Goal: Task Accomplishment & Management: Use online tool/utility

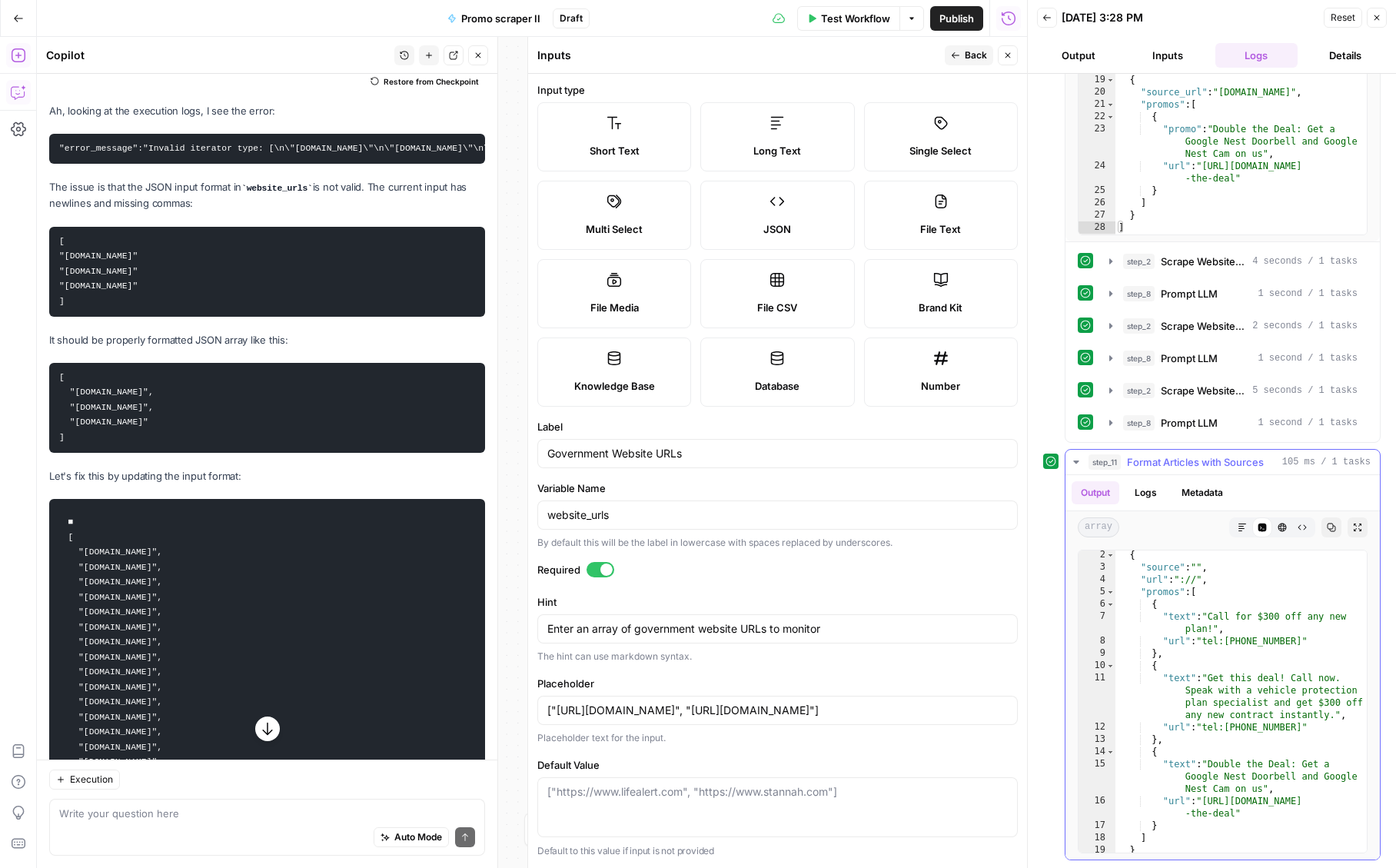
scroll to position [10, 0]
click at [83, 831] on div "Auto Mode Send" at bounding box center [267, 837] width 416 height 34
type textarea "why is the telephone number showing as a url"
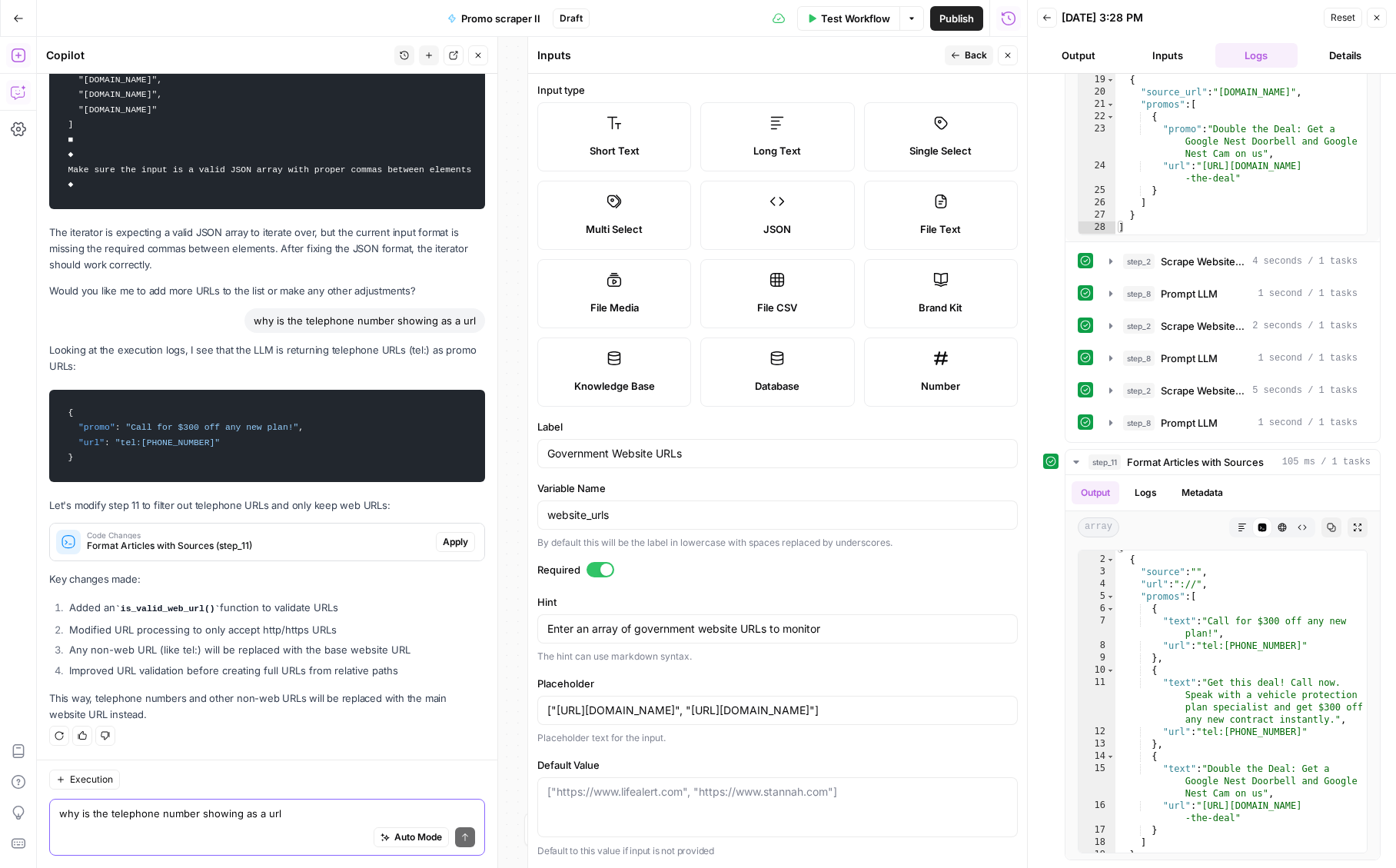
scroll to position [11545, 0]
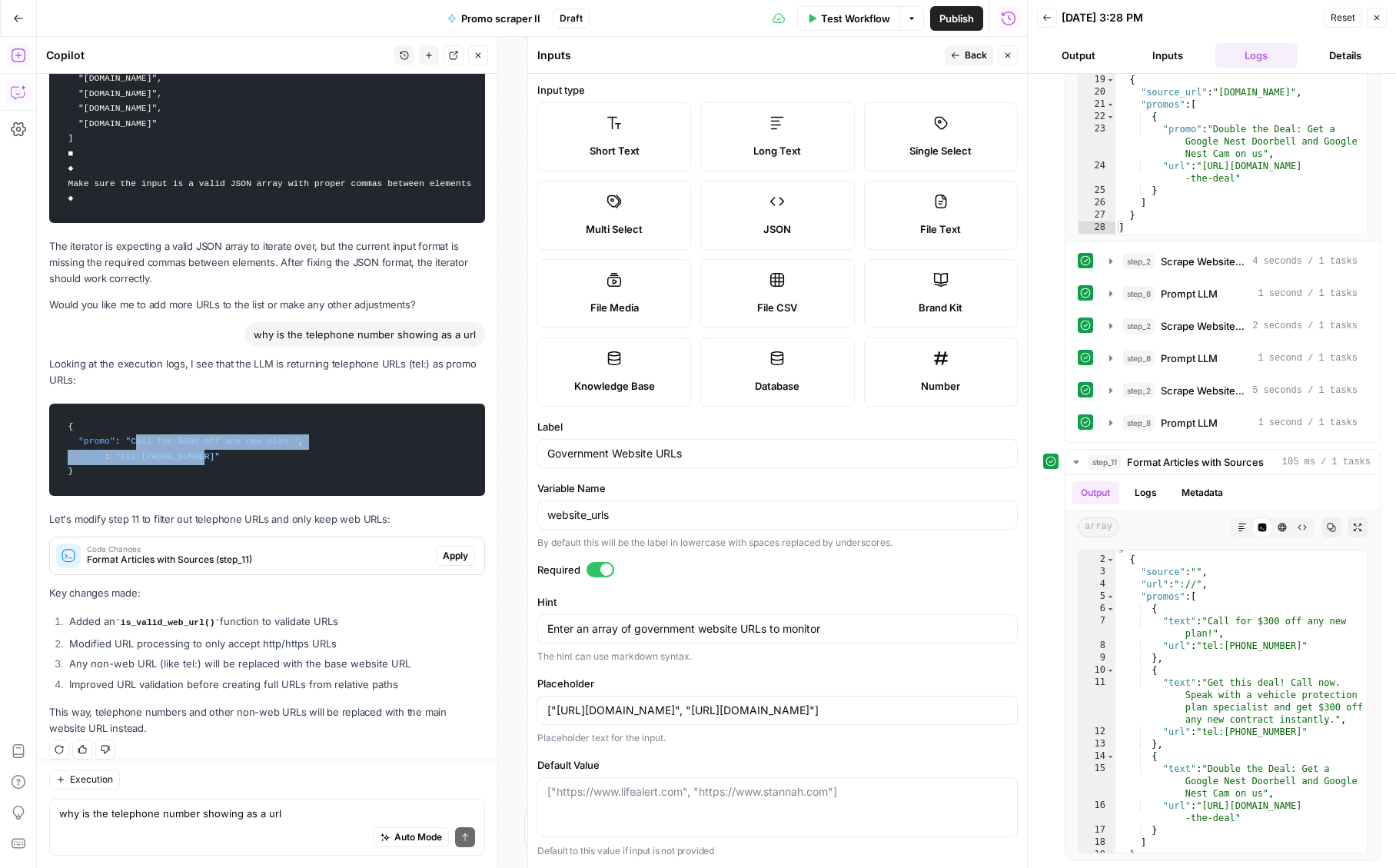
drag, startPoint x: 205, startPoint y: 440, endPoint x: 136, endPoint y: 424, distance: 70.8
click at [136, 424] on code "{ "promo" : "Call for $300 off any new plan!" , "url" : "tel:[PHONE_NUMBER]" }" at bounding box center [267, 449] width 416 height 78
click at [157, 437] on span ""Call for $300 off any new plan!"" at bounding box center [211, 442] width 173 height 10
drag, startPoint x: 297, startPoint y: 423, endPoint x: 129, endPoint y: 422, distance: 168.0
click at [129, 437] on span ""Call for $300 off any new plan!"" at bounding box center [211, 442] width 173 height 10
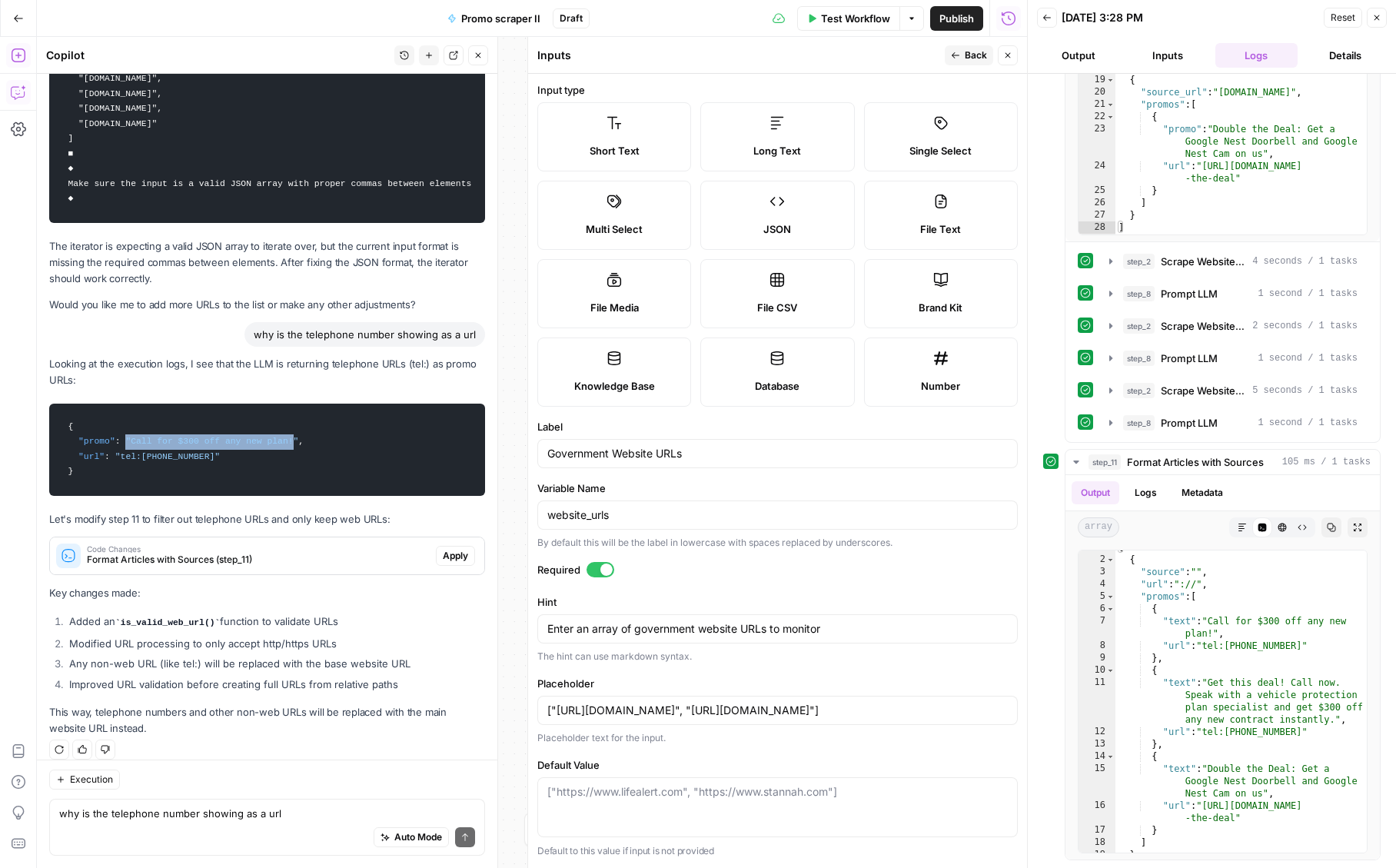
copy span ""Call for $300 off any new plan!"
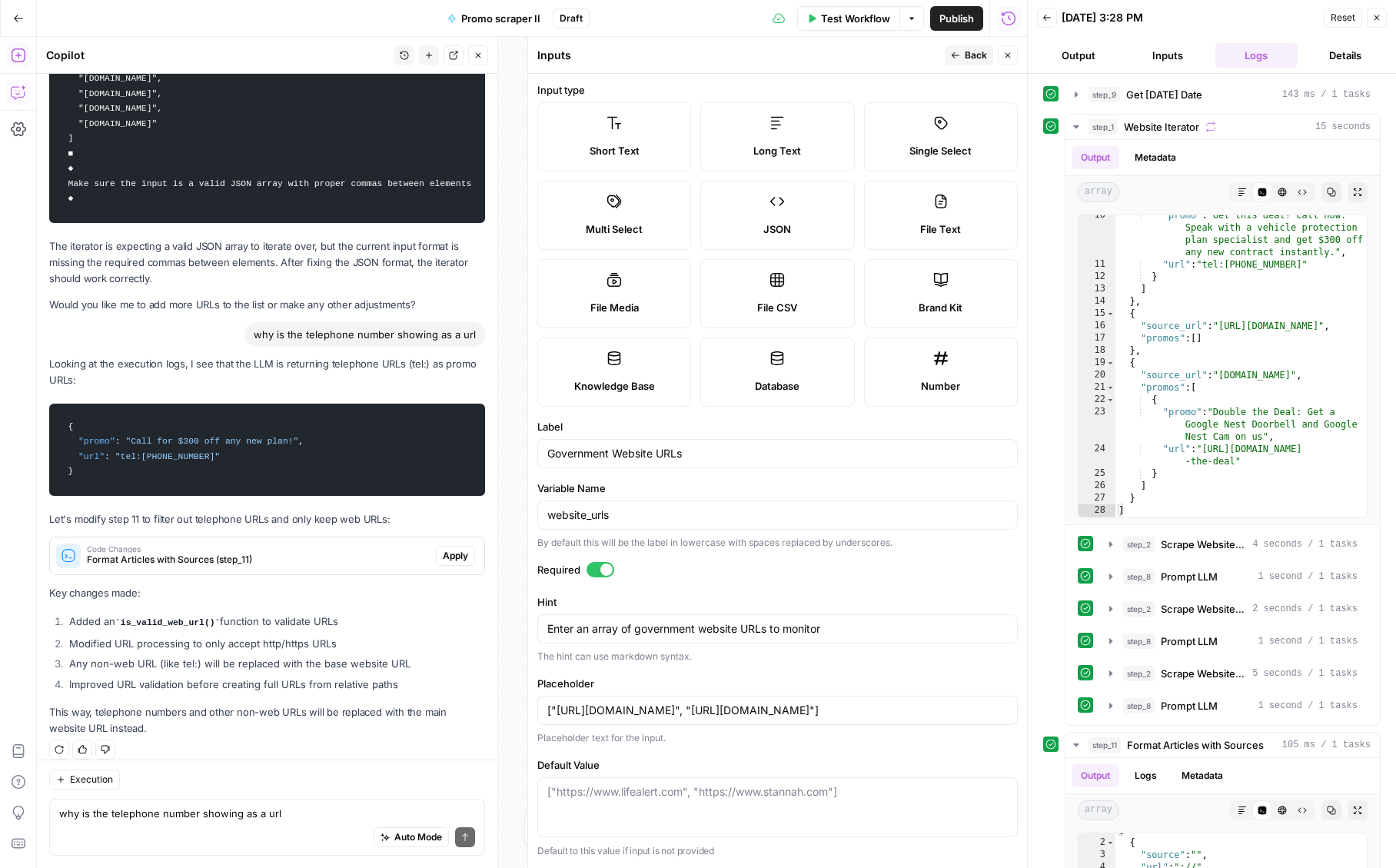
click at [213, 821] on div "Auto Mode Send" at bounding box center [267, 837] width 416 height 34
type textarea "C"
click at [361, 545] on span "Code Changes" at bounding box center [257, 549] width 343 height 8
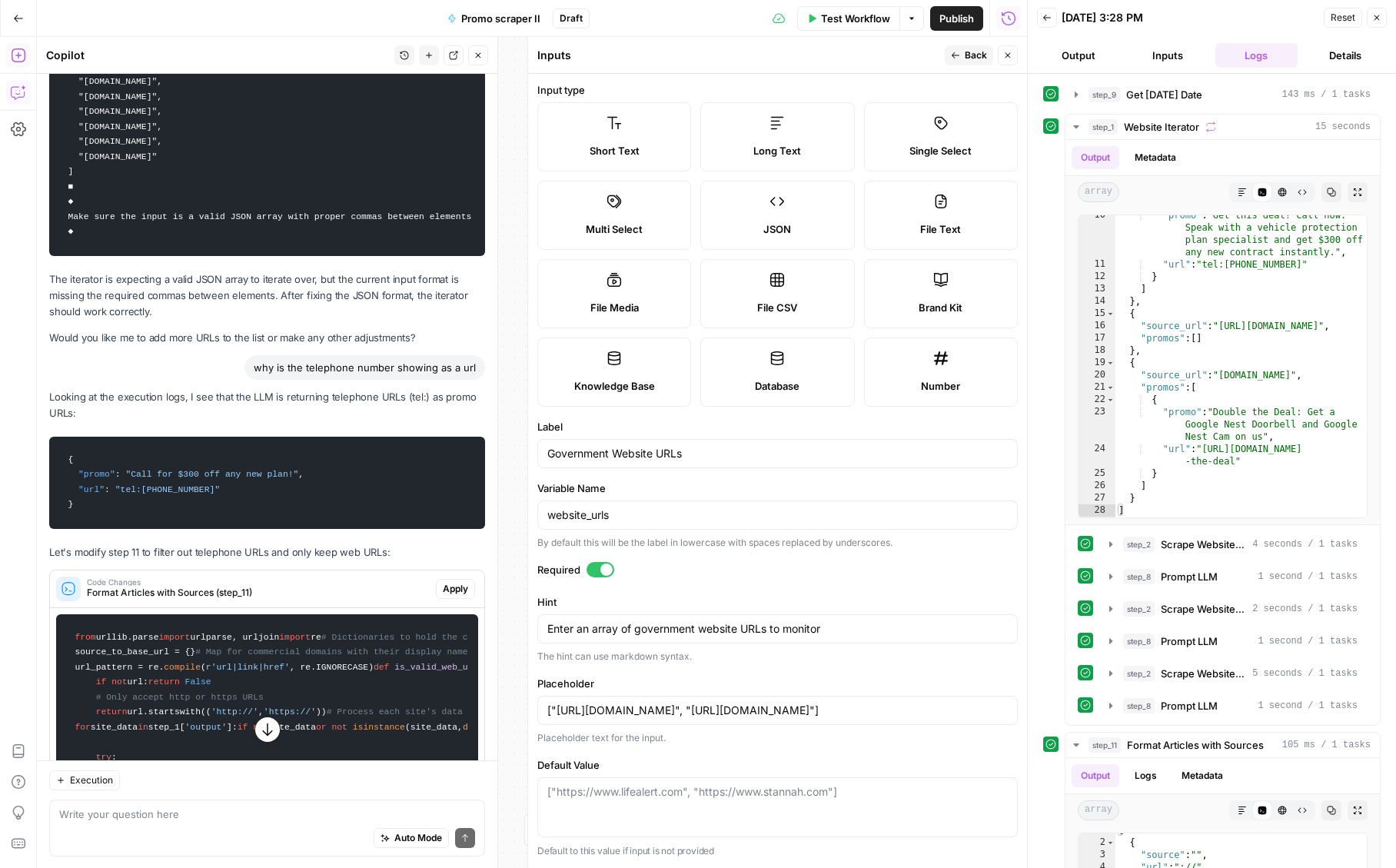
scroll to position [11511, 0]
click at [447, 583] on span "Apply" at bounding box center [455, 590] width 25 height 13
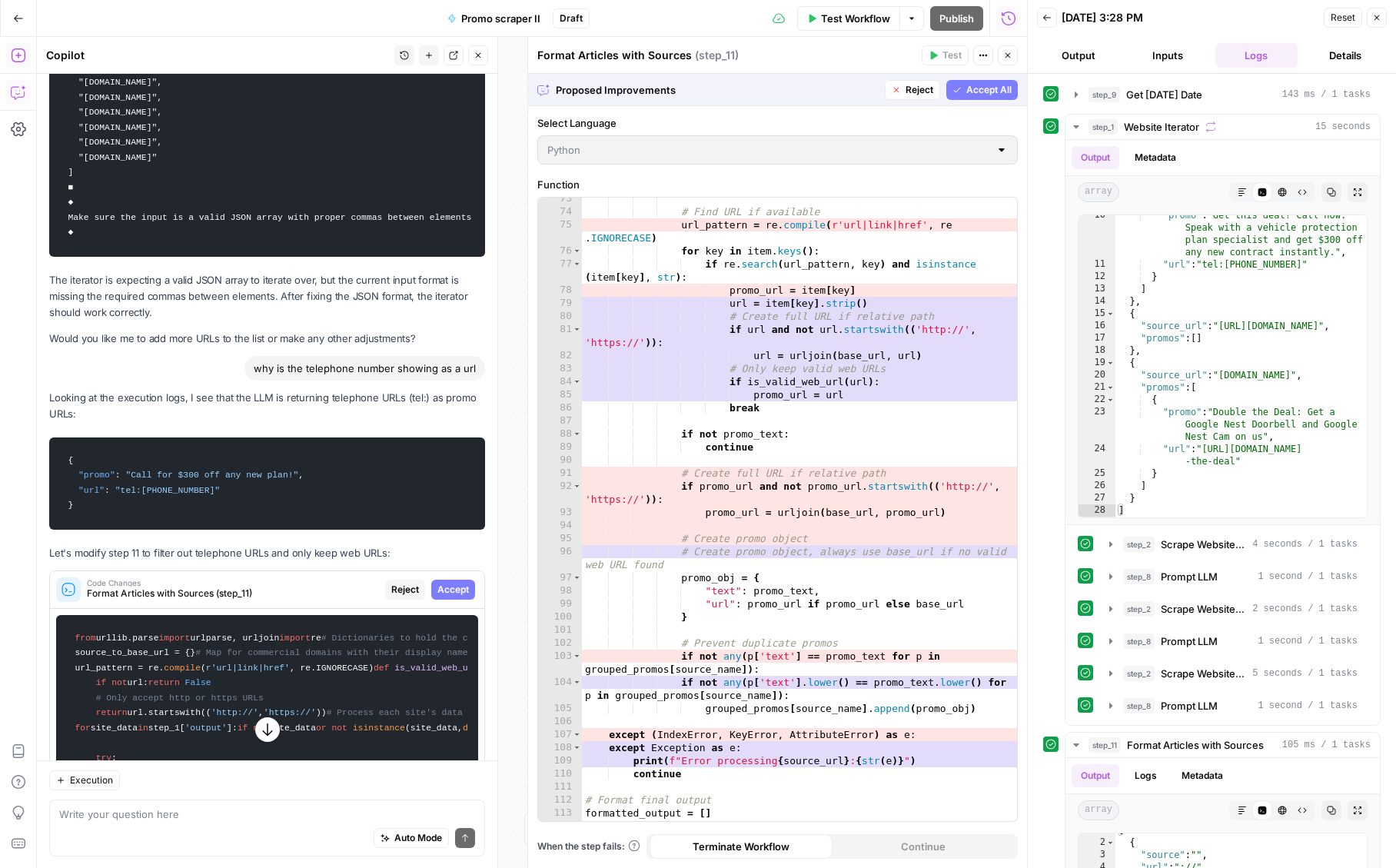
scroll to position [1021, 0]
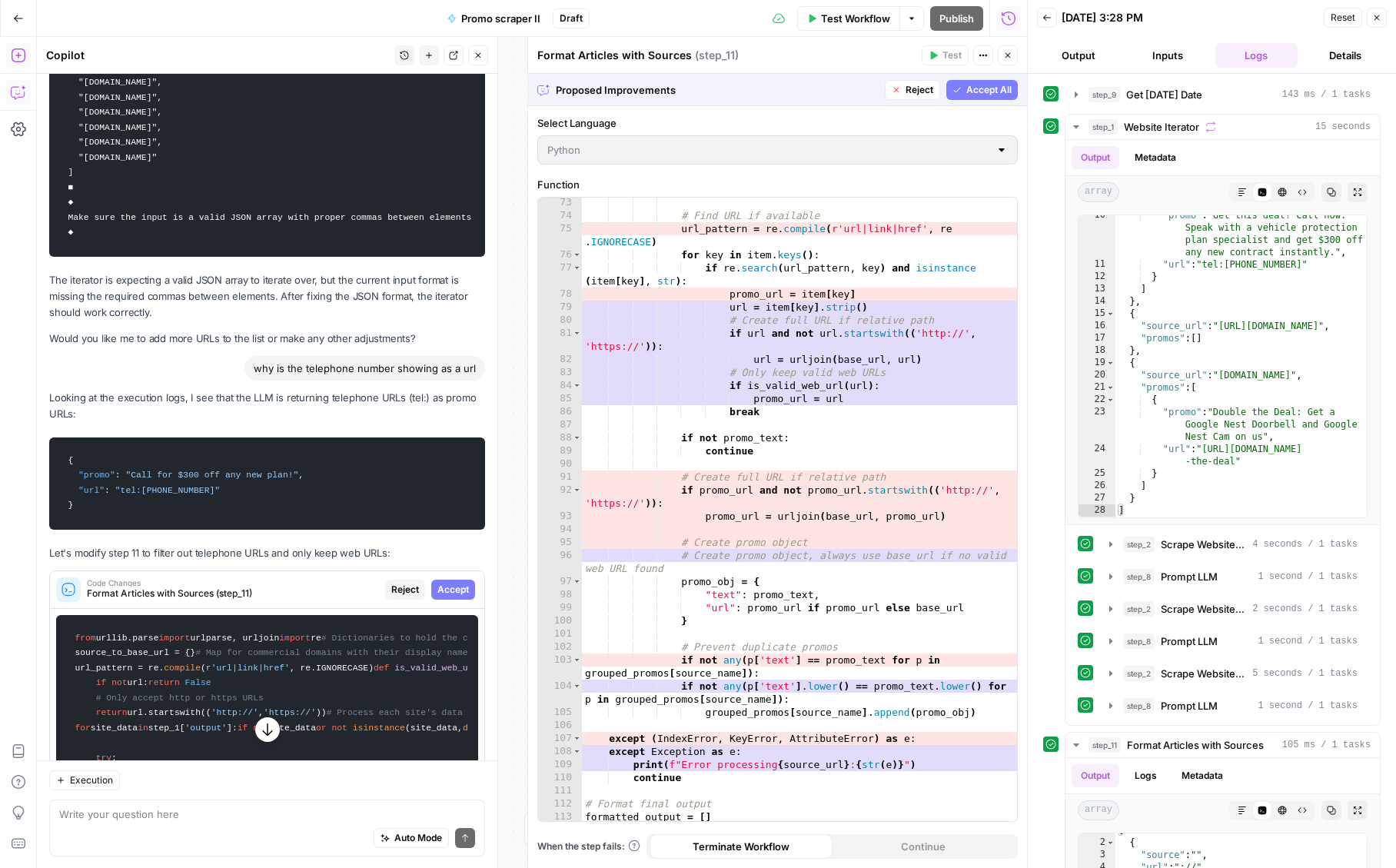
click at [976, 90] on span "Accept All" at bounding box center [988, 89] width 45 height 13
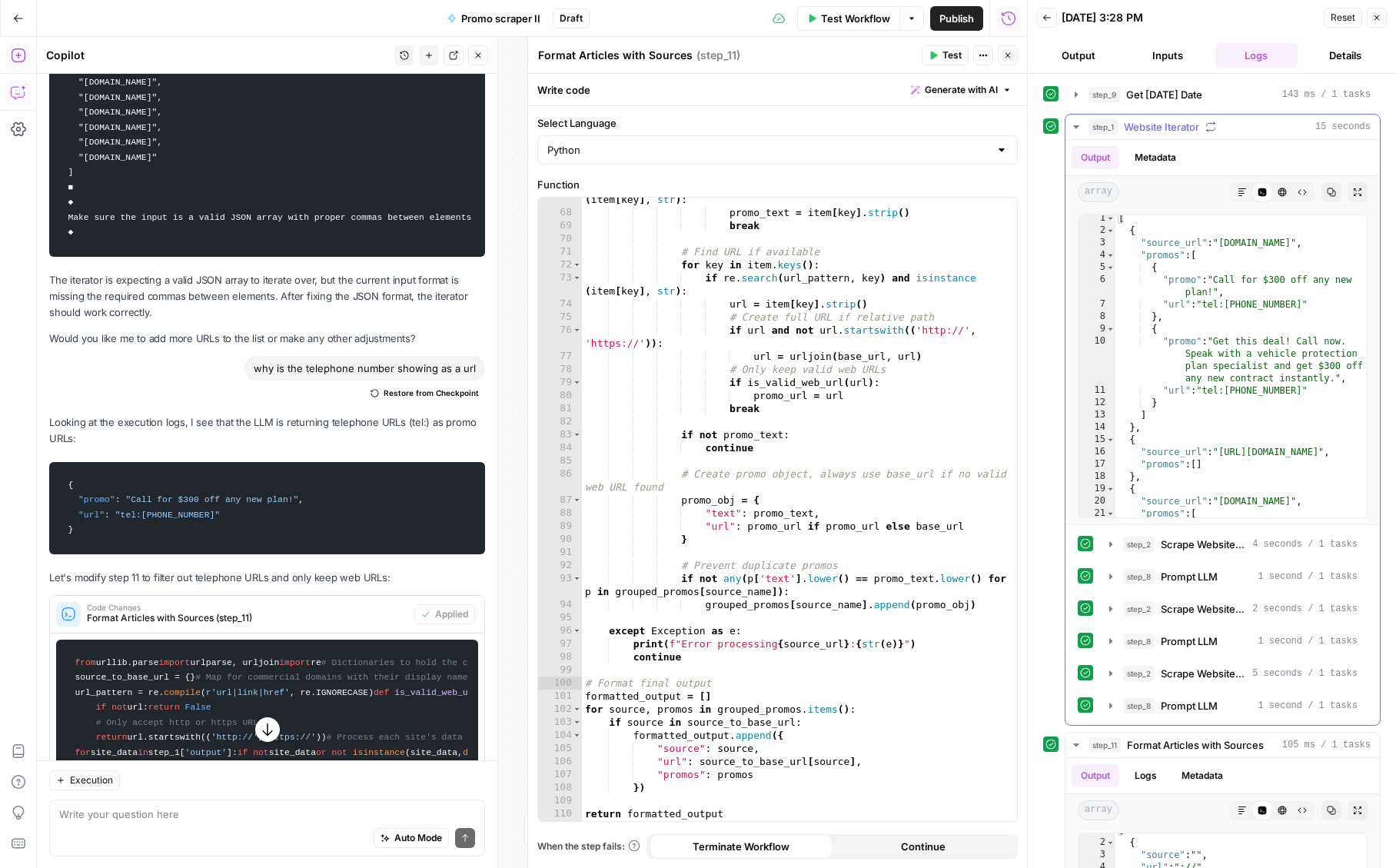
scroll to position [0, 0]
type textarea "**********"
drag, startPoint x: 1215, startPoint y: 284, endPoint x: 1333, endPoint y: 298, distance: 118.8
click at [1333, 298] on div "[ { "source_url" : "[DOMAIN_NAME]" , "promos" : [ { "promo" : "Call for $300 of…" at bounding box center [1241, 377] width 252 height 326
click at [1175, 64] on button "Inputs" at bounding box center [1167, 56] width 83 height 25
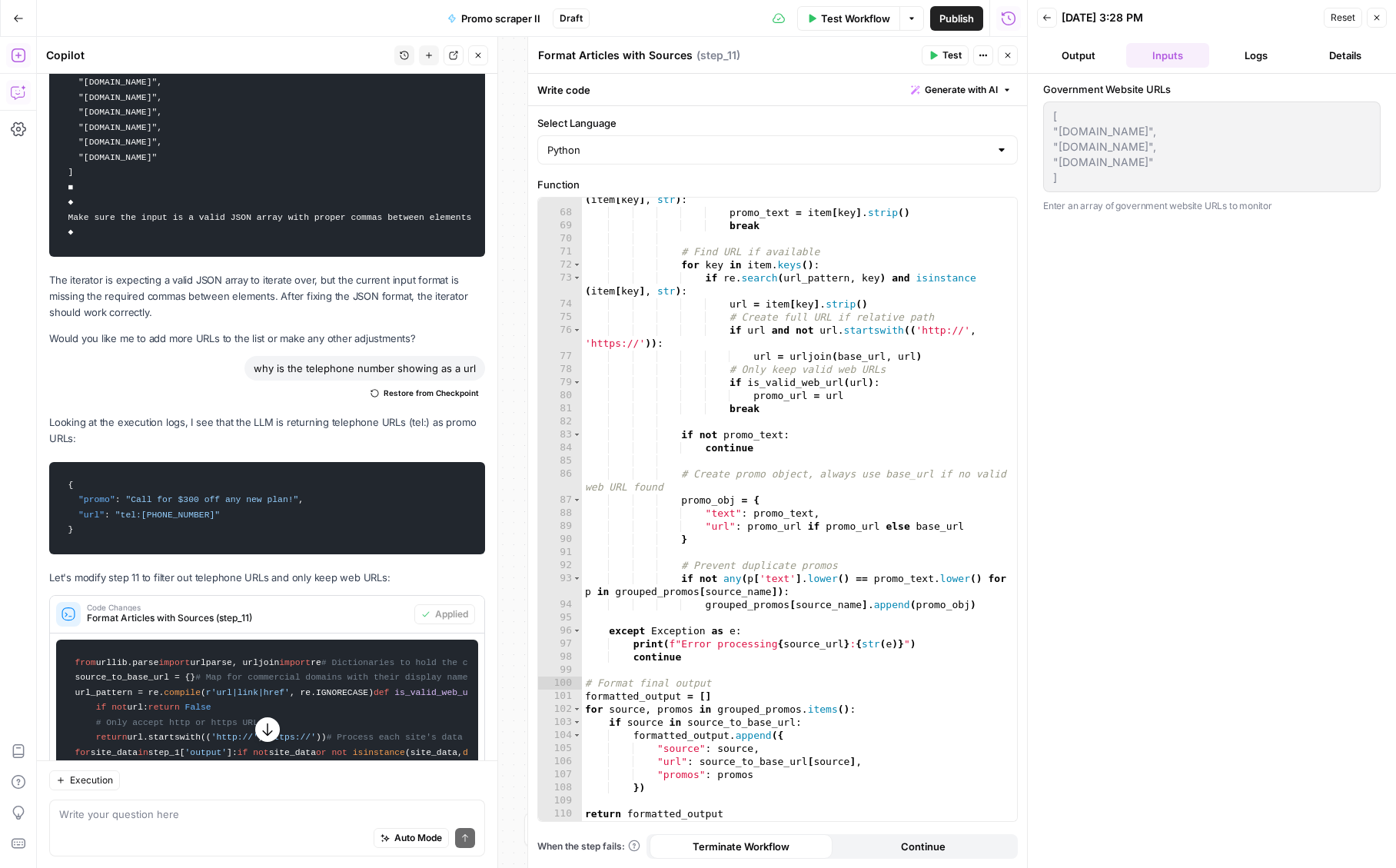
click at [1331, 61] on button "Details" at bounding box center [1345, 56] width 83 height 25
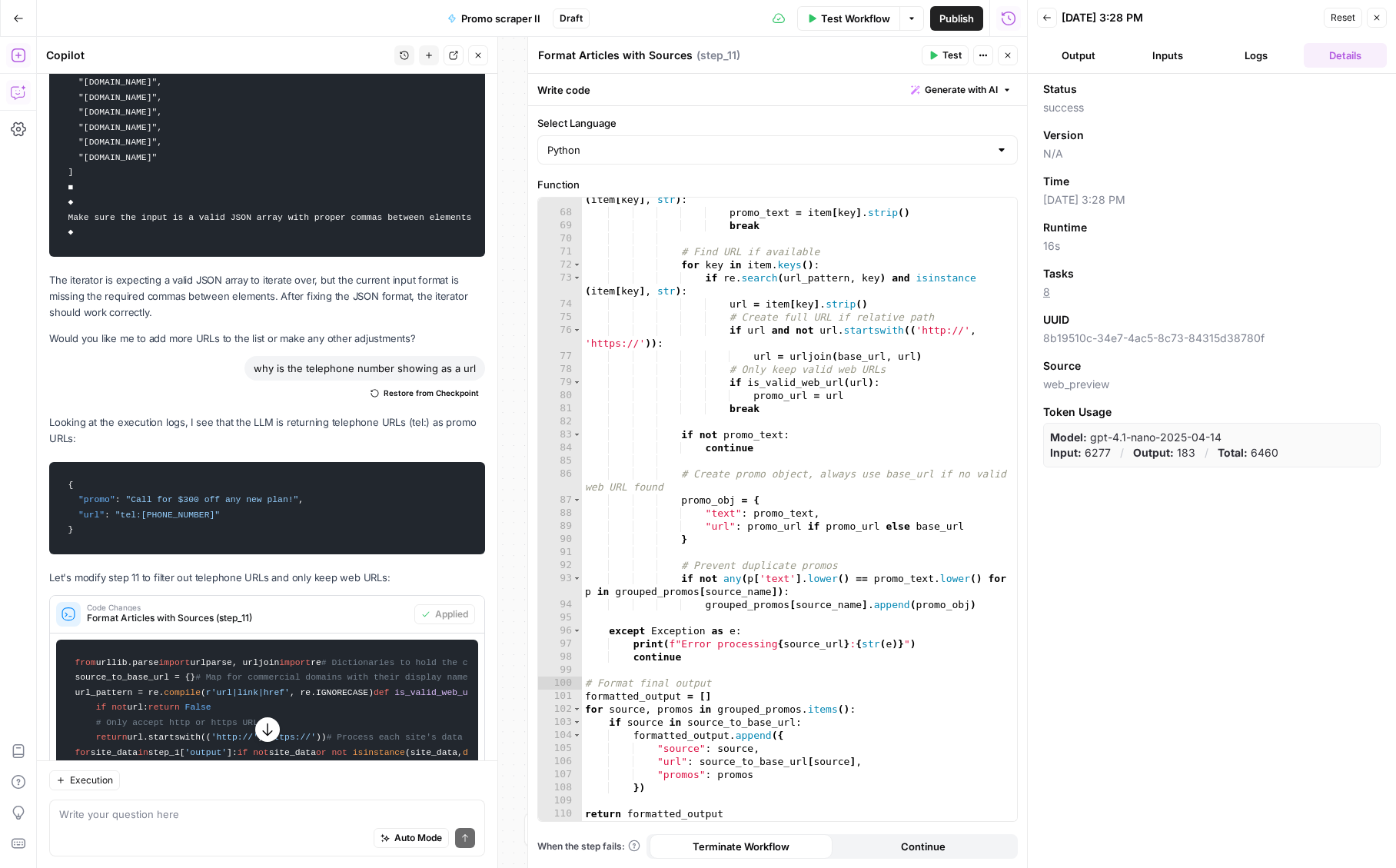
click at [1087, 56] on button "Output" at bounding box center [1078, 56] width 83 height 25
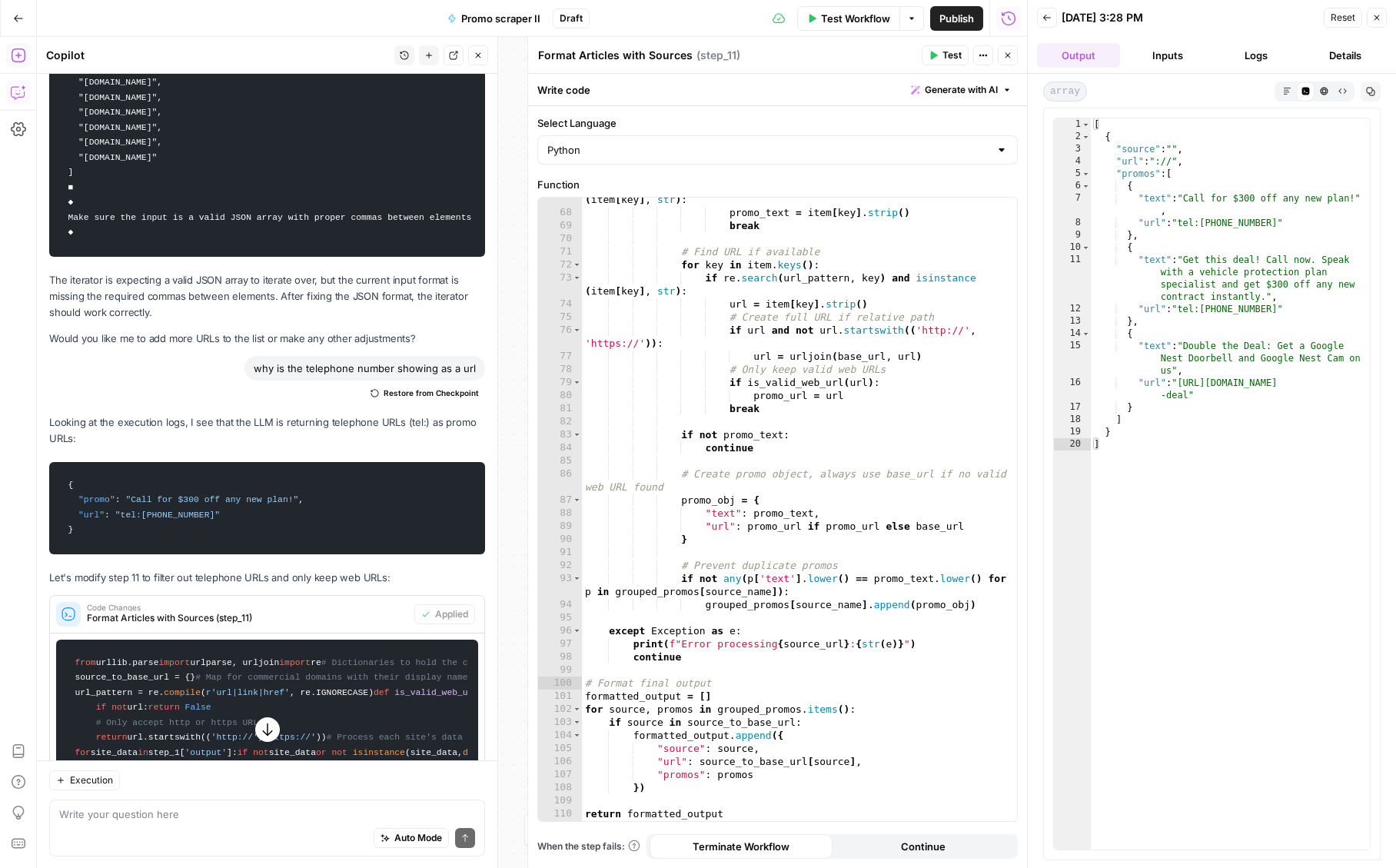
click at [821, 15] on span "Test Workflow" at bounding box center [855, 18] width 69 height 15
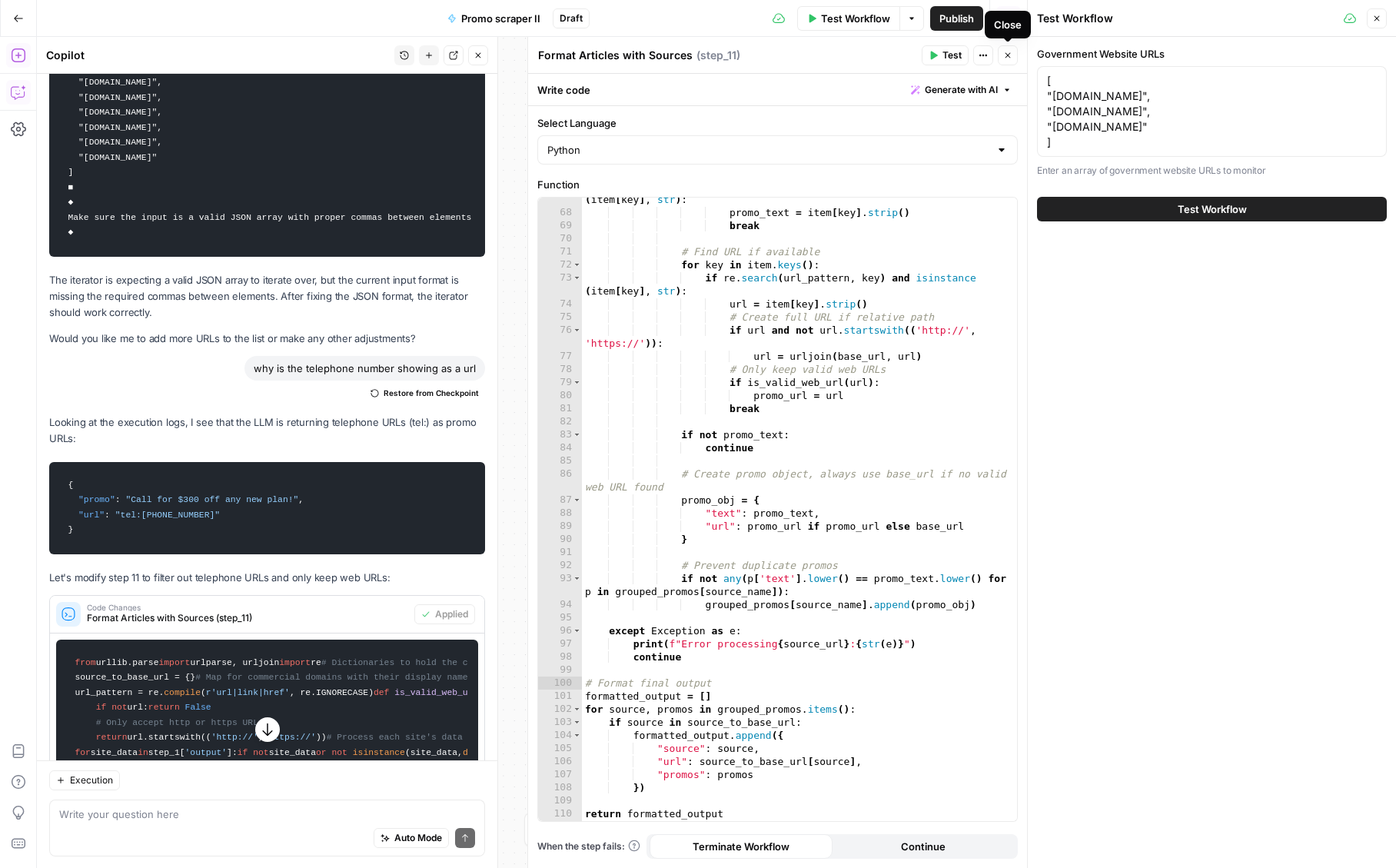
click at [1007, 60] on button "Close" at bounding box center [1007, 55] width 20 height 20
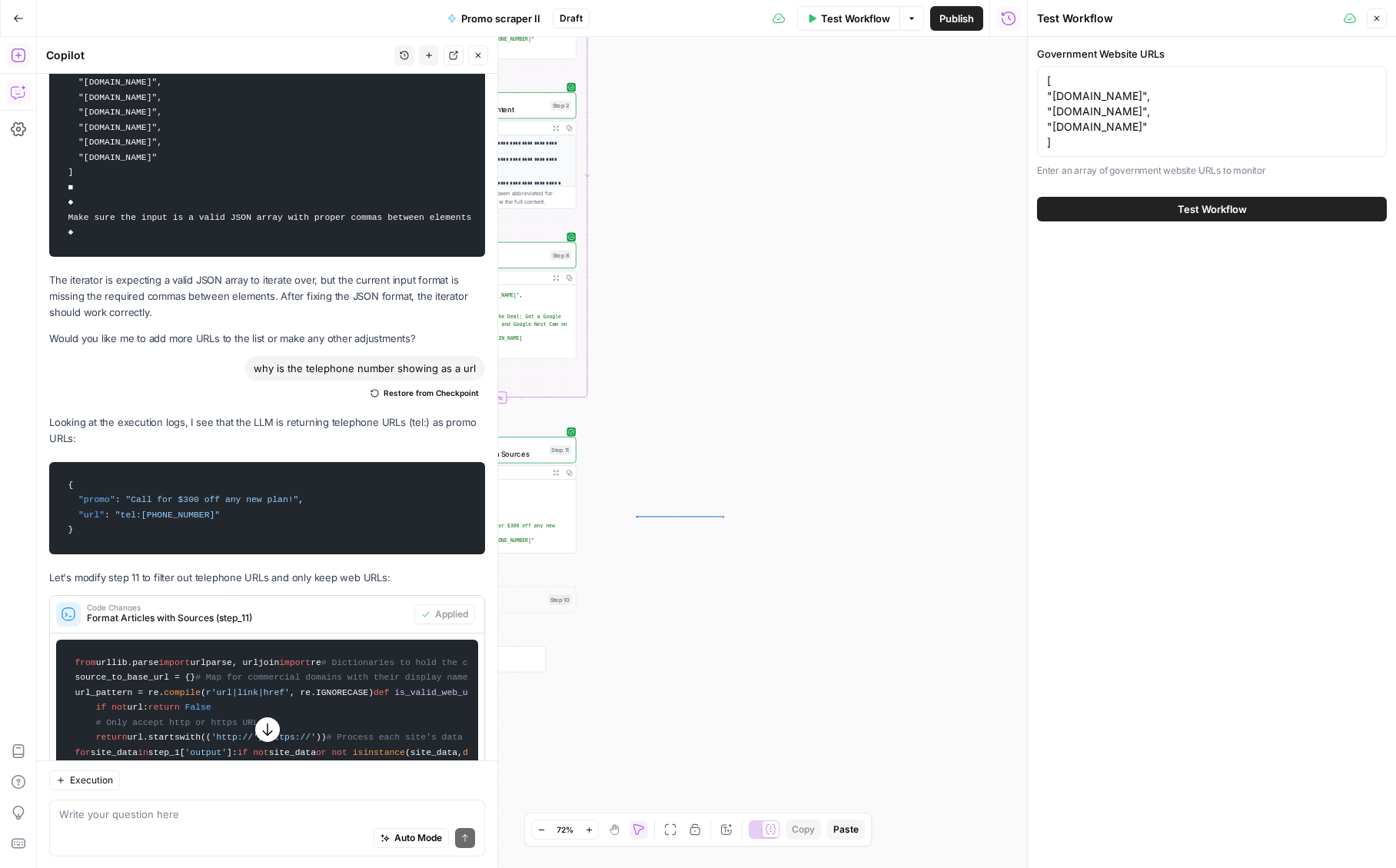
drag, startPoint x: 636, startPoint y: 516, endPoint x: 1023, endPoint y: 515, distance: 387.0
click at [1023, 515] on div "**********" at bounding box center [531, 451] width 990 height 831
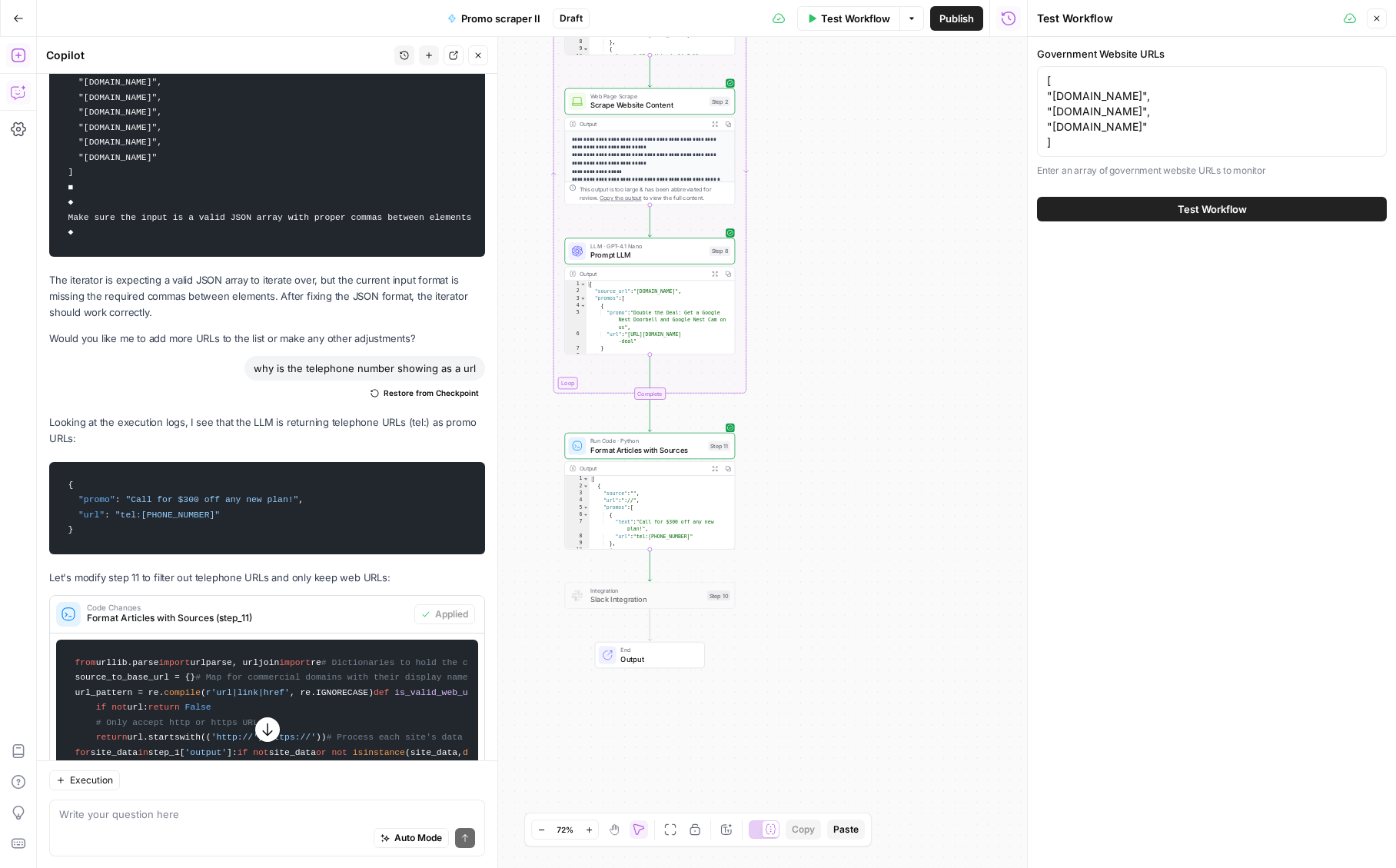
click at [661, 452] on span "Format Articles with Sources" at bounding box center [647, 449] width 113 height 11
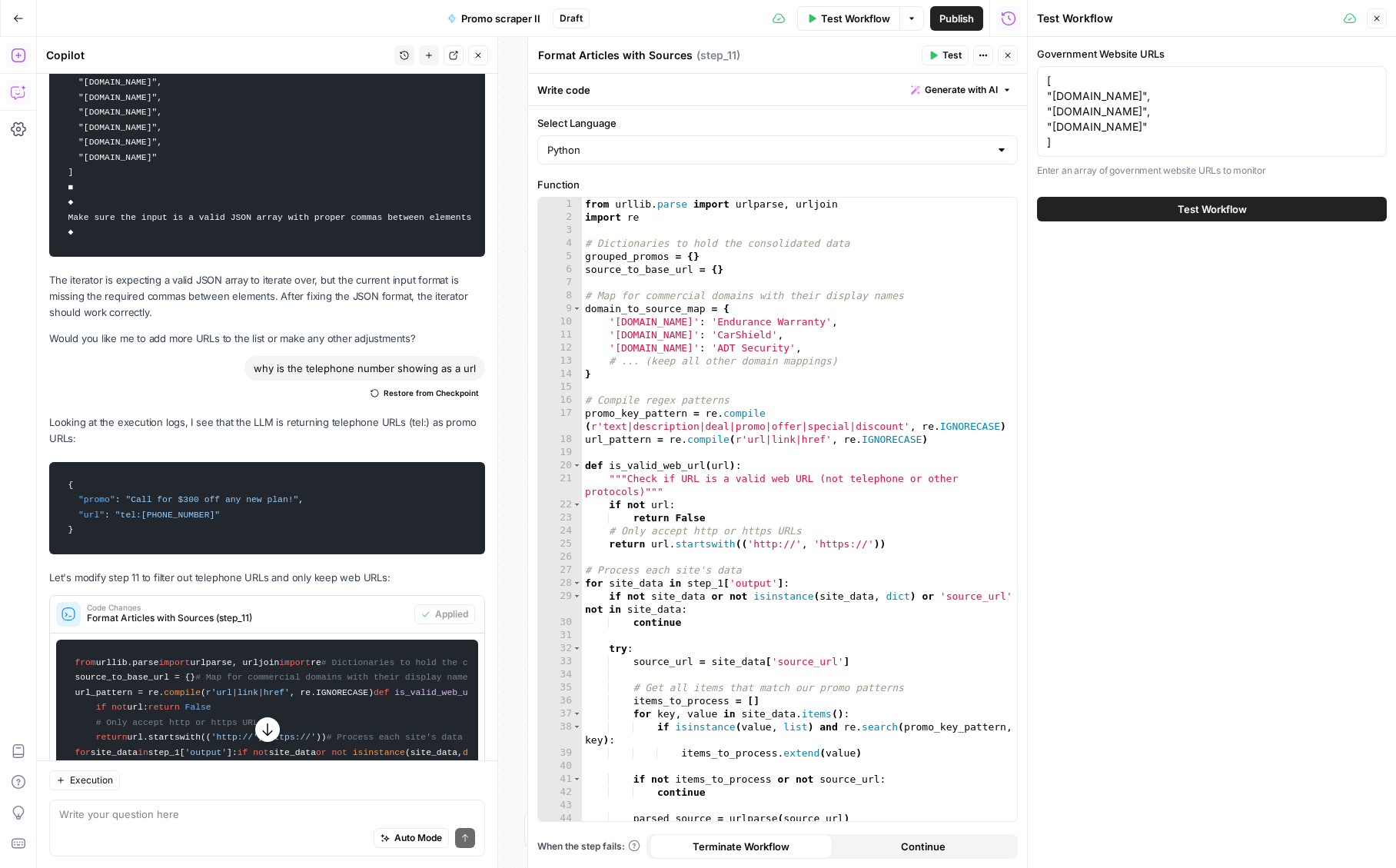
click at [946, 53] on span "Test" at bounding box center [951, 55] width 19 height 13
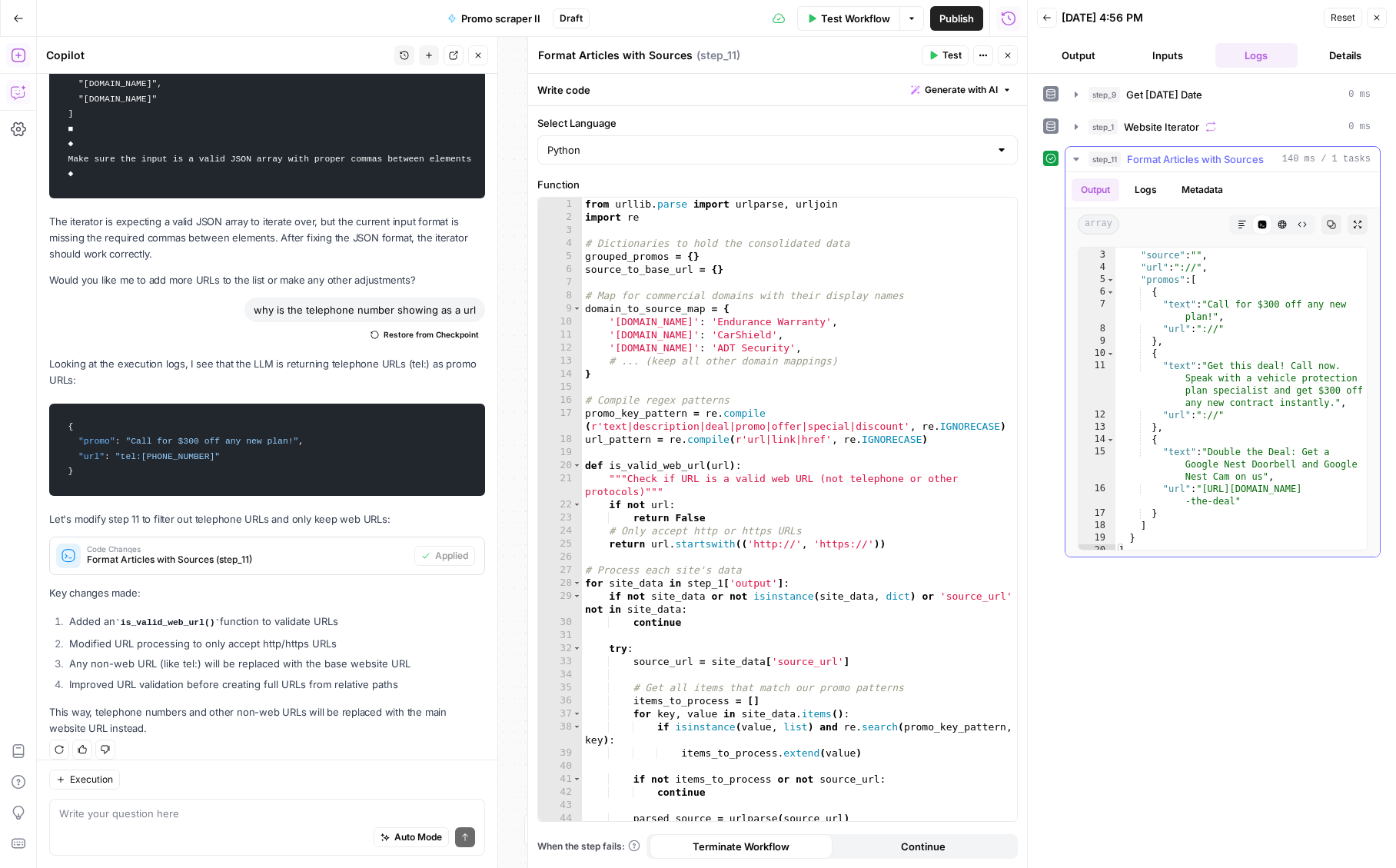
scroll to position [31, 0]
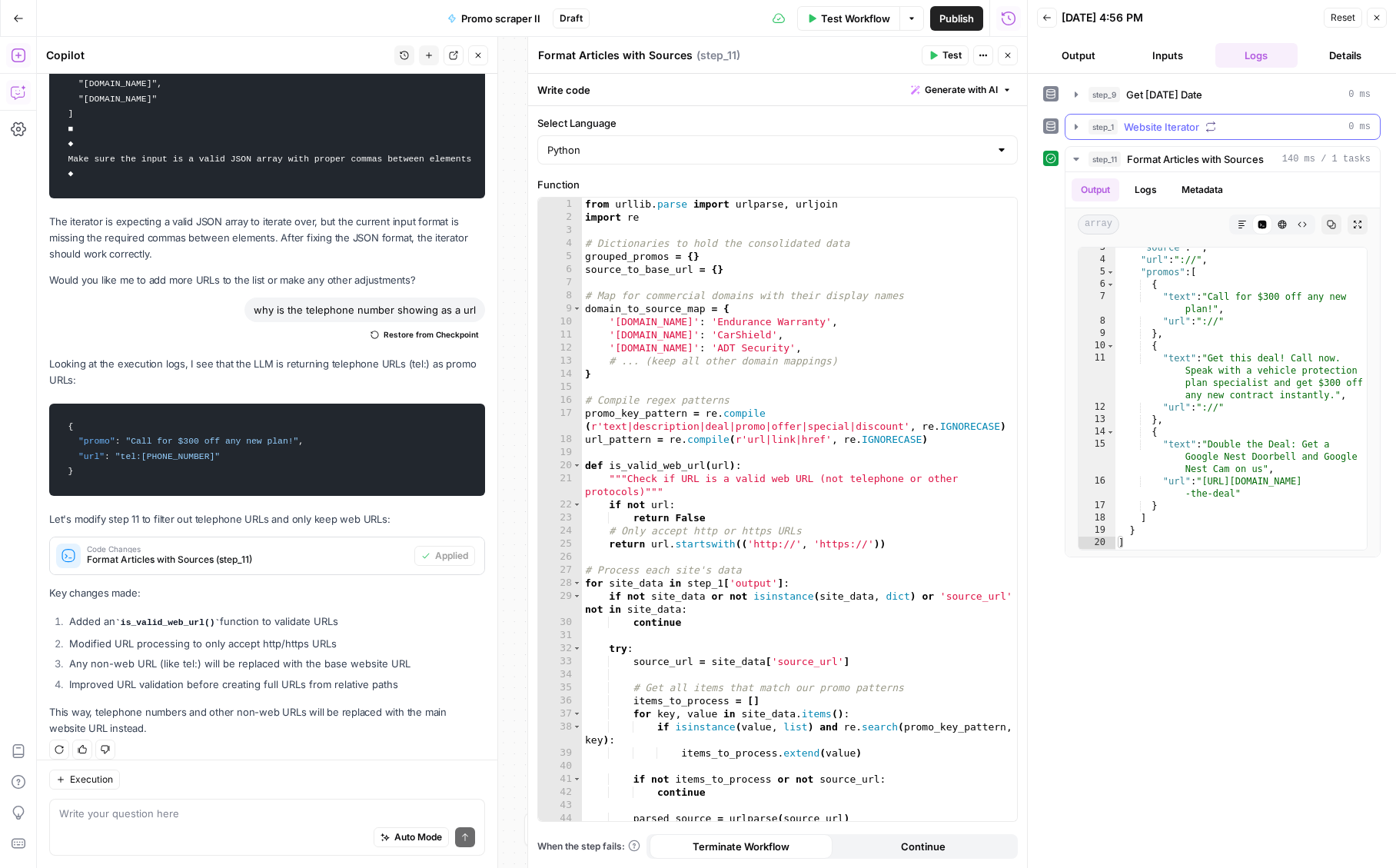
click at [1180, 131] on span "Website Iterator" at bounding box center [1161, 127] width 75 height 15
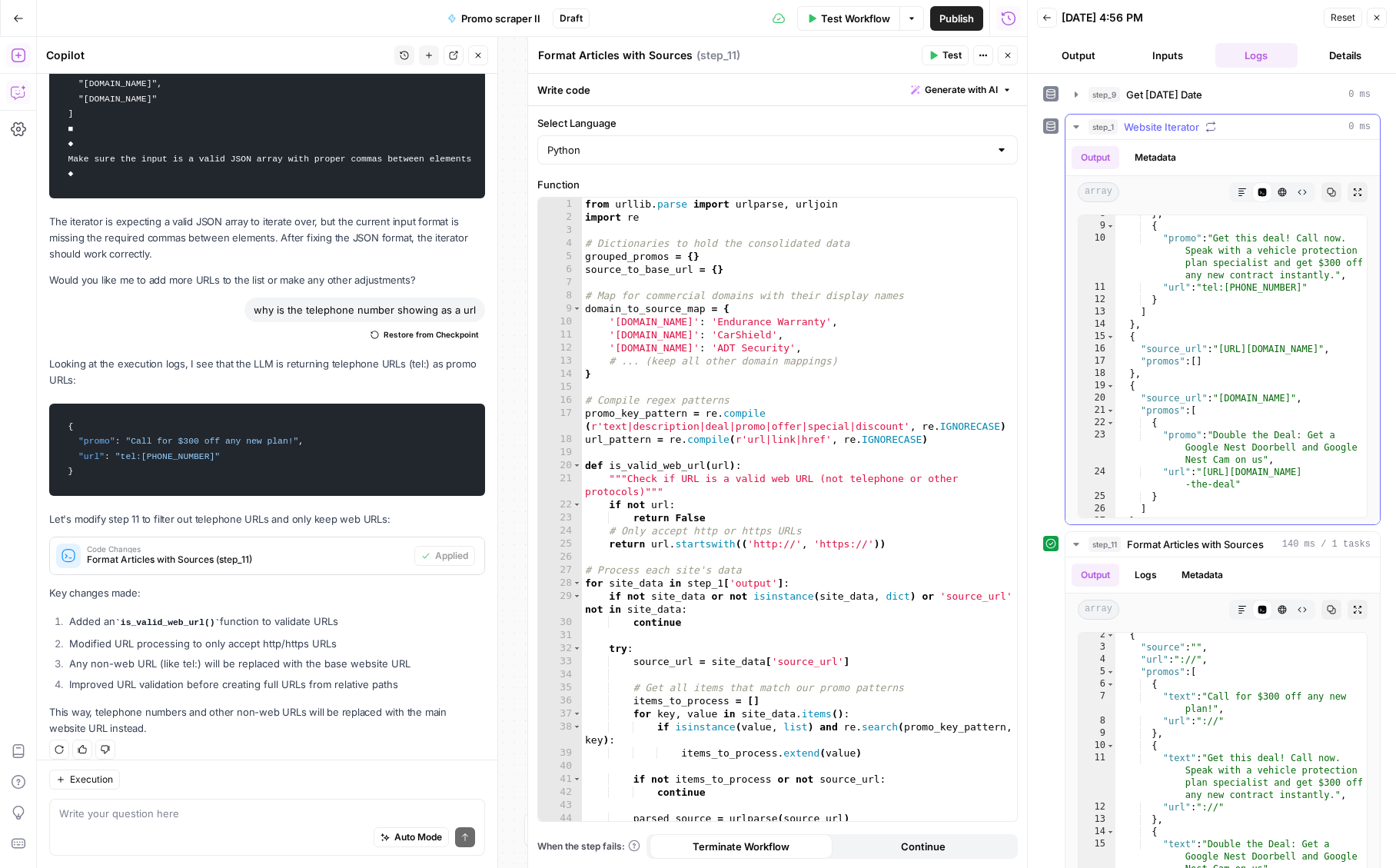
scroll to position [84, 0]
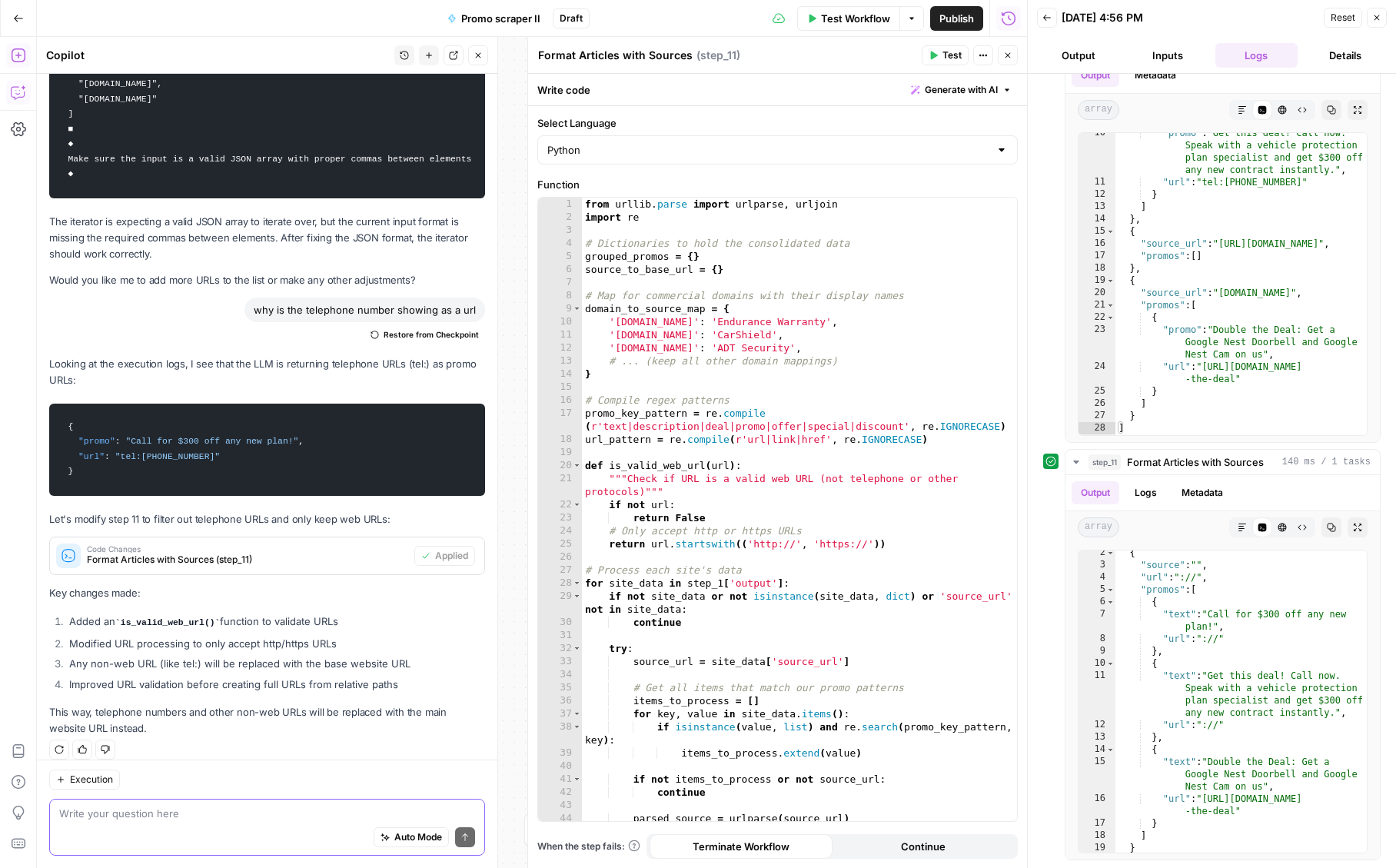
click at [290, 814] on textarea at bounding box center [267, 813] width 416 height 15
type textarea "can we include the source url in the step 11 output"
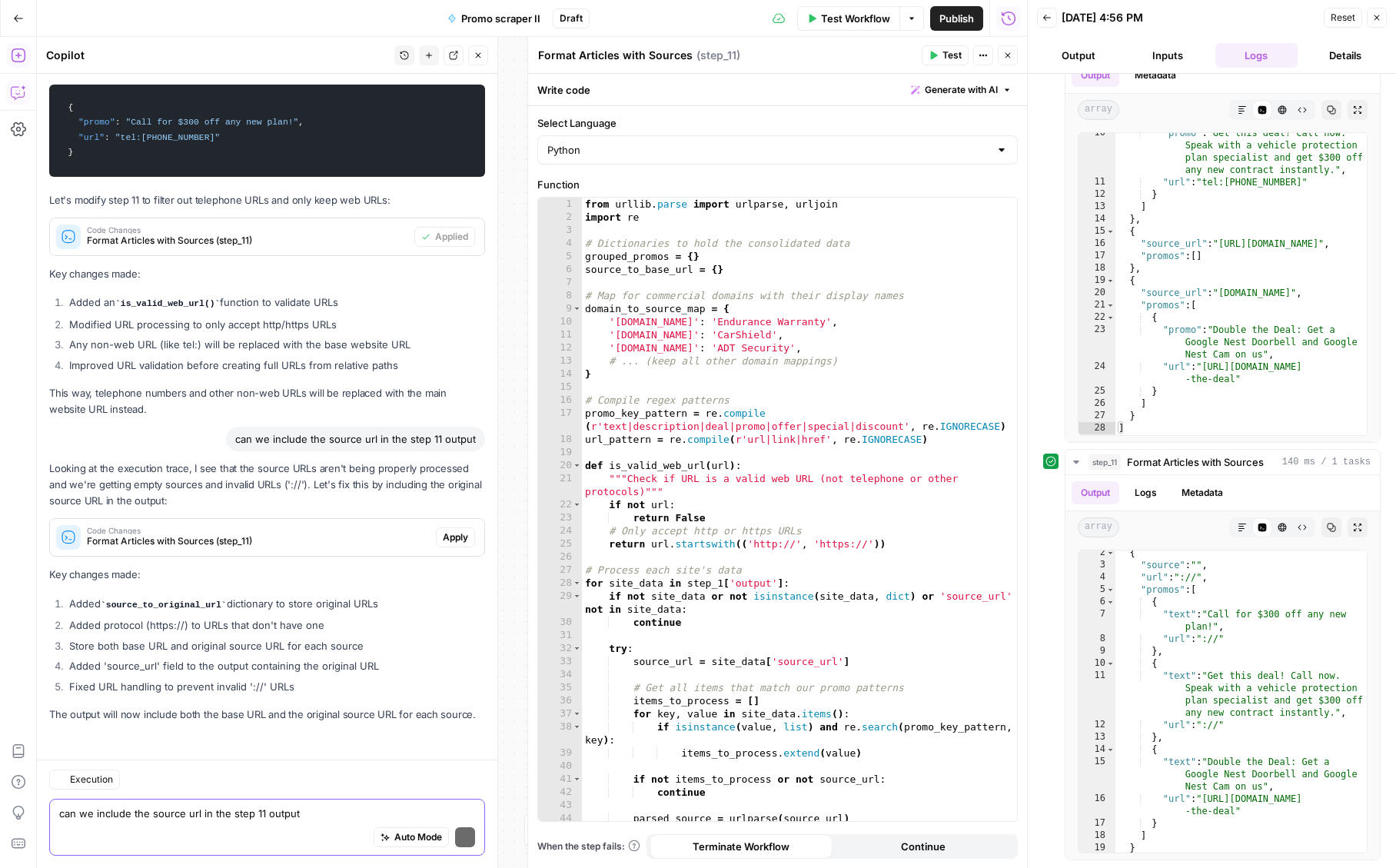
scroll to position [11875, 0]
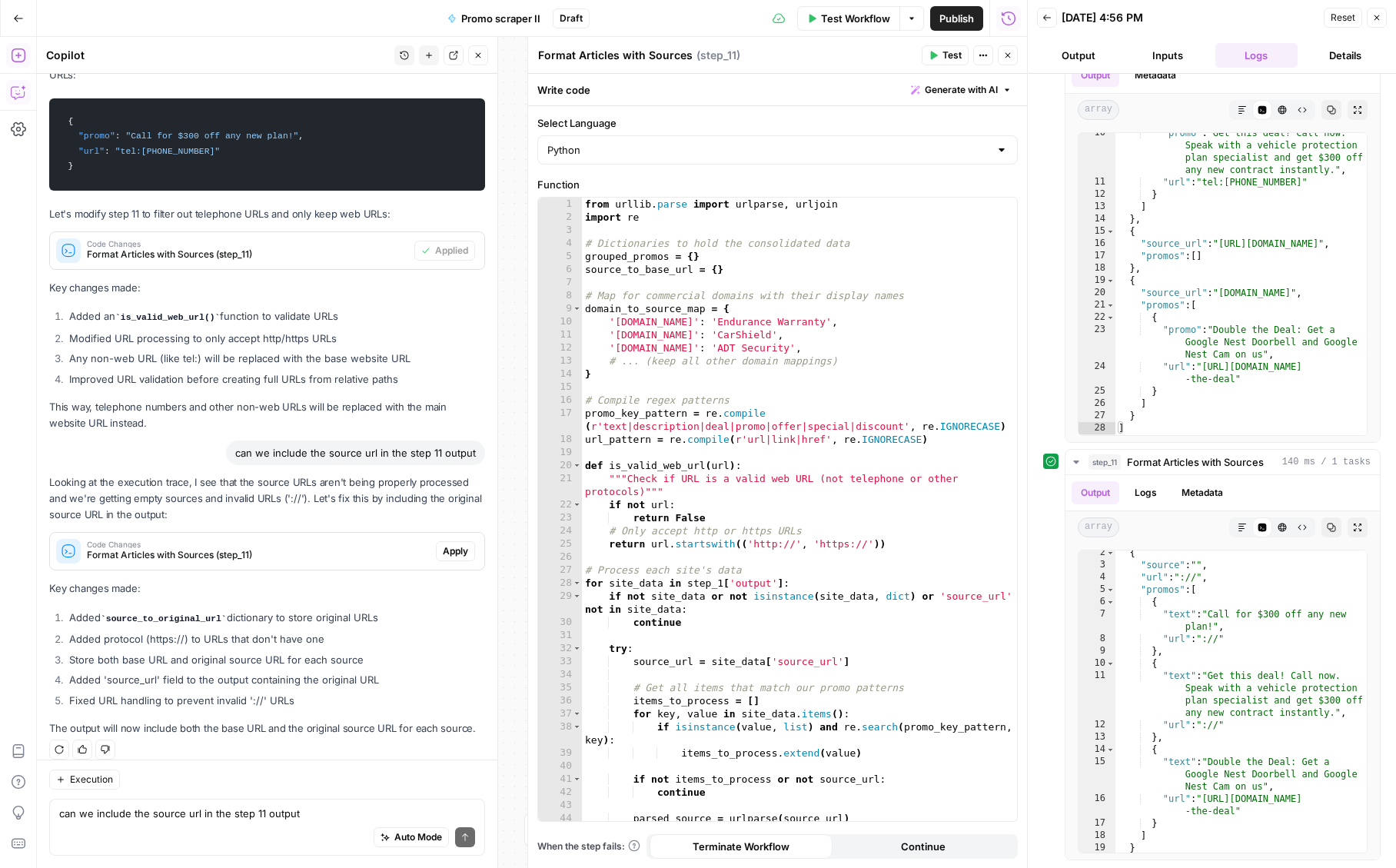
click at [460, 544] on span "Apply" at bounding box center [455, 551] width 25 height 13
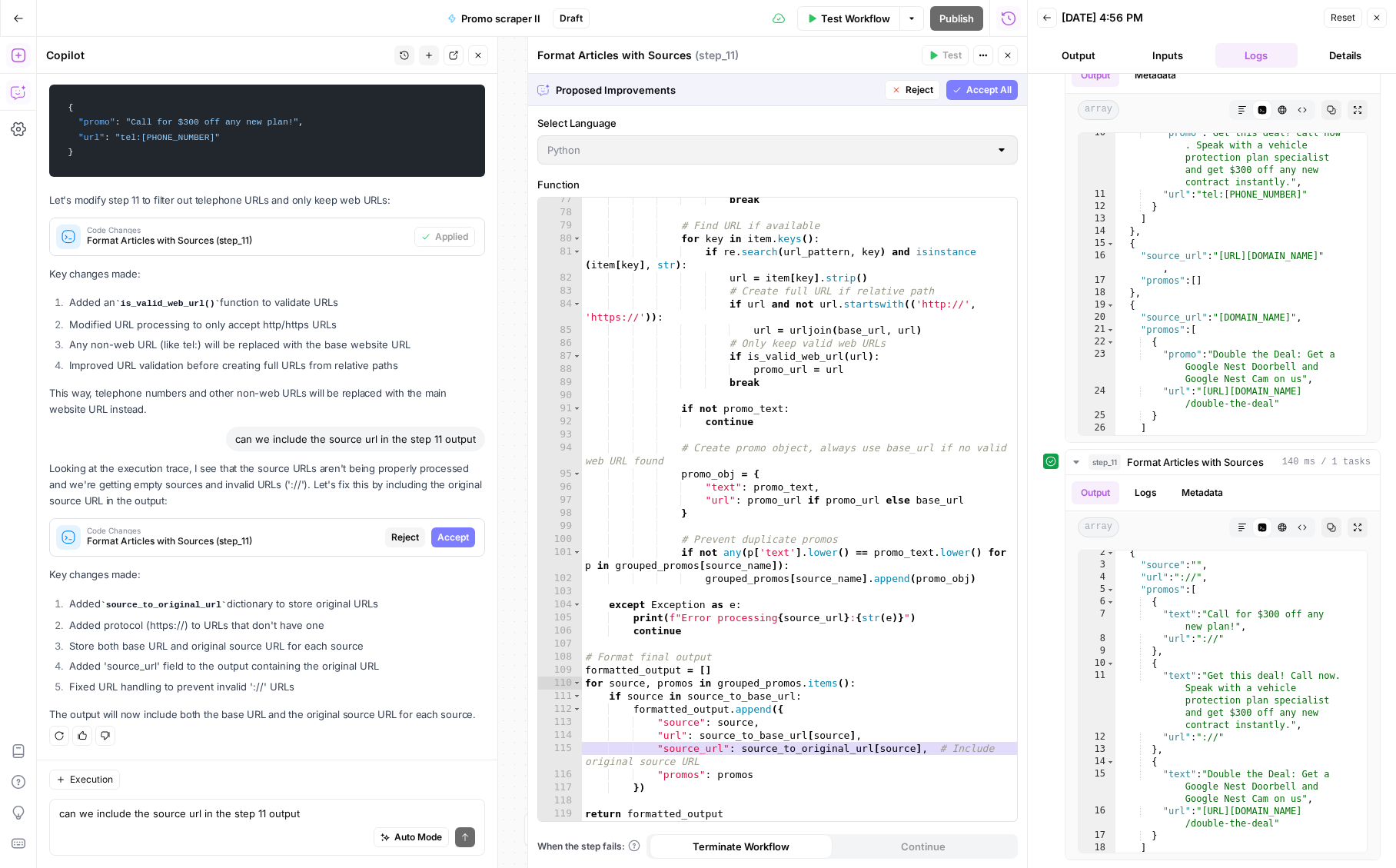
scroll to position [1062, 0]
click at [156, 826] on div "Auto Mode Send" at bounding box center [267, 837] width 416 height 34
type textarea "why are we adding https:// to ones that dont have one?"
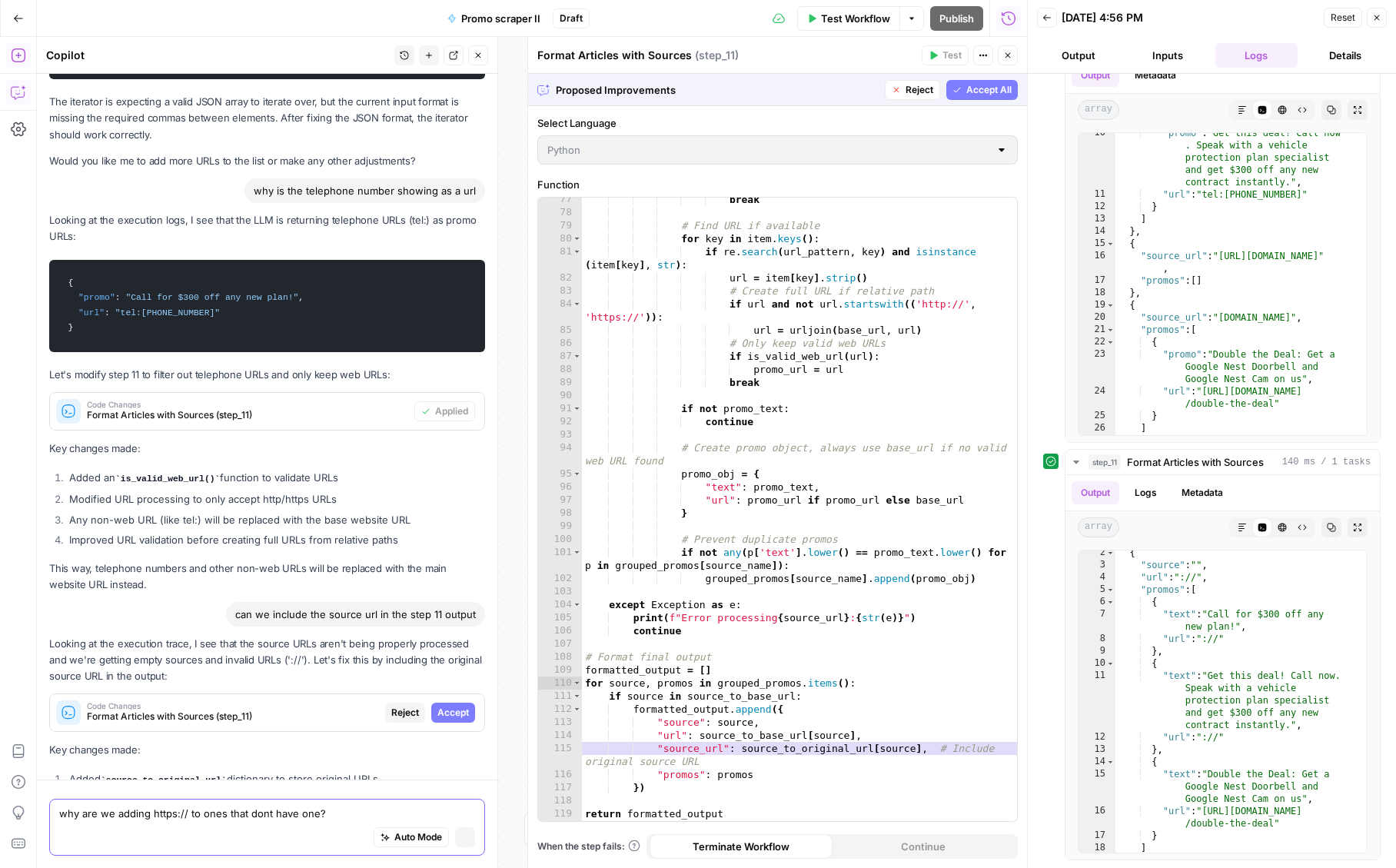
scroll to position [12564, 0]
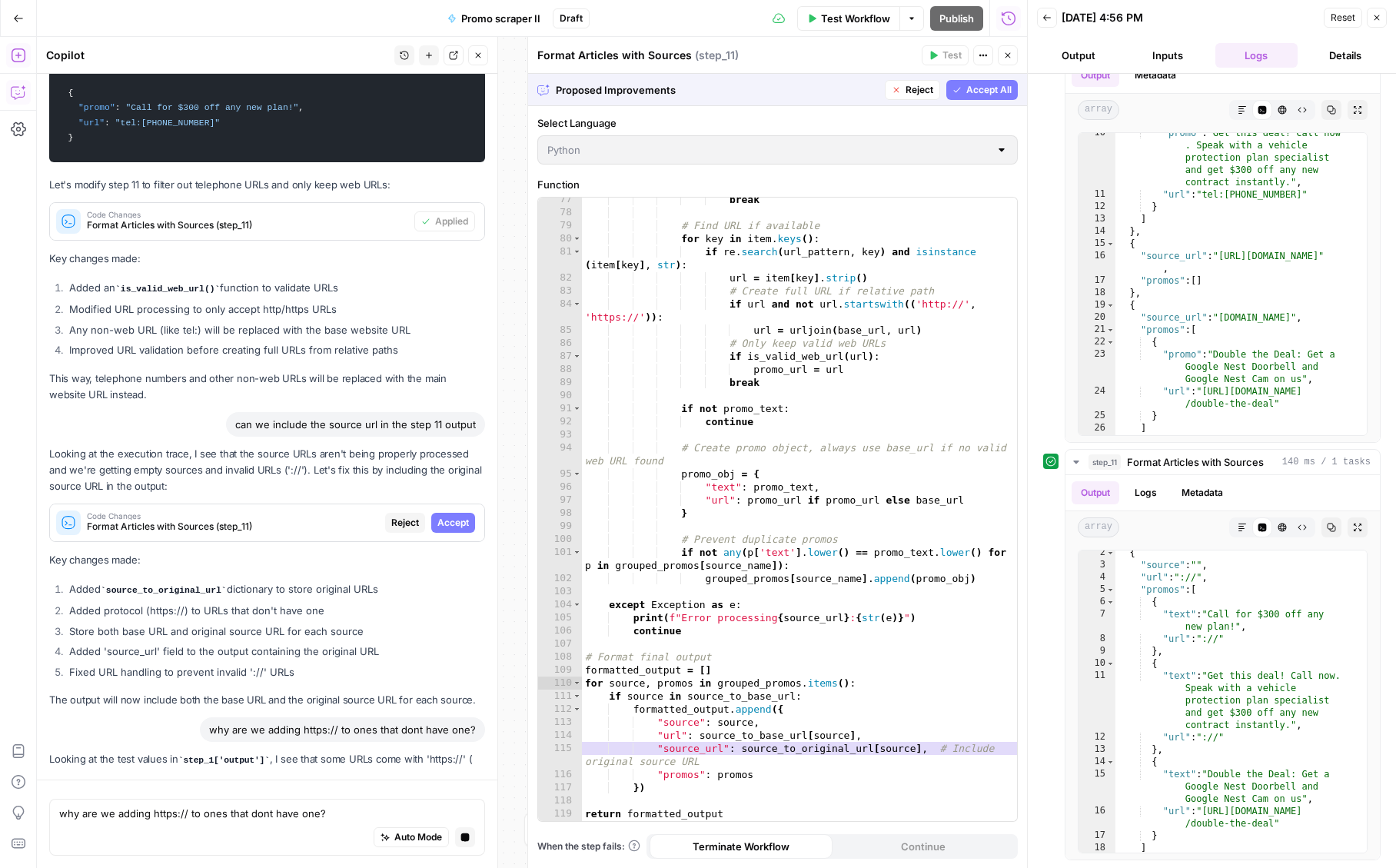
click at [114, 717] on div "why are we adding https:// to ones that dont have one?" at bounding box center [267, 730] width 436 height 25
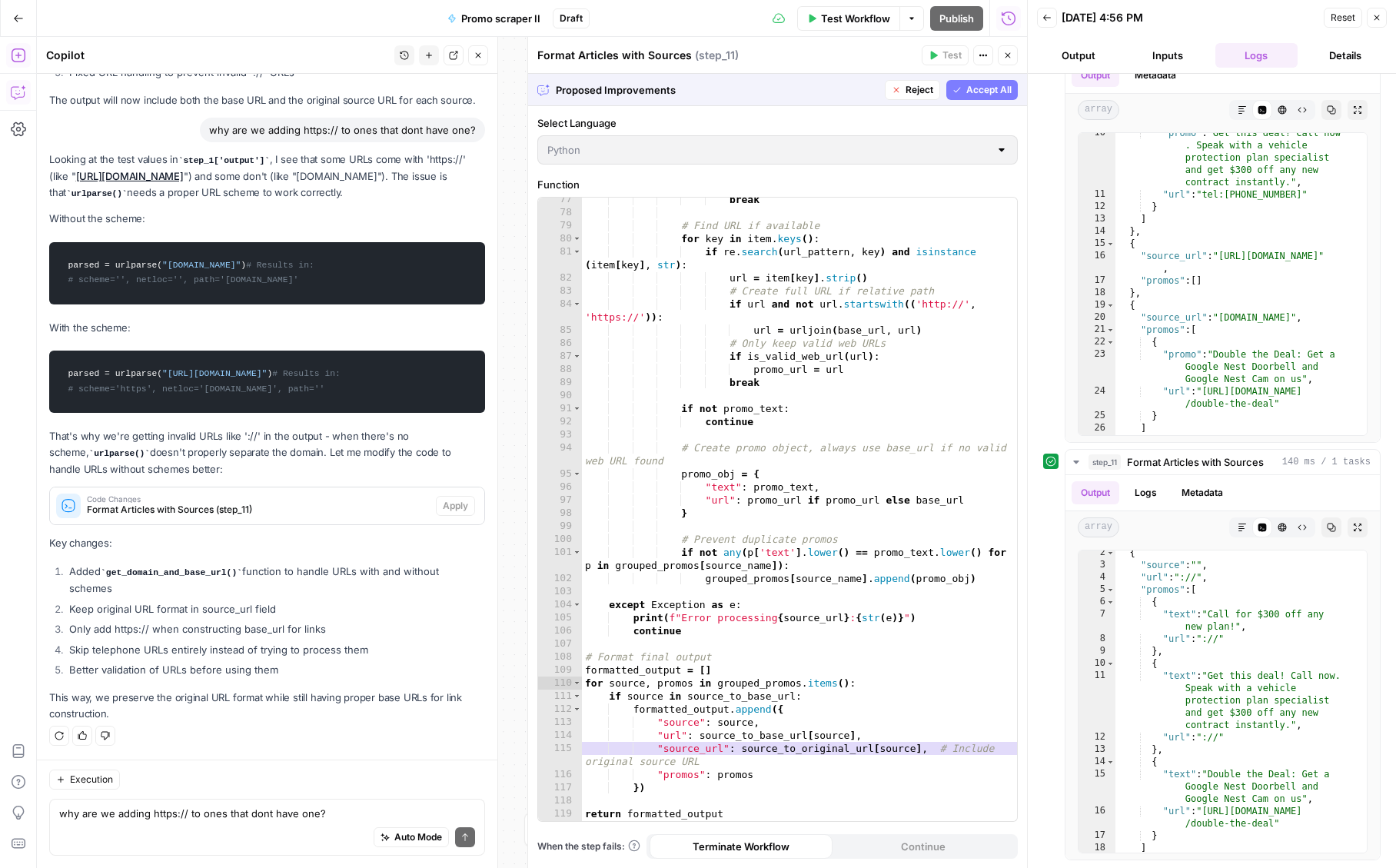
scroll to position [12254, 0]
click at [242, 513] on span "Format Articles with Sources (step_11)" at bounding box center [257, 510] width 343 height 13
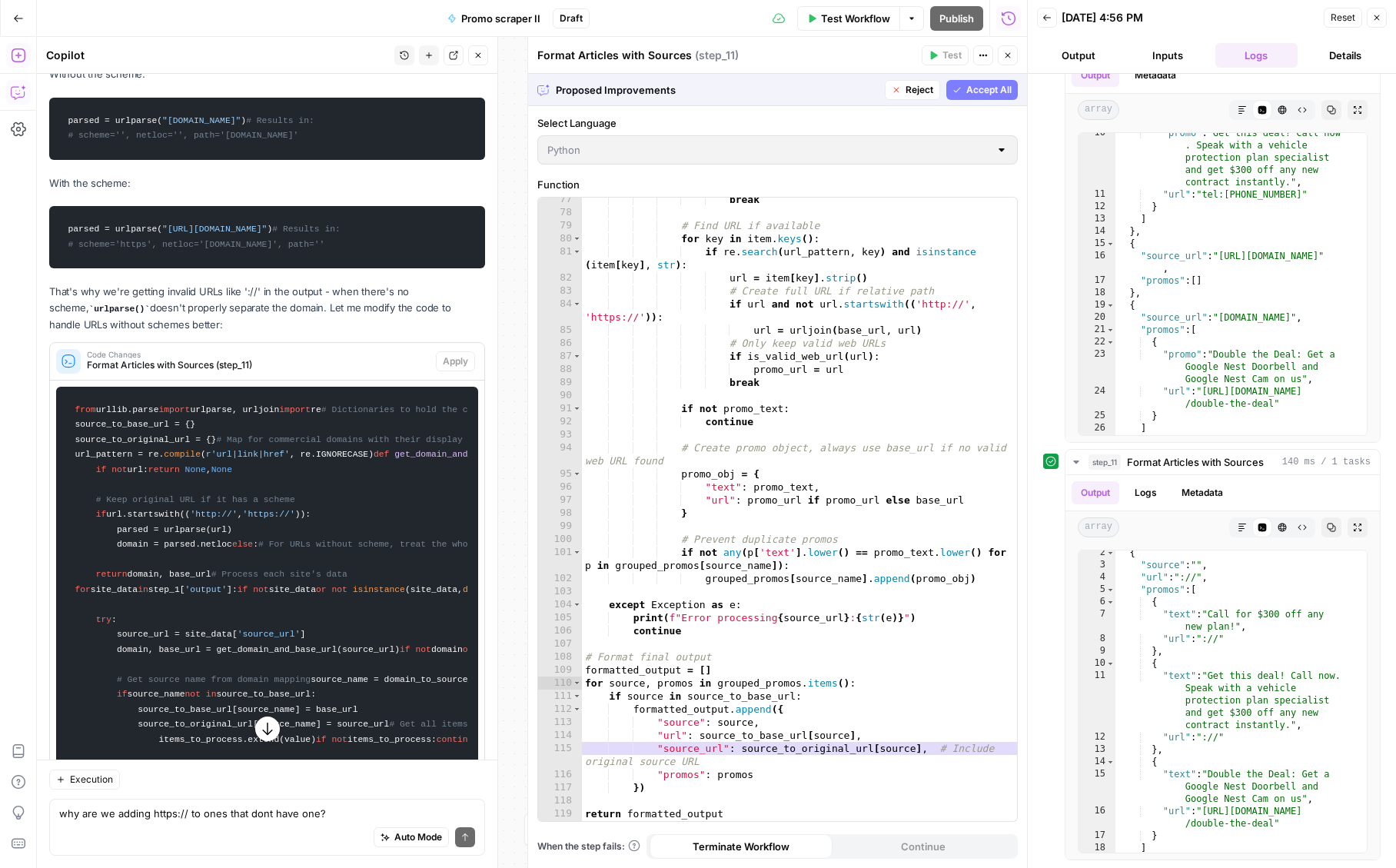
click at [276, 372] on span "Format Articles with Sources (step_11)" at bounding box center [257, 365] width 343 height 13
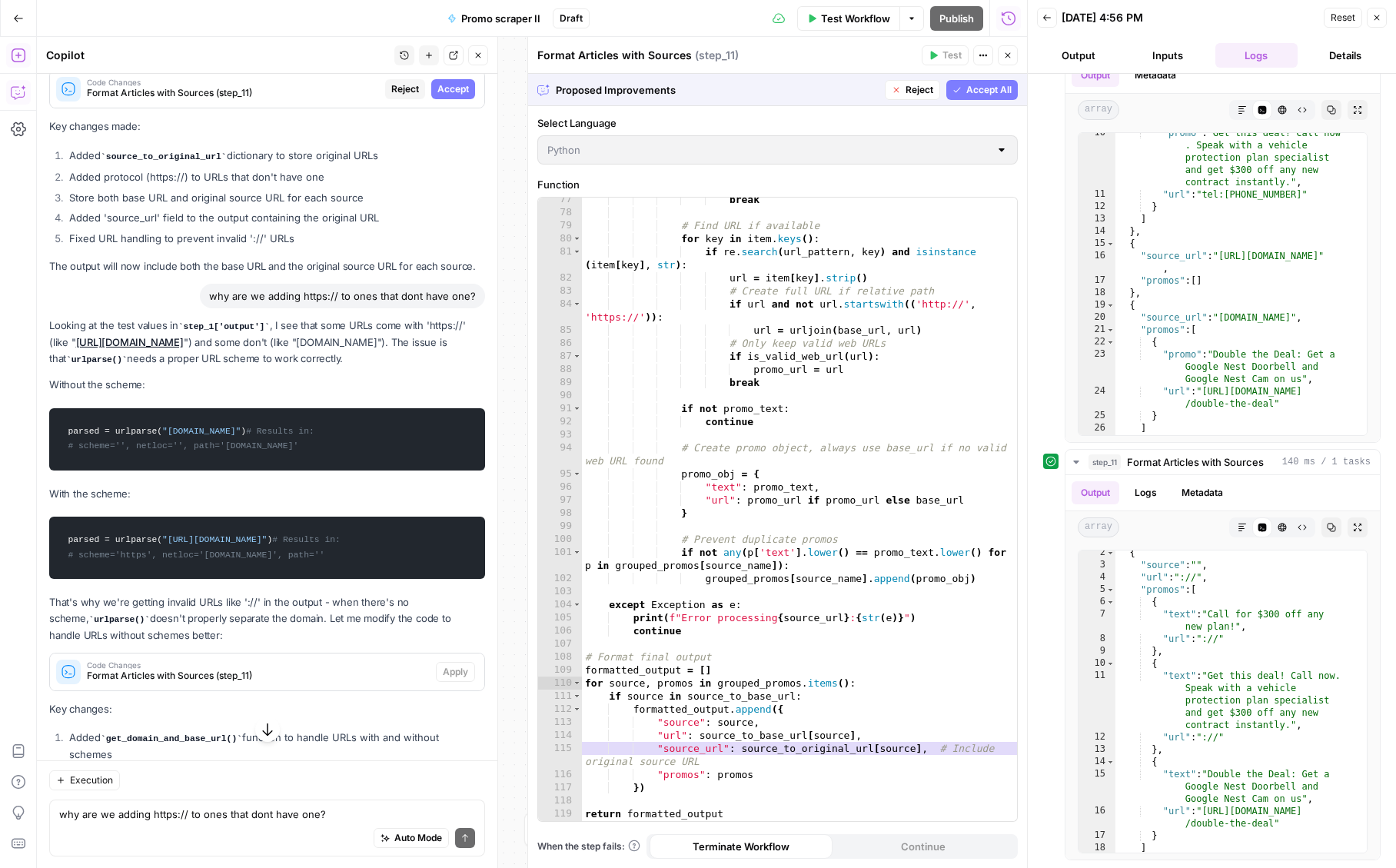
scroll to position [11942, 0]
click at [905, 90] on span "Reject" at bounding box center [919, 89] width 28 height 13
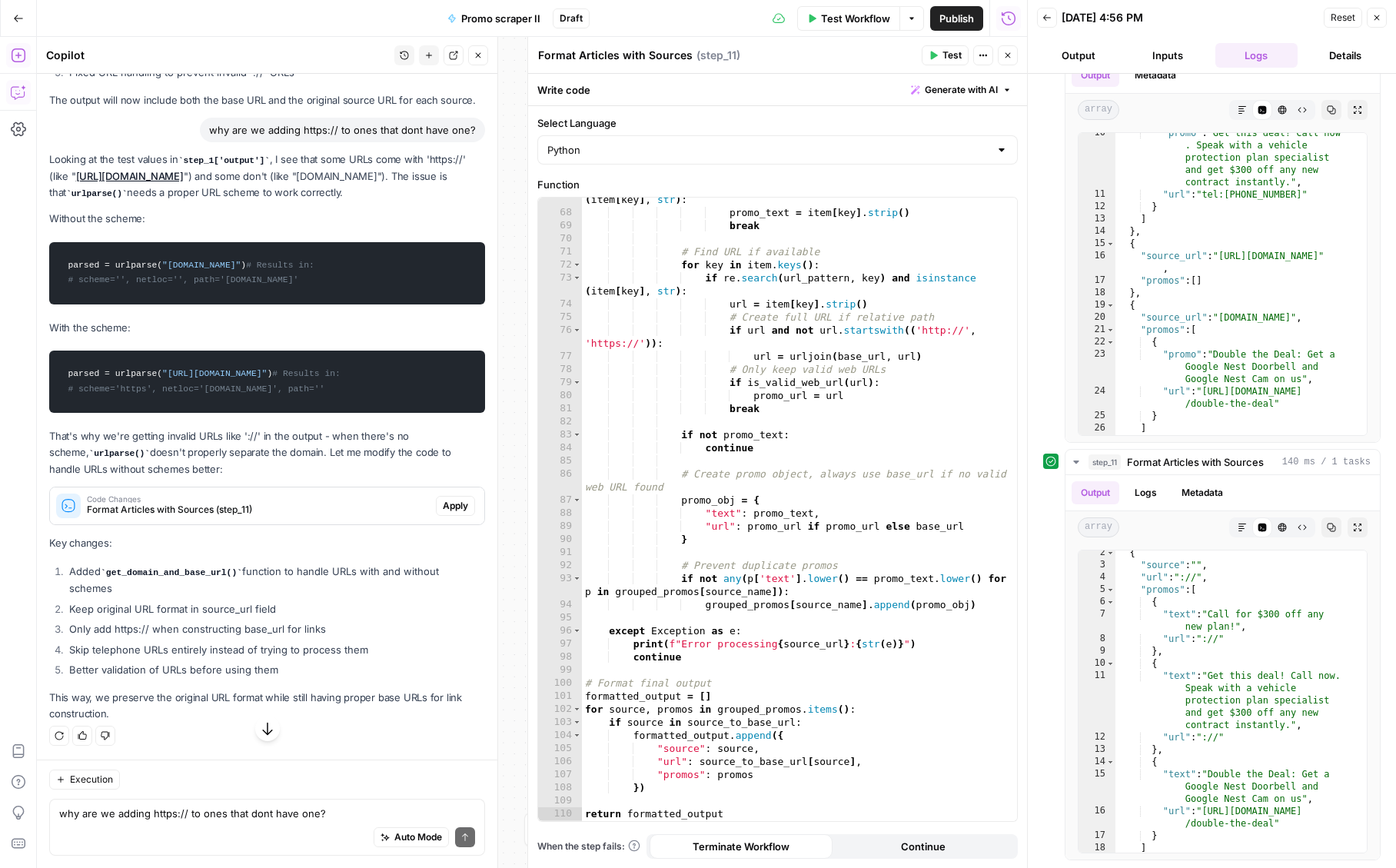
scroll to position [12658, 0]
click at [446, 505] on span "Apply" at bounding box center [455, 506] width 25 height 13
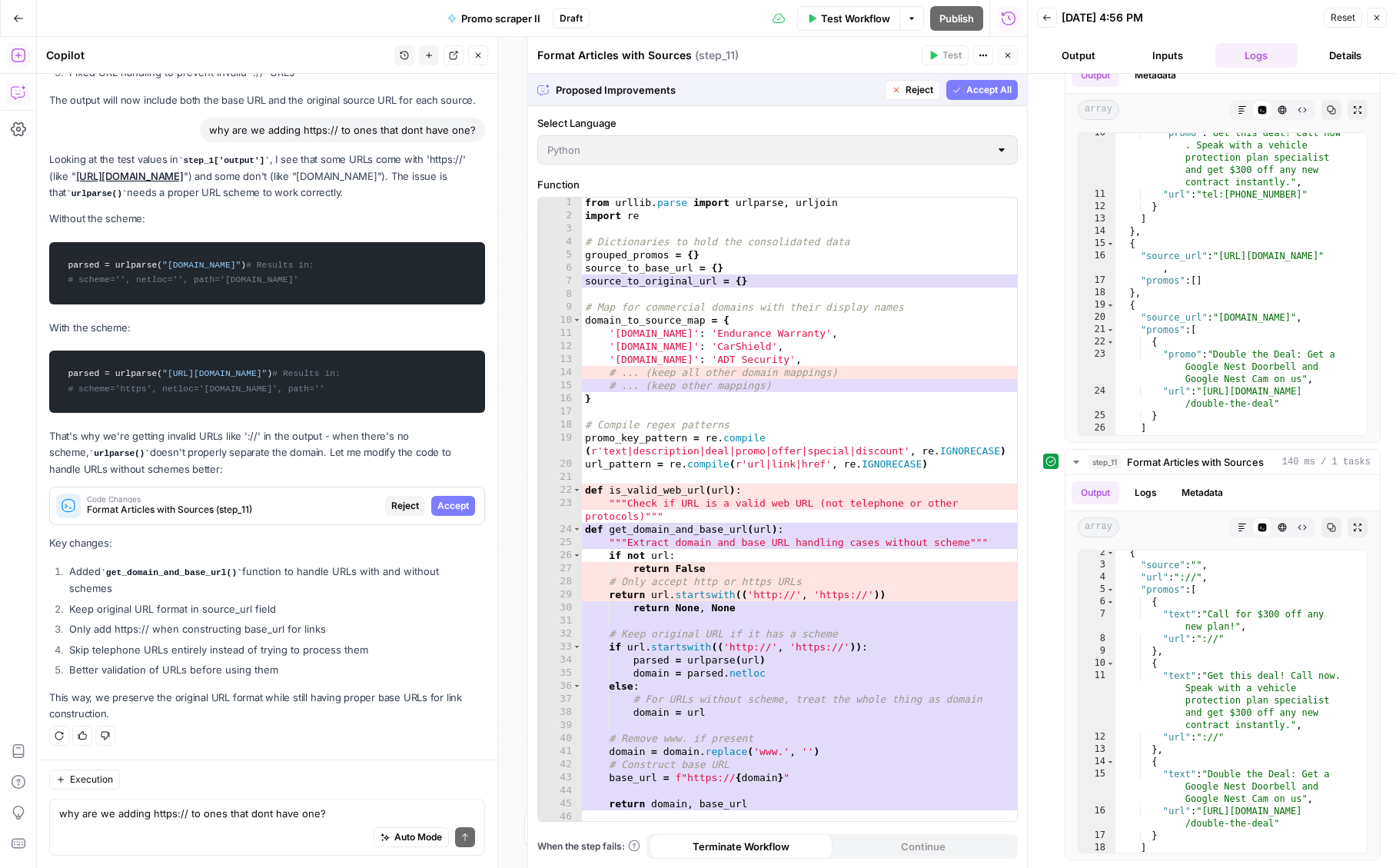
scroll to position [0, 0]
drag, startPoint x: 981, startPoint y: 92, endPoint x: 926, endPoint y: 395, distance: 308.0
click at [926, 395] on div "Proposed Improvements Reject Accept All Select Language Python Function 1 2 3 4…" at bounding box center [778, 470] width 499 height 794
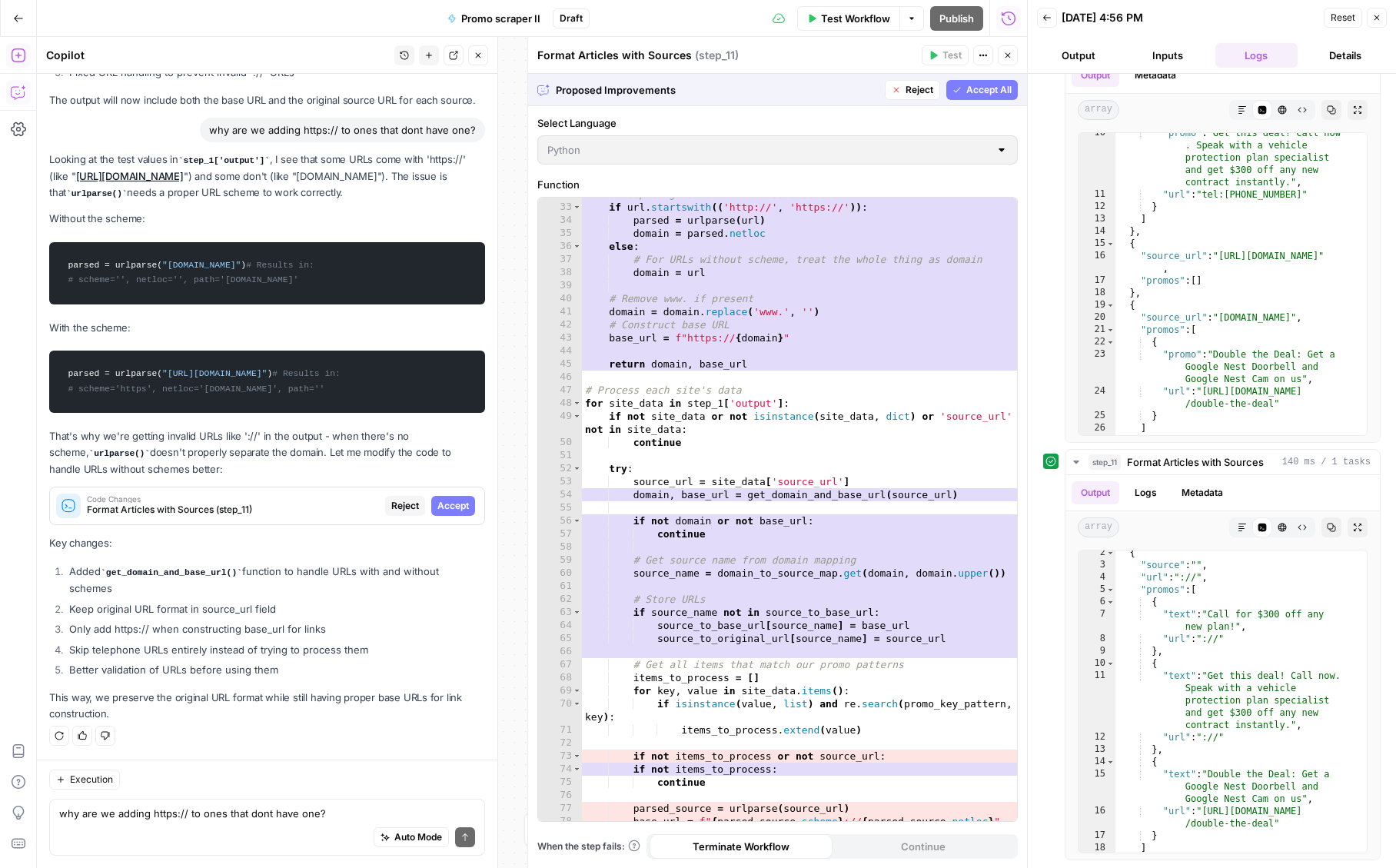
scroll to position [441, 0]
click at [231, 826] on div "Auto Mode Send" at bounding box center [267, 837] width 416 height 34
type textarea "why can't you just return www. if it's www?"
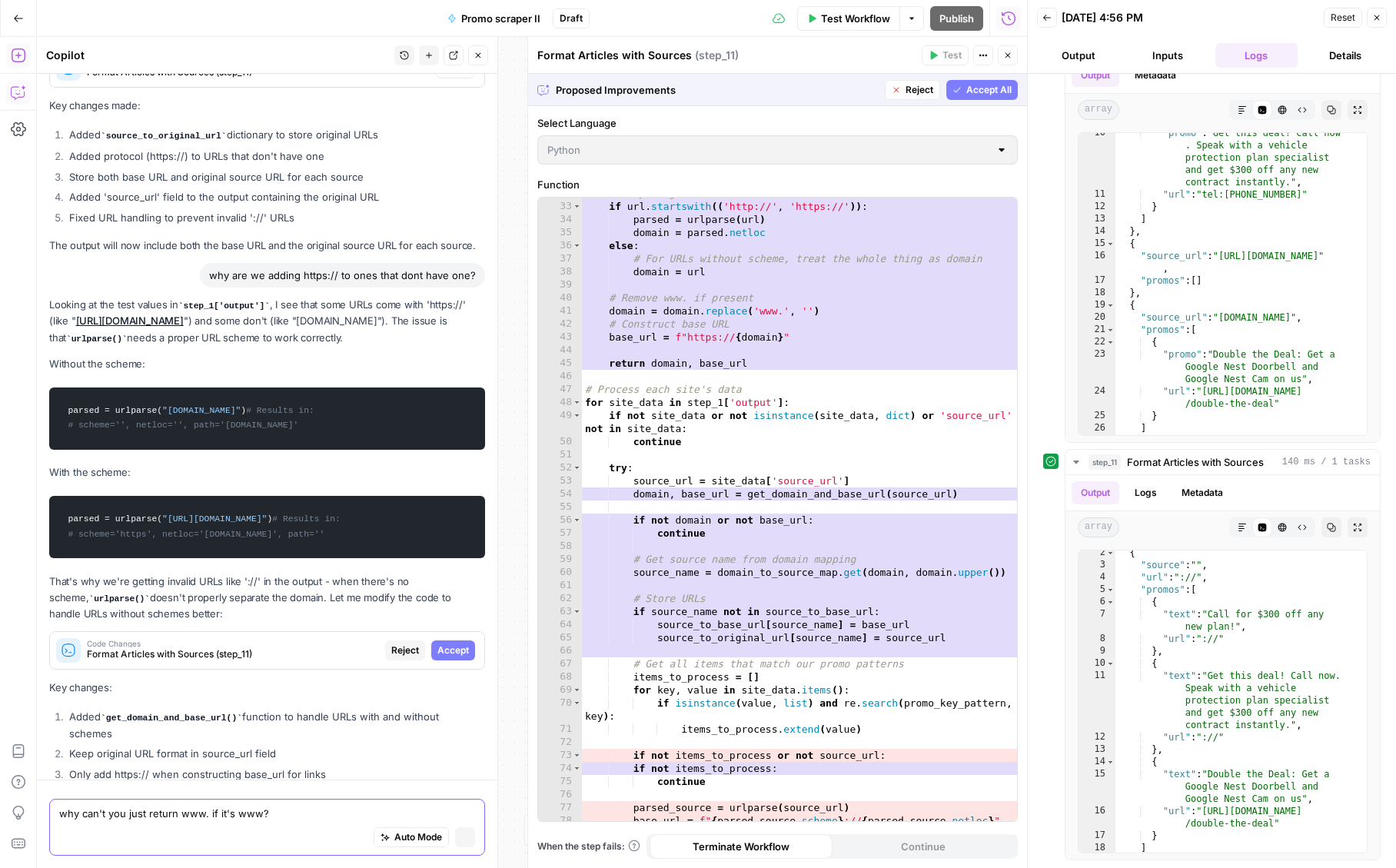
scroll to position [13208, 0]
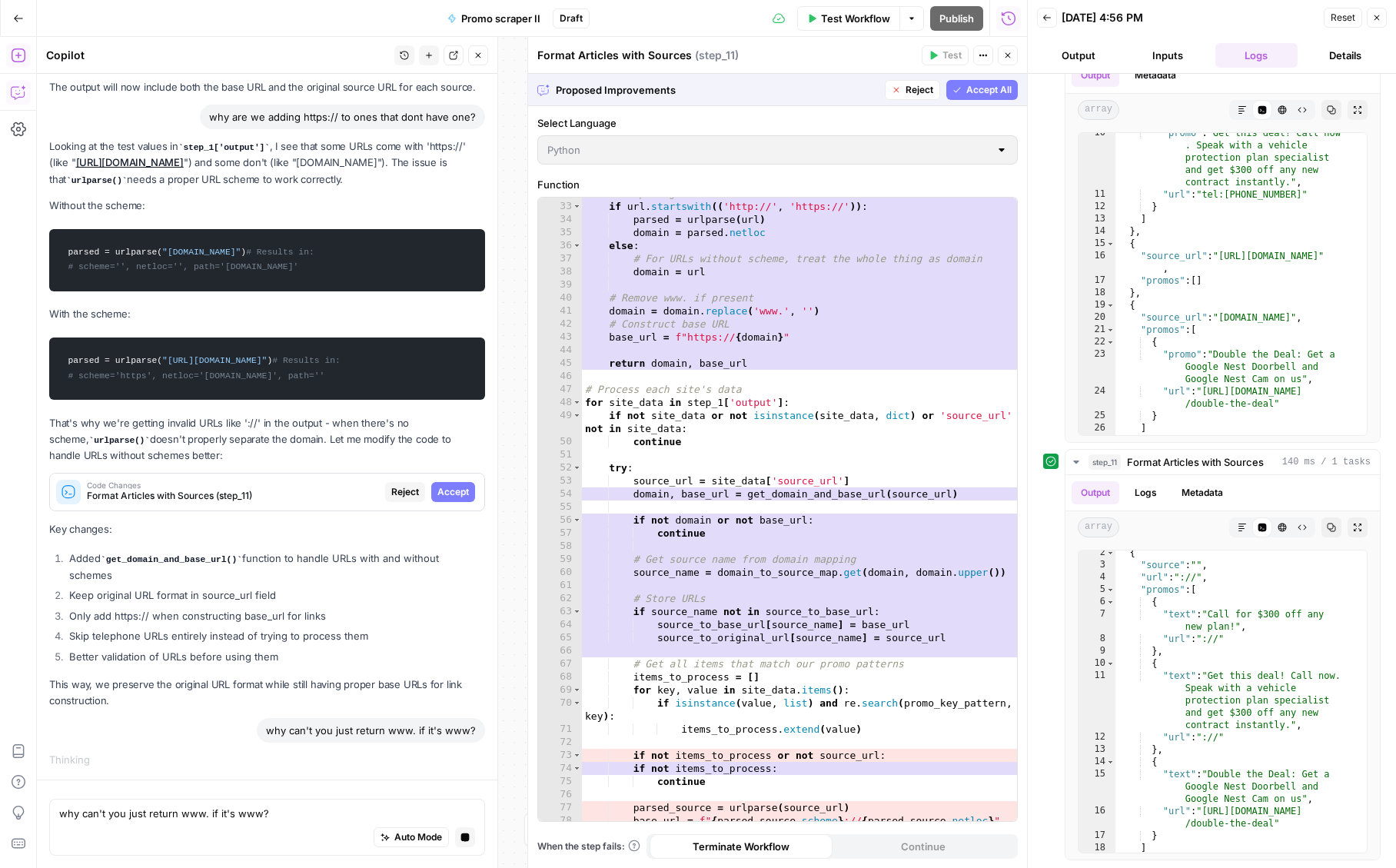
click at [223, 734] on div "why can't you just return www. if it's www?" at bounding box center [267, 731] width 436 height 25
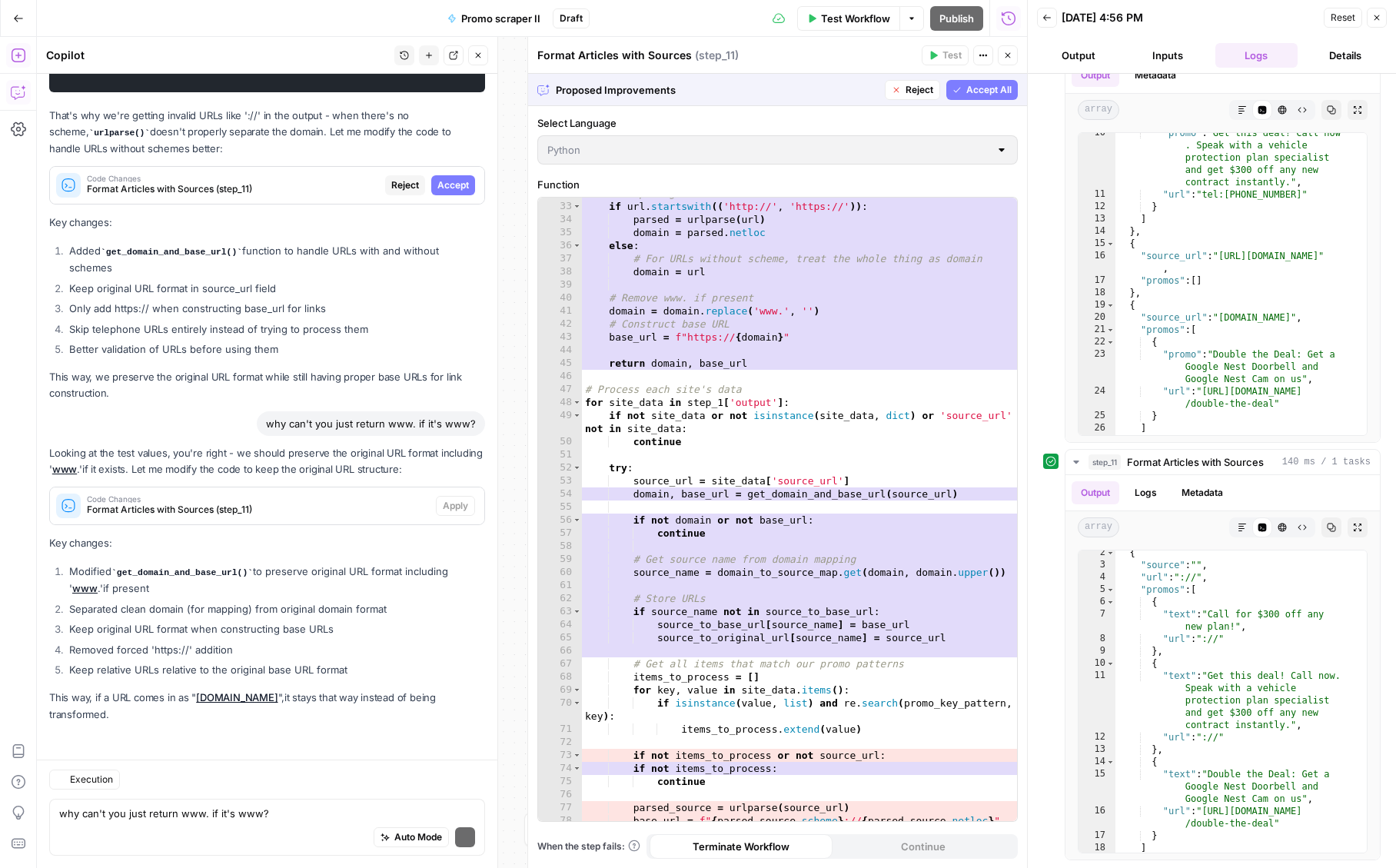
scroll to position [12585, 0]
click at [391, 183] on span "Reject" at bounding box center [404, 185] width 28 height 13
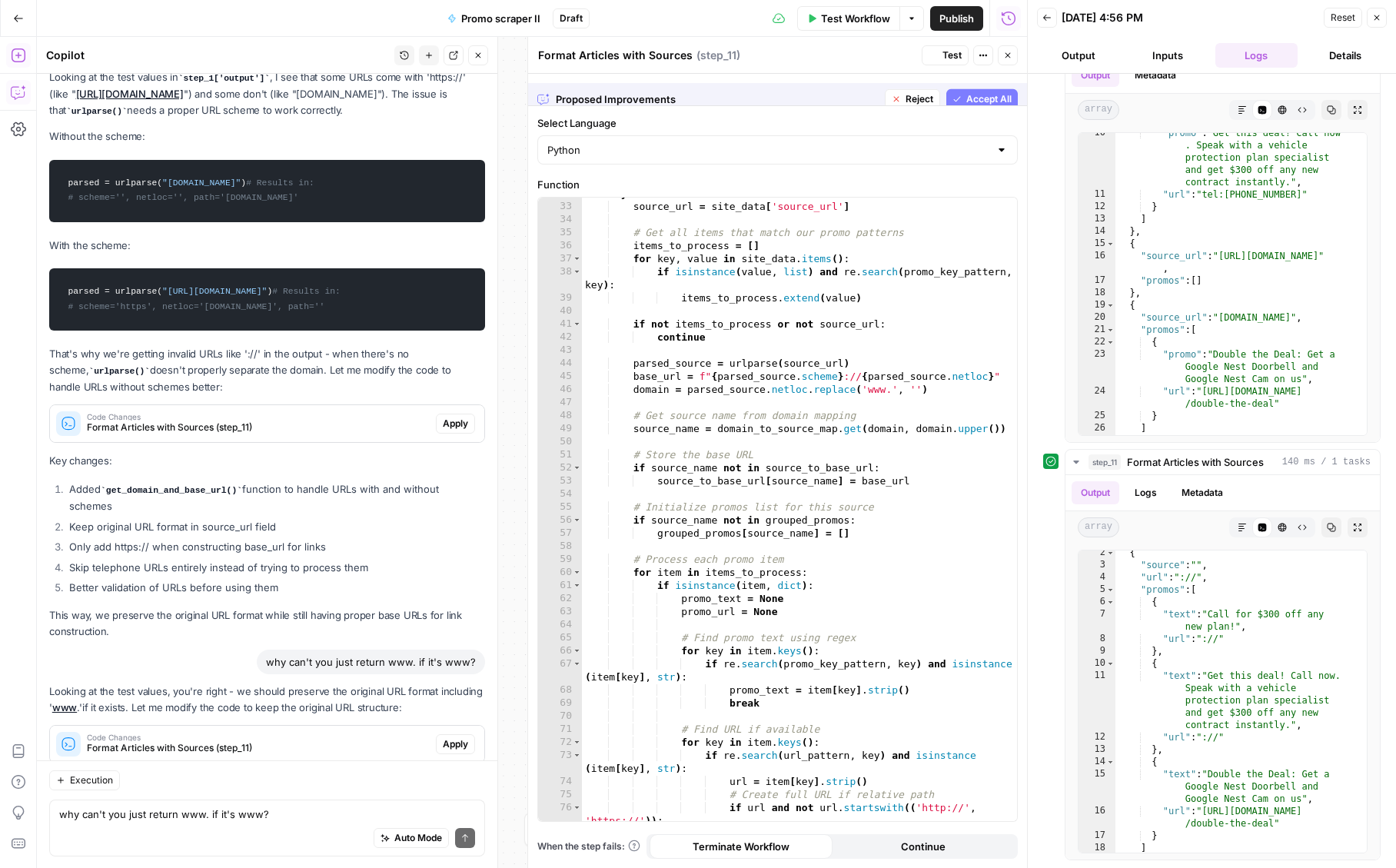
scroll to position [455, 0]
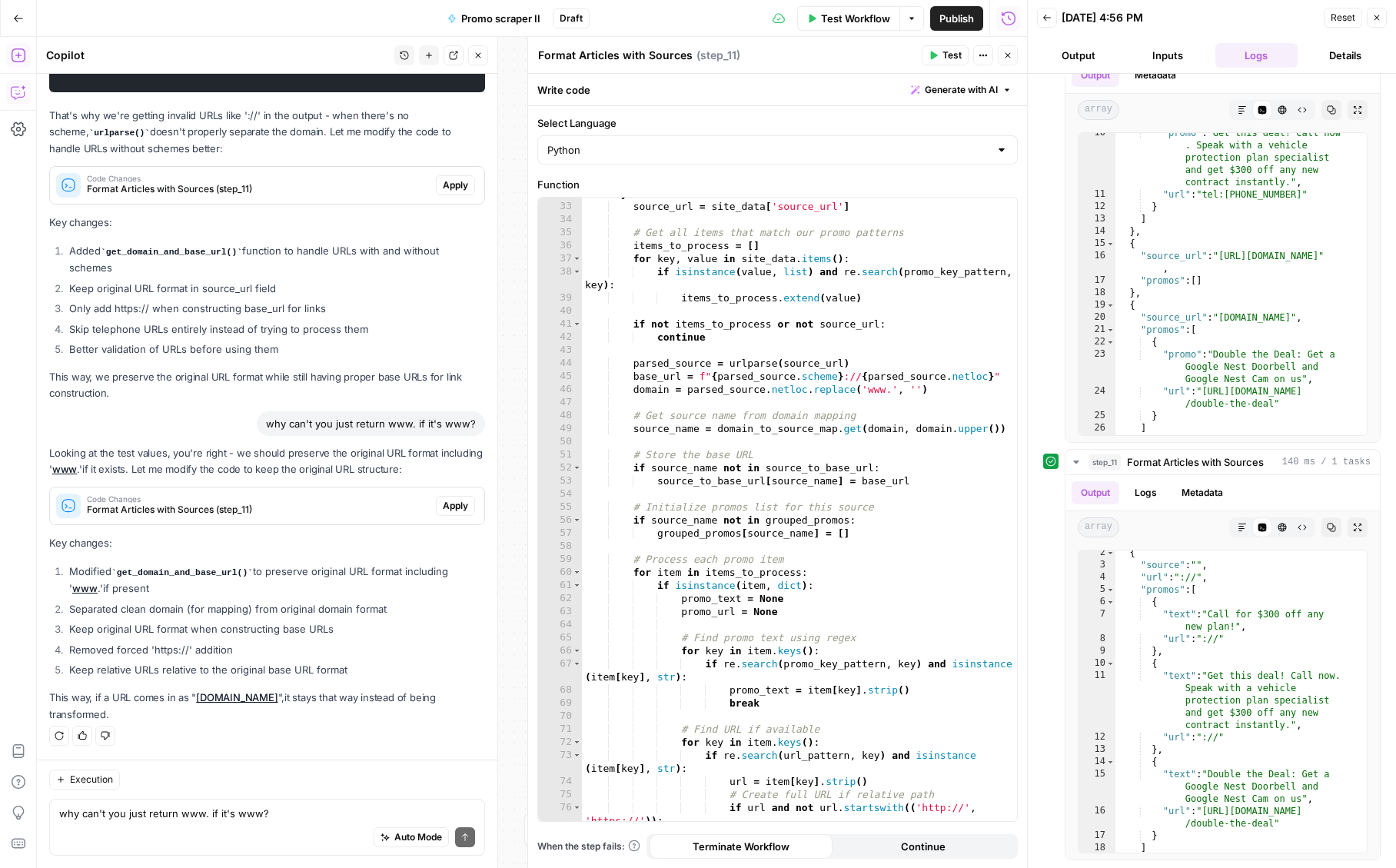
click at [445, 502] on span "Apply" at bounding box center [455, 506] width 25 height 13
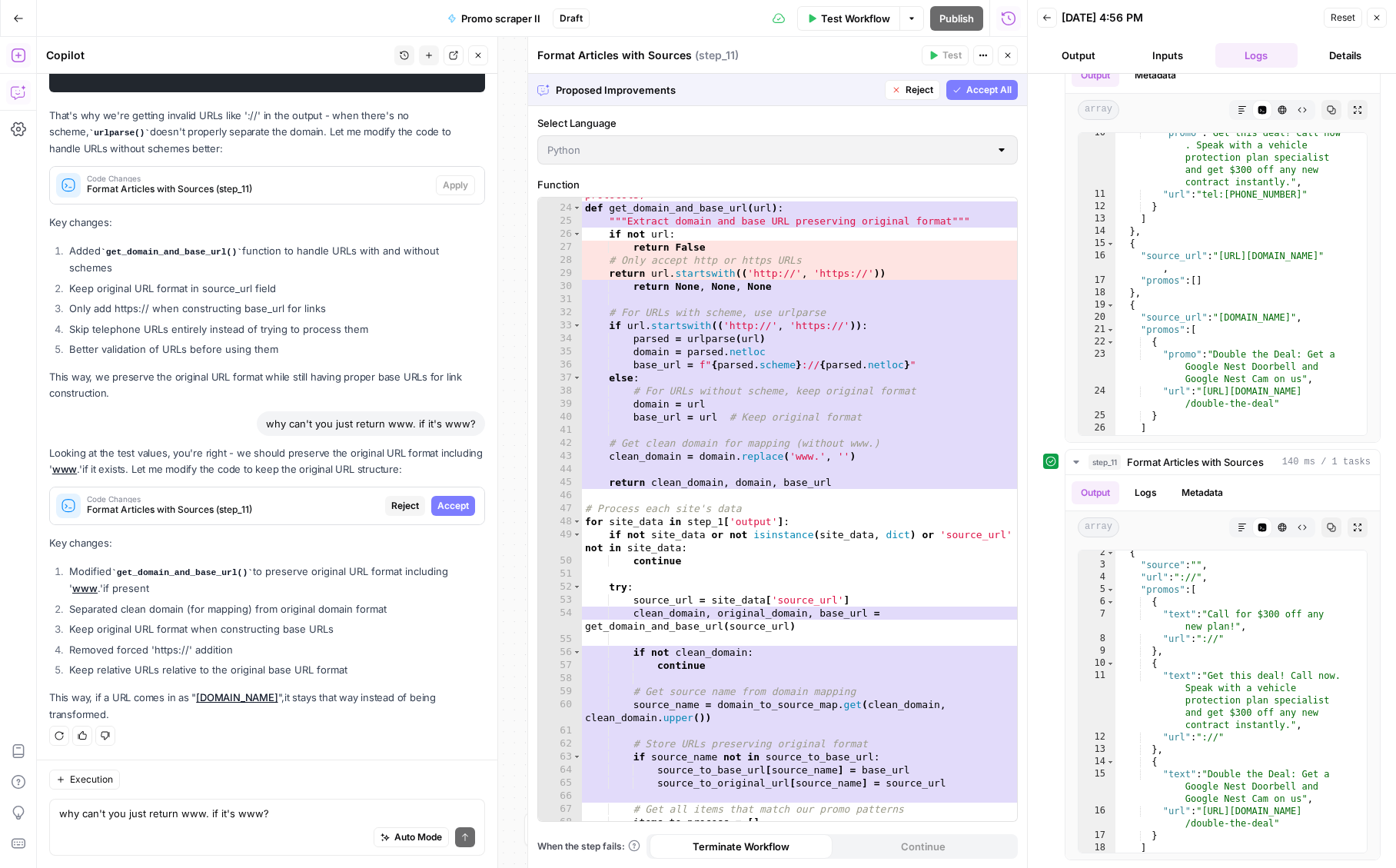
scroll to position [317, 0]
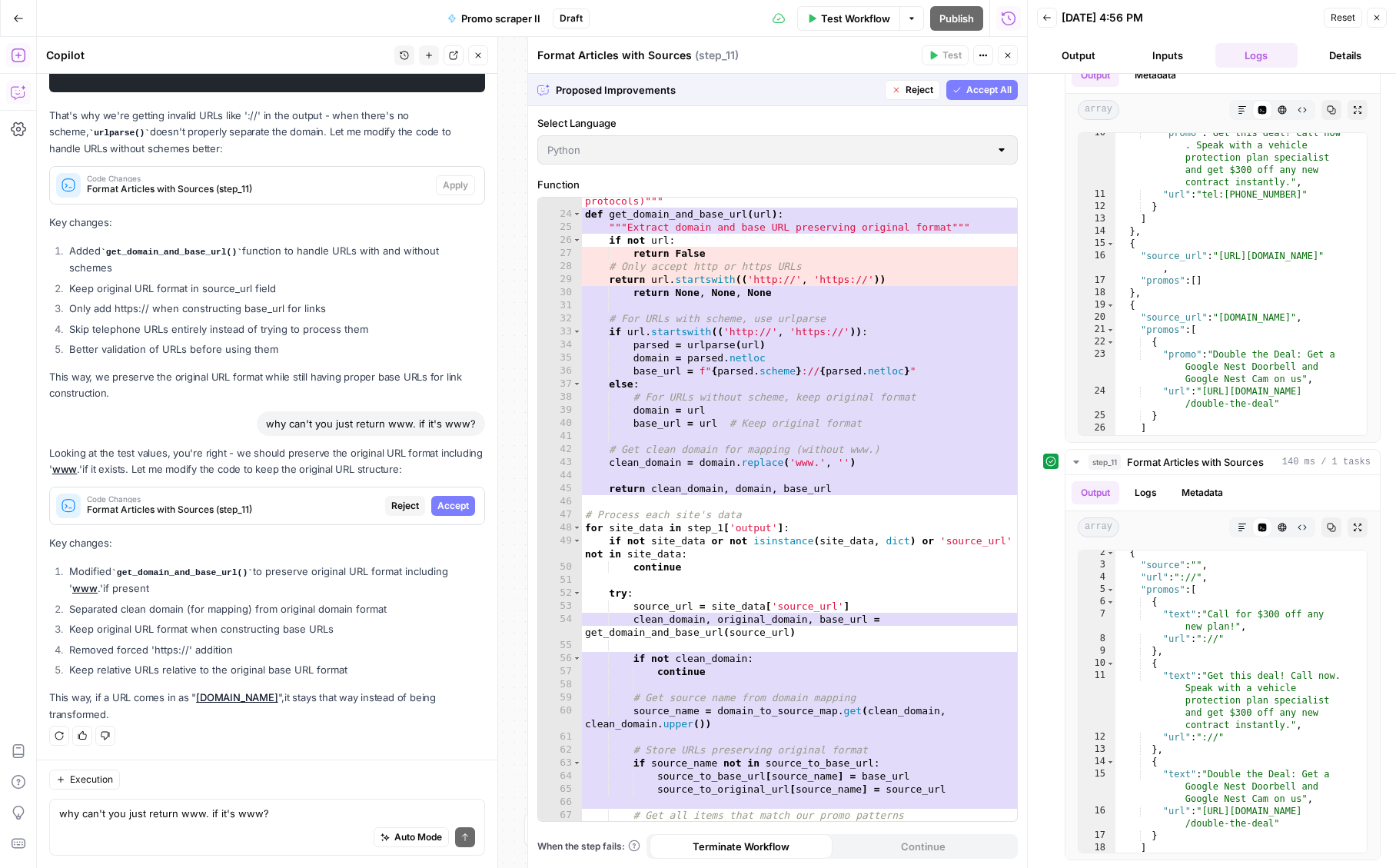
click at [975, 84] on span "Accept All" at bounding box center [988, 89] width 45 height 13
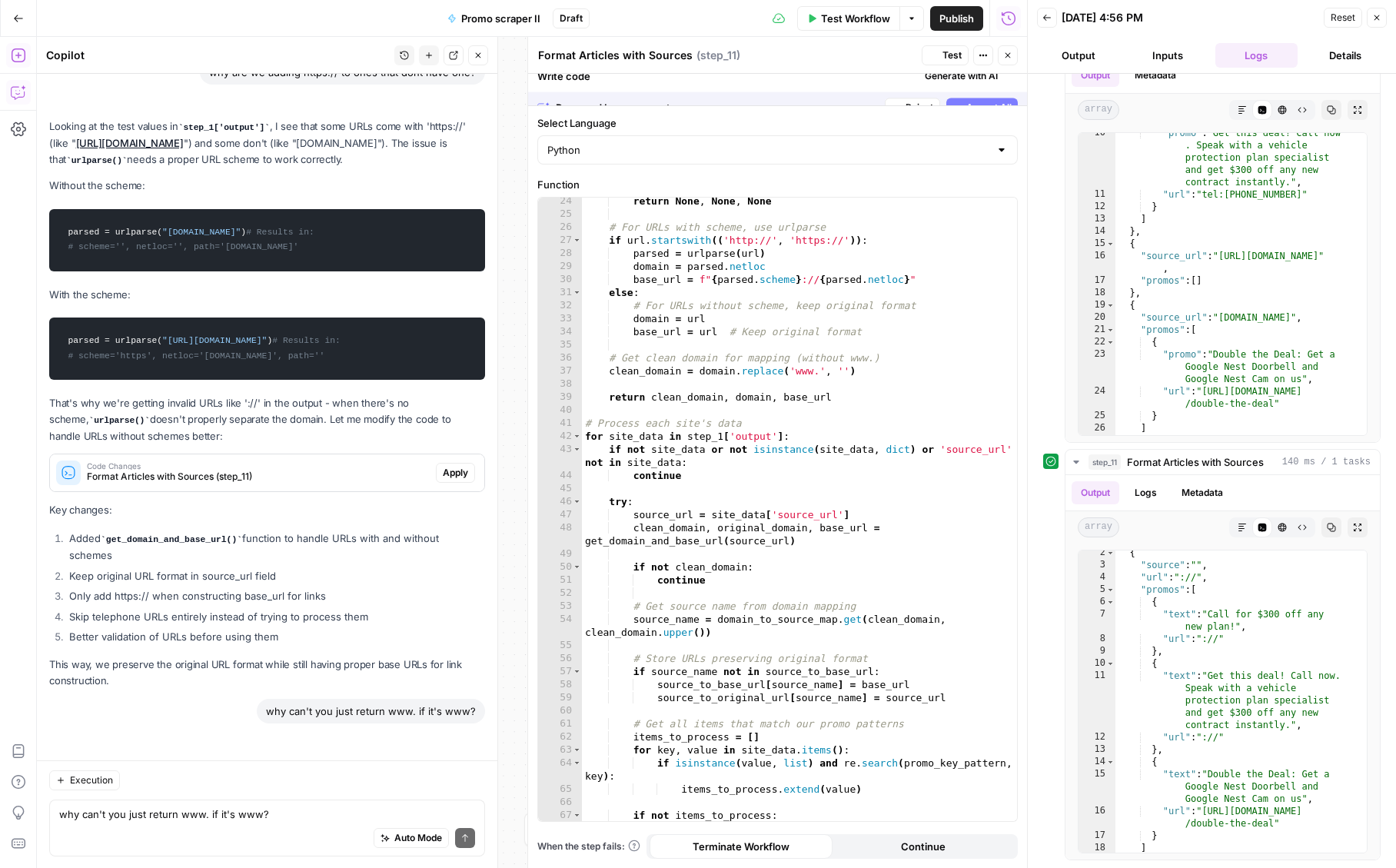
scroll to position [13052, 0]
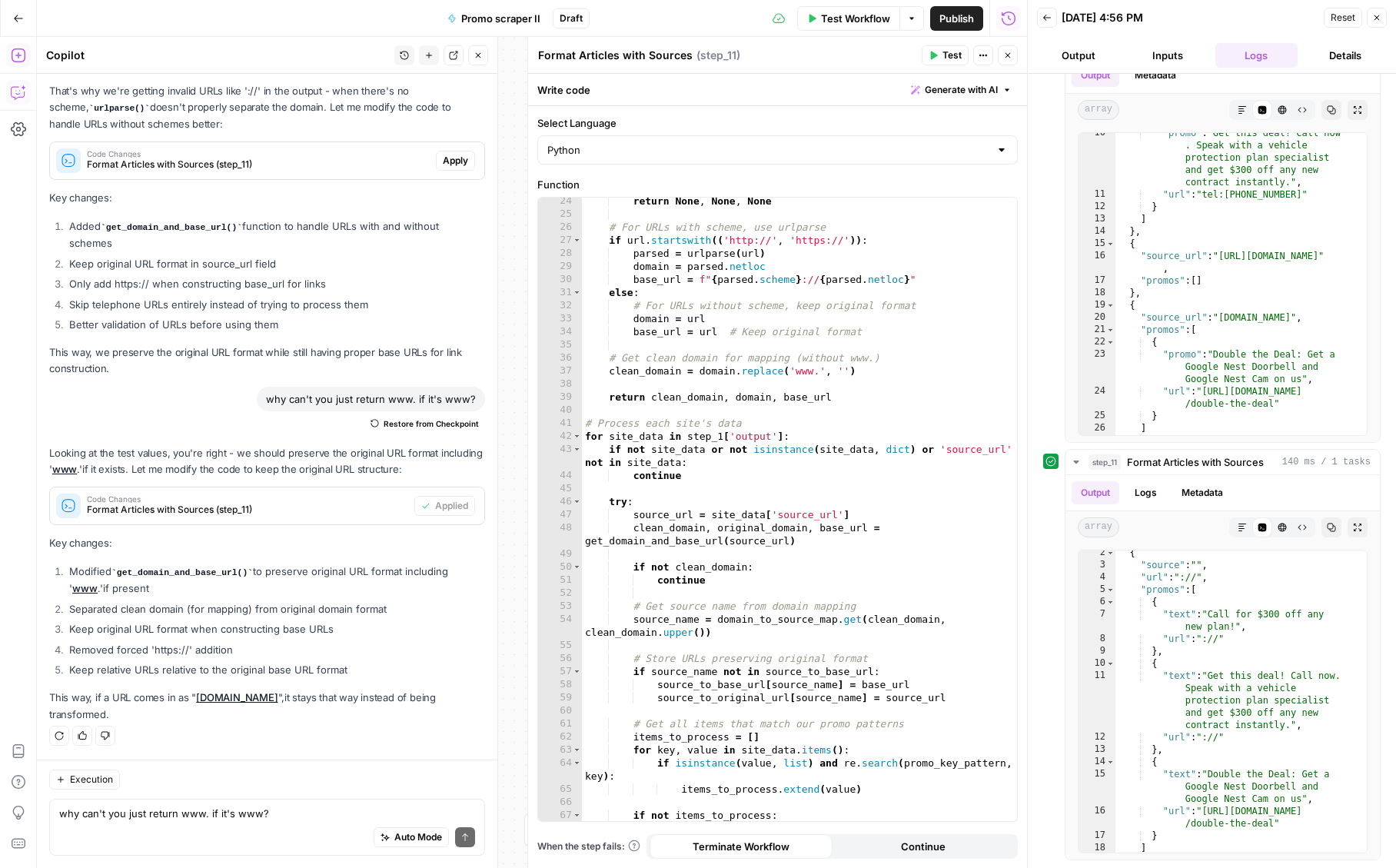
click at [848, 19] on span "Test Workflow" at bounding box center [855, 18] width 69 height 15
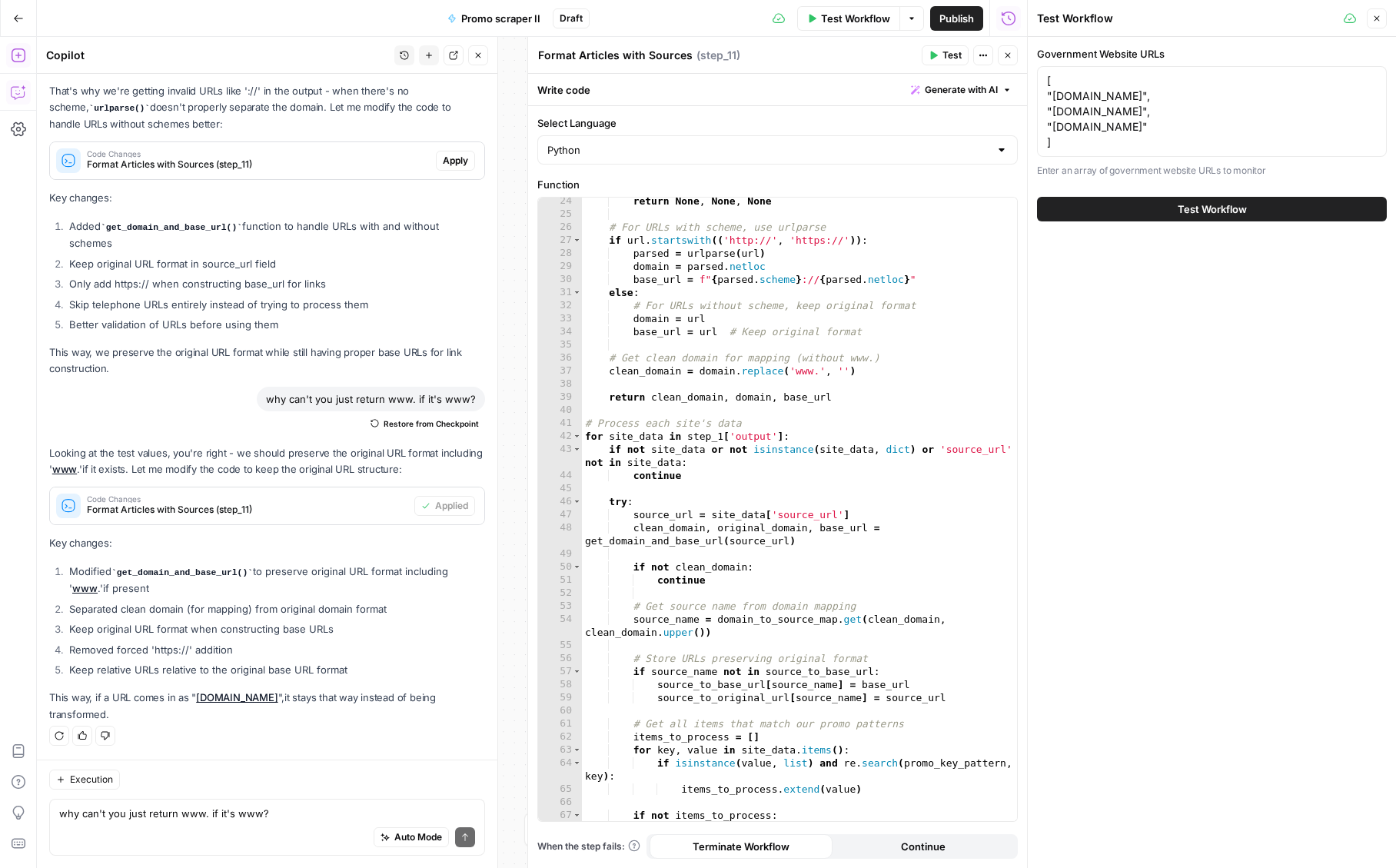
drag, startPoint x: 1224, startPoint y: 214, endPoint x: 851, endPoint y: 722, distance: 630.2
click at [851, 722] on body "**********" at bounding box center [698, 434] width 1396 height 868
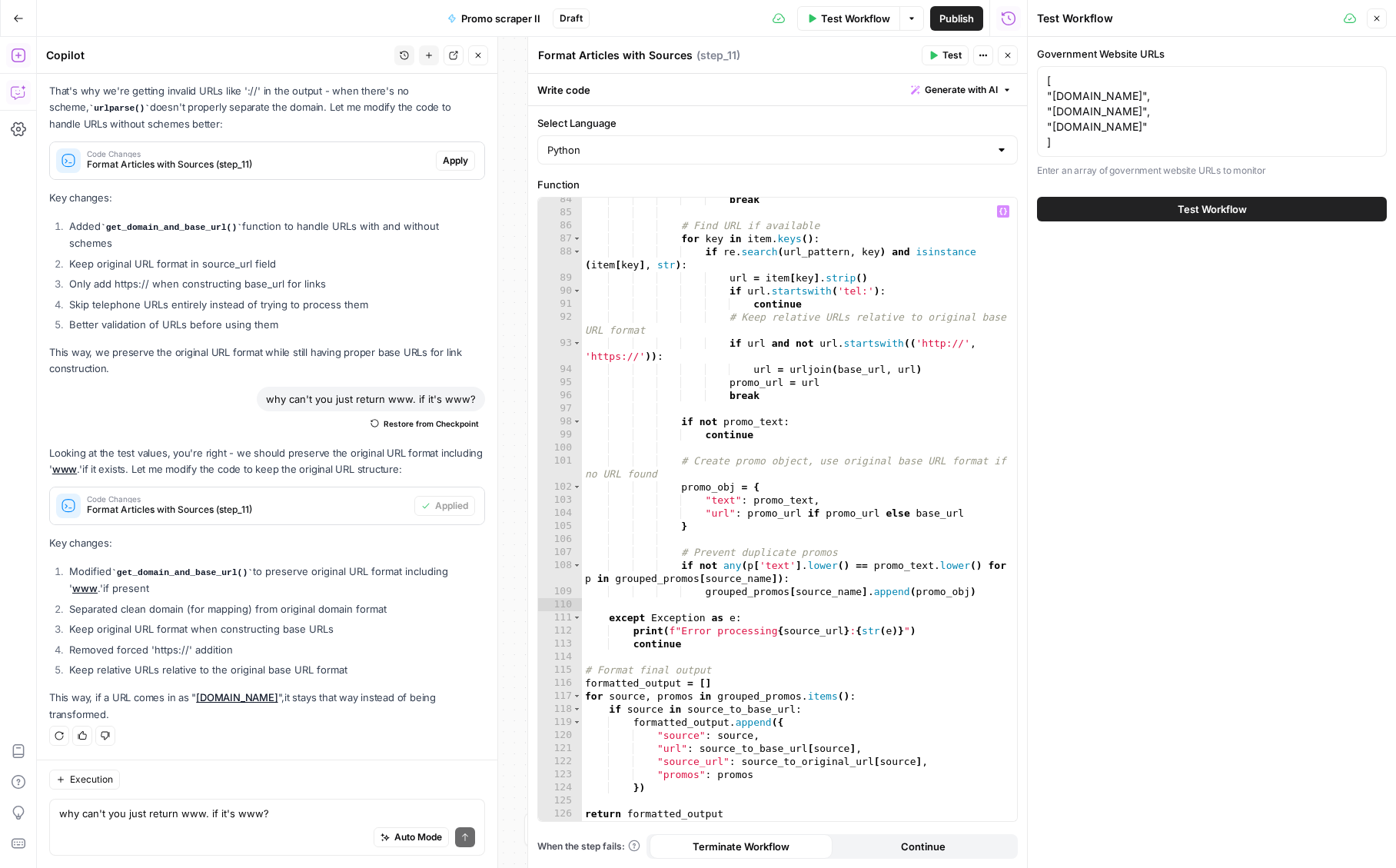
scroll to position [1167, 0]
click at [1218, 212] on span "Test Workflow" at bounding box center [1212, 209] width 69 height 15
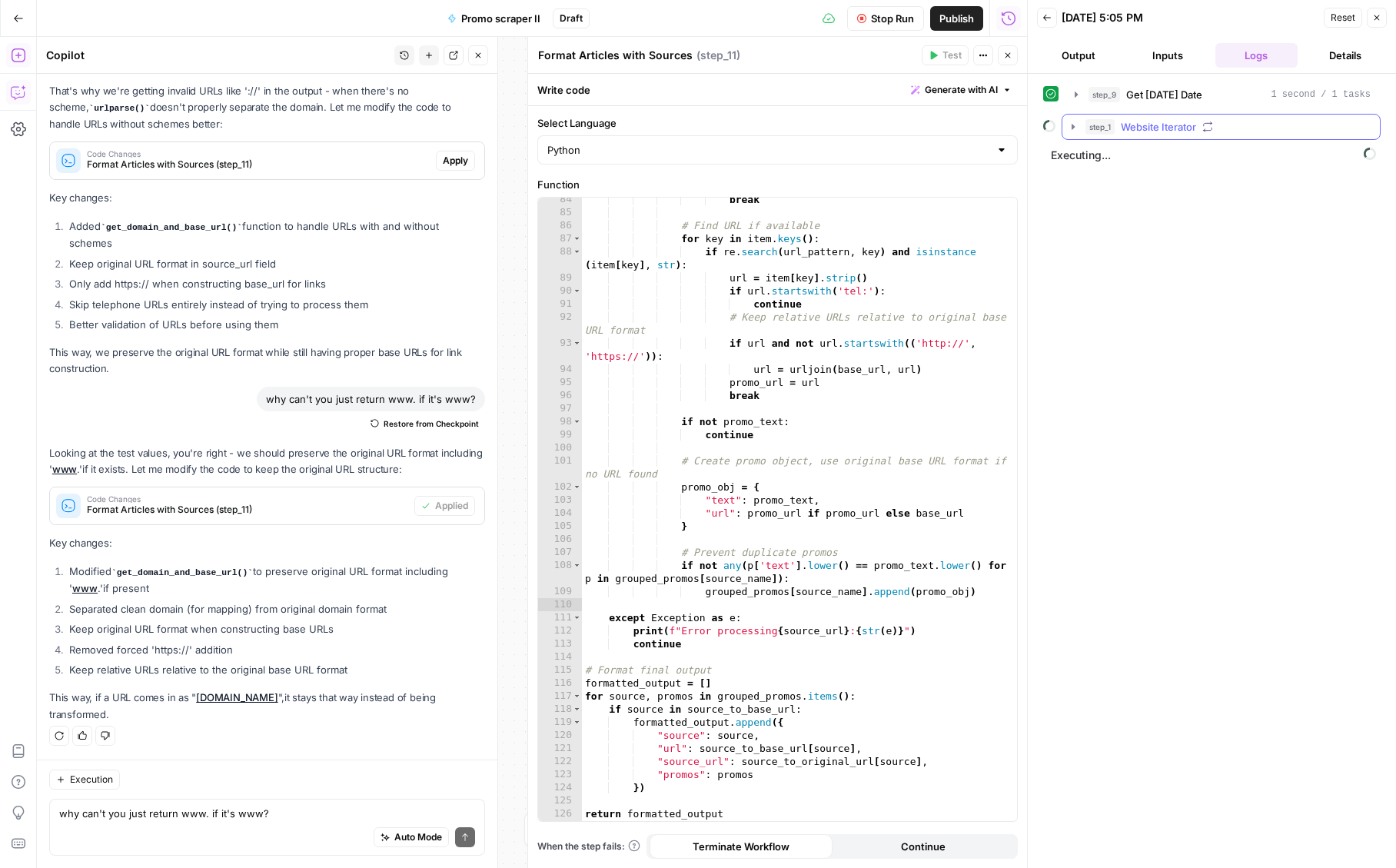
click at [1153, 132] on span "Website Iterator" at bounding box center [1158, 127] width 75 height 15
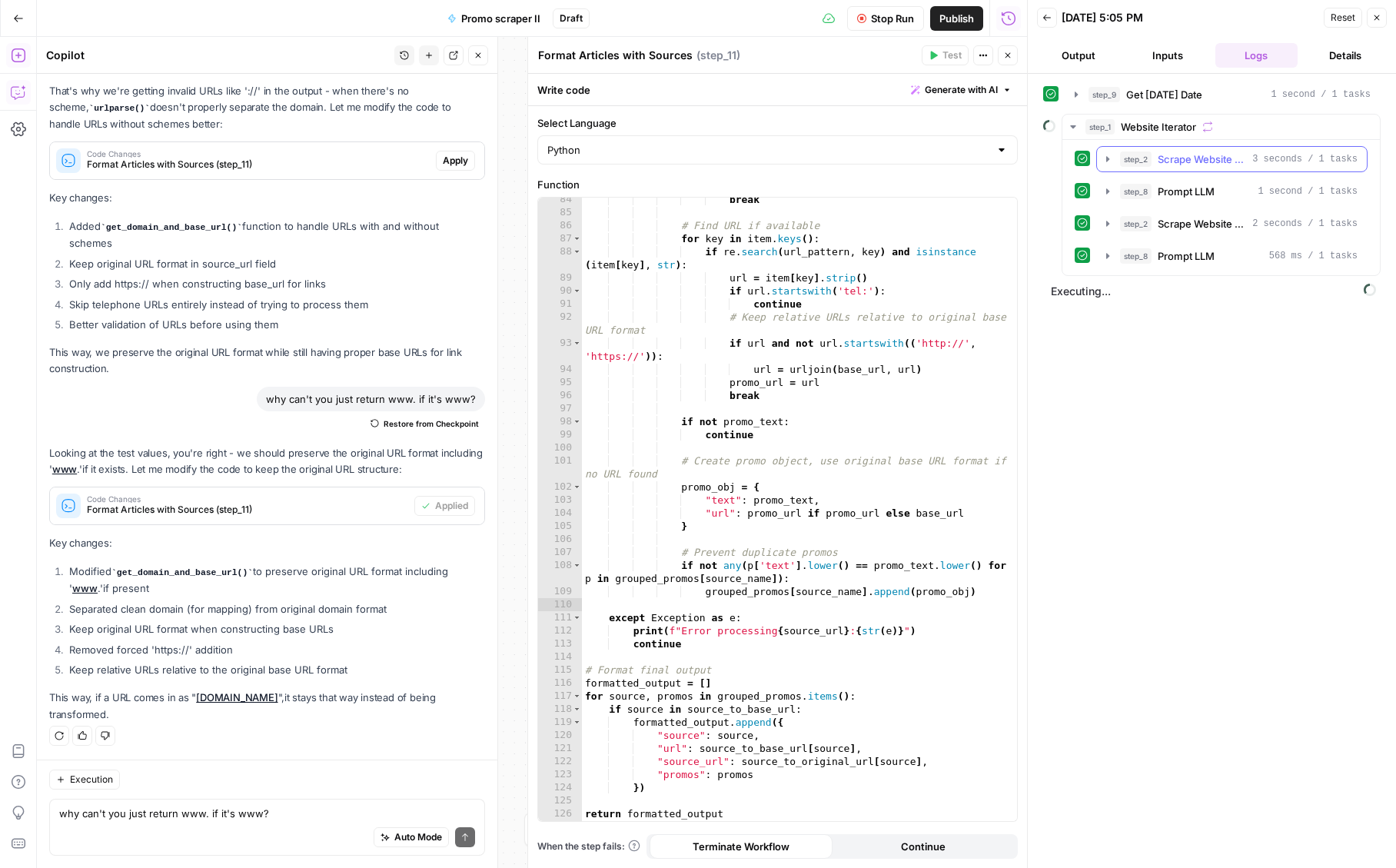
click at [1191, 166] on span "Scrape Website Content" at bounding box center [1202, 159] width 88 height 15
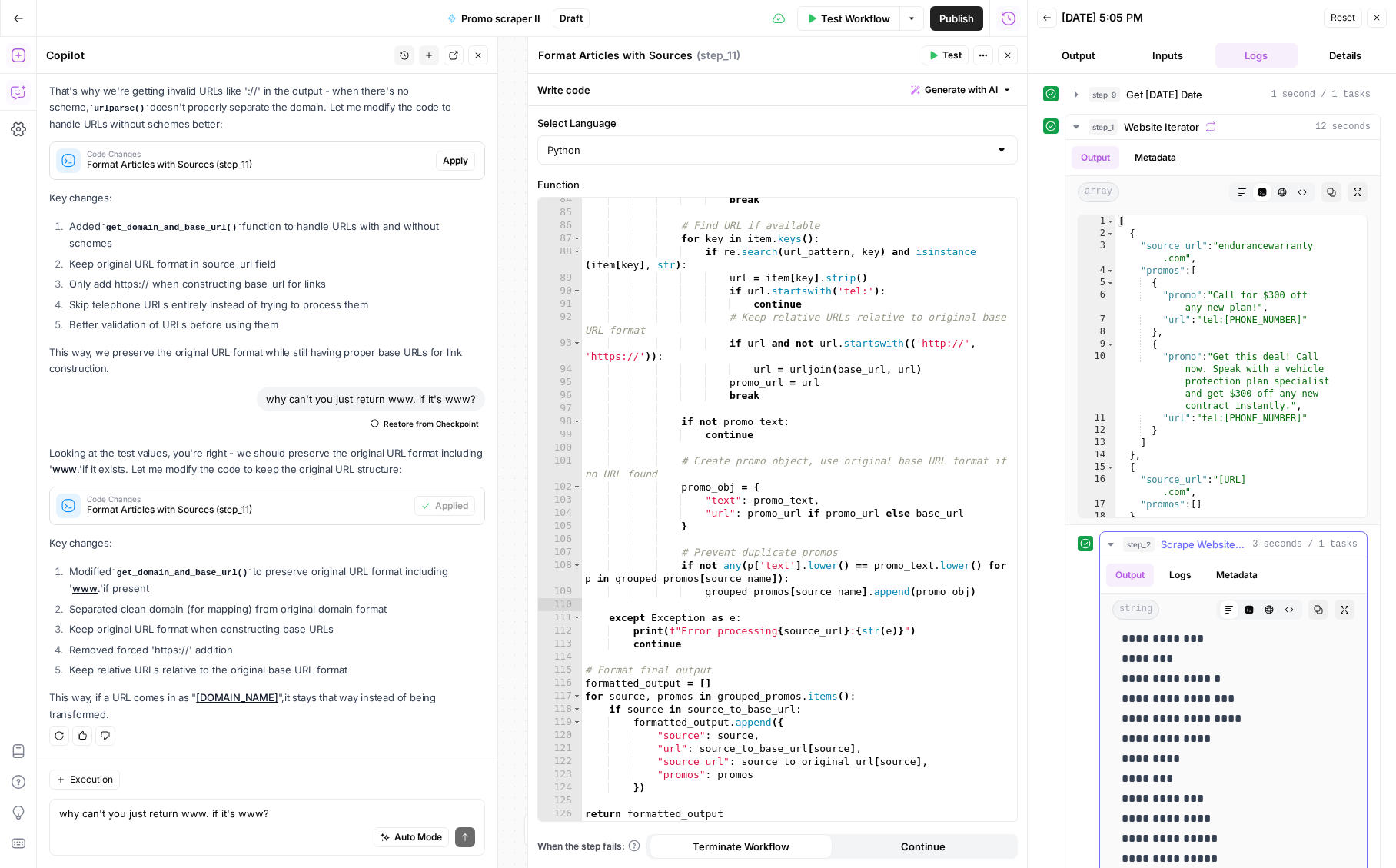
scroll to position [674, 0]
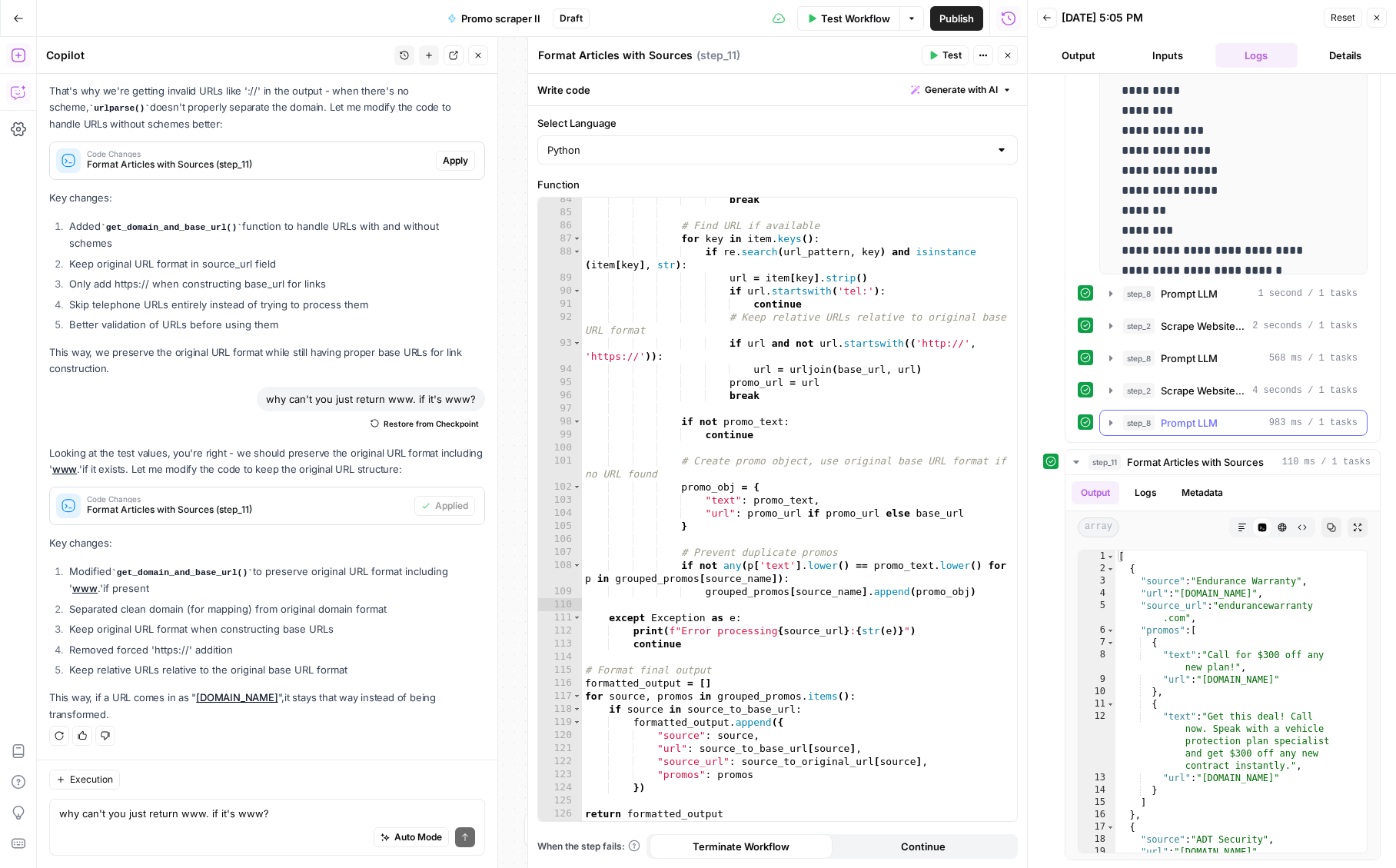
click at [1166, 425] on span "Prompt LLM" at bounding box center [1189, 422] width 57 height 15
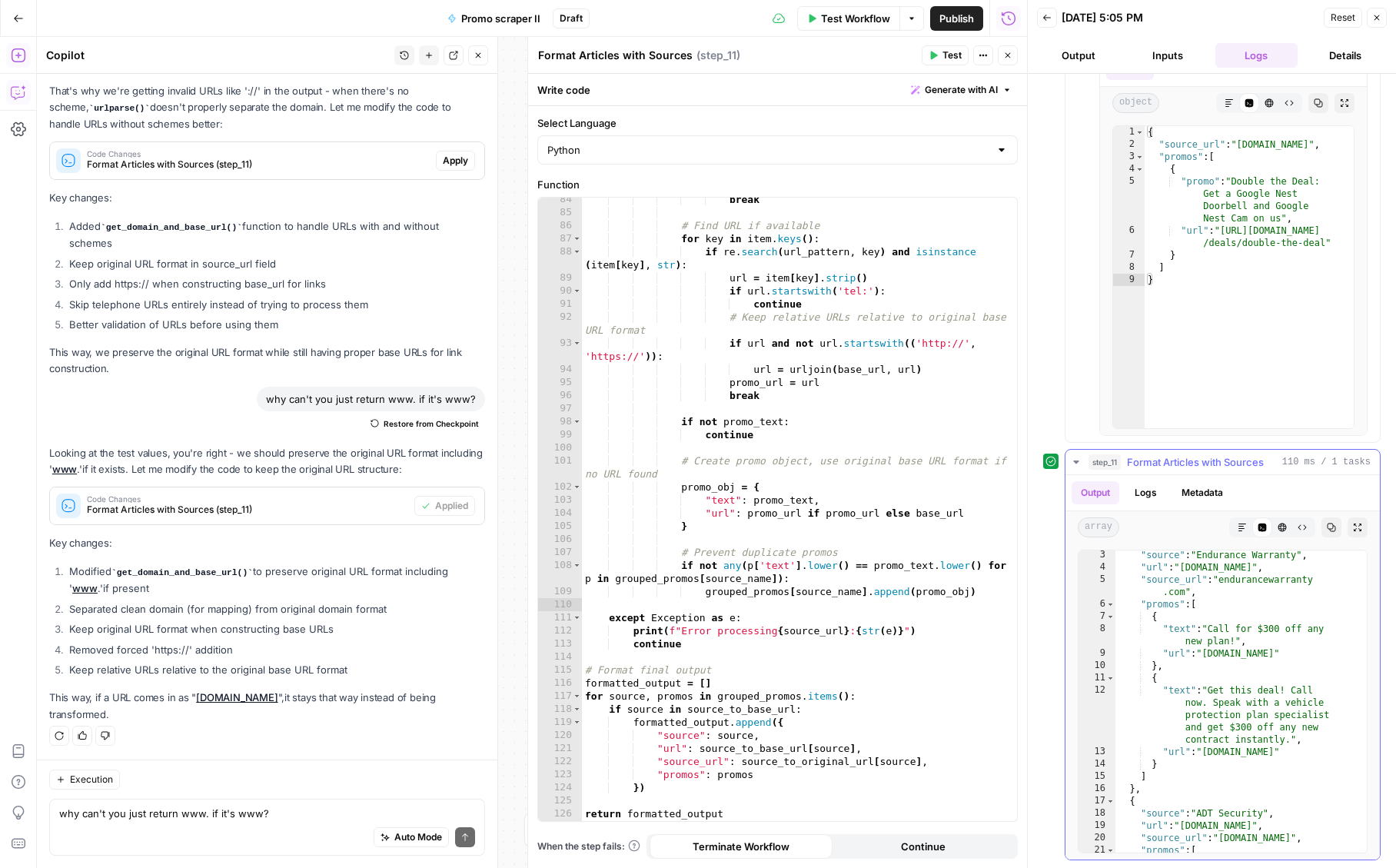
scroll to position [154, 0]
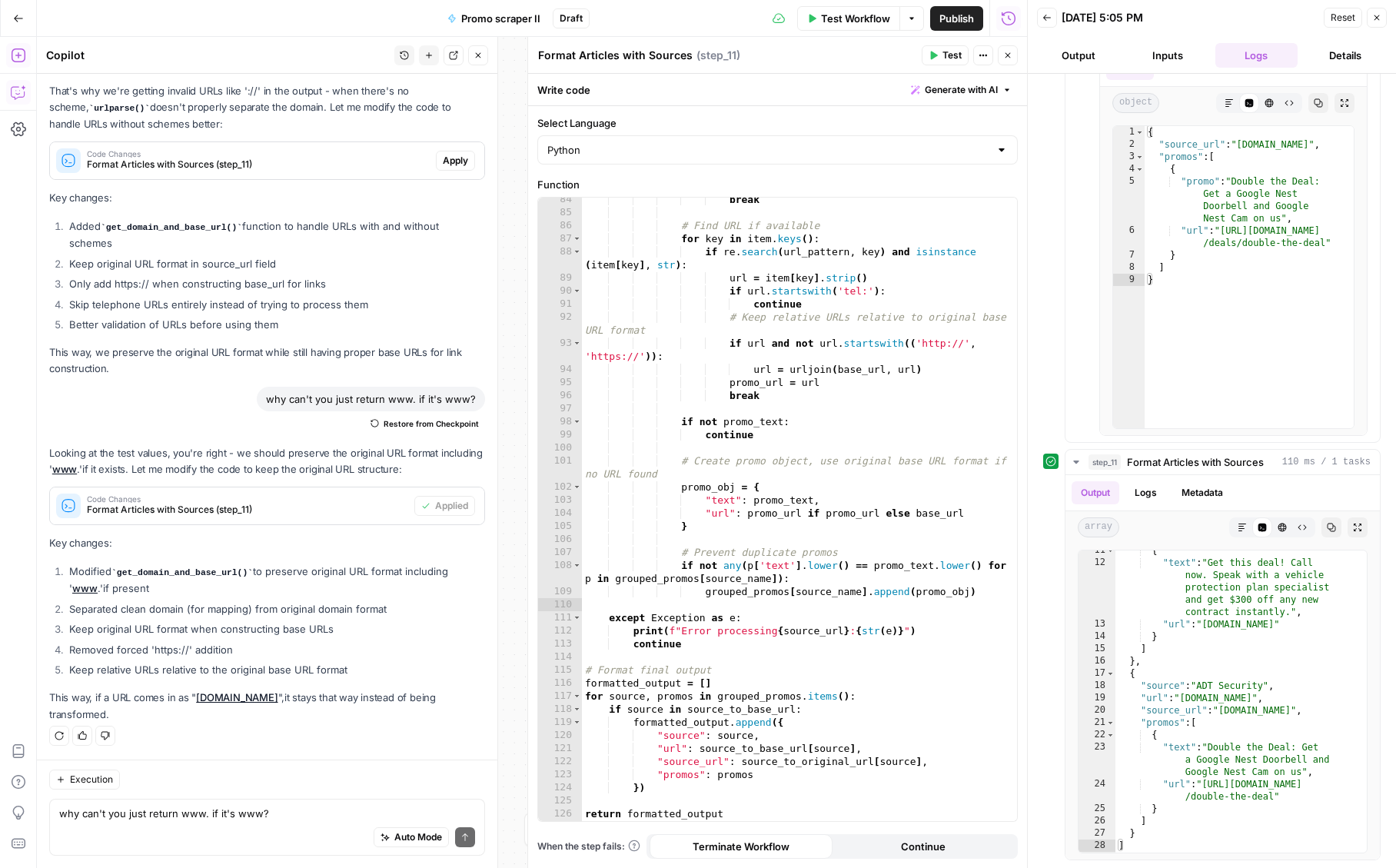
click at [846, 15] on span "Test Workflow" at bounding box center [855, 18] width 69 height 15
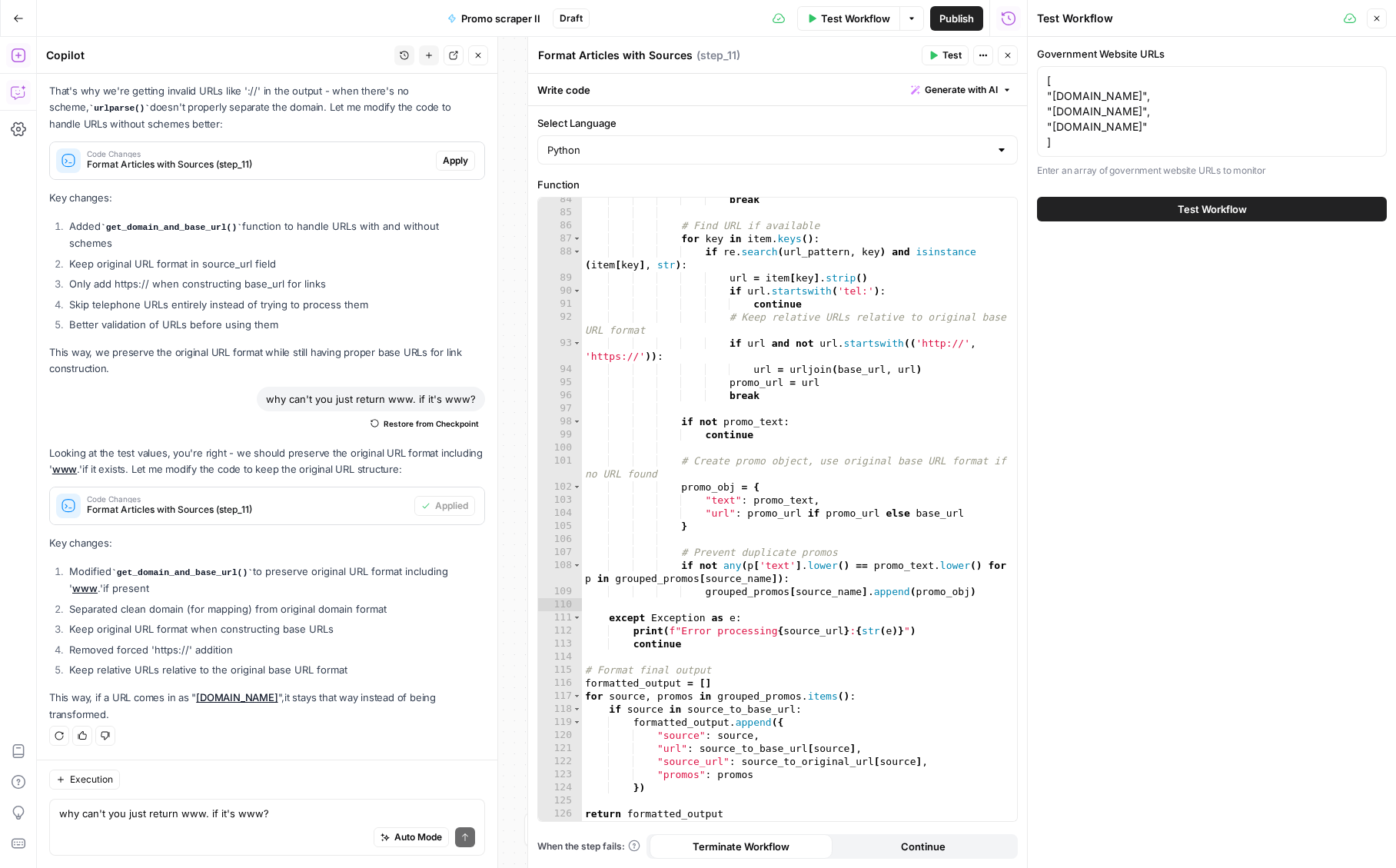
click at [961, 18] on span "Publish" at bounding box center [956, 18] width 35 height 15
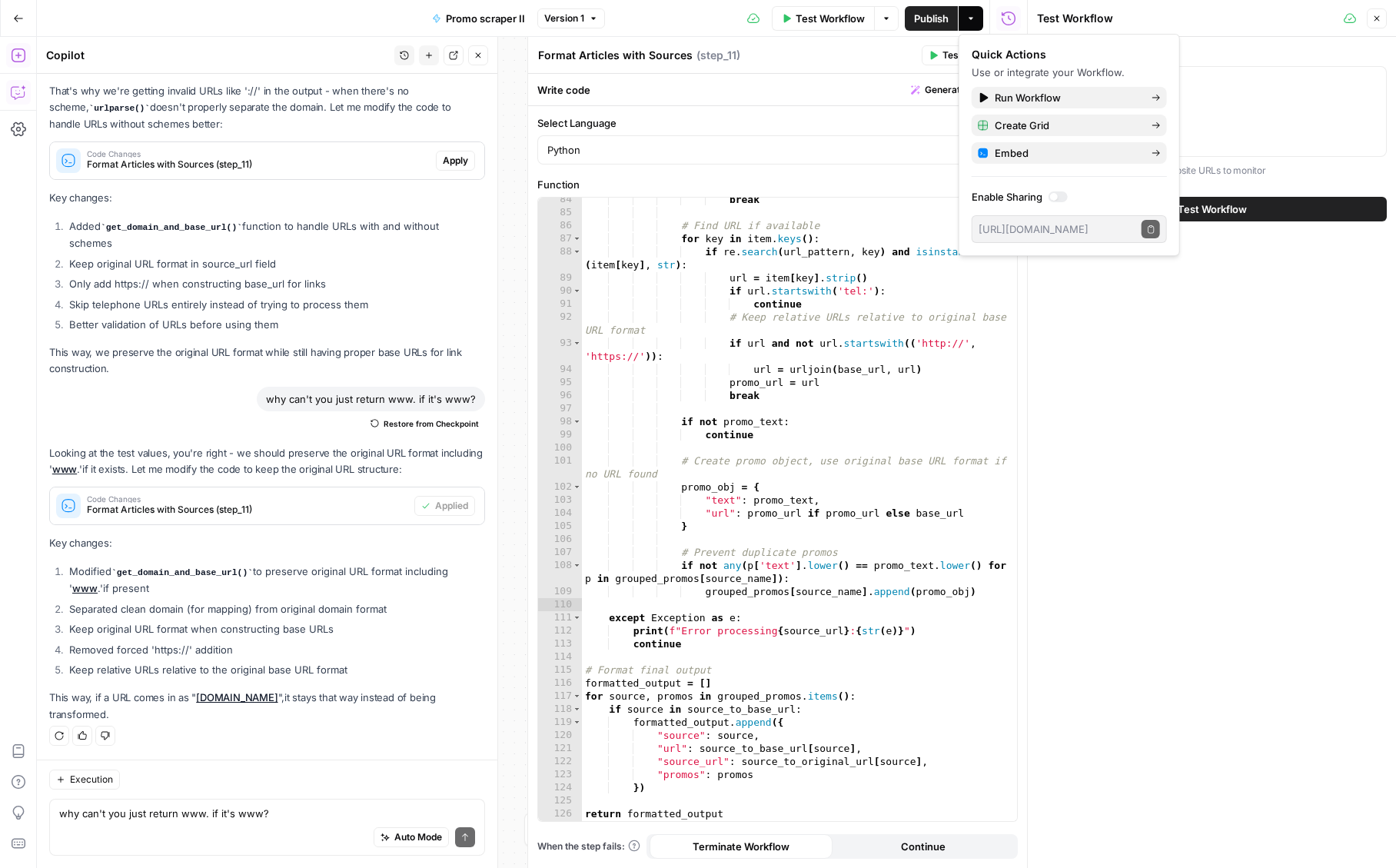
click at [332, 18] on div "Go Back Promo scraper II Version 1 Test Workflow Options Publish Actions Run Hi…" at bounding box center [513, 18] width 1026 height 36
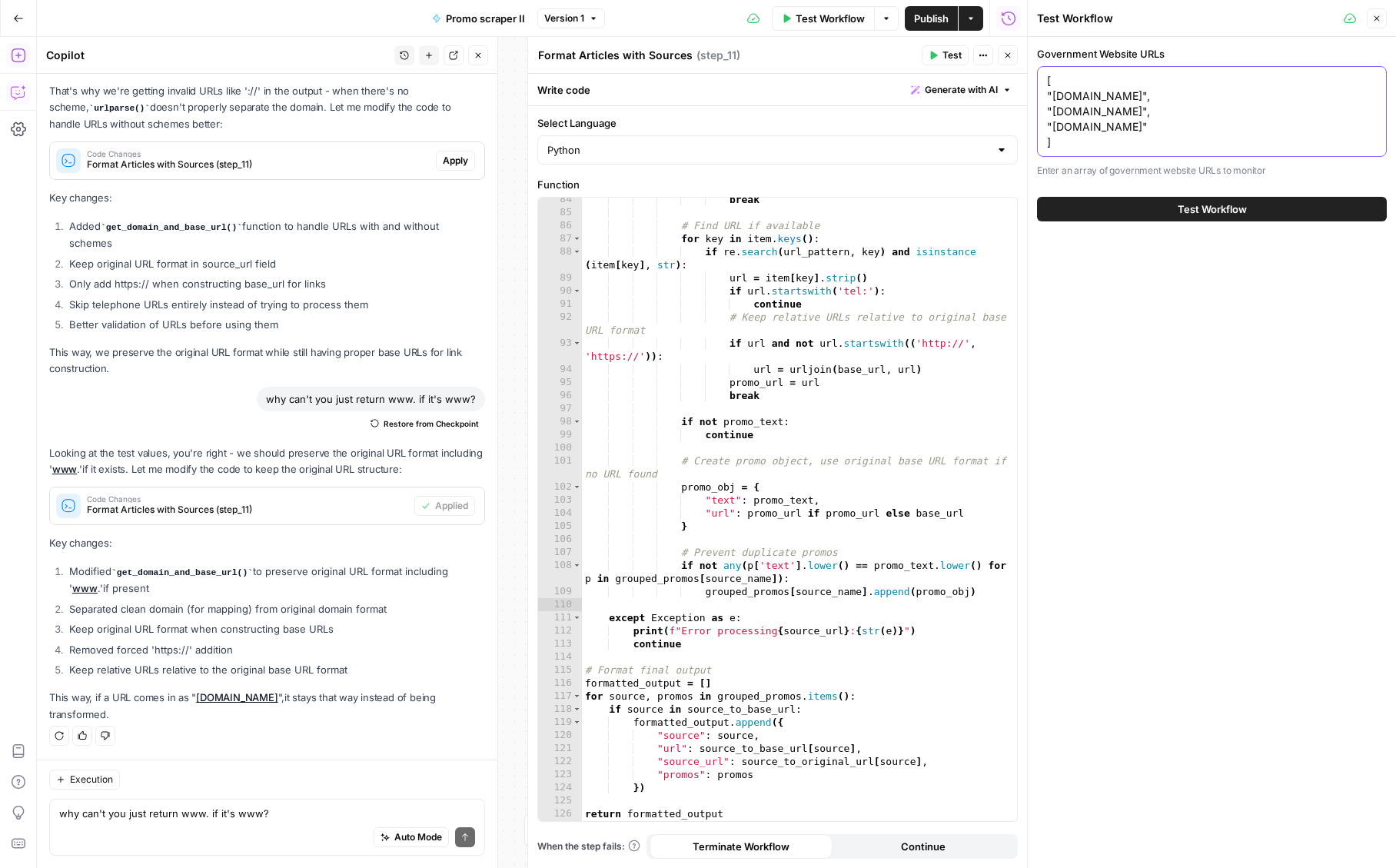
click at [1072, 133] on textarea "[ "[DOMAIN_NAME]", "[DOMAIN_NAME]", "[DOMAIN_NAME]" ]" at bounding box center [1211, 111] width 329 height 77
drag, startPoint x: 1059, startPoint y: 148, endPoint x: 1034, endPoint y: 81, distance: 71.5
click at [1034, 81] on div "Test Workflow Close Government Website URLs [ "[DOMAIN_NAME]", "[DOMAIN_NAME]",…" at bounding box center [1211, 434] width 369 height 868
click at [1076, 123] on textarea "[ "[DOMAIN_NAME]", "[DOMAIN_NAME]", "[DOMAIN_NAME]" ]" at bounding box center [1211, 111] width 329 height 77
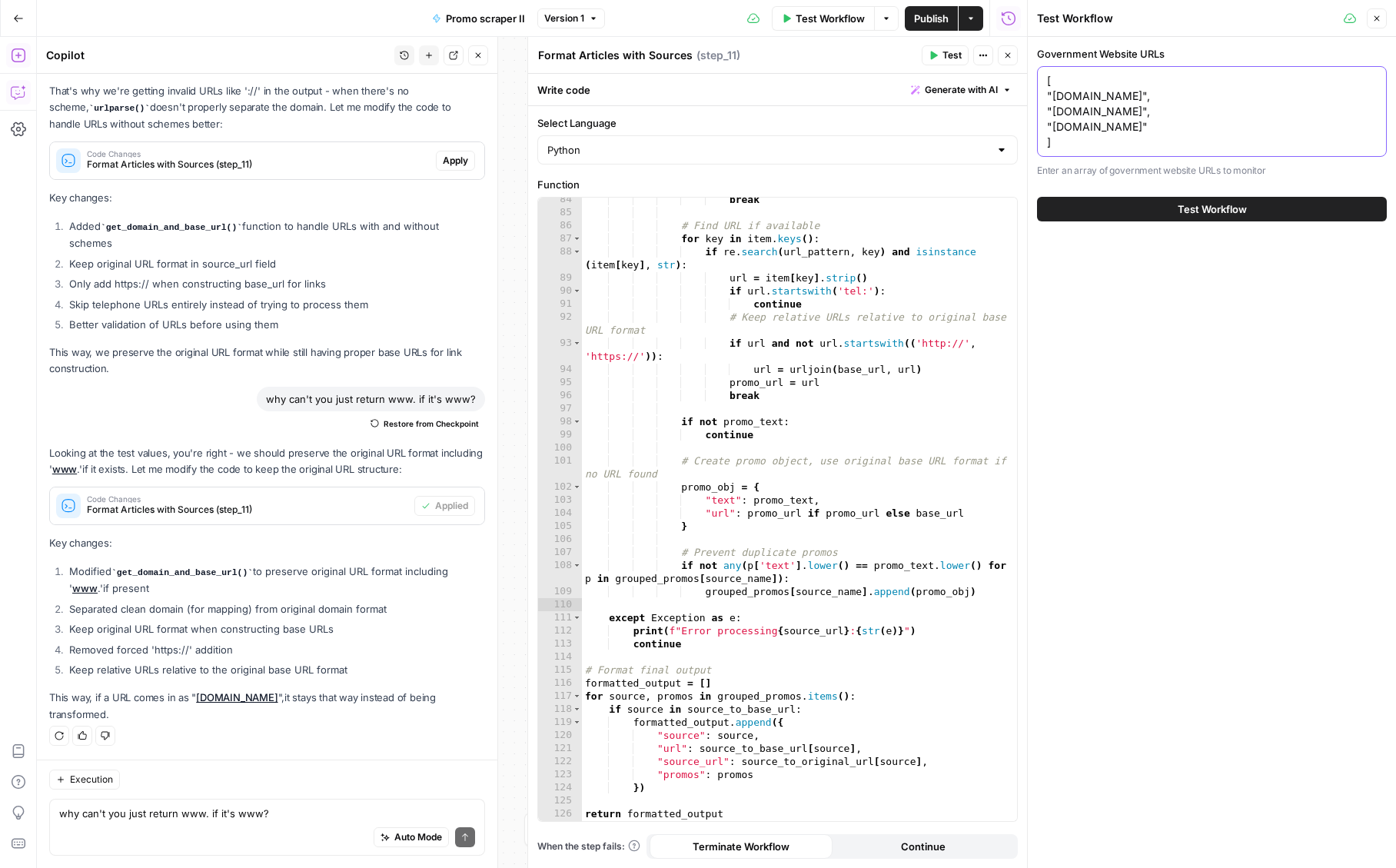
drag, startPoint x: 1075, startPoint y: 140, endPoint x: 1019, endPoint y: 48, distance: 107.7
click at [1019, 48] on body "**********" at bounding box center [698, 434] width 1396 height 868
paste textarea ""[DOMAIN_NAME]", "[DOMAIN_NAME]", "[DOMAIN_NAME]", "[DOMAIN_NAME]", "[DOMAIN_NA…"
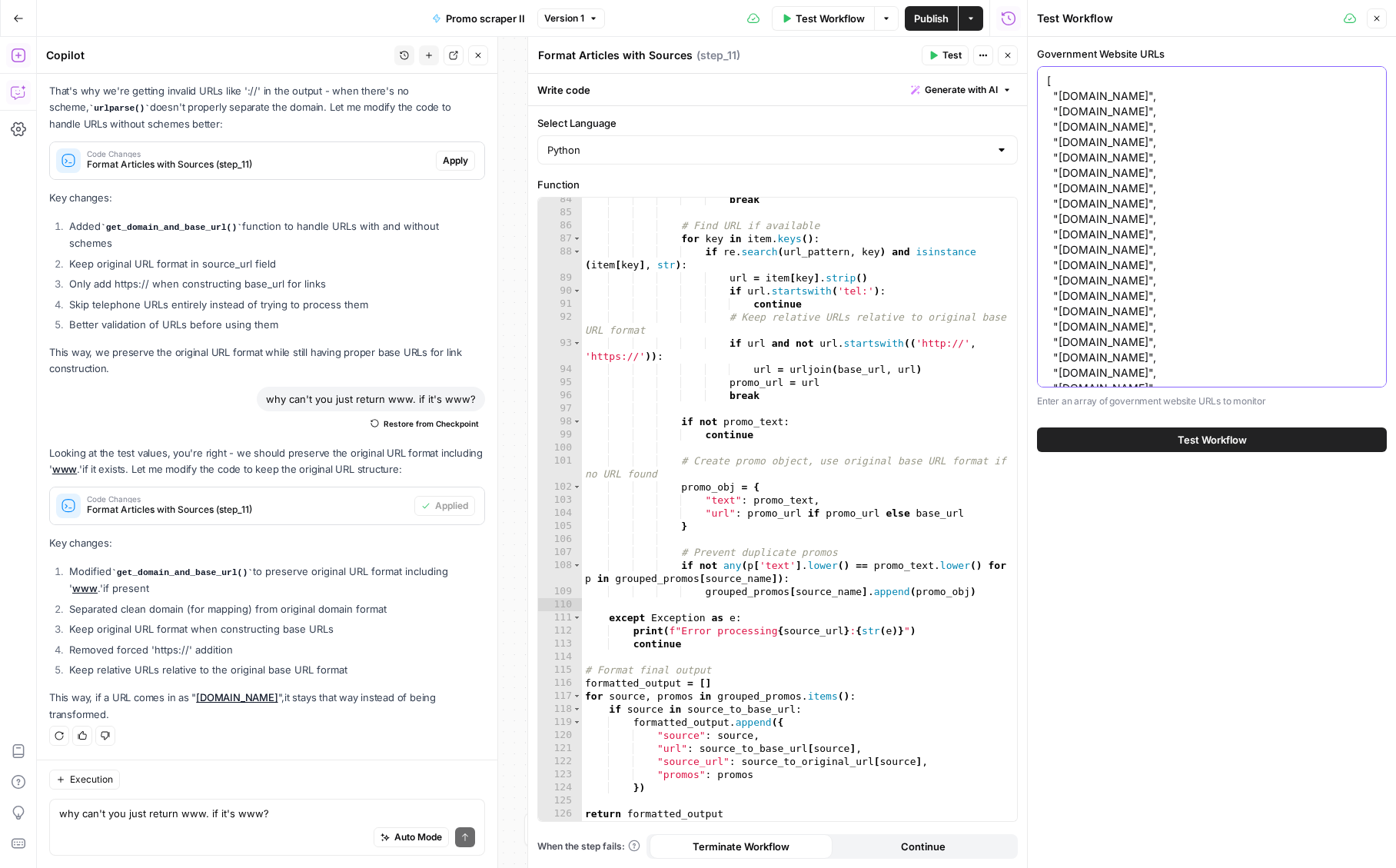
scroll to position [424, 0]
type textarea "[ "[DOMAIN_NAME]", "[DOMAIN_NAME]", "[DOMAIN_NAME]", "[DOMAIN_NAME]", "[DOMAIN_…"
click at [814, 19] on span "Test Workflow" at bounding box center [830, 18] width 69 height 15
drag, startPoint x: 1202, startPoint y: 437, endPoint x: 1226, endPoint y: 613, distance: 177.6
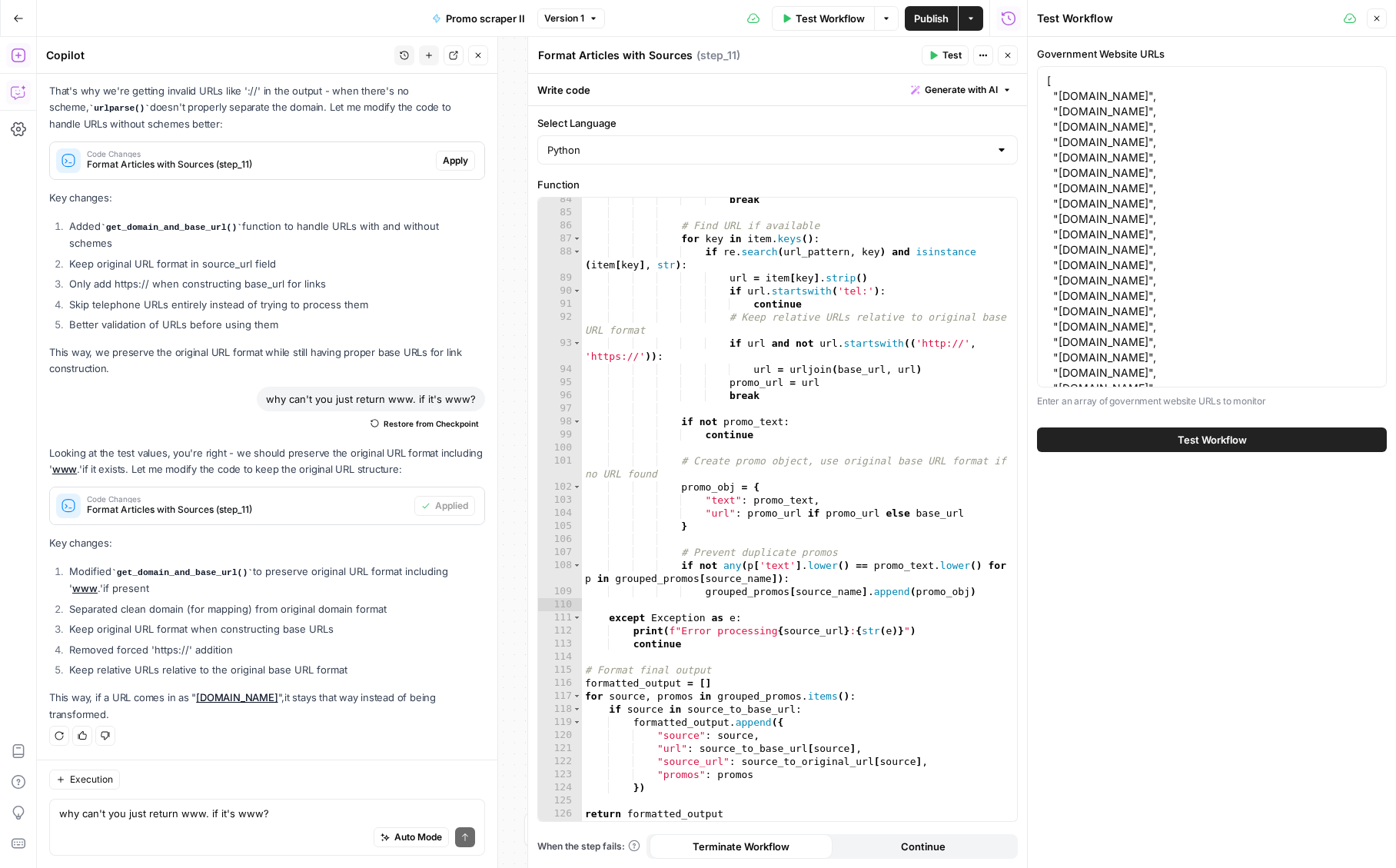
click at [1226, 610] on div "Government Website URLs Enter an array of government website URLs to monitor Te…" at bounding box center [1211, 451] width 368 height 831
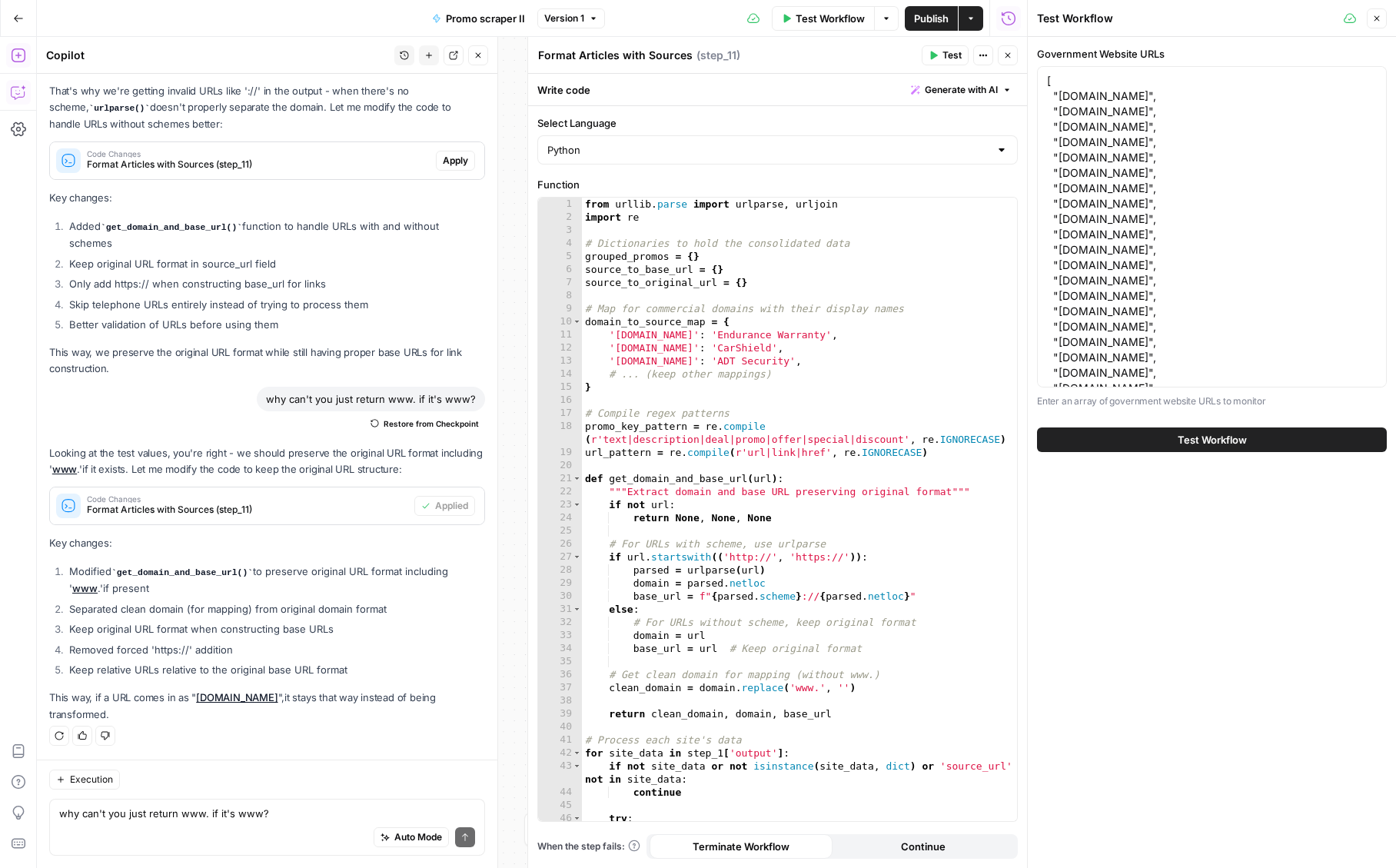
click at [820, 13] on span "Test Workflow" at bounding box center [830, 18] width 69 height 15
click at [1175, 446] on button "Test Workflow" at bounding box center [1212, 440] width 349 height 25
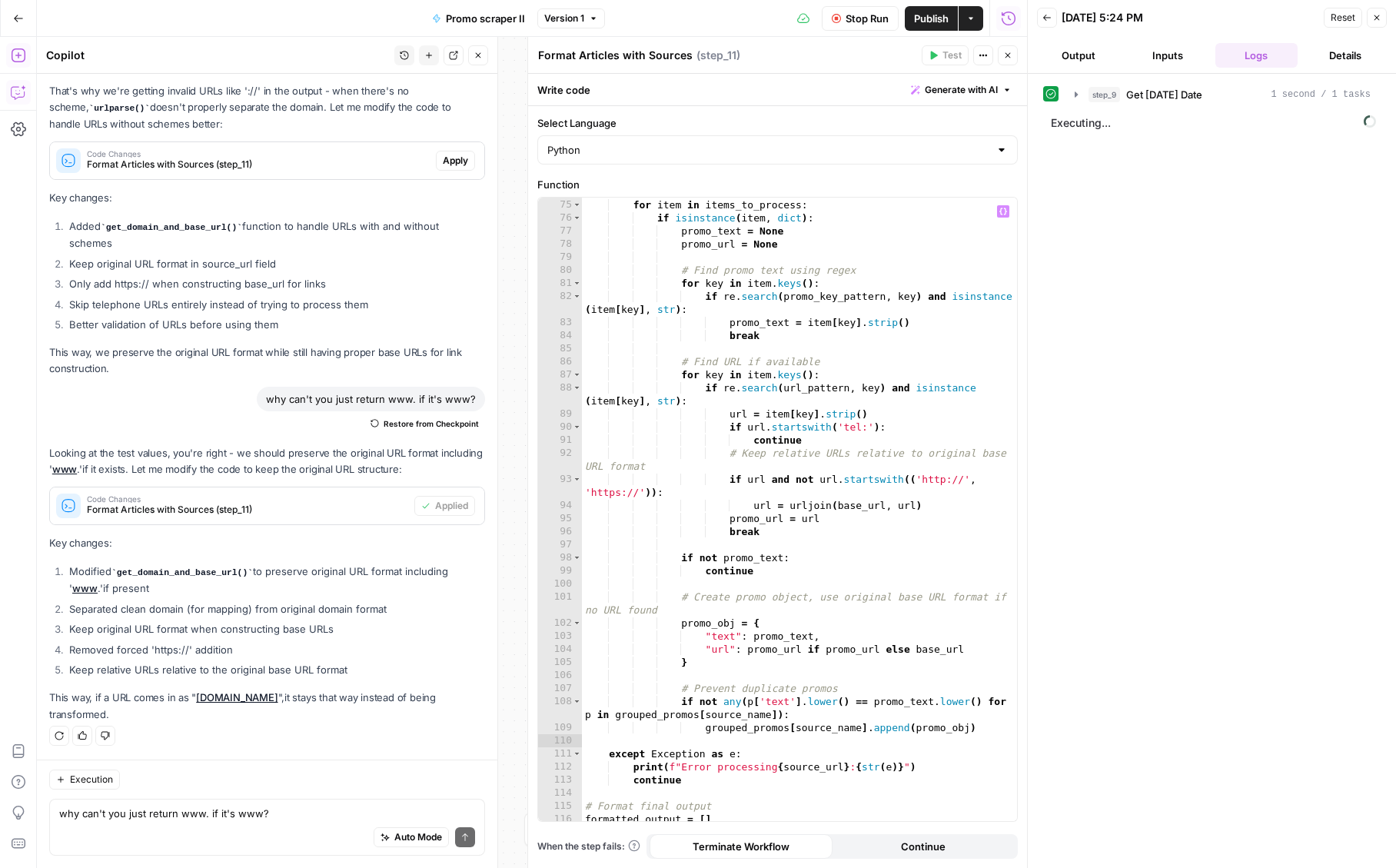
scroll to position [1167, 0]
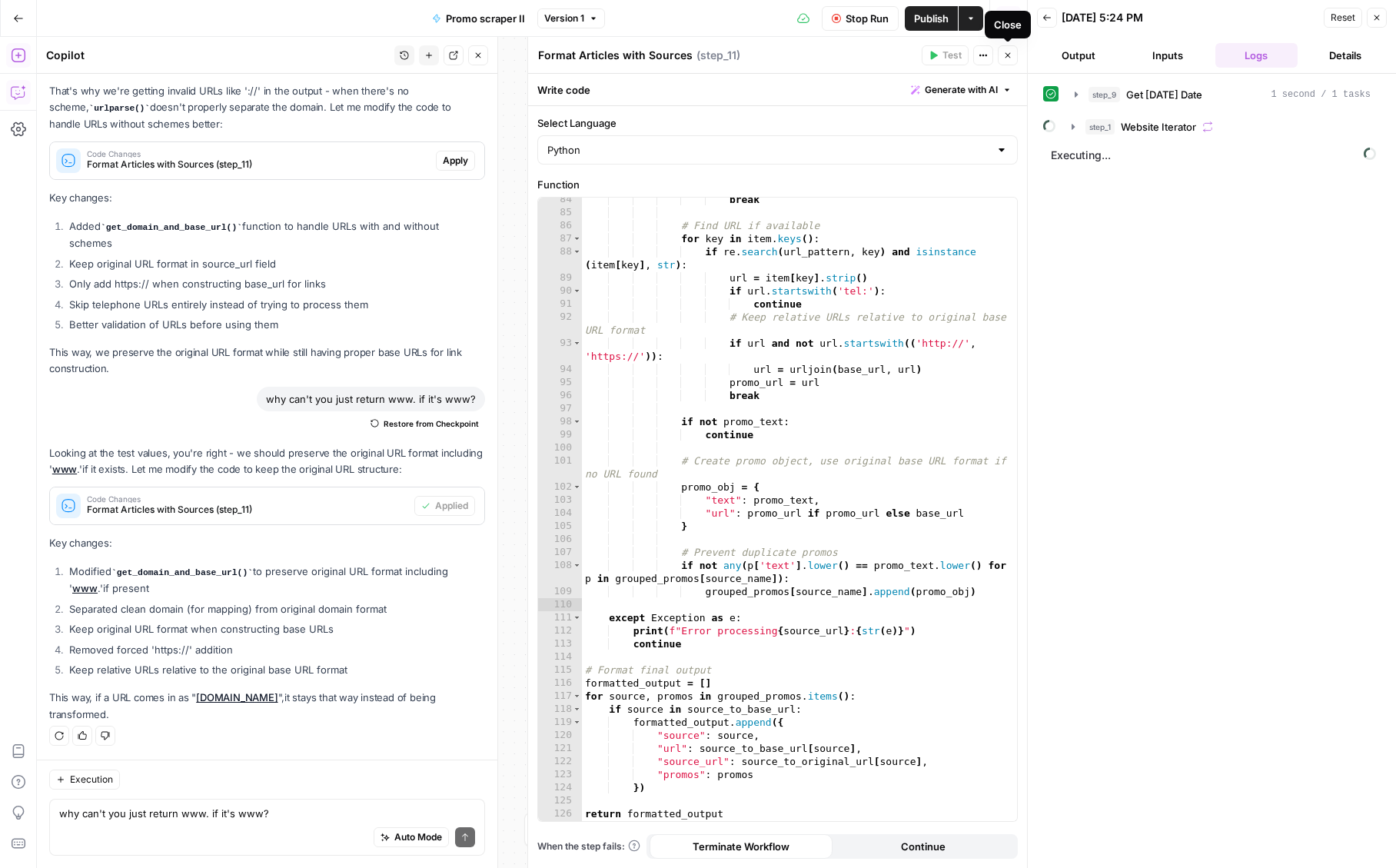
click at [1008, 52] on icon "button" at bounding box center [1008, 56] width 10 height 10
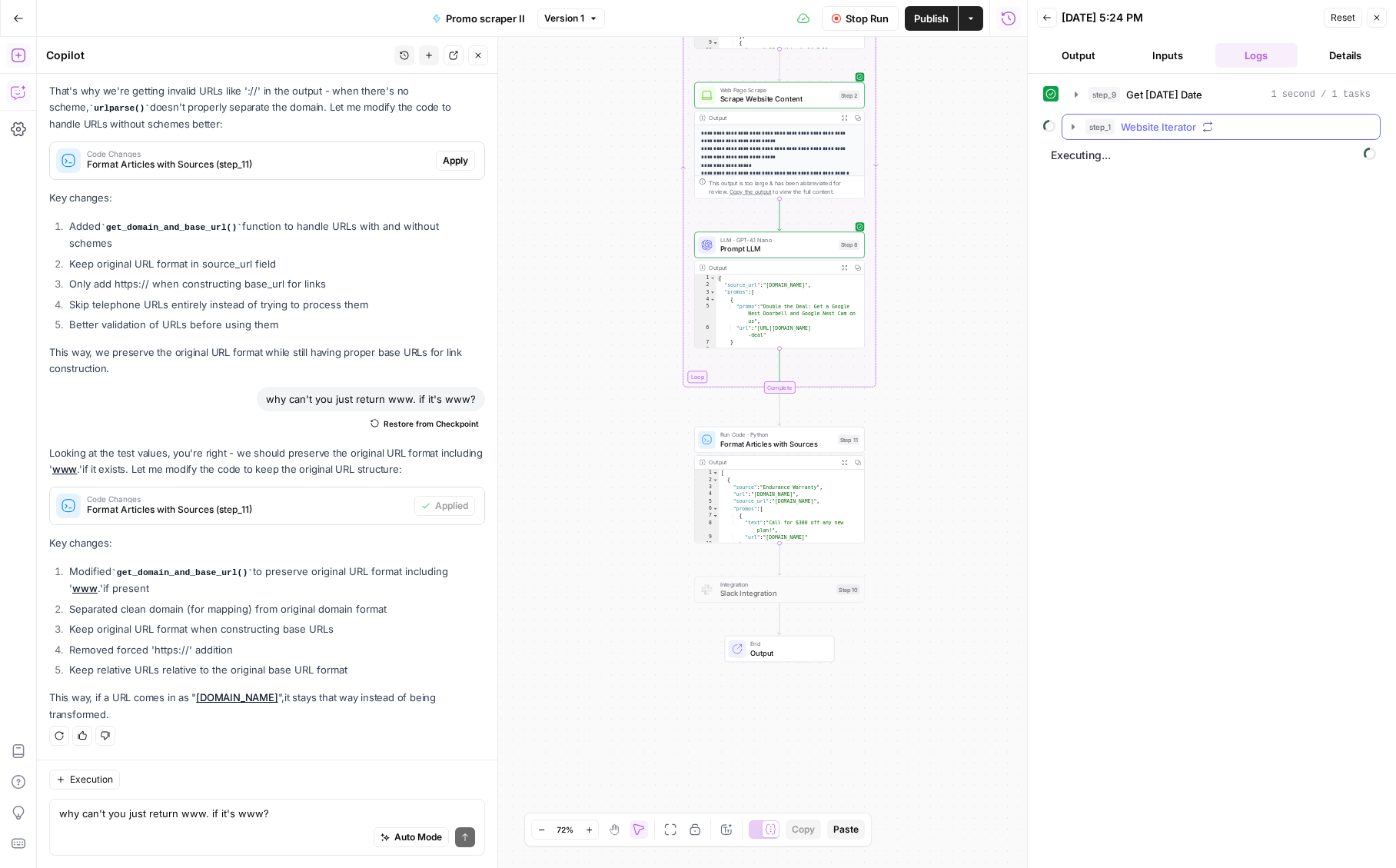
click at [1195, 121] on span "Website Iterator" at bounding box center [1158, 127] width 75 height 15
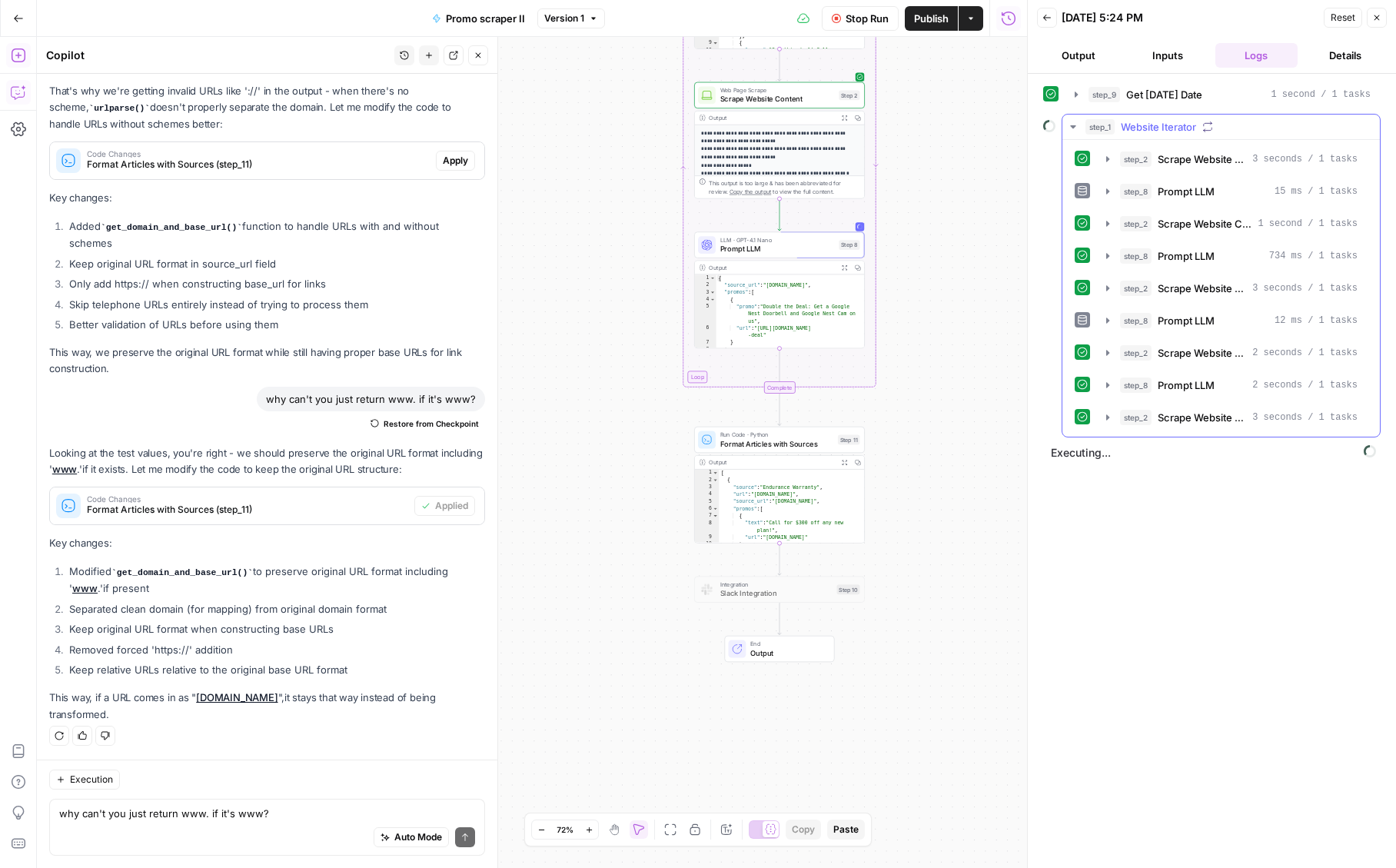
click at [1195, 121] on span "Website Iterator" at bounding box center [1158, 127] width 75 height 15
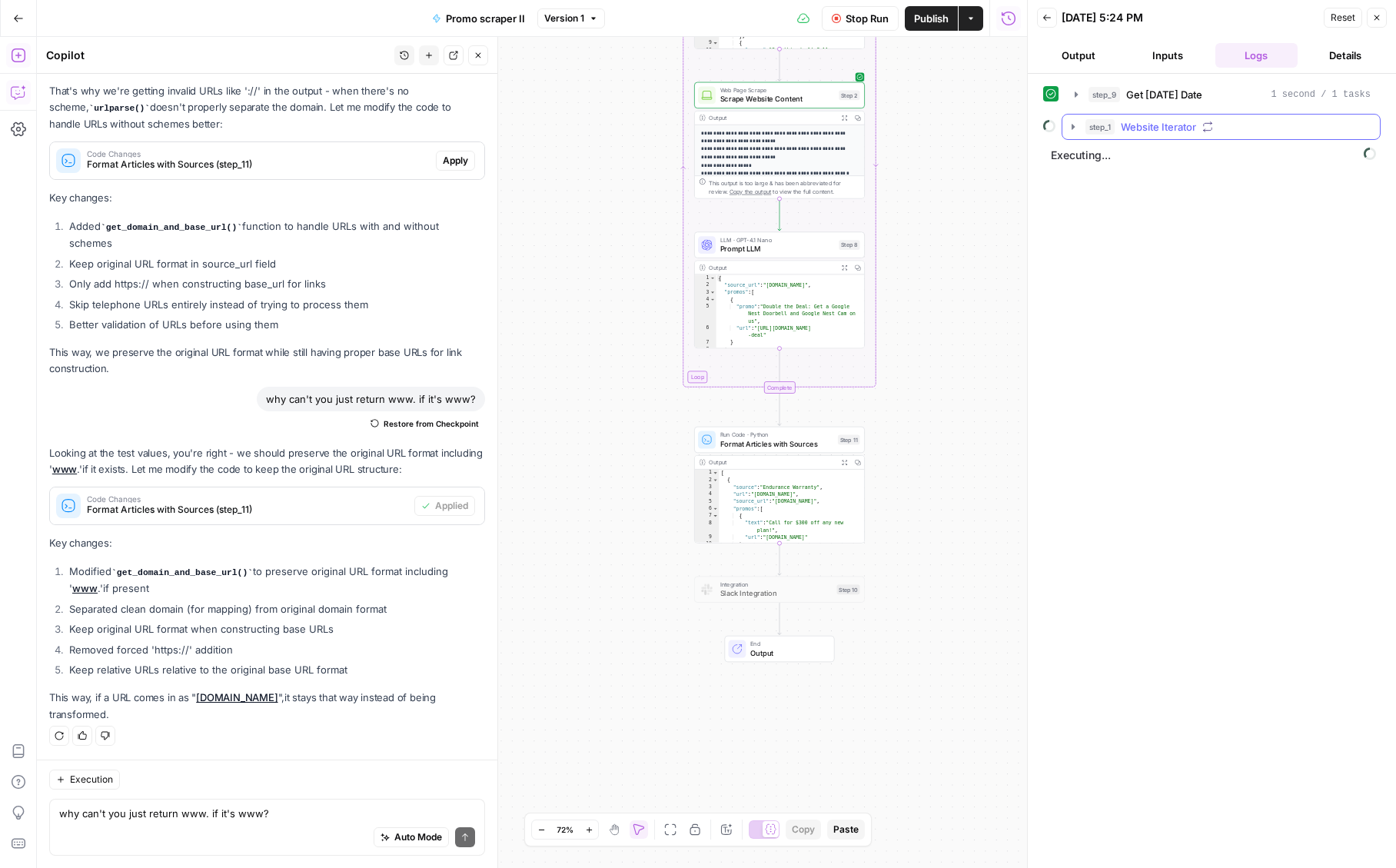
click at [1201, 129] on div "step_1 Website Iterator" at bounding box center [1227, 127] width 285 height 15
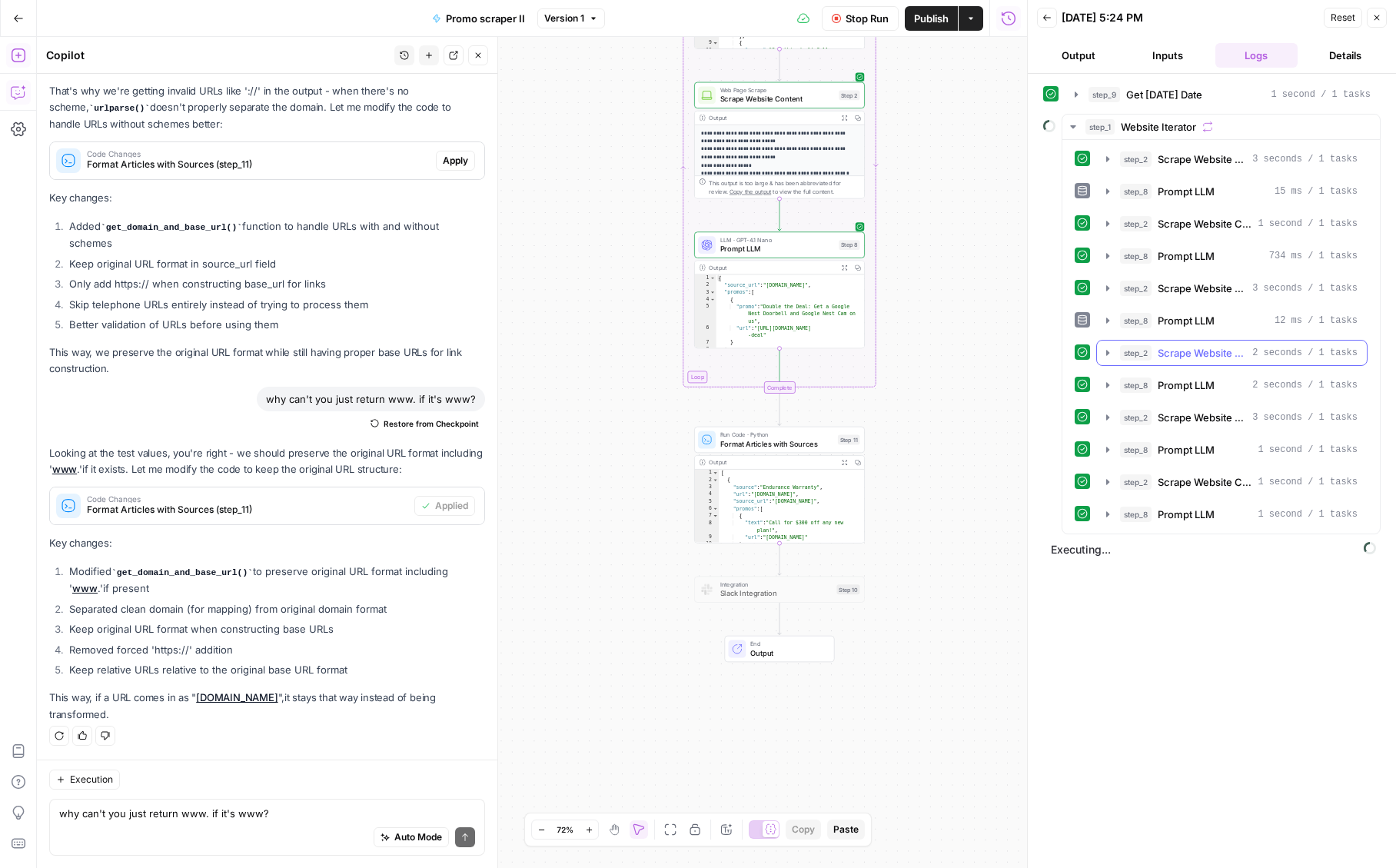
click at [1172, 360] on span "Scrape Website Content" at bounding box center [1202, 352] width 88 height 15
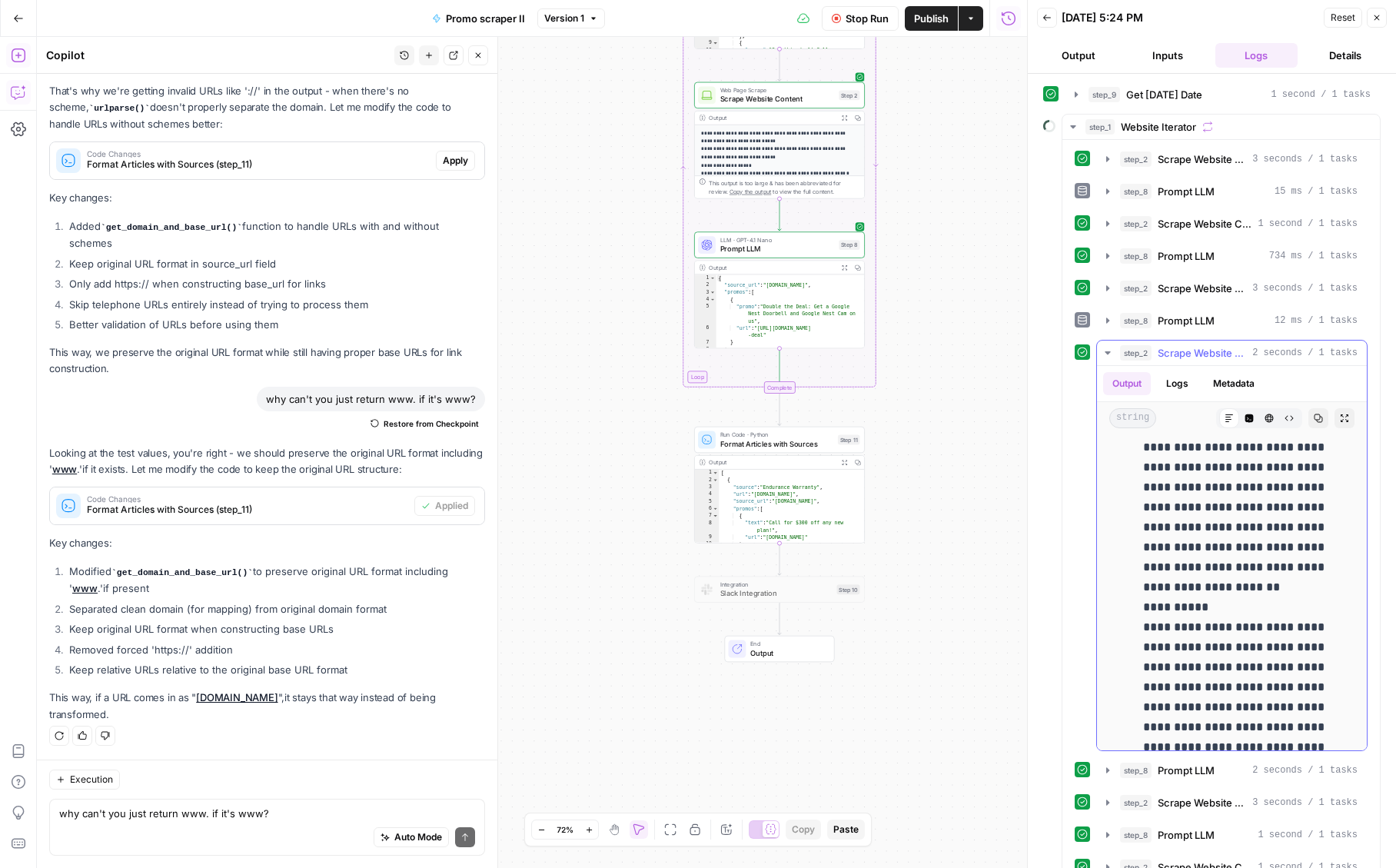
scroll to position [8298, 0]
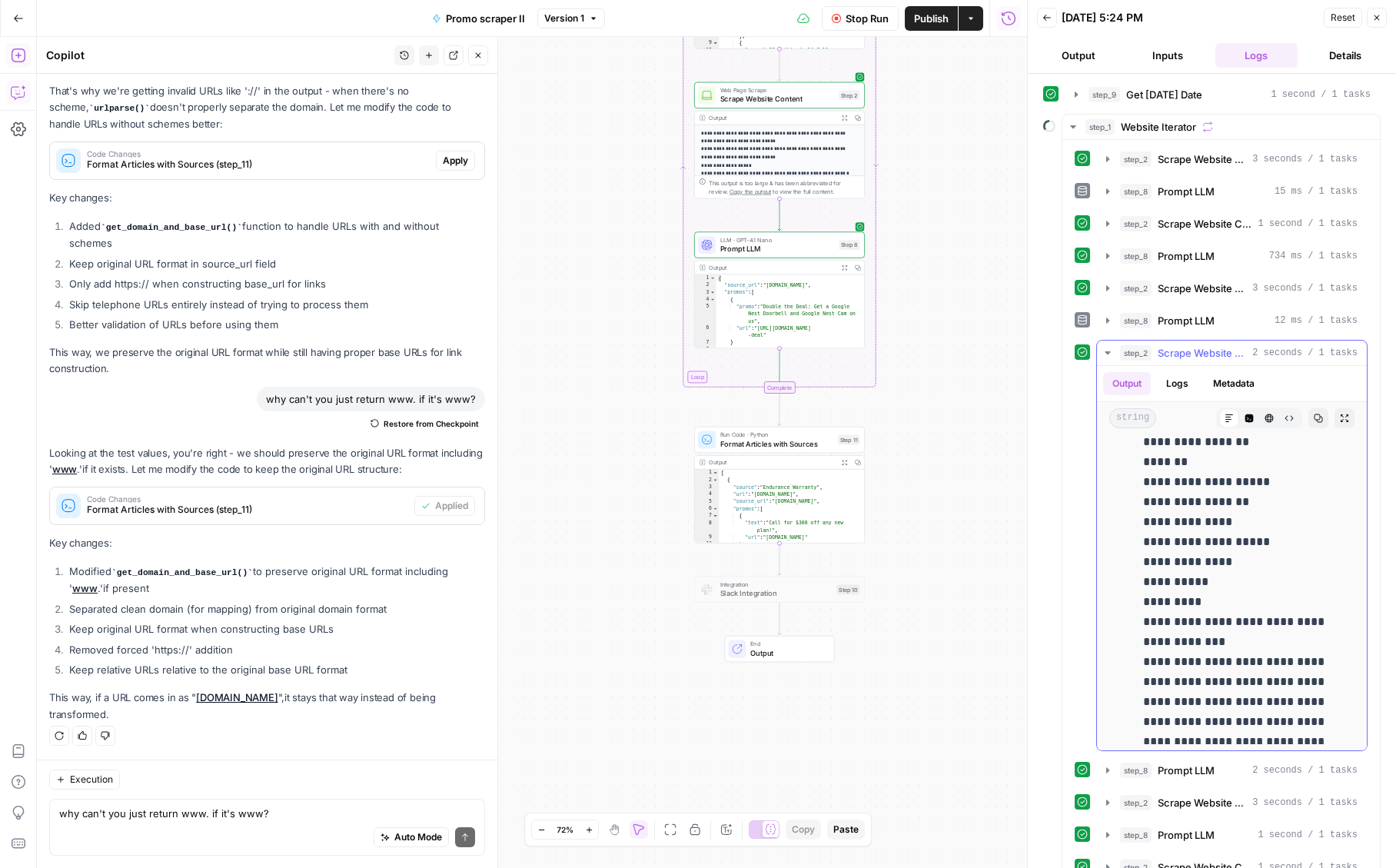
click at [1191, 351] on span "Scrape Website Content" at bounding box center [1202, 352] width 88 height 15
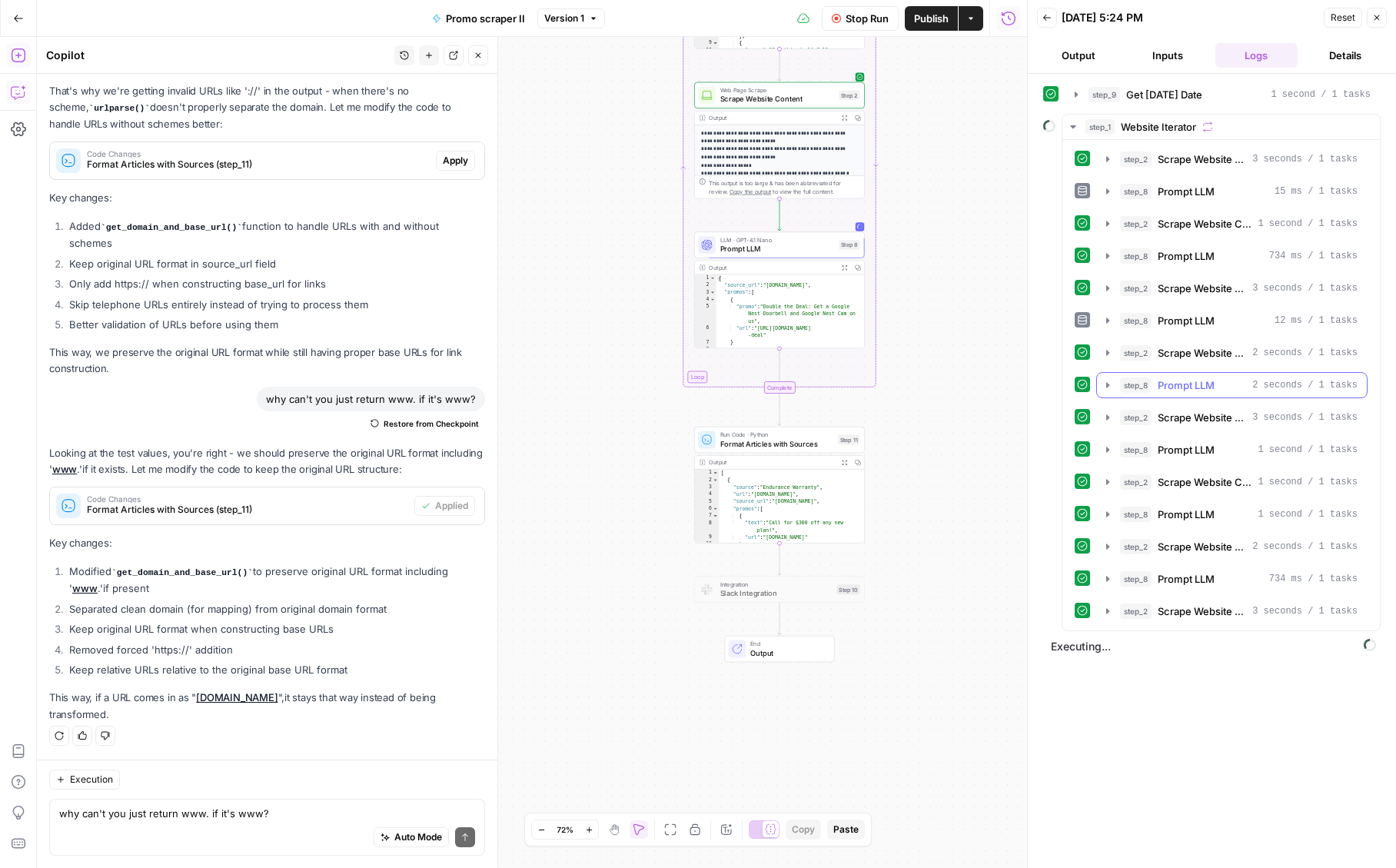
click at [1185, 392] on span "Prompt LLM" at bounding box center [1186, 385] width 57 height 15
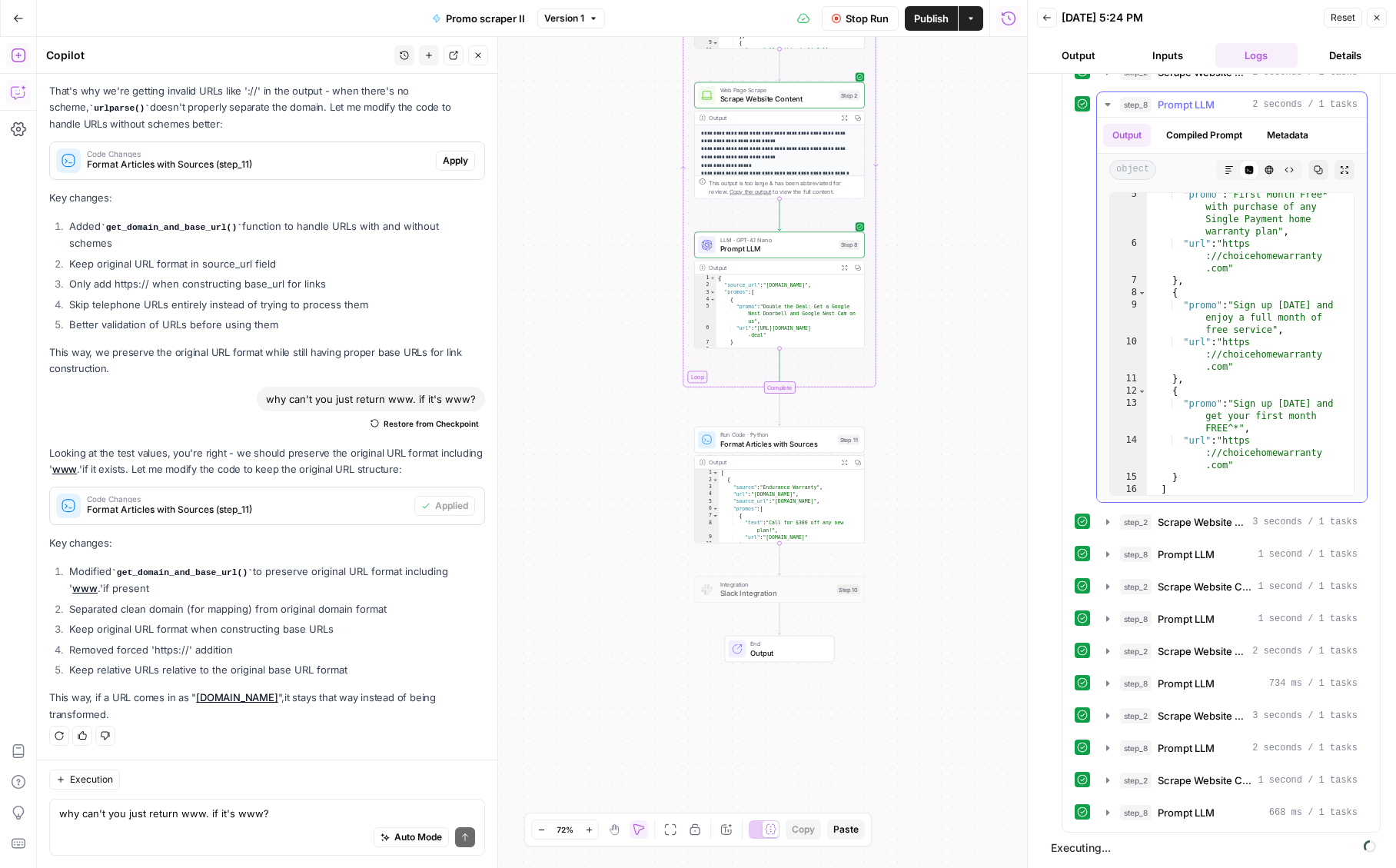
scroll to position [65, 0]
click at [1189, 97] on span "Prompt LLM" at bounding box center [1186, 105] width 57 height 15
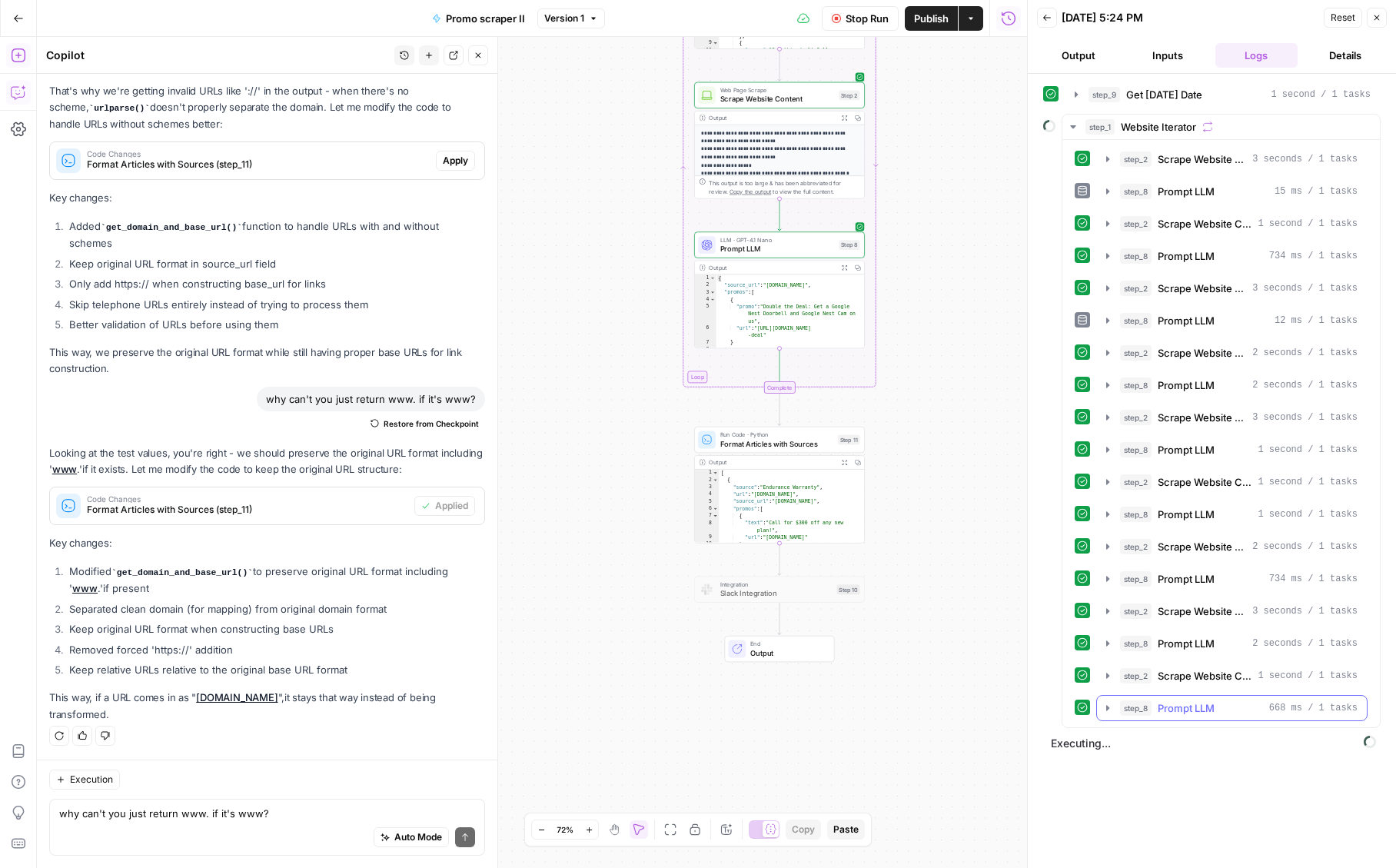
click at [1184, 715] on span "Prompt LLM" at bounding box center [1186, 708] width 57 height 15
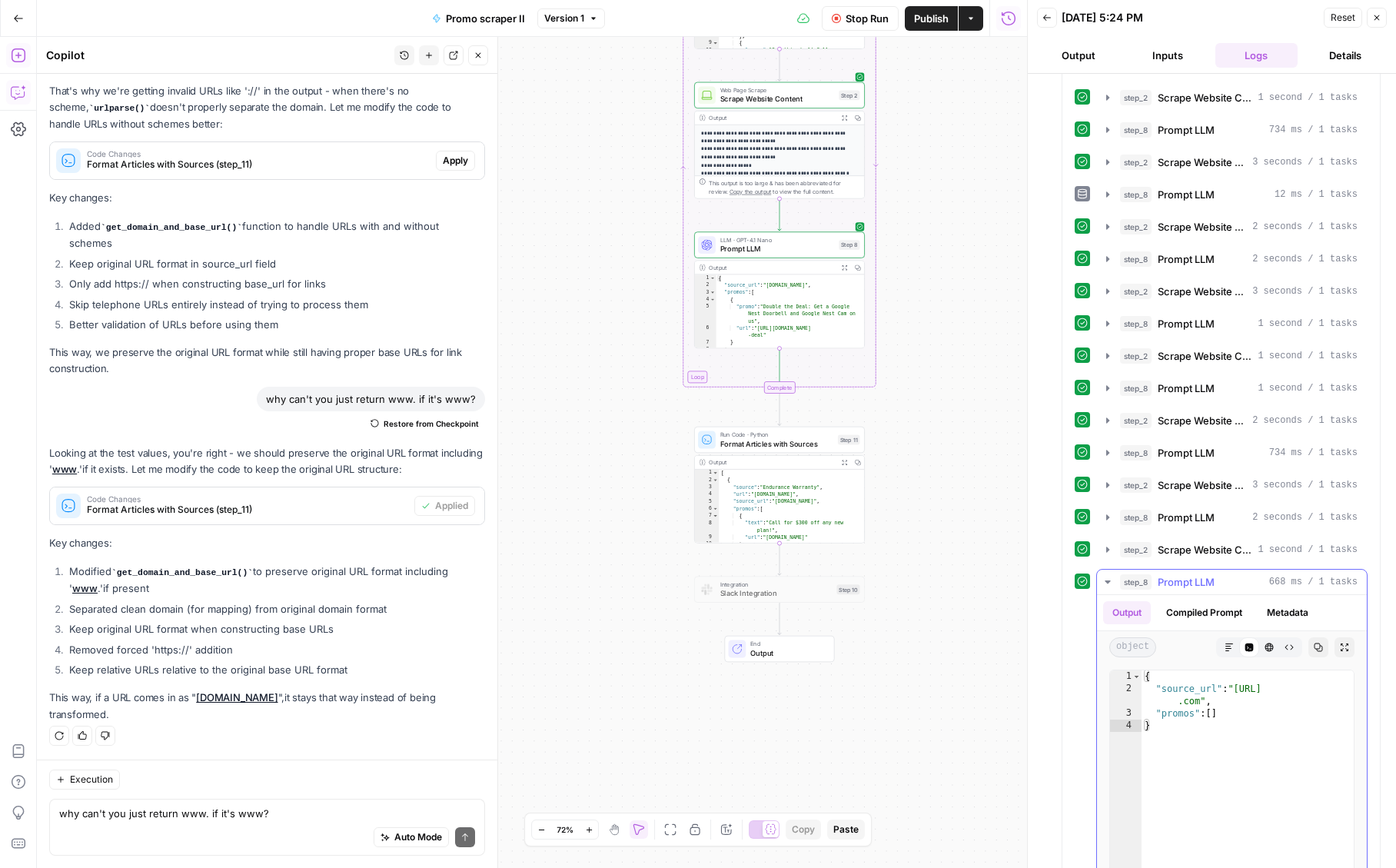
scroll to position [292, 0]
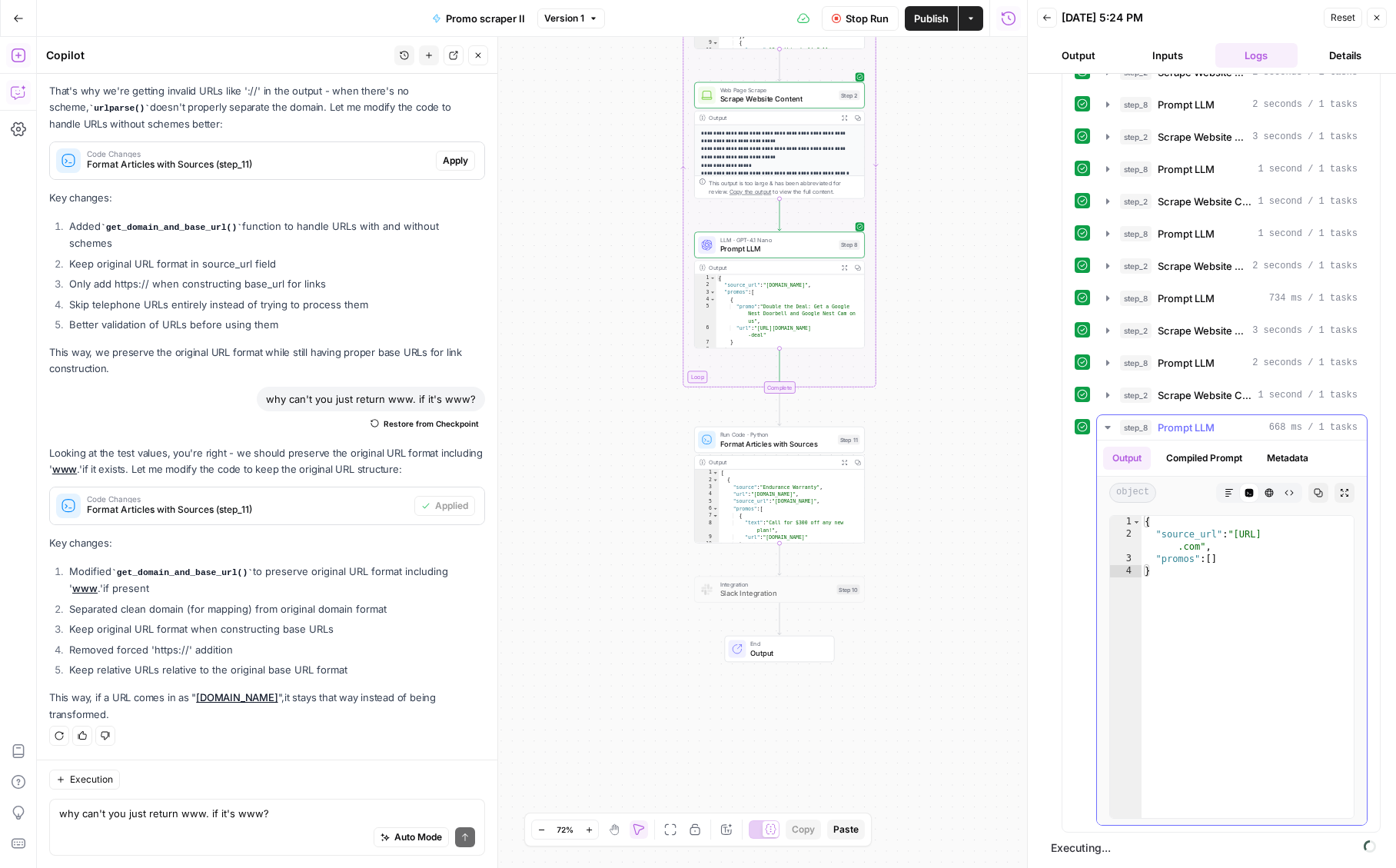
click at [1181, 425] on span "Prompt LLM" at bounding box center [1186, 427] width 57 height 15
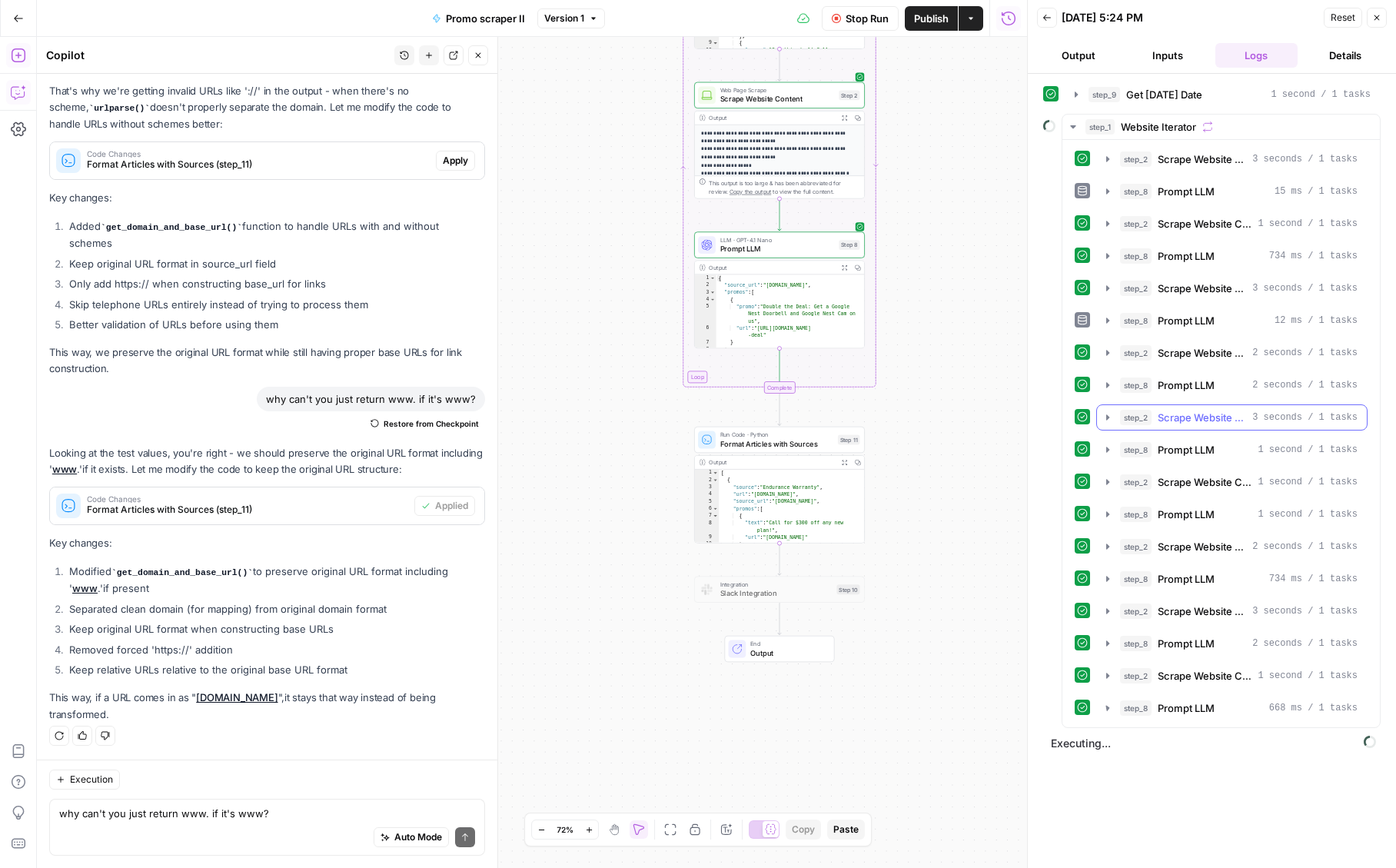
scroll to position [0, 0]
click at [1191, 357] on span "Scrape Website Content" at bounding box center [1202, 352] width 88 height 15
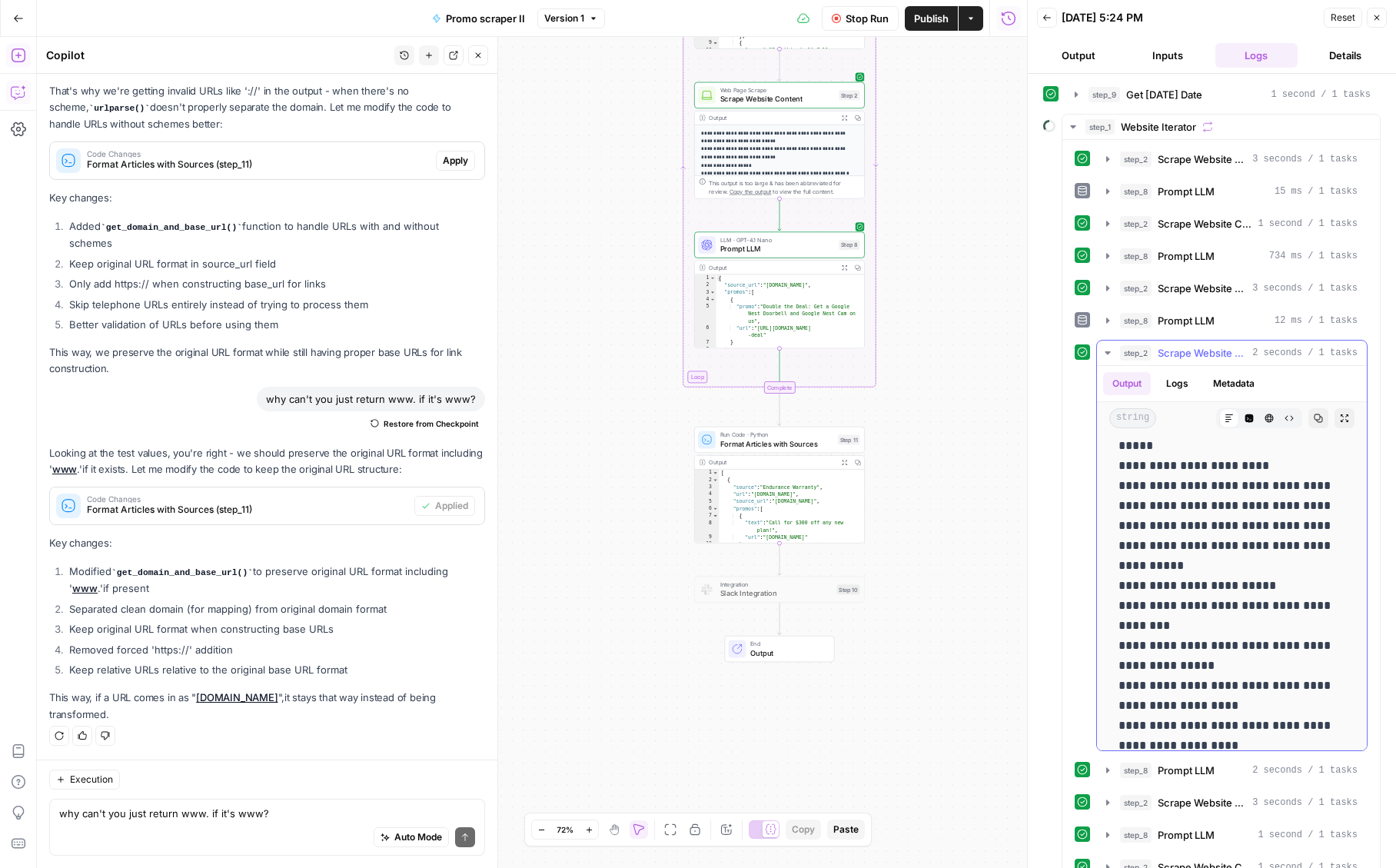
scroll to position [114, 0]
click at [1177, 356] on span "Scrape Website Content" at bounding box center [1202, 352] width 88 height 15
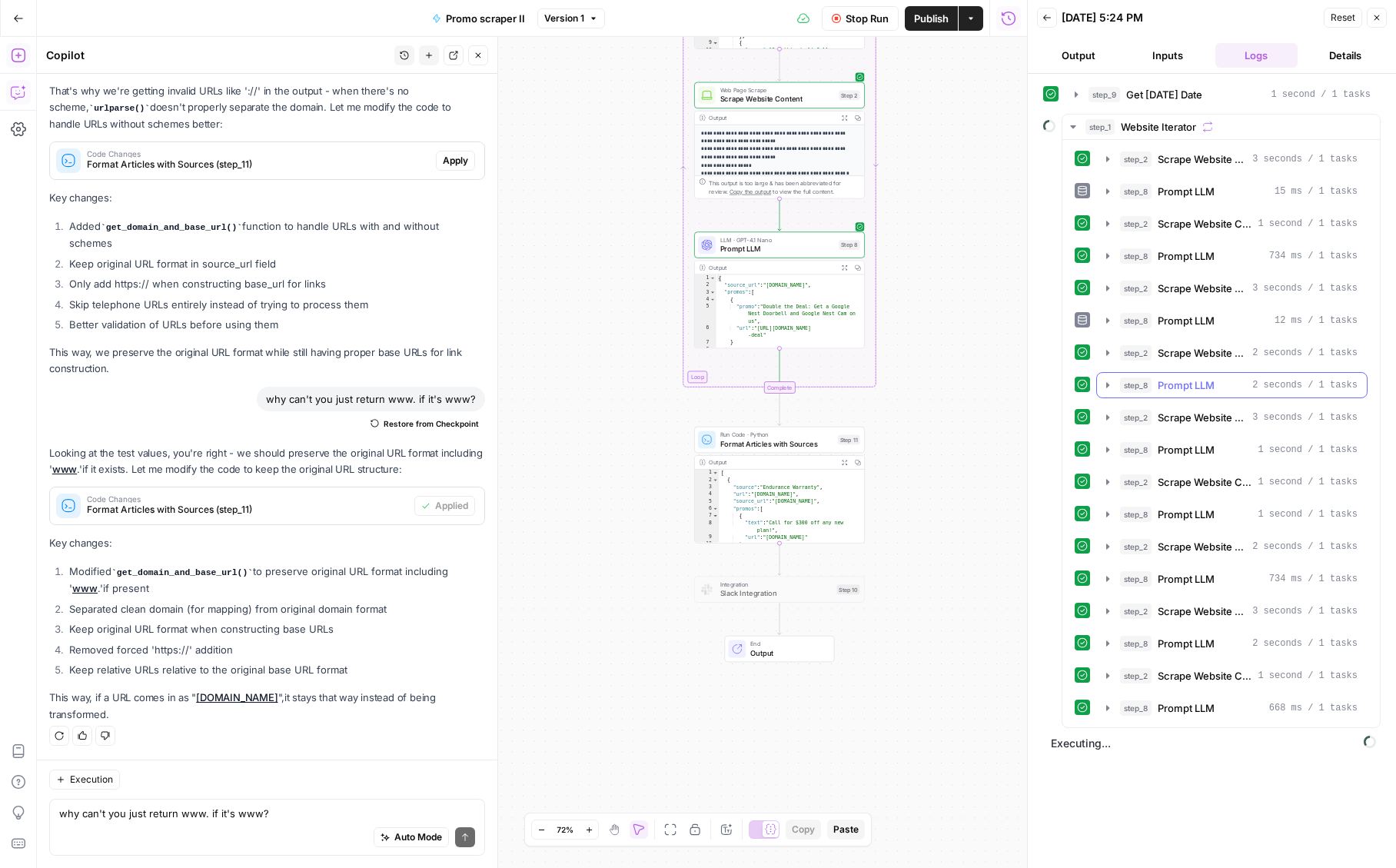
click at [1179, 389] on span "Prompt LLM" at bounding box center [1186, 385] width 57 height 15
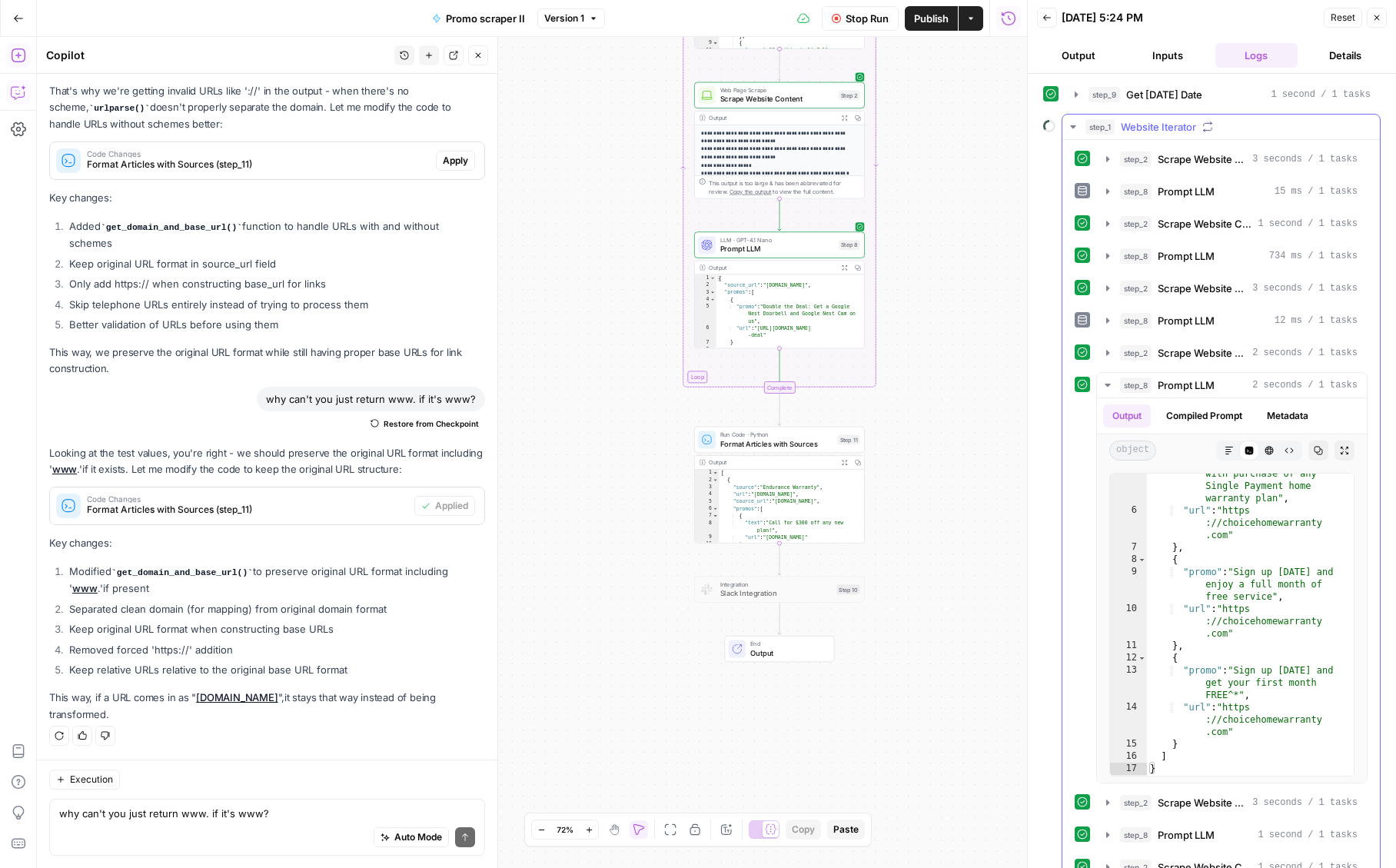
scroll to position [292, 0]
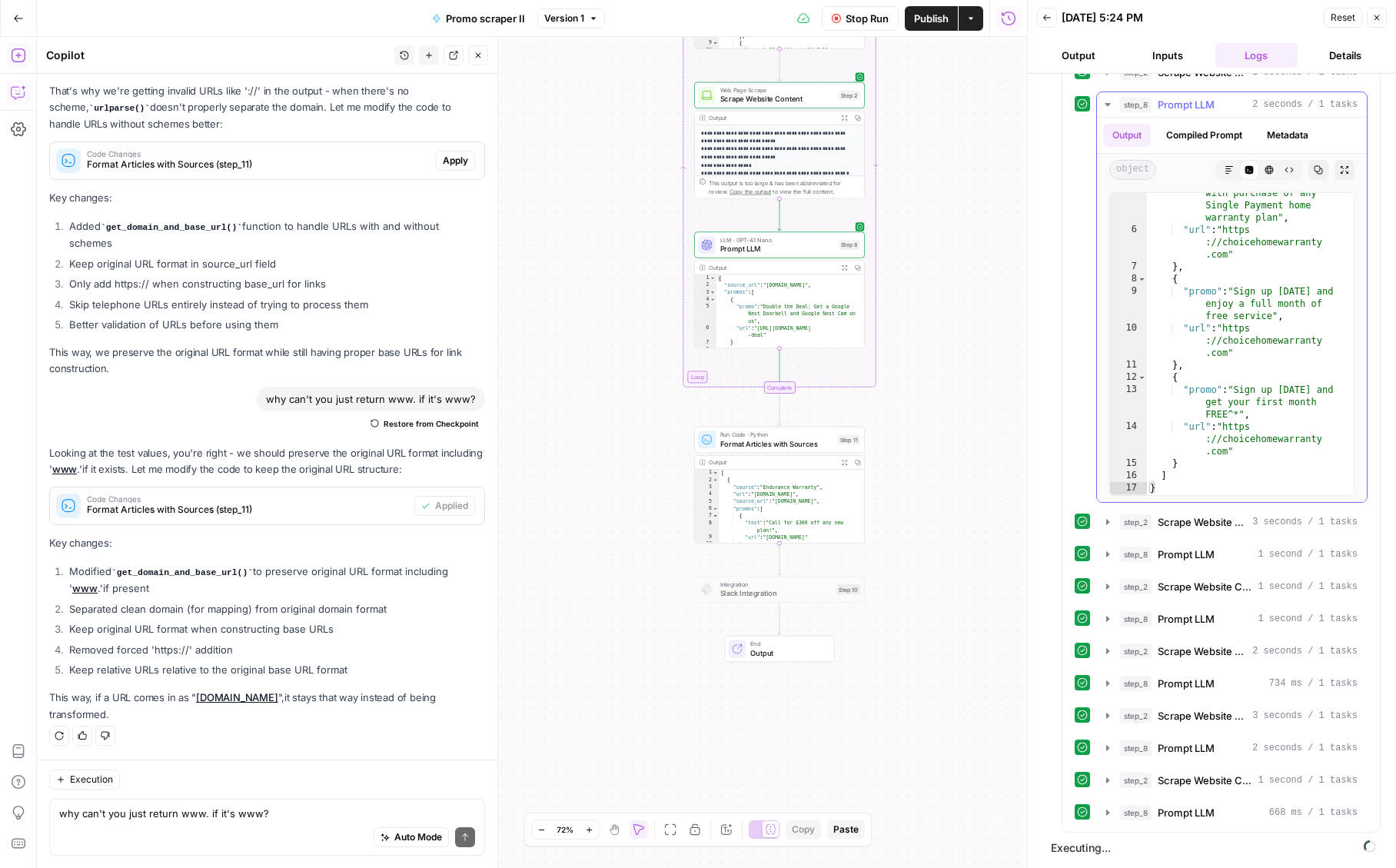
click at [1184, 100] on span "Prompt LLM" at bounding box center [1186, 105] width 57 height 15
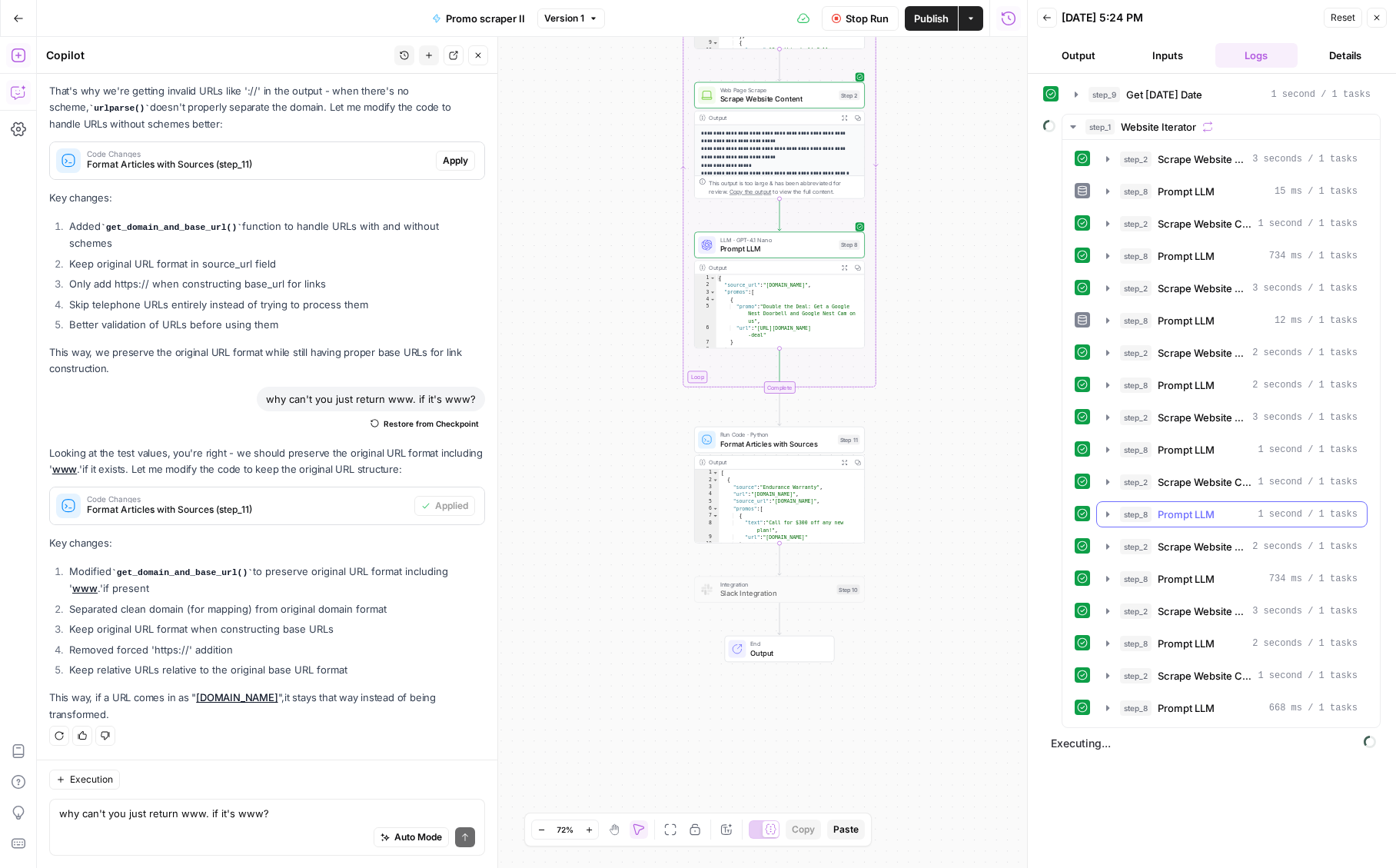
click at [1181, 518] on span "Prompt LLM" at bounding box center [1186, 515] width 57 height 15
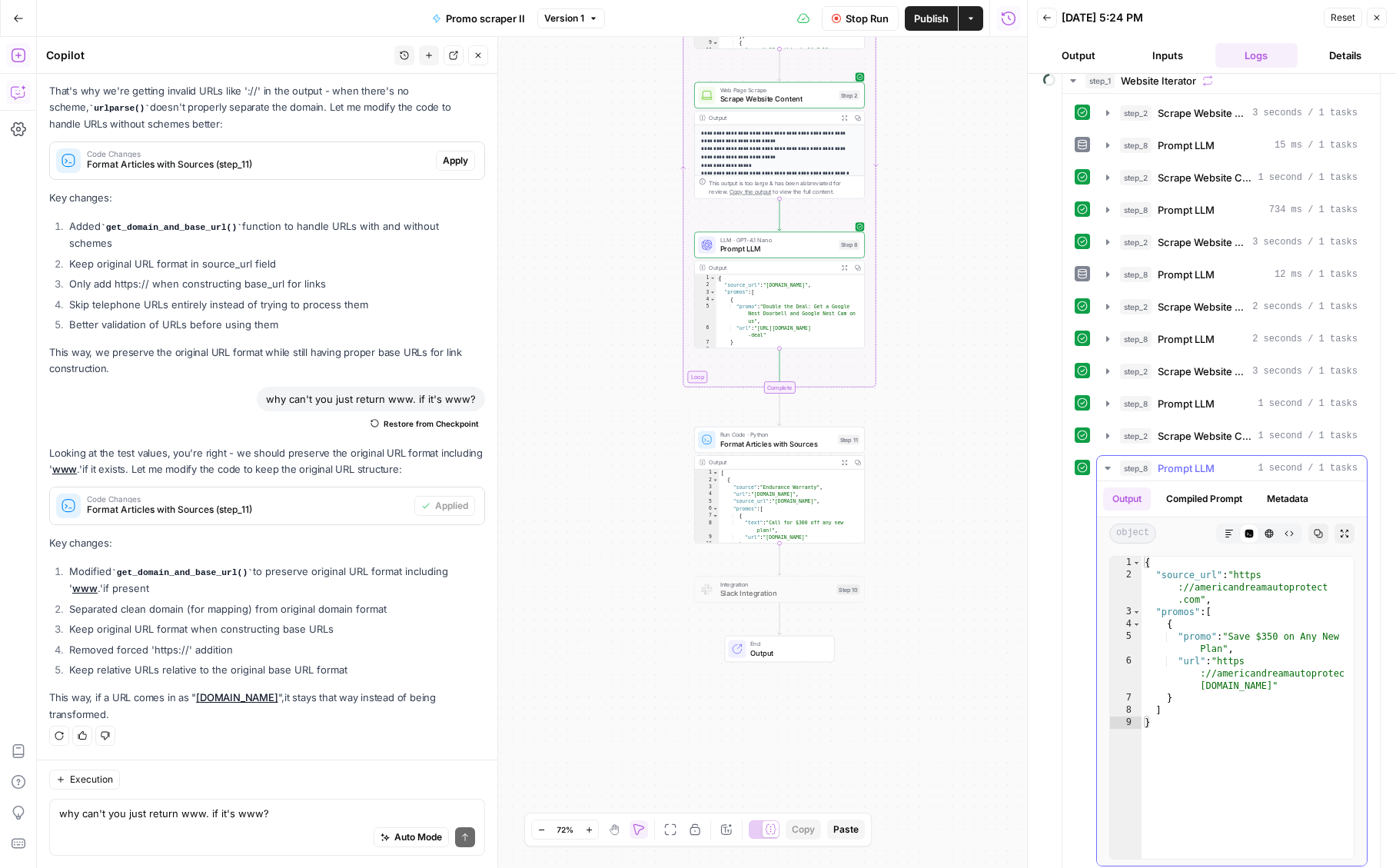
scroll to position [90, 0]
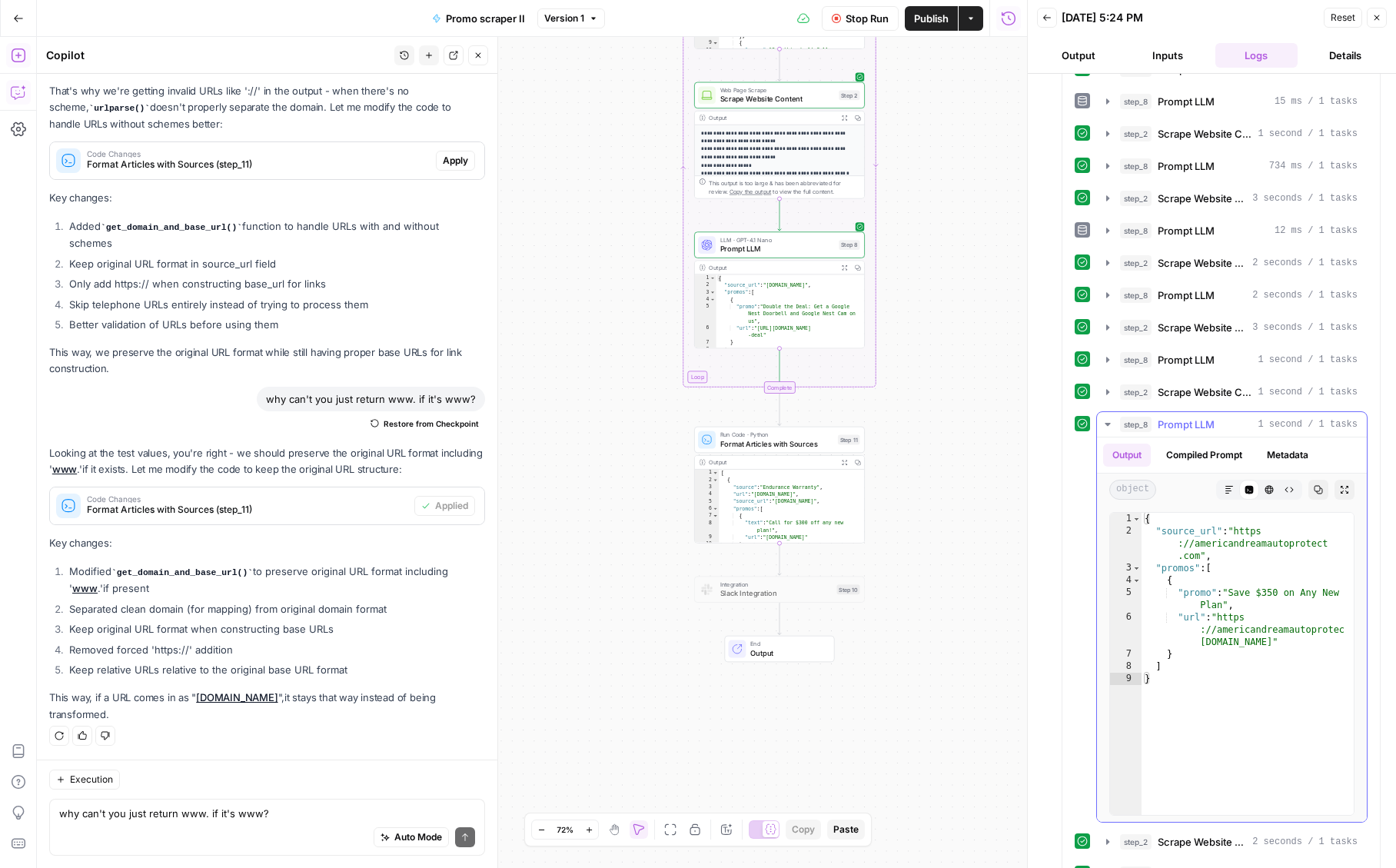
click at [1174, 431] on span "Prompt LLM" at bounding box center [1186, 424] width 57 height 15
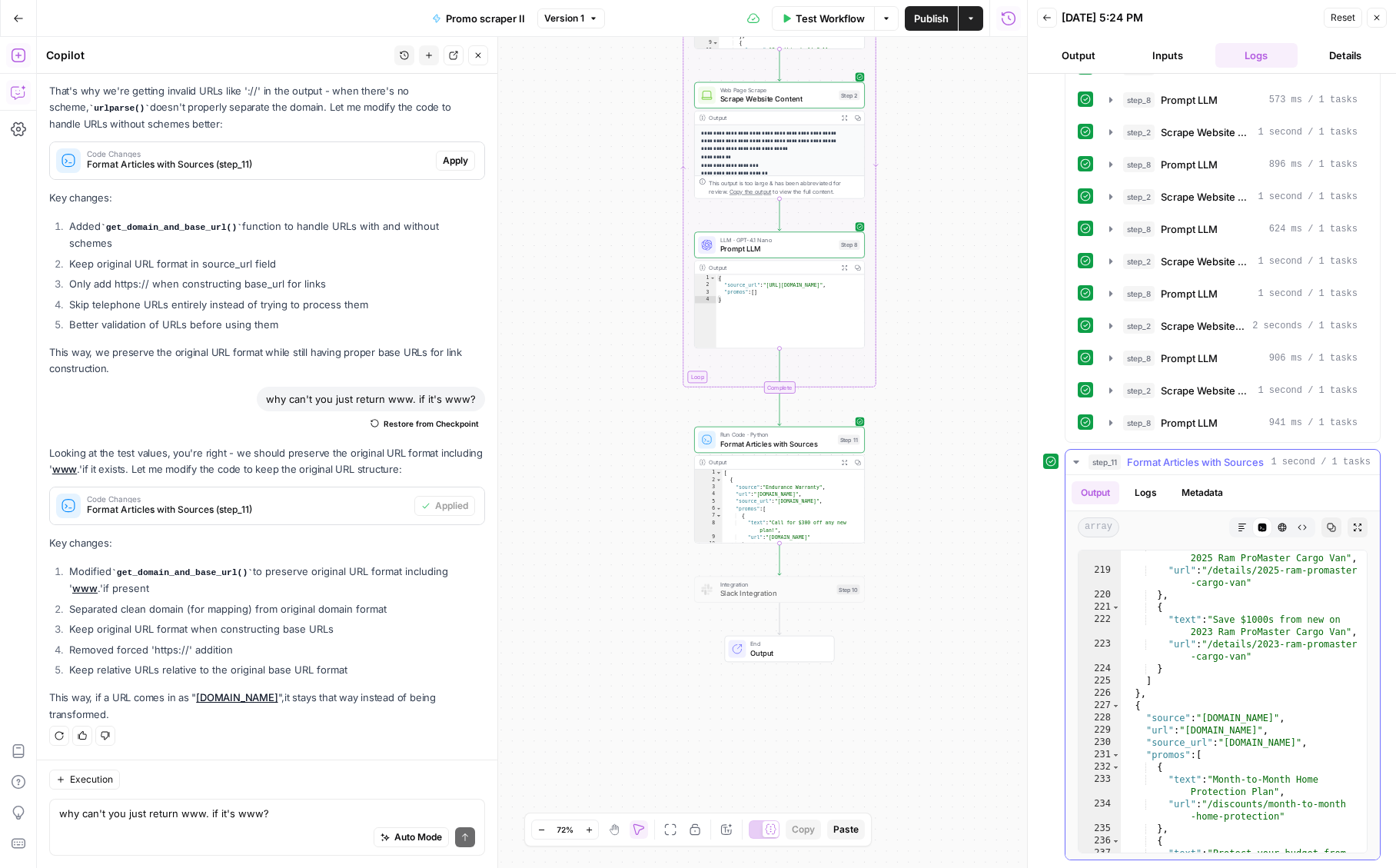
scroll to position [4151, 0]
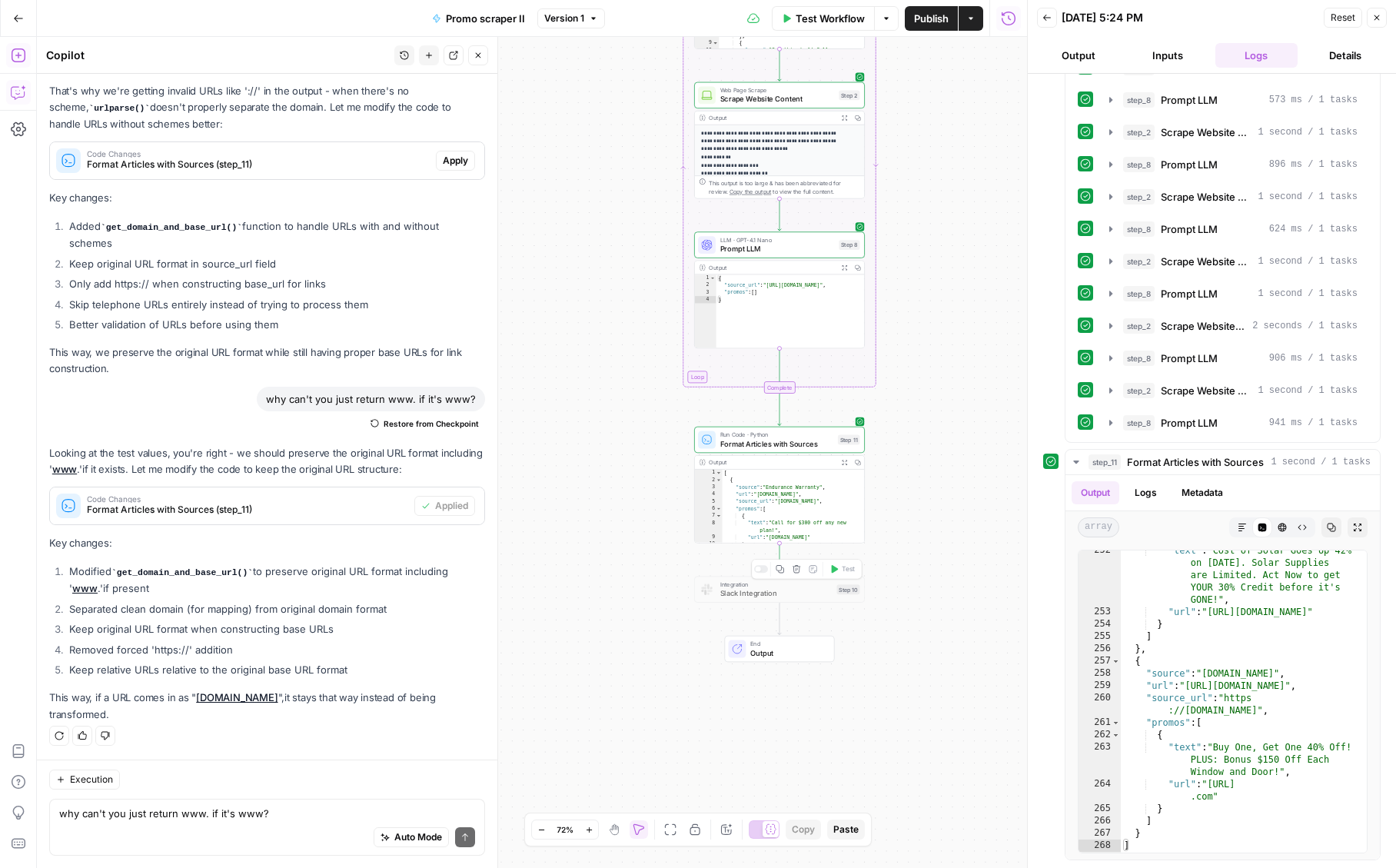
click at [749, 591] on span "Slack Integration" at bounding box center [776, 592] width 112 height 11
click at [758, 567] on div at bounding box center [758, 569] width 6 height 6
click at [734, 594] on span "Slack Integration" at bounding box center [776, 592] width 112 height 11
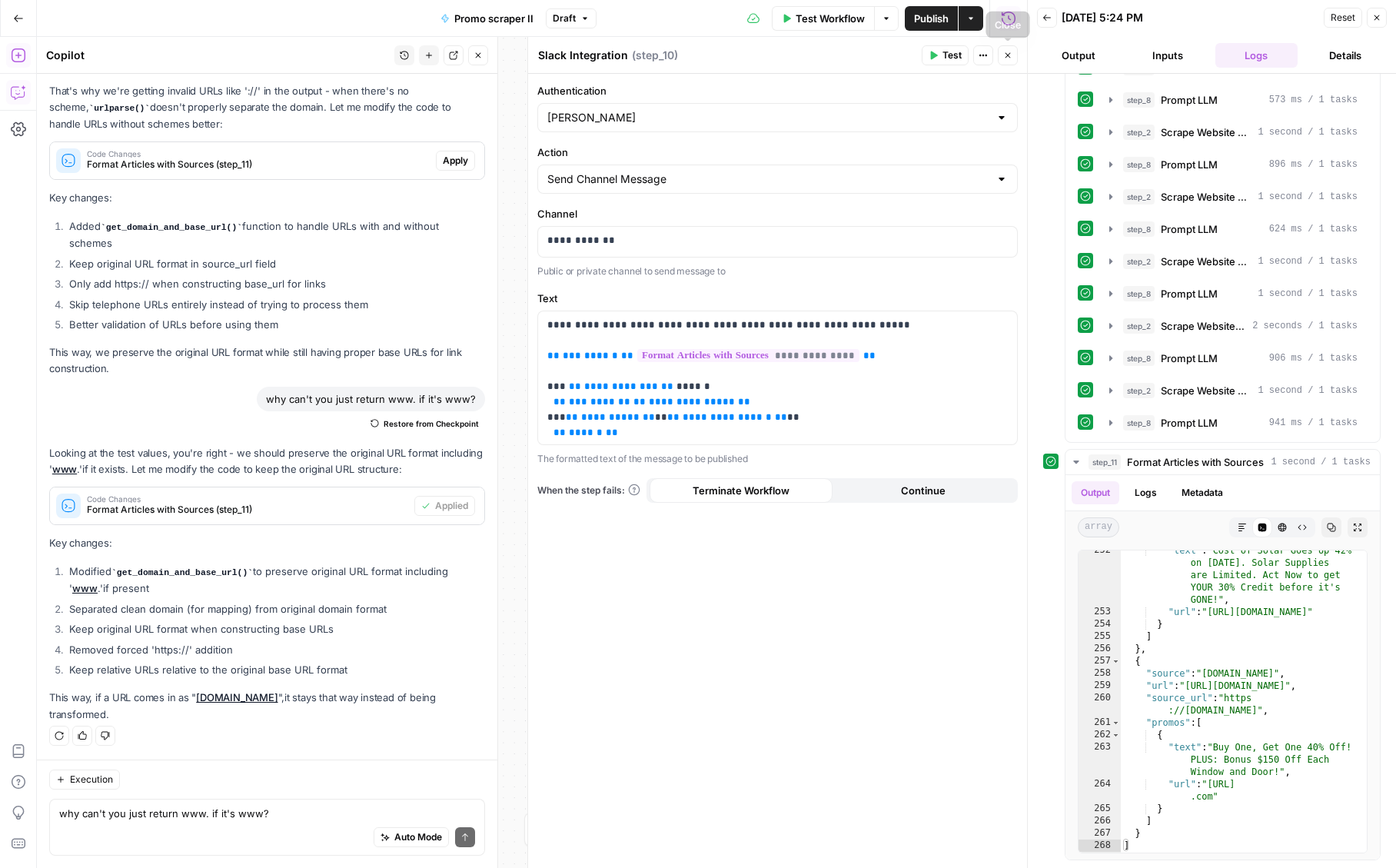
click at [1008, 60] on icon "button" at bounding box center [1008, 56] width 10 height 10
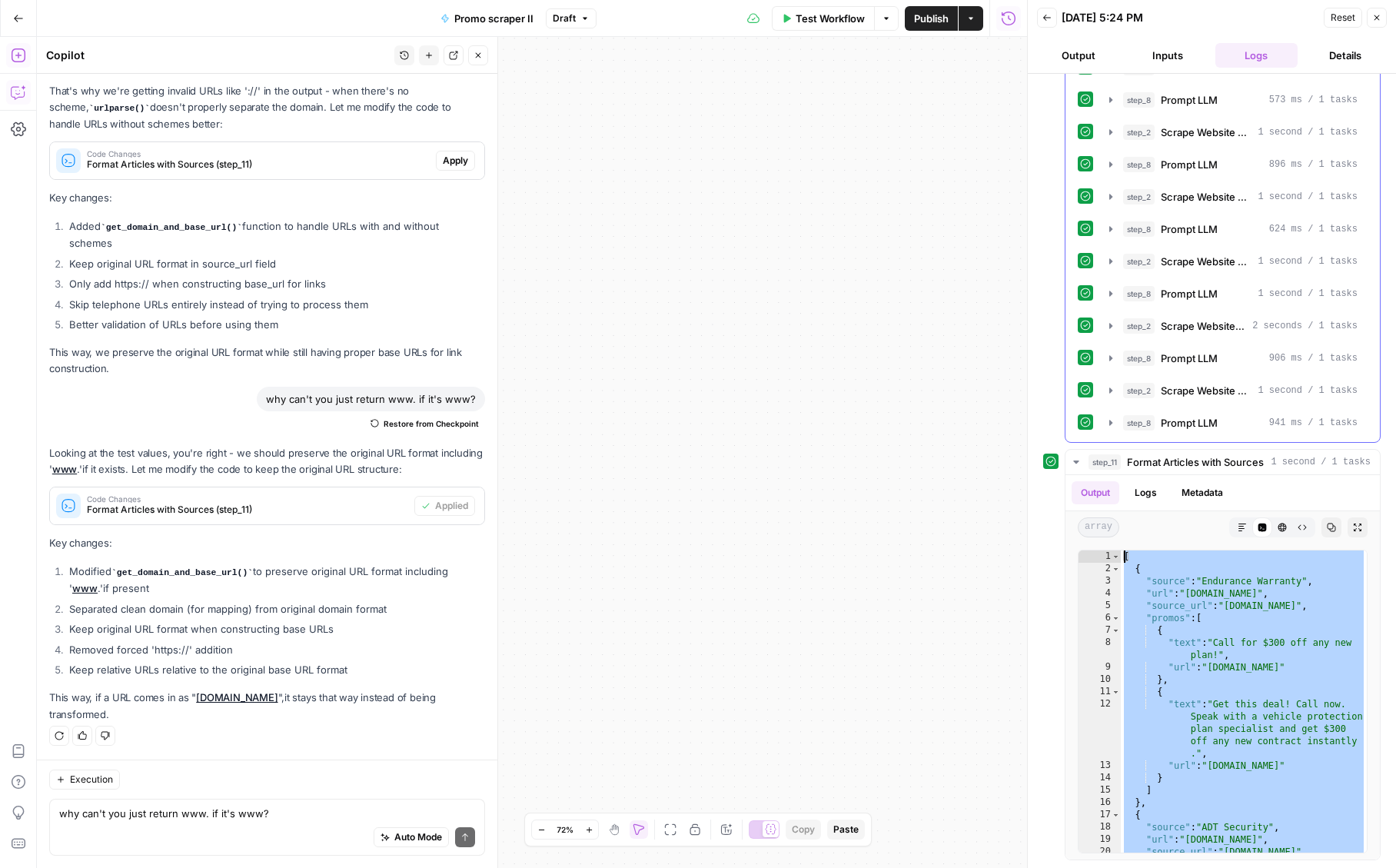
scroll to position [0, 0]
drag, startPoint x: 1218, startPoint y: 831, endPoint x: 1106, endPoint y: 421, distance: 425.0
type textarea "* ***"
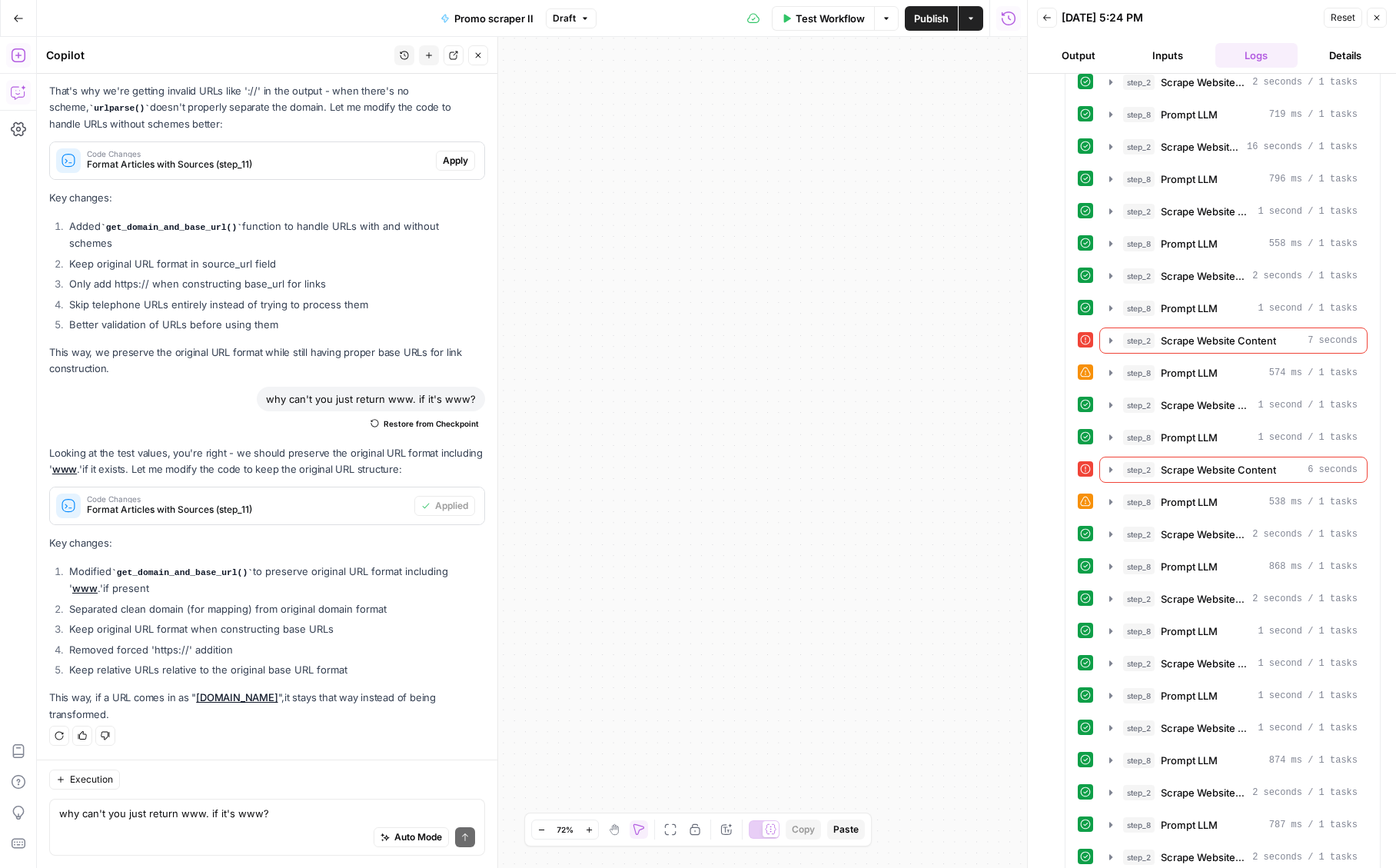
scroll to position [3109, 0]
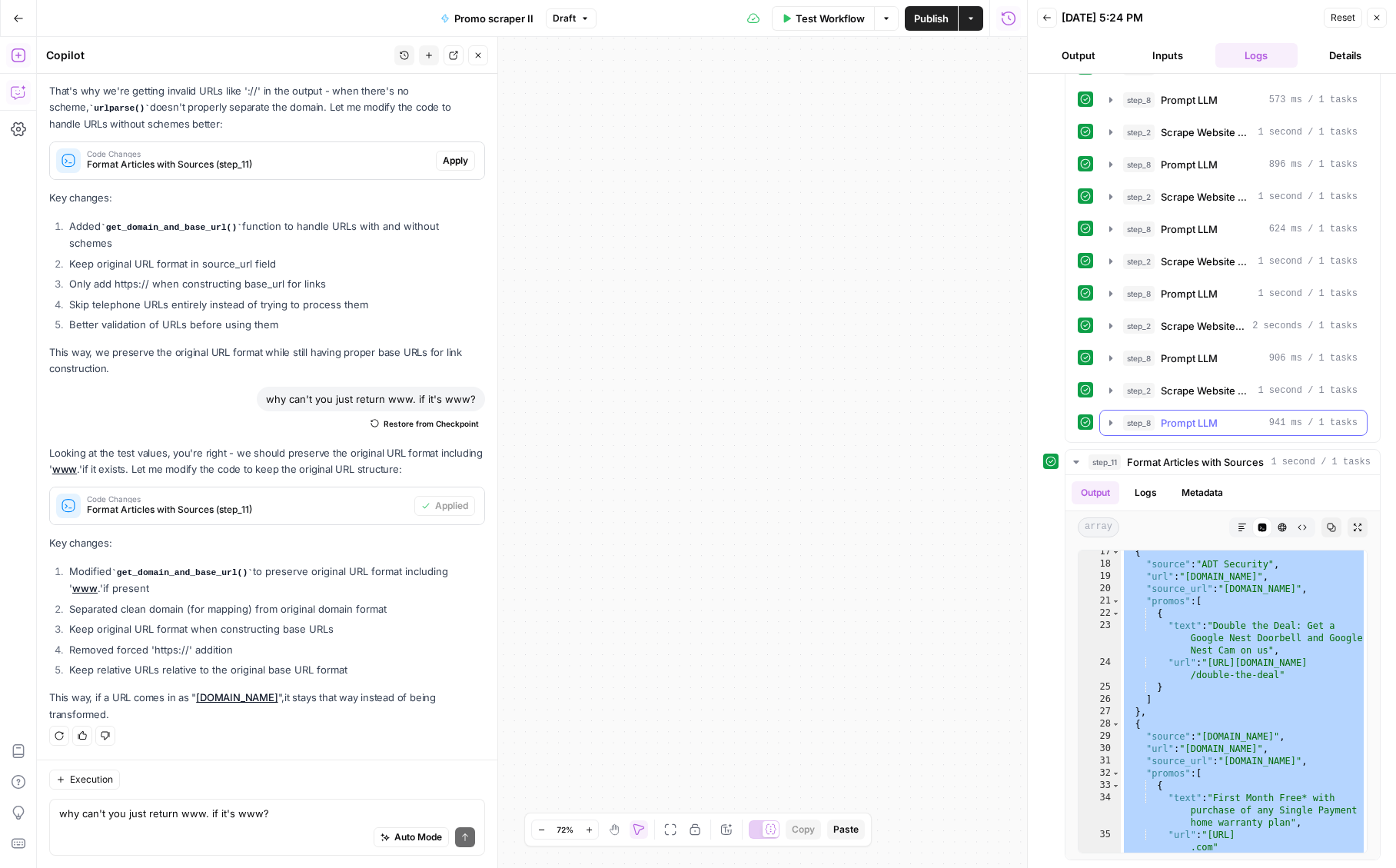
click at [1175, 415] on span "Prompt LLM" at bounding box center [1189, 422] width 57 height 15
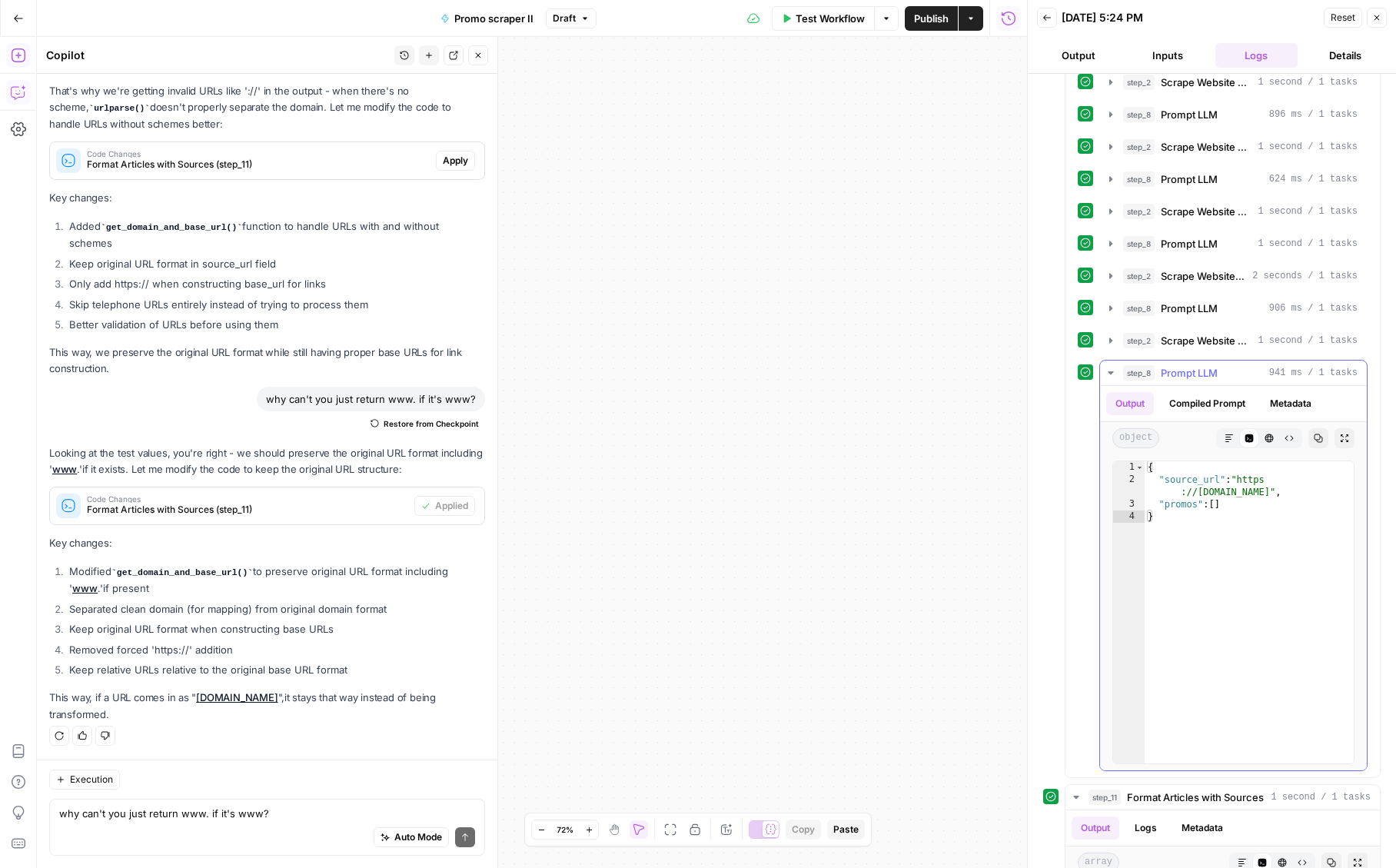
scroll to position [3125, 0]
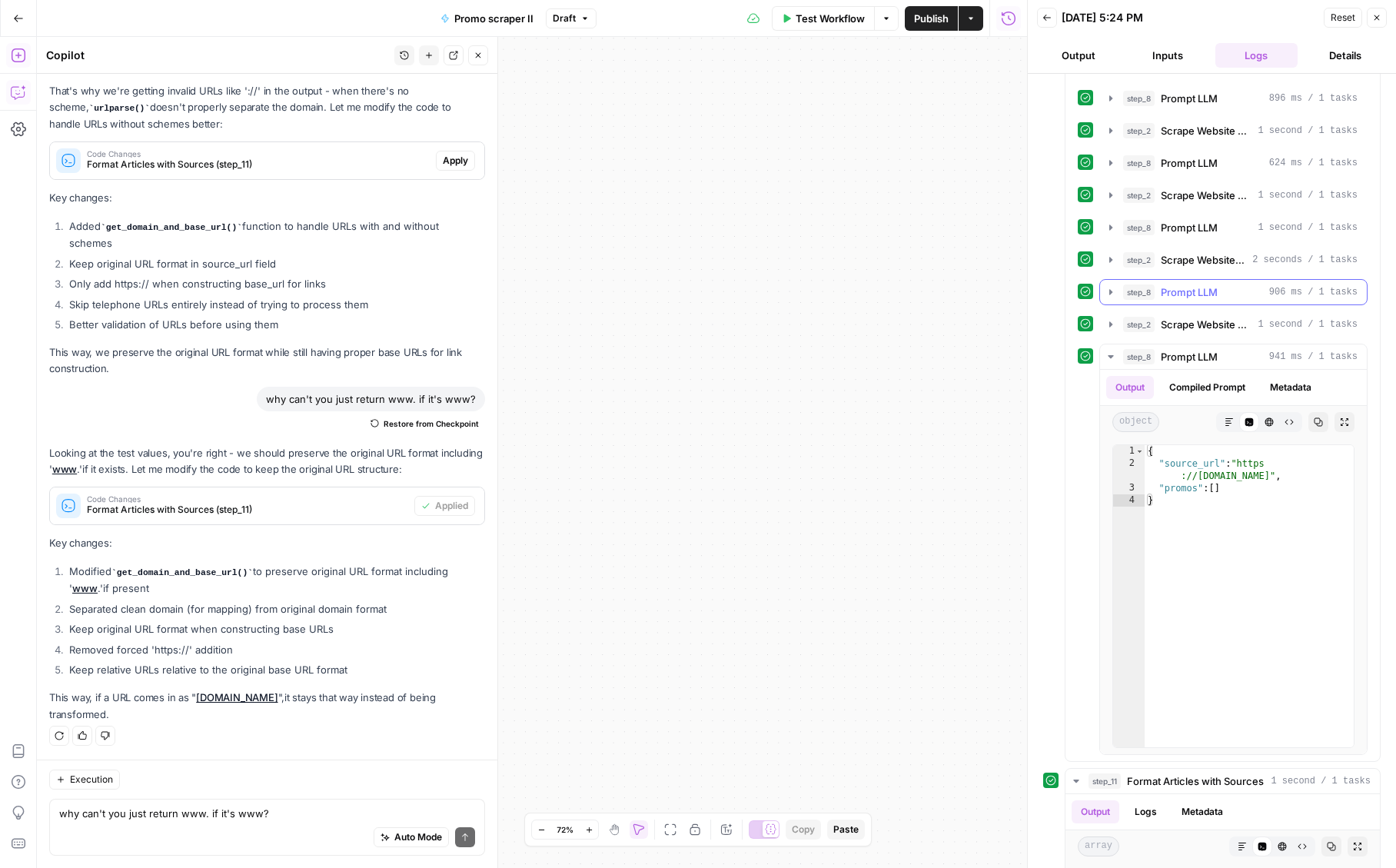
click at [1206, 300] on span "Prompt LLM" at bounding box center [1189, 292] width 57 height 15
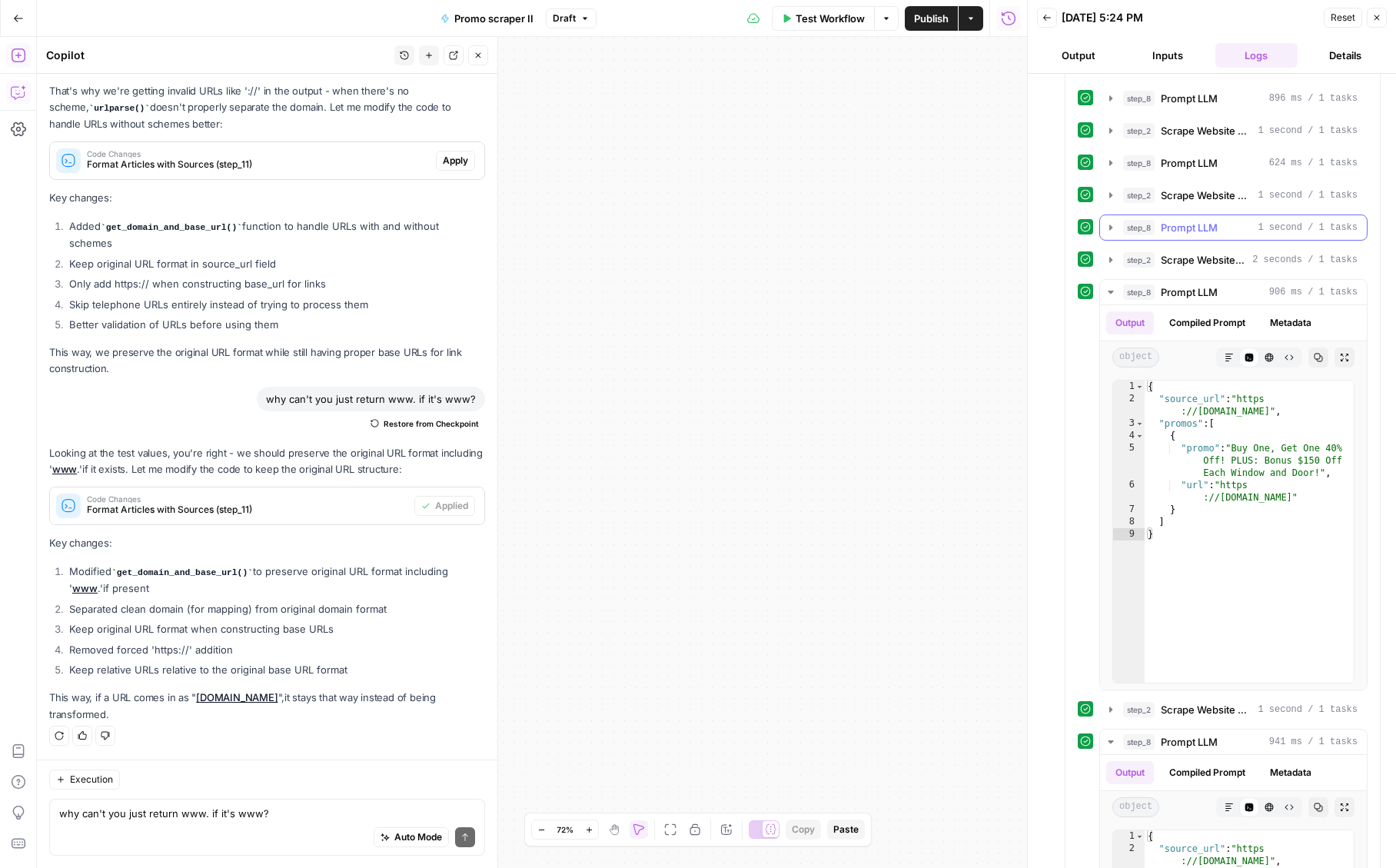
click at [1194, 235] on span "Prompt LLM" at bounding box center [1189, 228] width 57 height 15
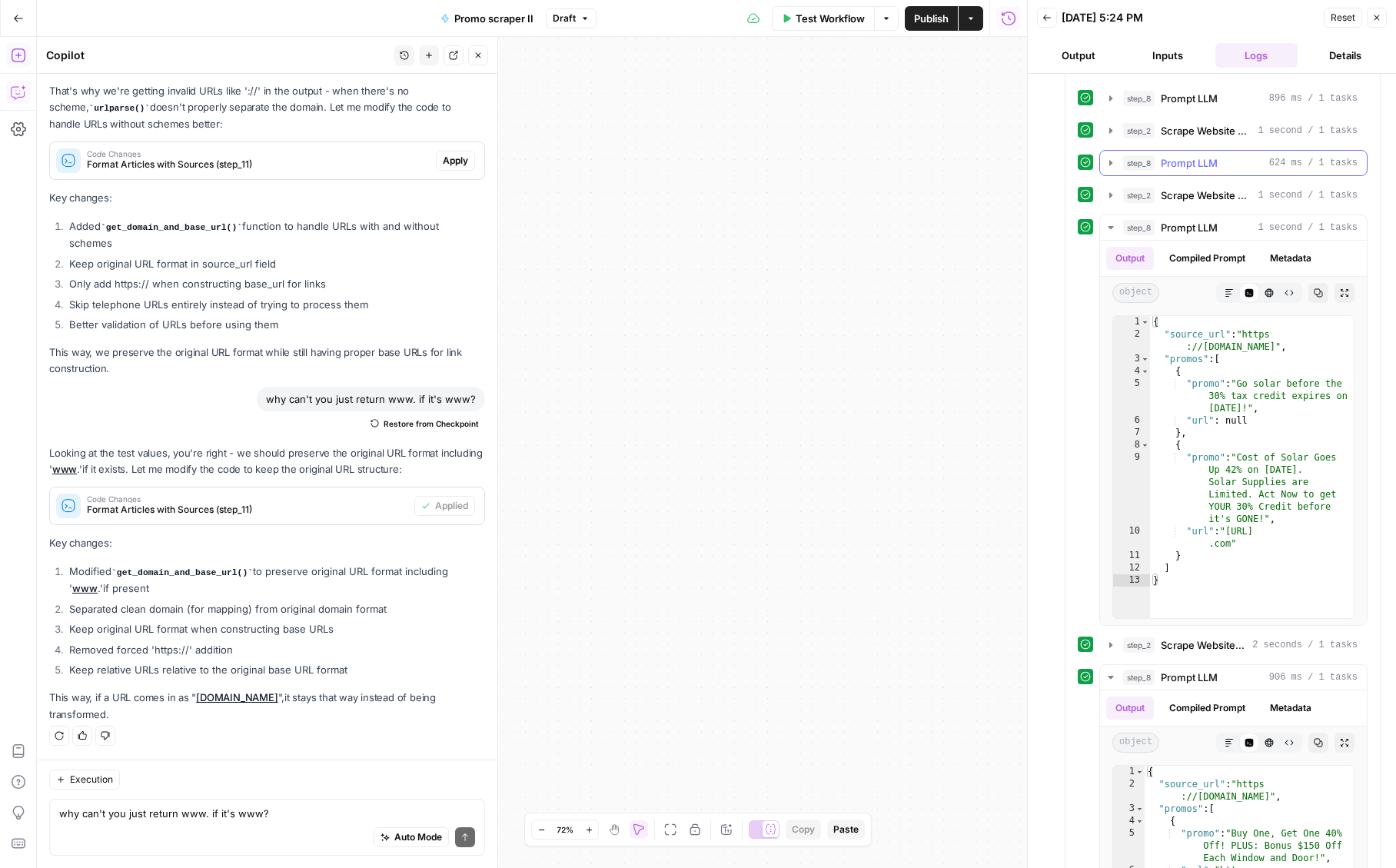
click at [1191, 171] on span "Prompt LLM" at bounding box center [1189, 163] width 57 height 15
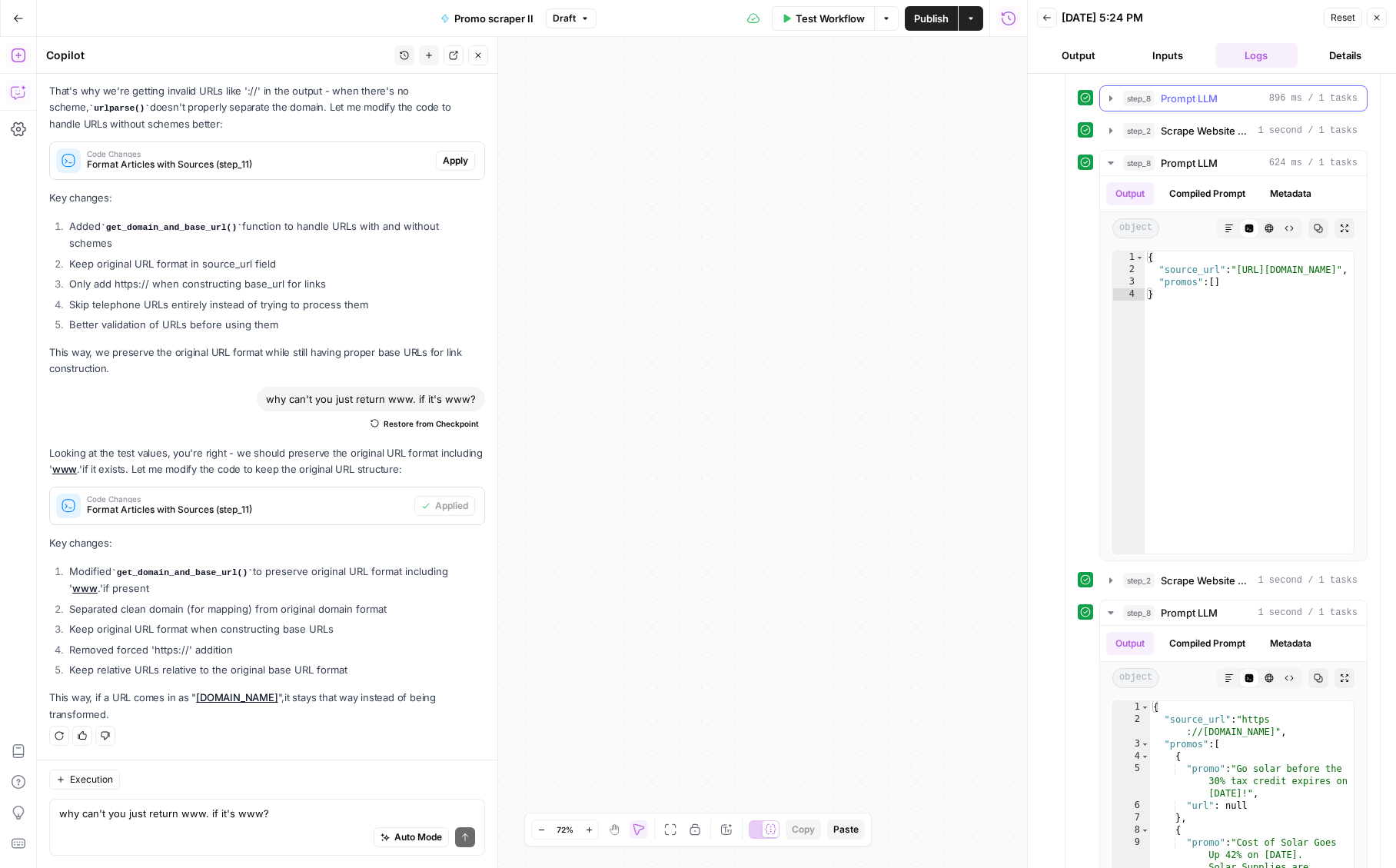
click at [1193, 106] on span "Prompt LLM" at bounding box center [1189, 98] width 57 height 15
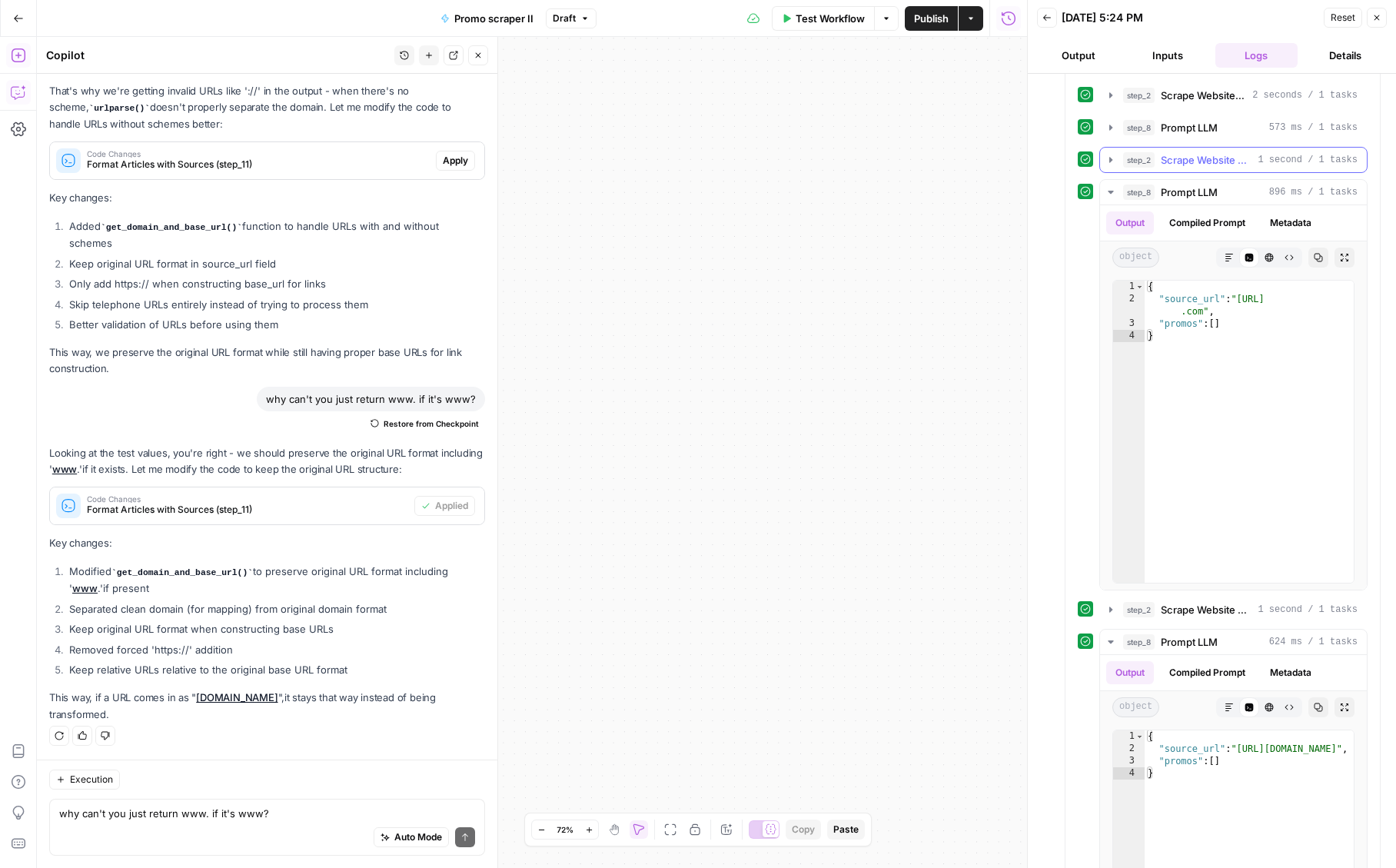
scroll to position [3023, 0]
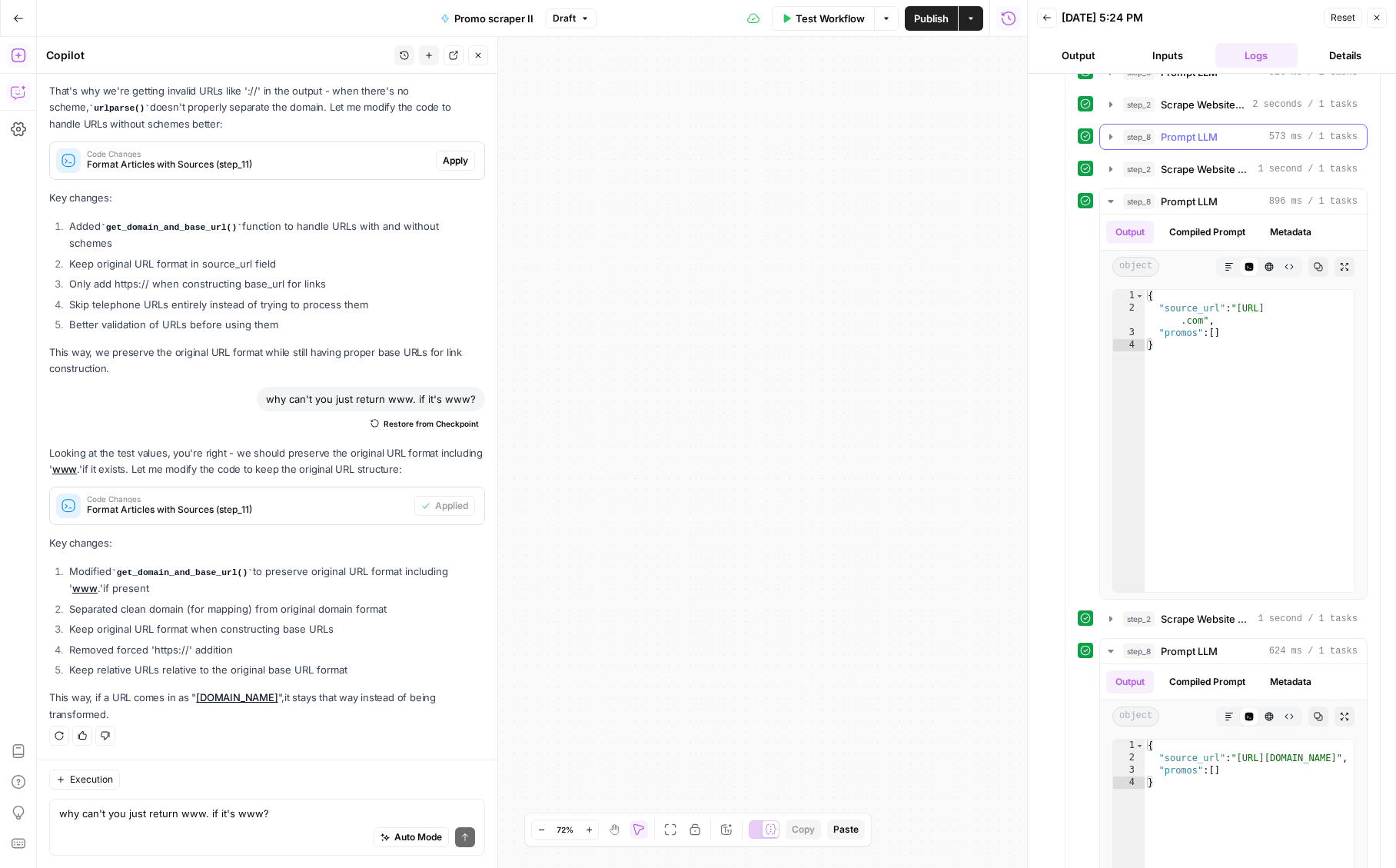
click at [1185, 144] on span "Prompt LLM" at bounding box center [1189, 136] width 57 height 15
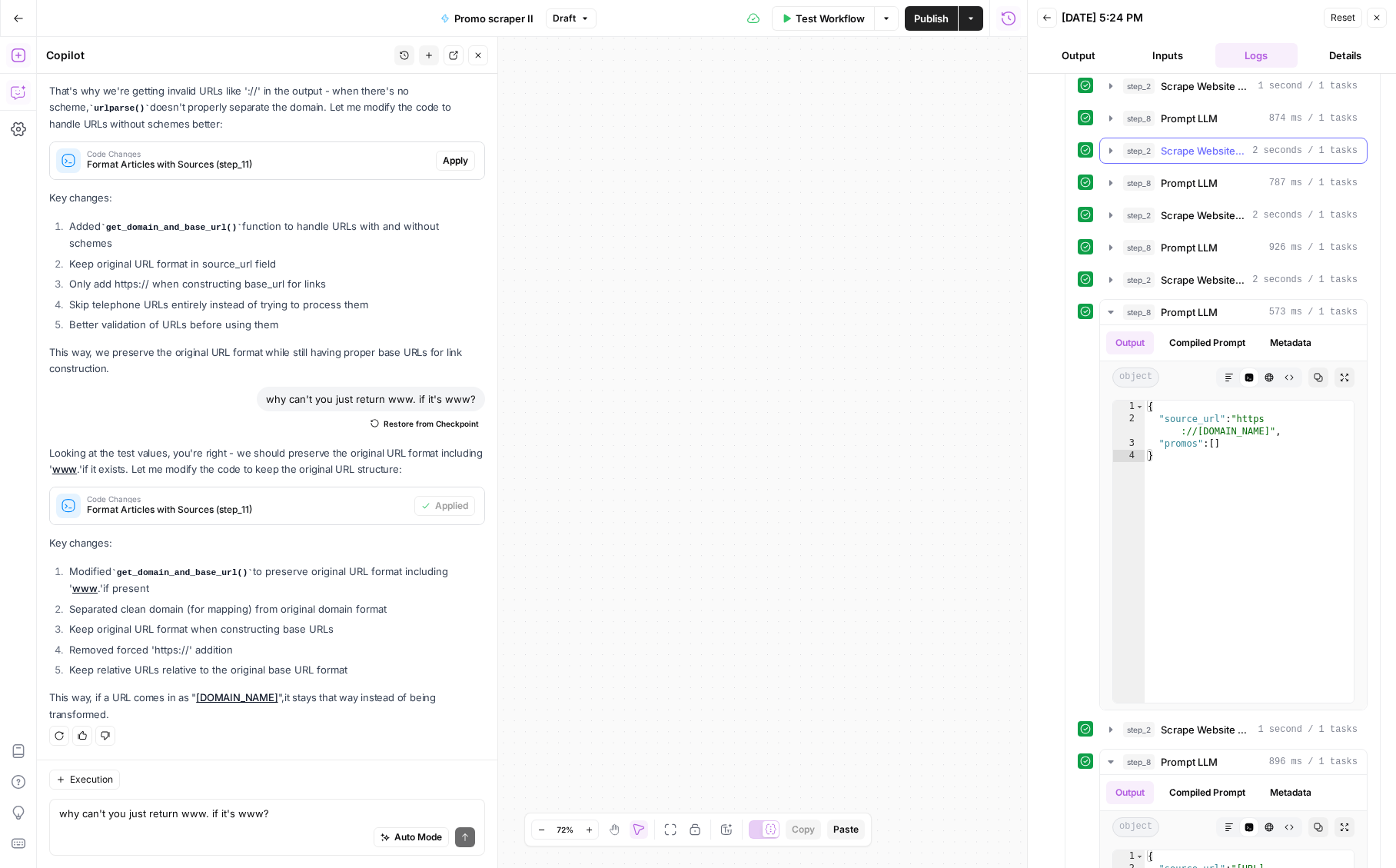
scroll to position [2839, 0]
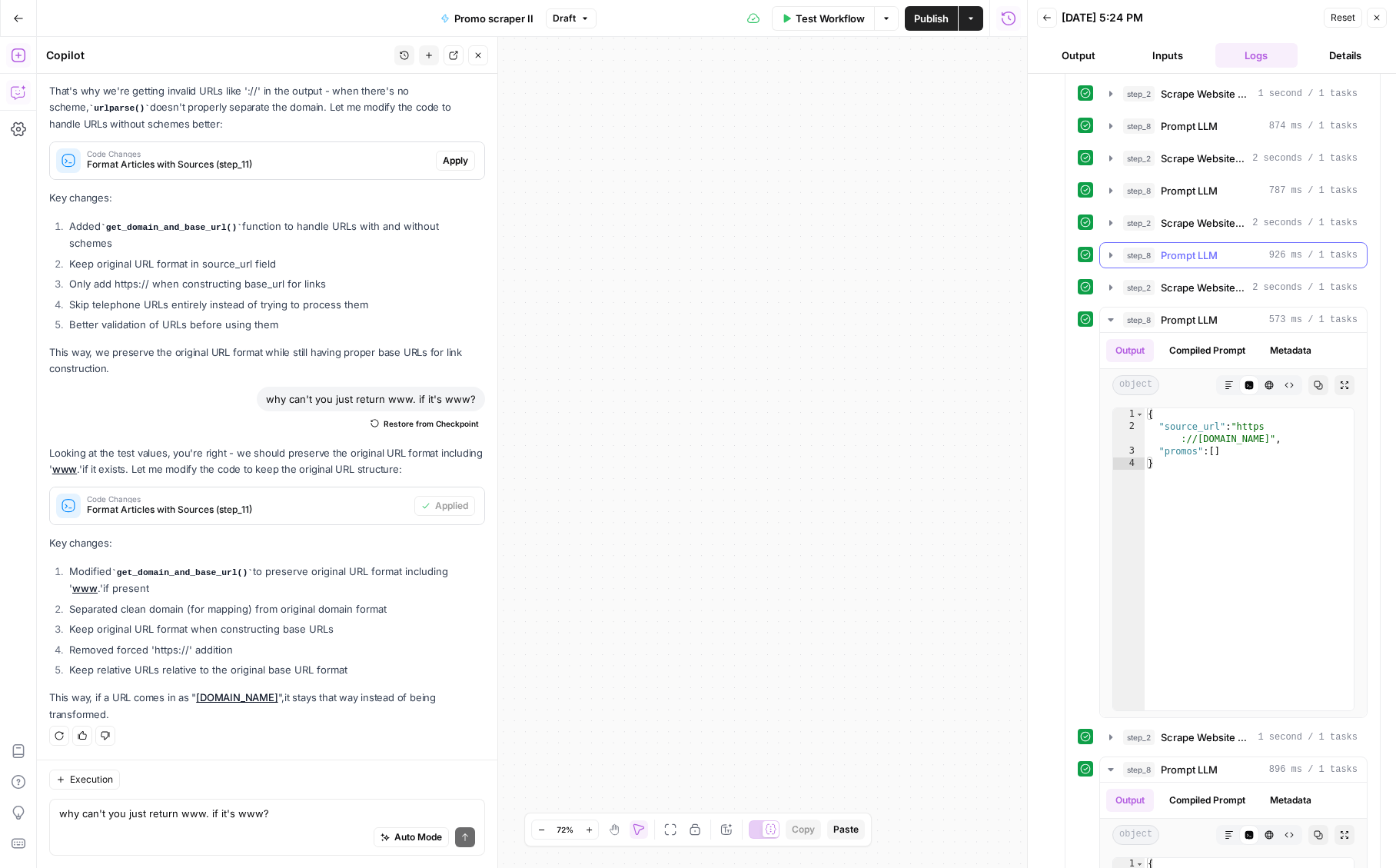
click at [1183, 263] on span "Prompt LLM" at bounding box center [1189, 255] width 57 height 15
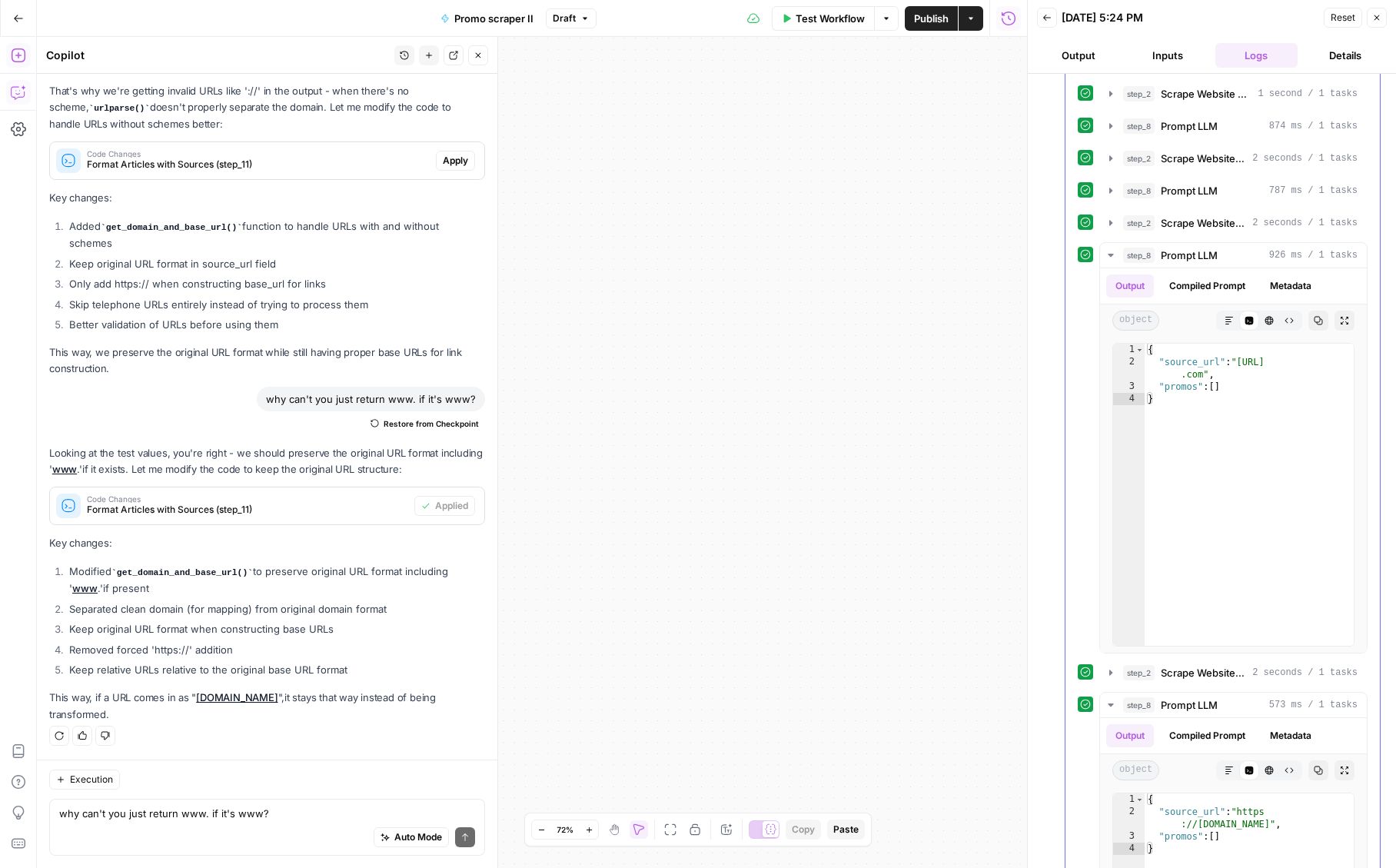
click at [1200, 214] on div "step_2 Scrape Website Content 3 seconds / 1 tasks step_8 Prompt LLM 15 ms / 1 t…" at bounding box center [1222, 521] width 290 height 5659
click at [1200, 199] on span "Prompt LLM" at bounding box center [1189, 191] width 57 height 15
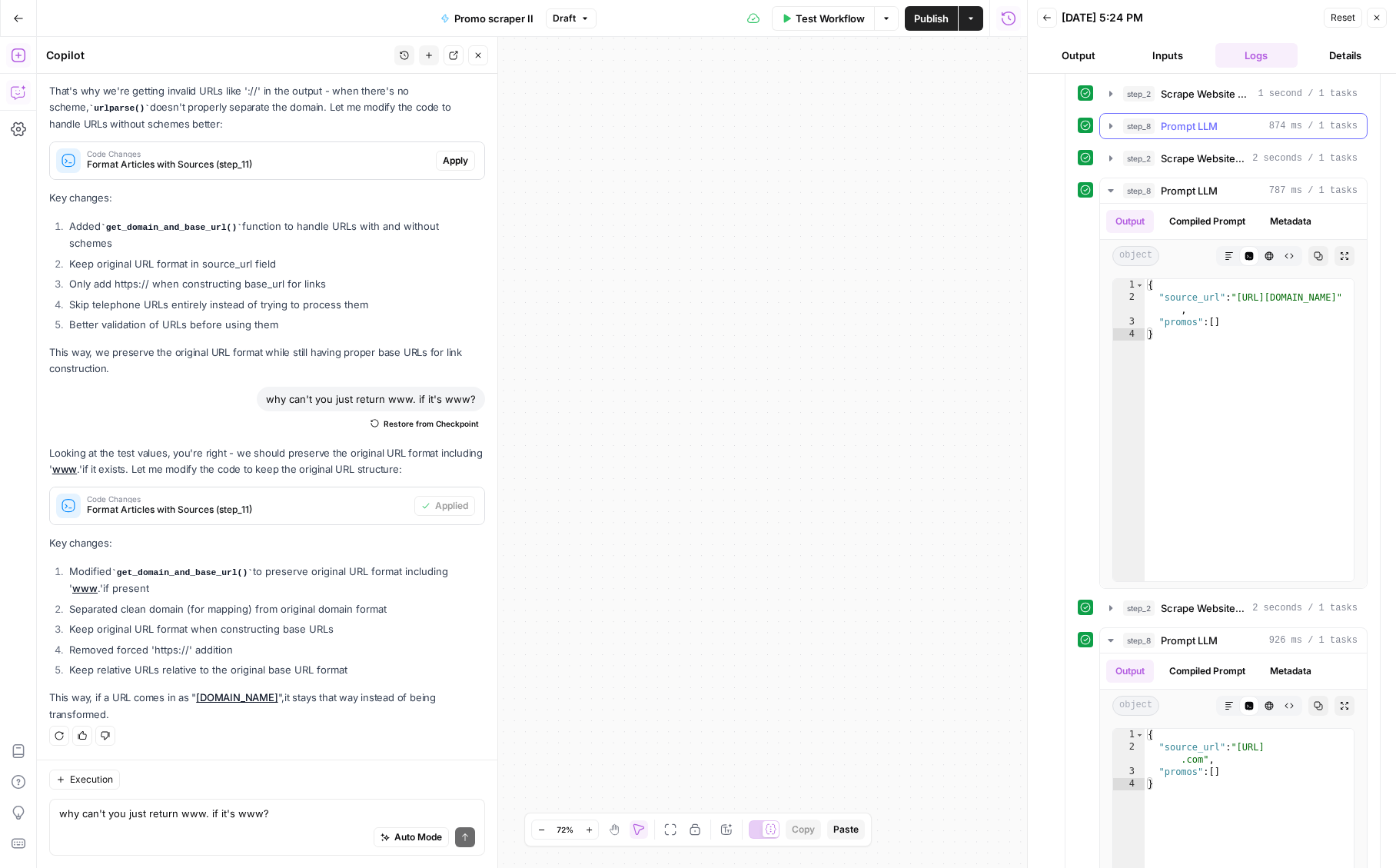
click at [1167, 138] on button "step_8 Prompt LLM 874 ms / 1 tasks" at bounding box center [1234, 126] width 267 height 25
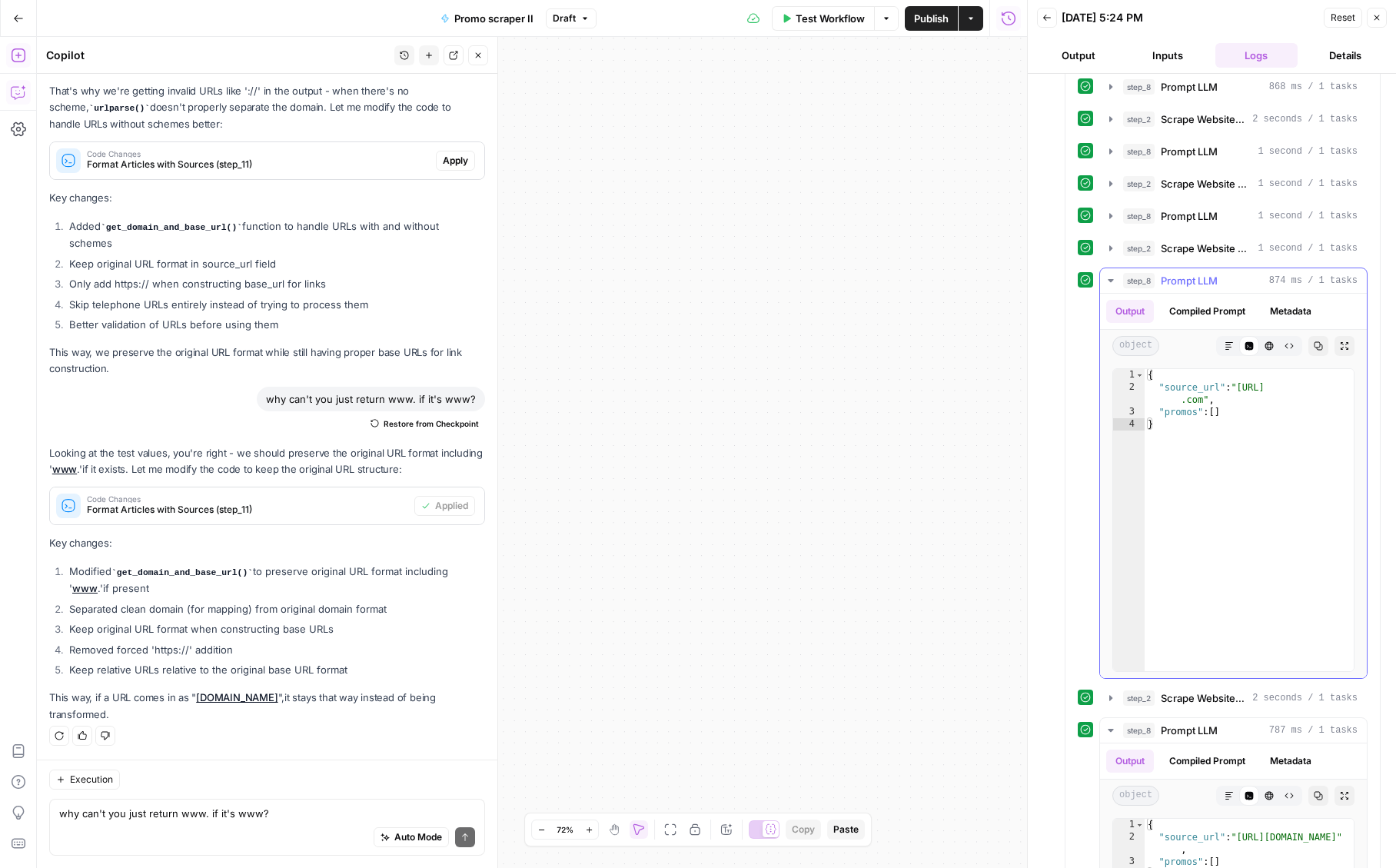
scroll to position [2660, 0]
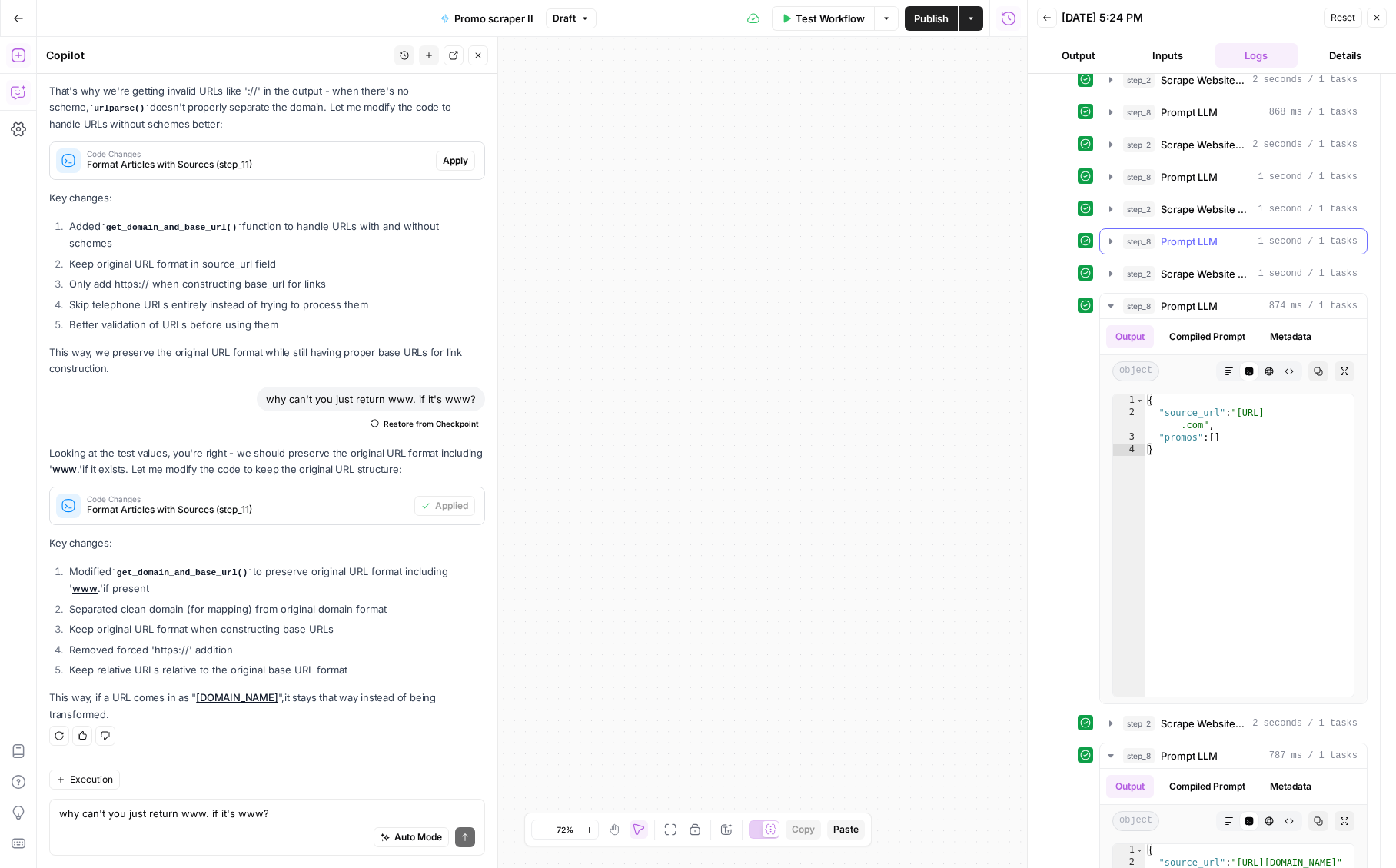
click at [1189, 249] on span "Prompt LLM" at bounding box center [1189, 241] width 57 height 15
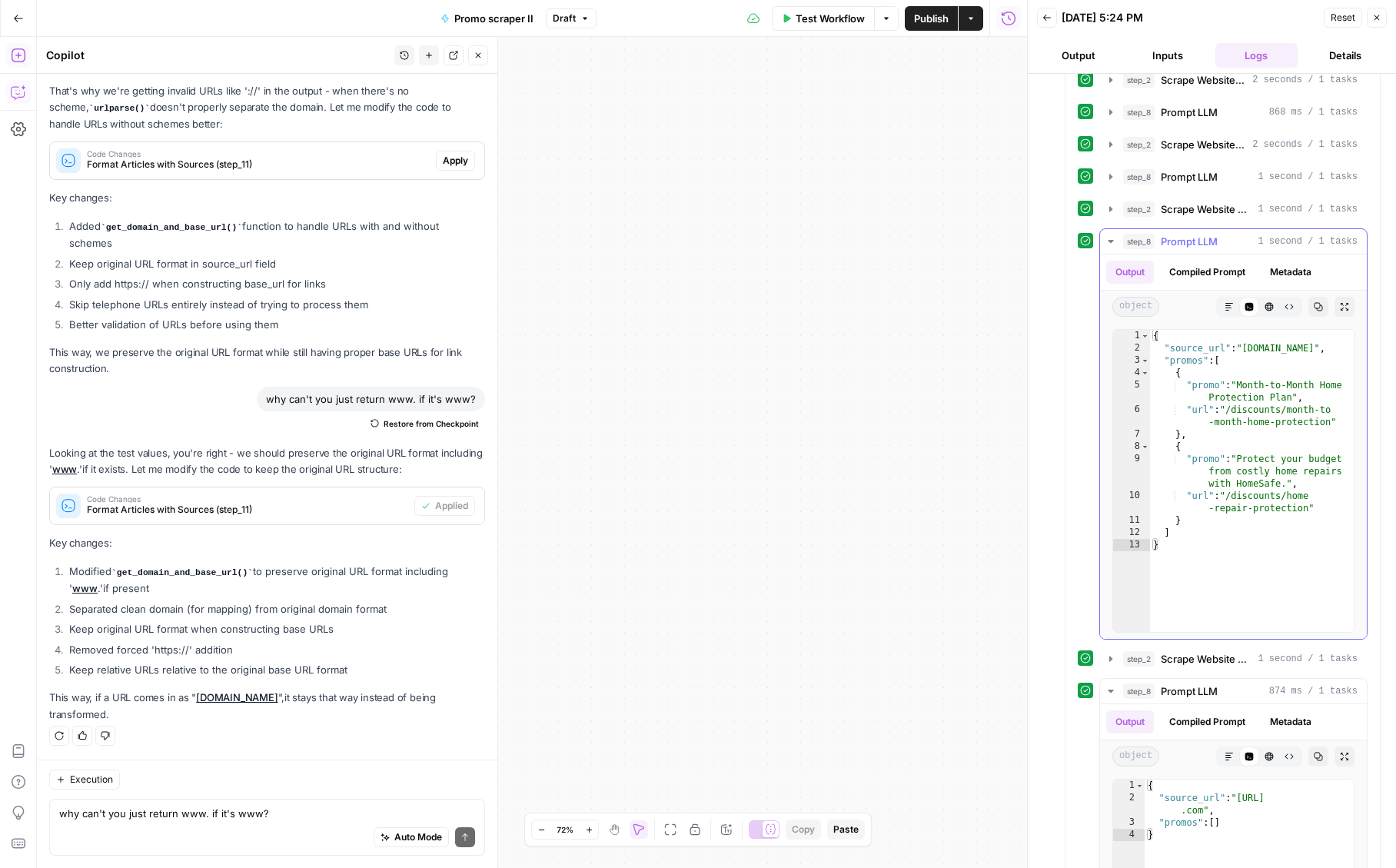
scroll to position [2634, 0]
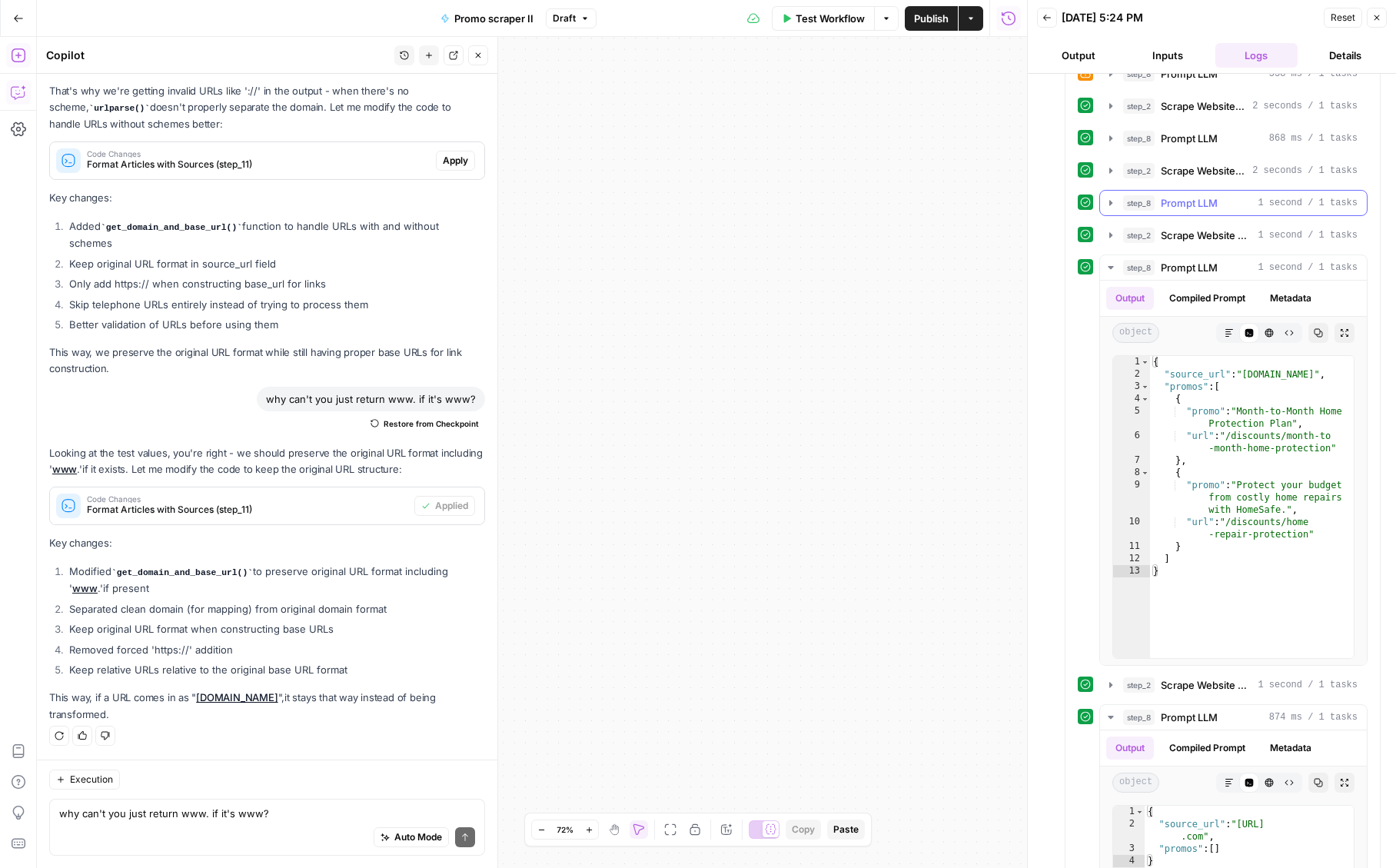
click at [1184, 210] on span "Prompt LLM" at bounding box center [1189, 203] width 57 height 15
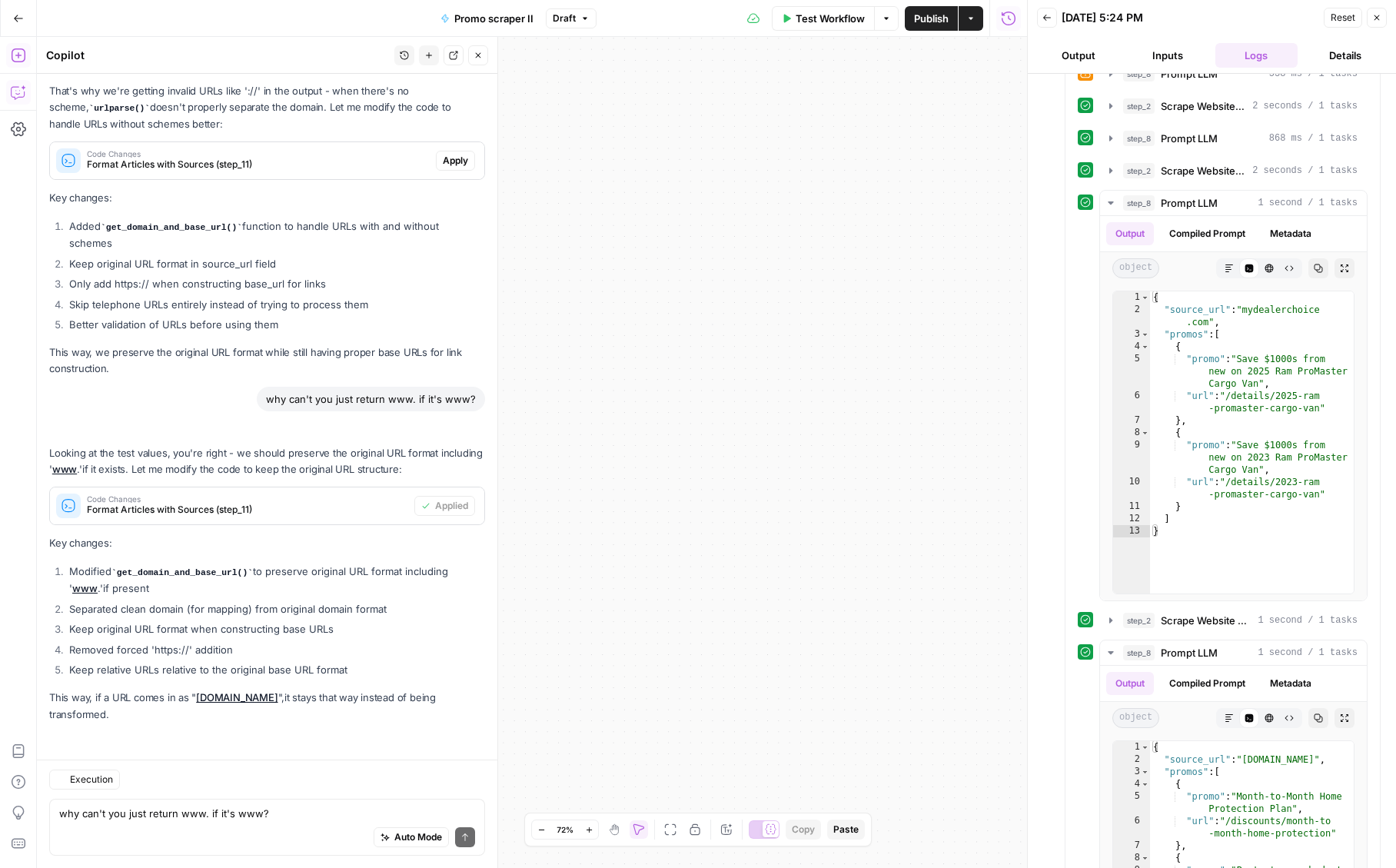
scroll to position [12912, 0]
click at [799, 17] on span "Test Workflow" at bounding box center [830, 18] width 69 height 15
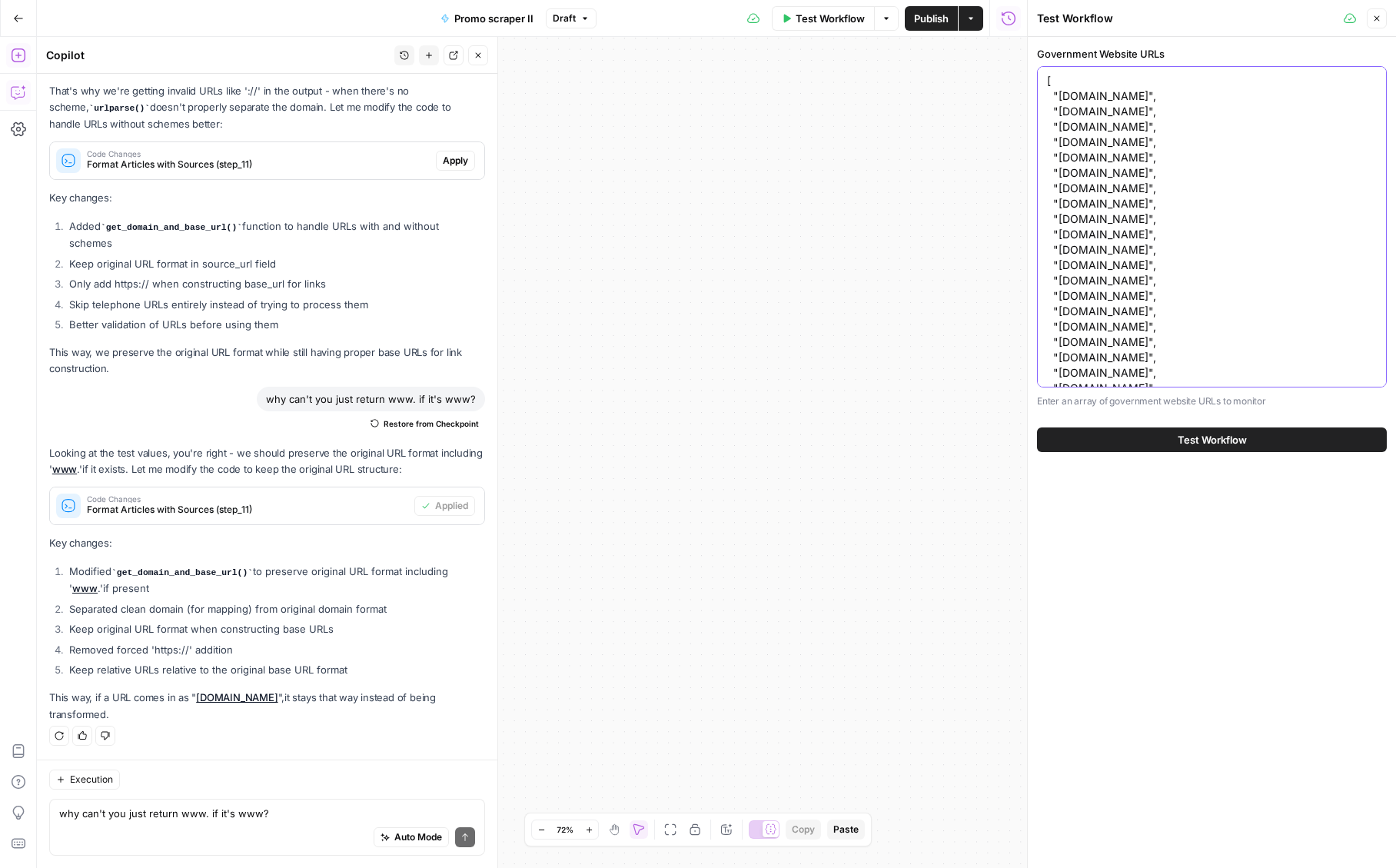
click at [1077, 137] on textarea "[ "[DOMAIN_NAME]", "[DOMAIN_NAME]", "[DOMAIN_NAME]", "[DOMAIN_NAME]", "[DOMAIN_…" at bounding box center [1211, 442] width 329 height 737
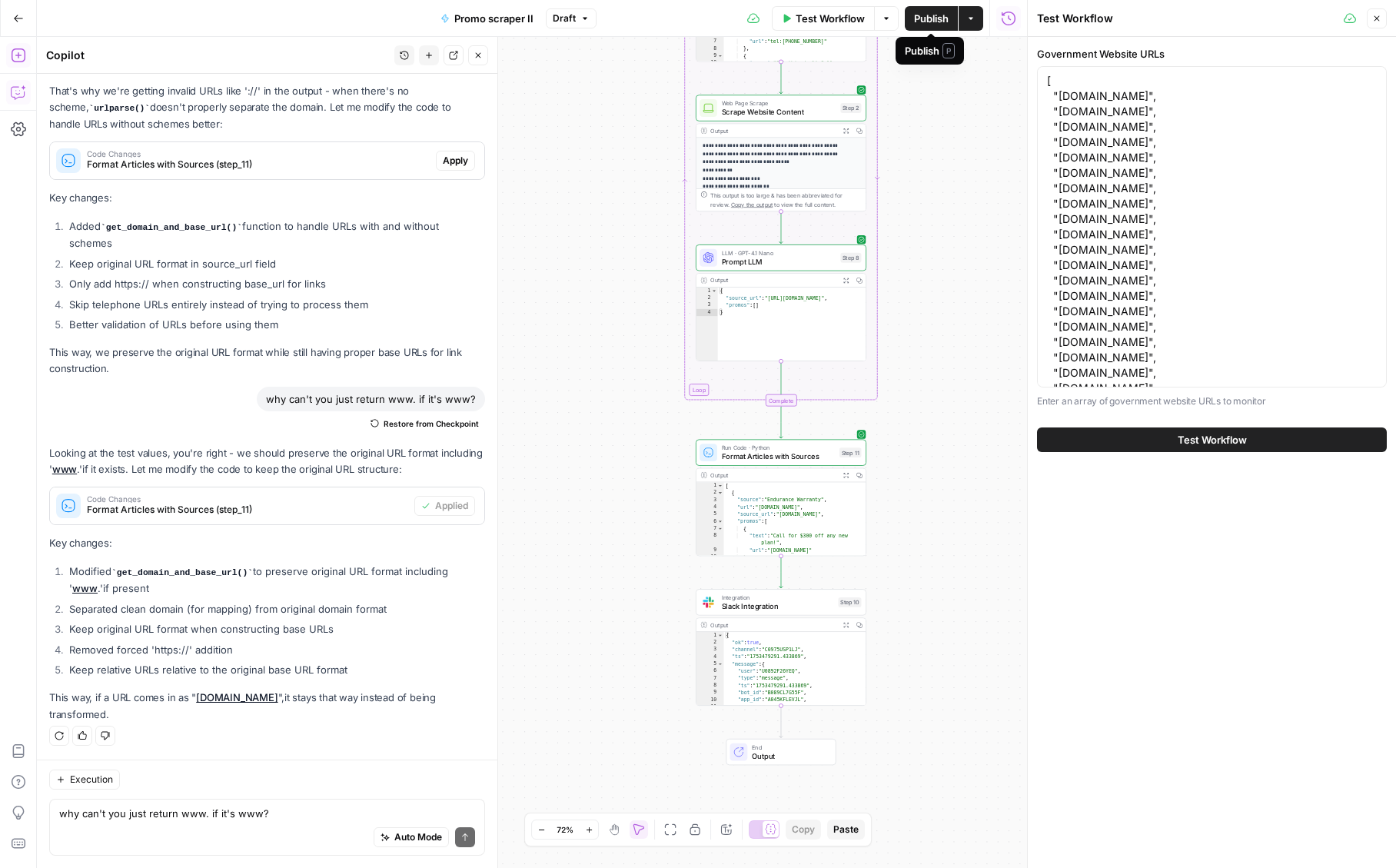
click at [935, 21] on span "Publish" at bounding box center [931, 18] width 35 height 15
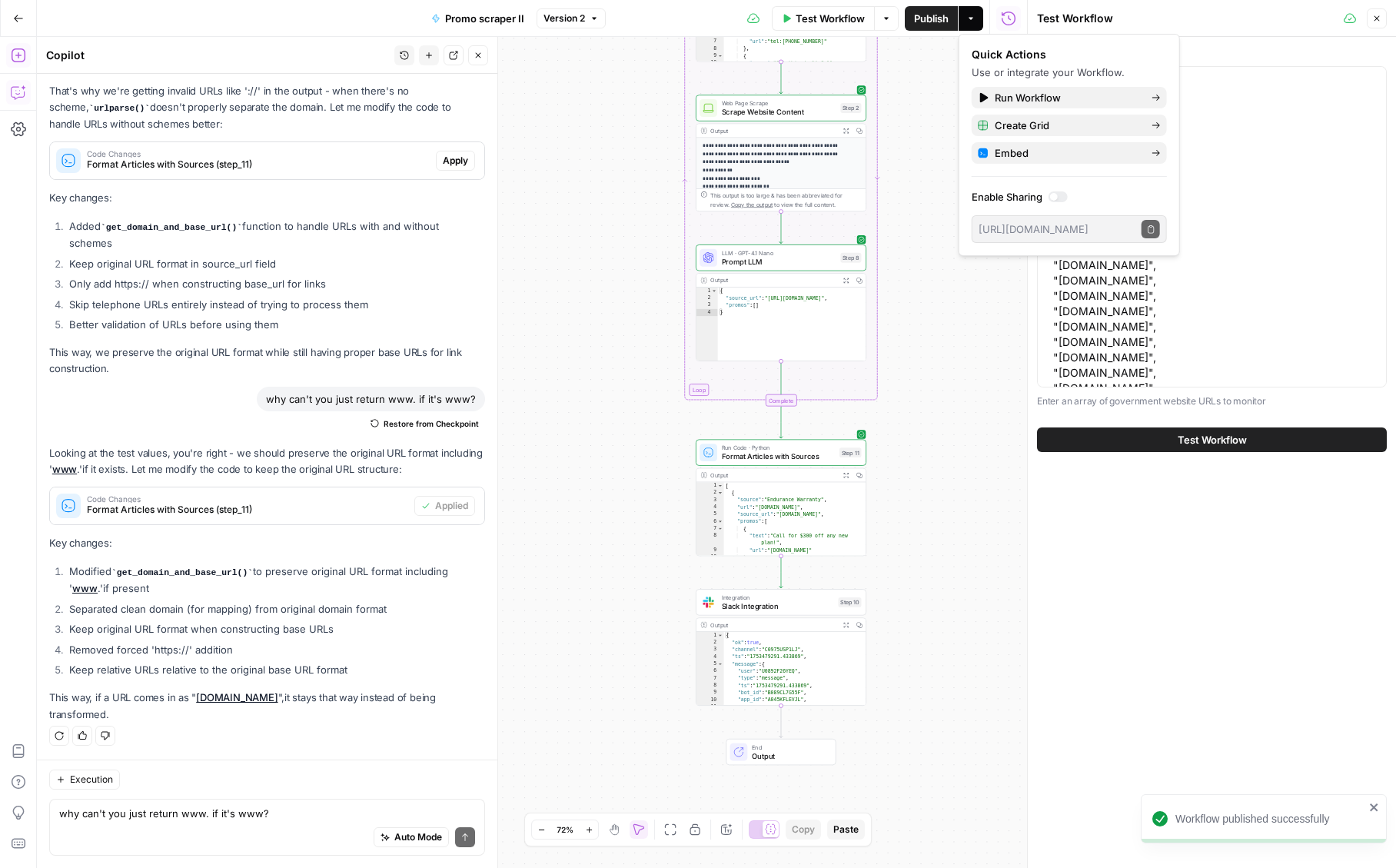
click at [559, 163] on div "**********" at bounding box center [531, 451] width 990 height 831
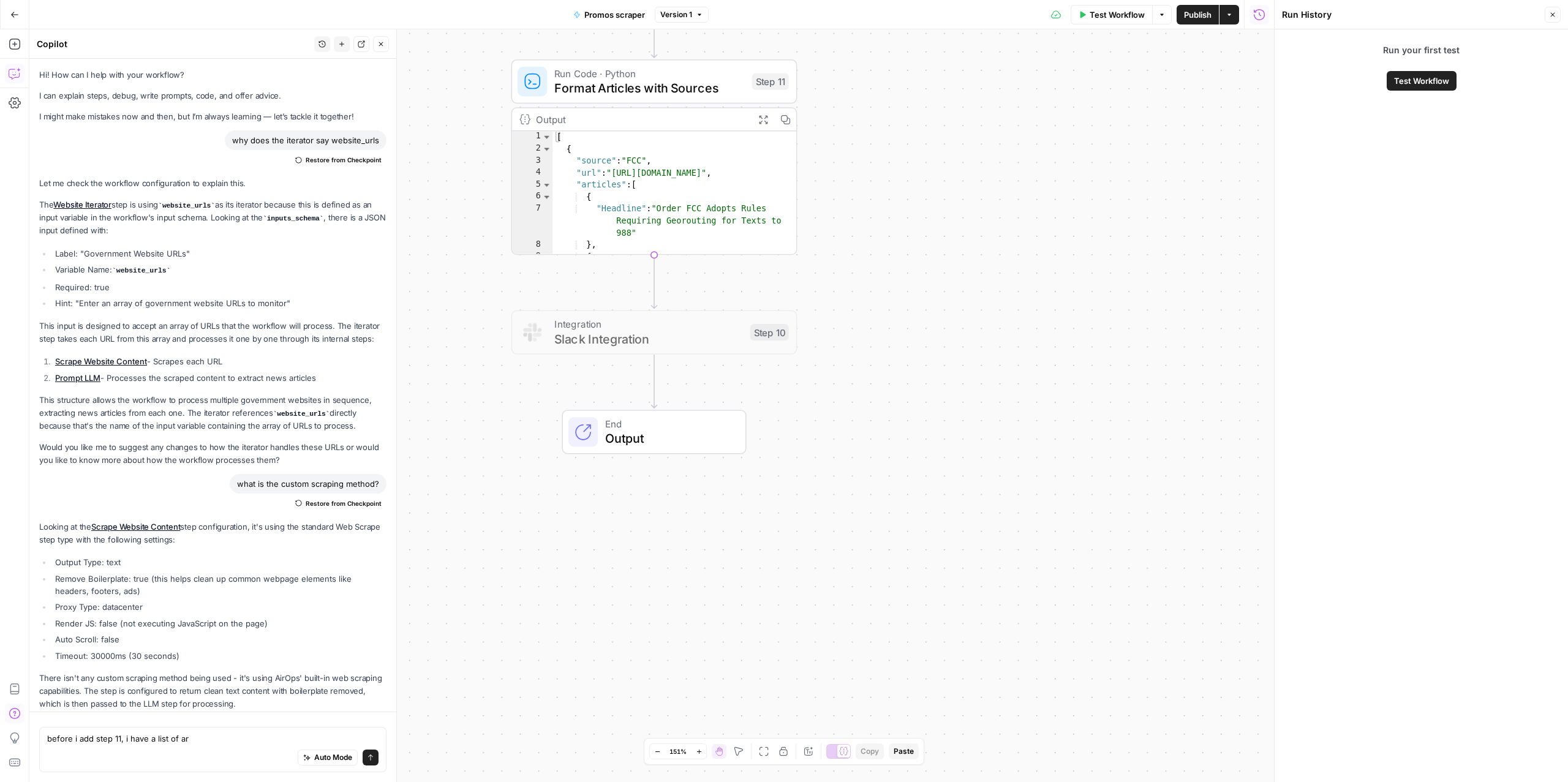
scroll to position [0, 1]
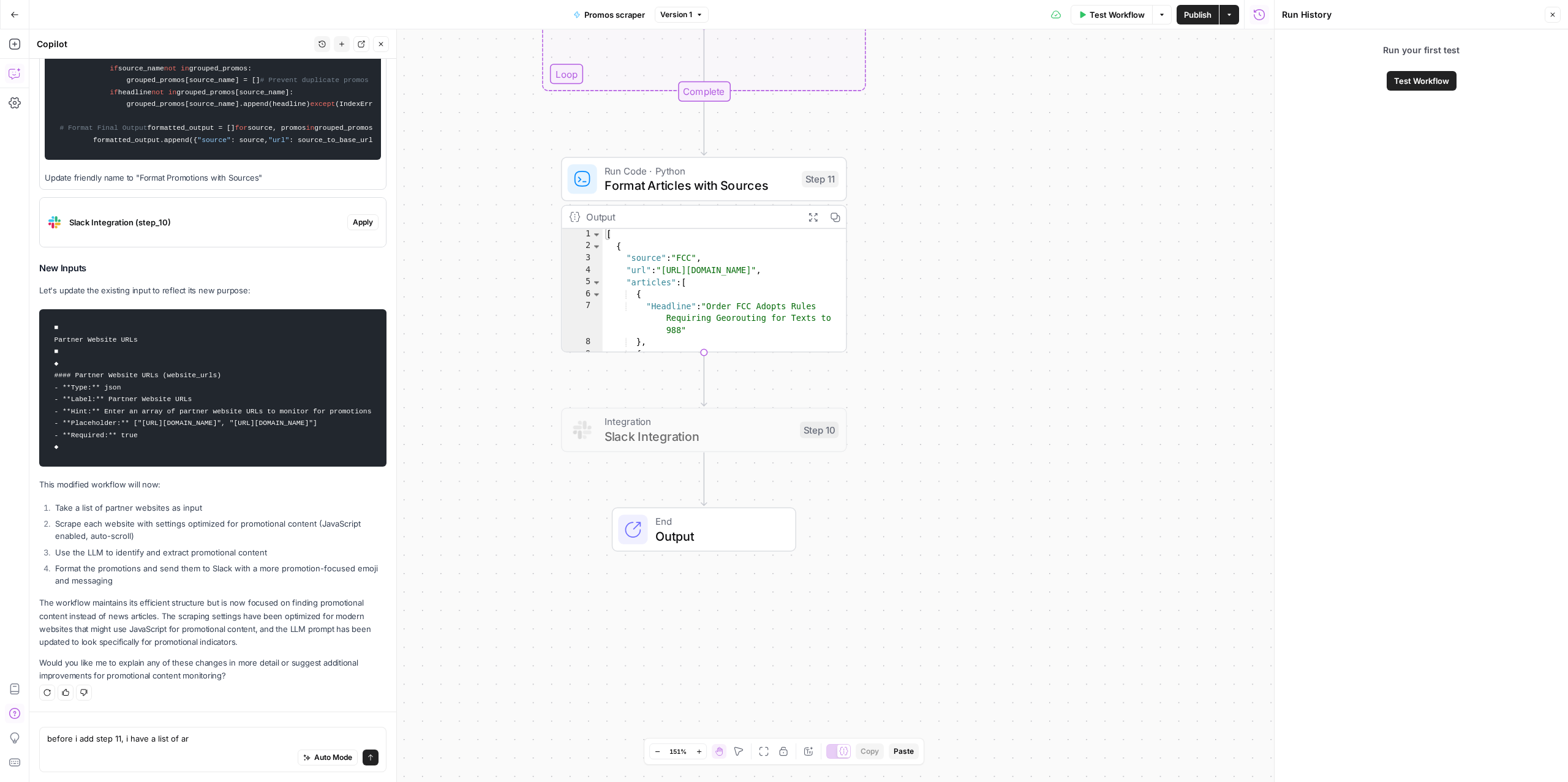
click at [1124, 17] on span "Test Workflow" at bounding box center [1117, 15] width 55 height 12
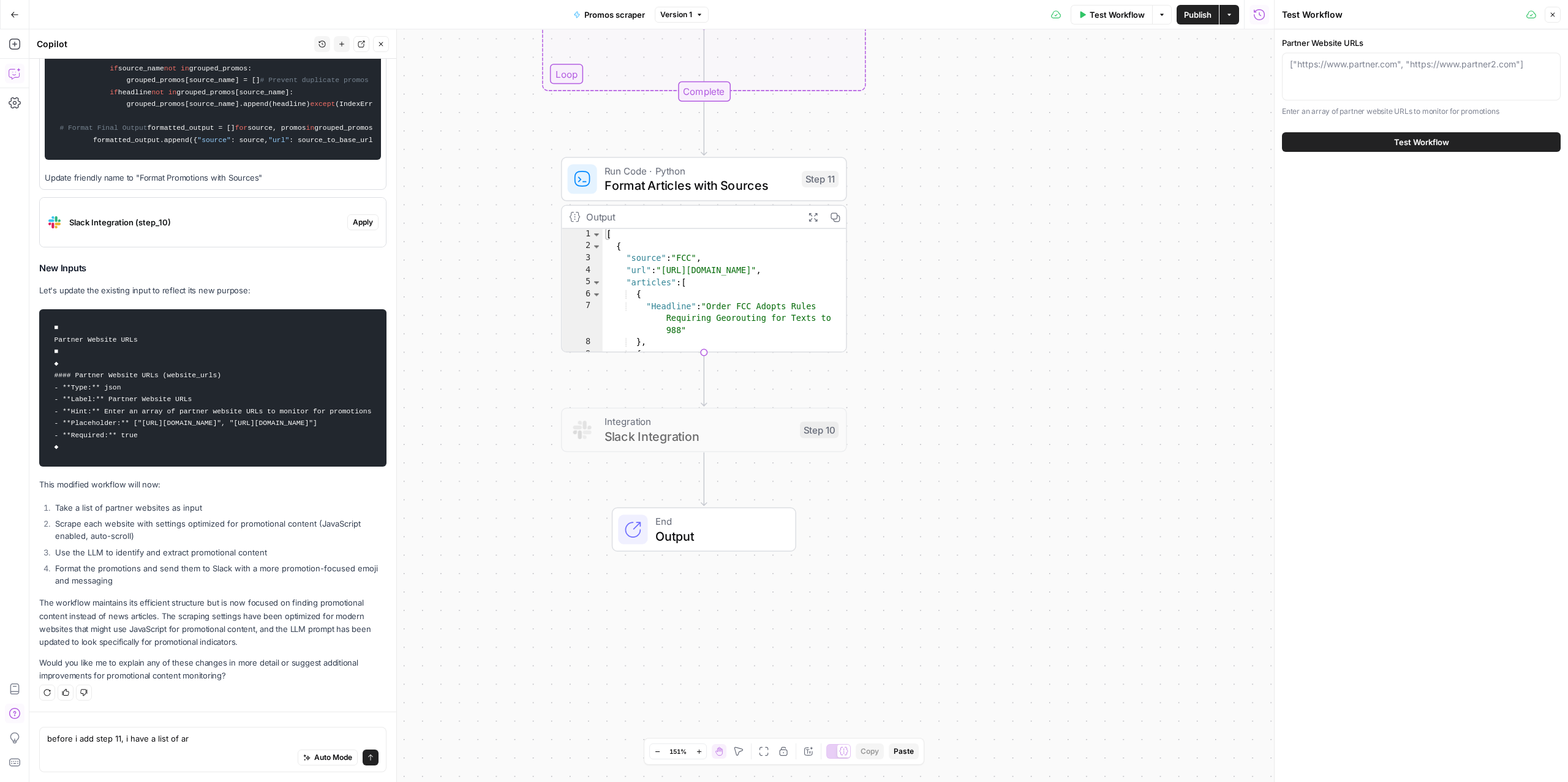
click at [1385, 72] on div "["https://www.partner.com", "https://www.partner2.com"]" at bounding box center [1421, 77] width 279 height 47
type textarea "["
paste textarea "[ "endurancewarranty.com", "carshield.com", "adt.com", "choicehomewarranty.com"…"
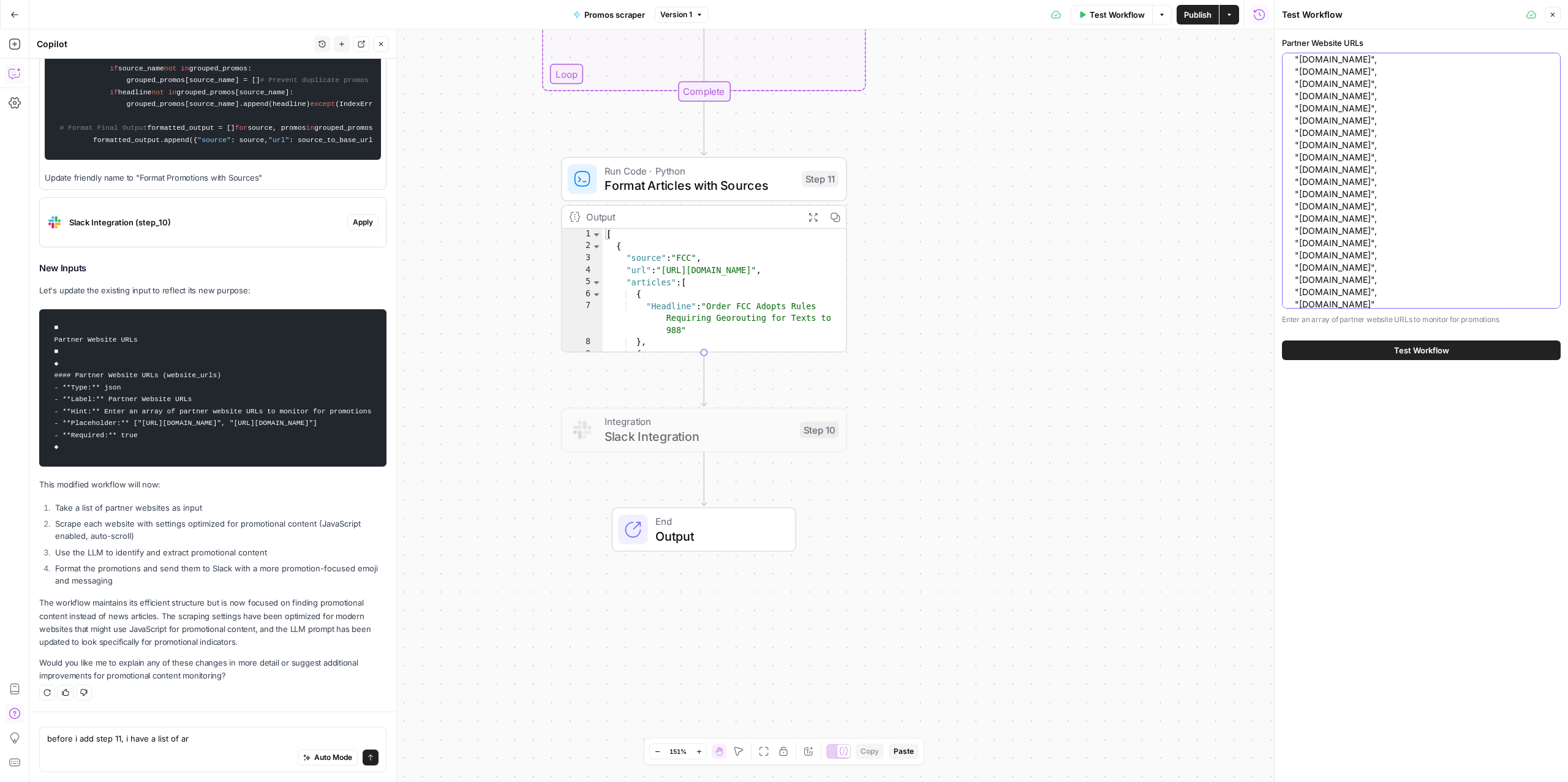
scroll to position [331, 0]
click at [1423, 301] on textarea "[ "endurancewarranty.com", "carshield.com", "adt.com", "choicehomewarranty.com"…" at bounding box center [1421, 15] width 262 height 575
click at [1397, 296] on textarea "[ "endurancewarranty.com", "carshield.com", "adt.com", "choicehomewarranty.com"…" at bounding box center [1421, 15] width 262 height 575
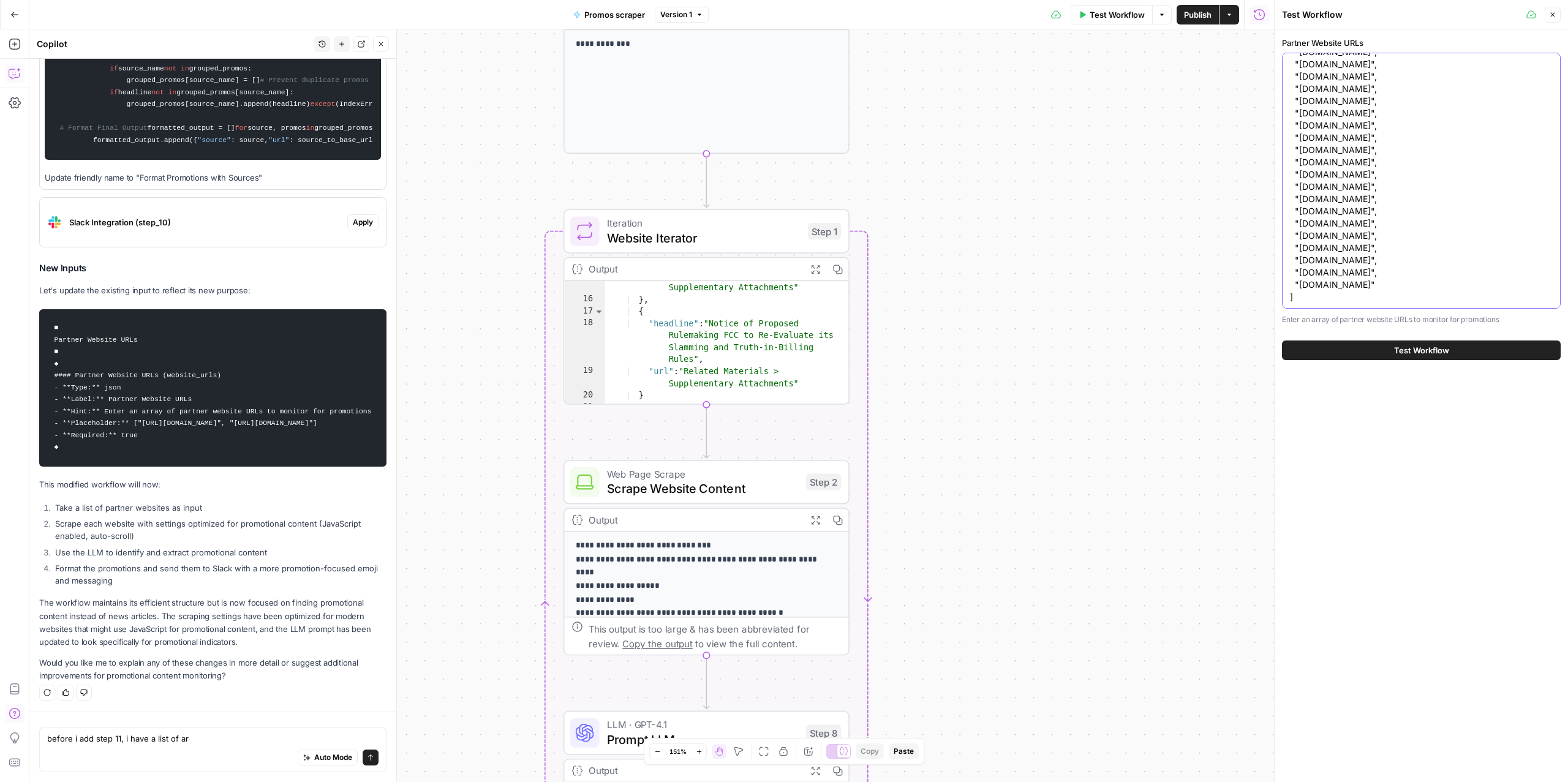
type textarea "[ "[DOMAIN_NAME]", "[DOMAIN_NAME]", "[DOMAIN_NAME]", "[DOMAIN_NAME]", "[DOMAIN_…"
click at [1107, 17] on span "Test Workflow" at bounding box center [1117, 15] width 55 height 12
click at [1389, 352] on button "Test Workflow" at bounding box center [1421, 350] width 279 height 20
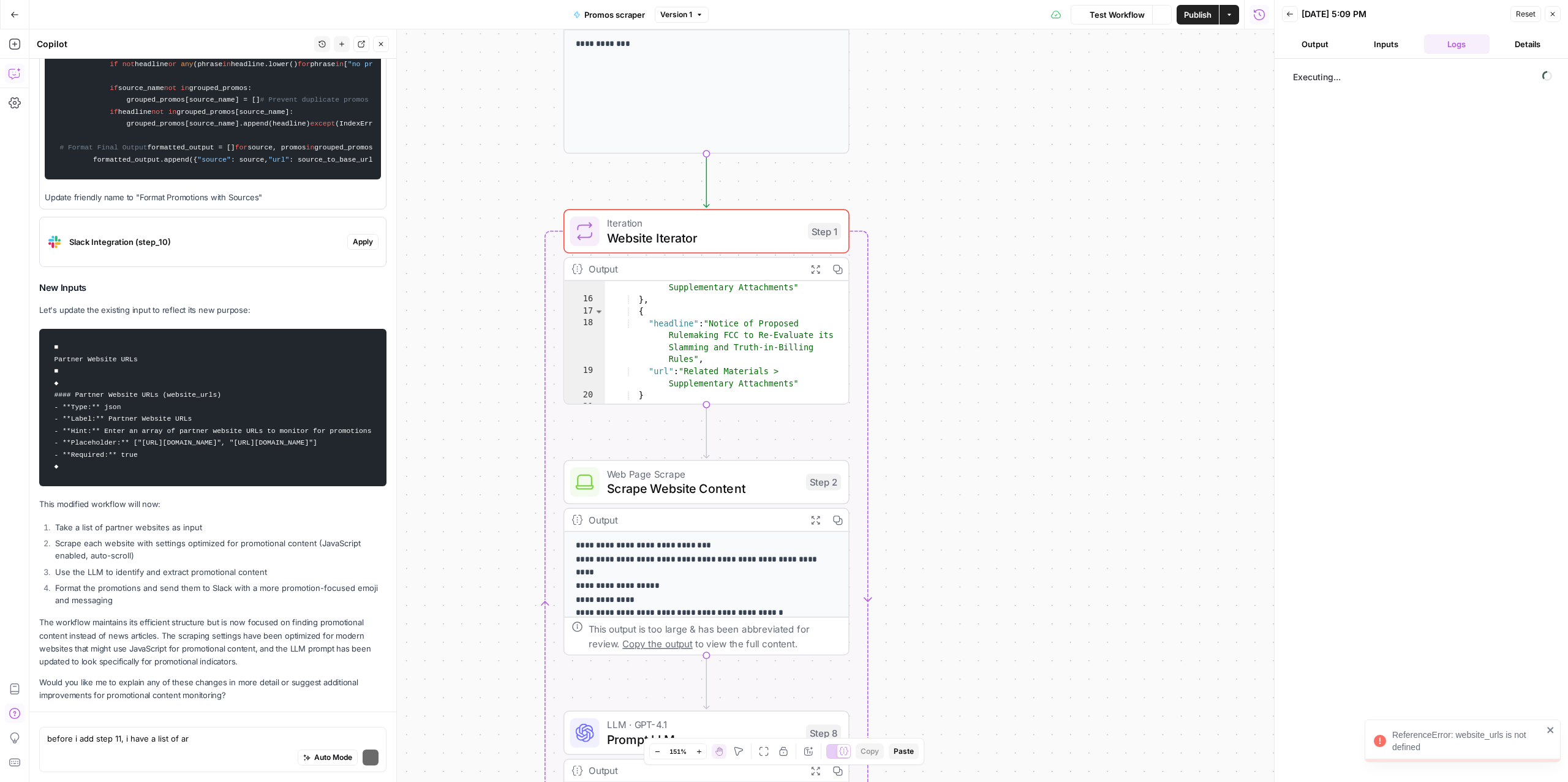
scroll to position [1005, 0]
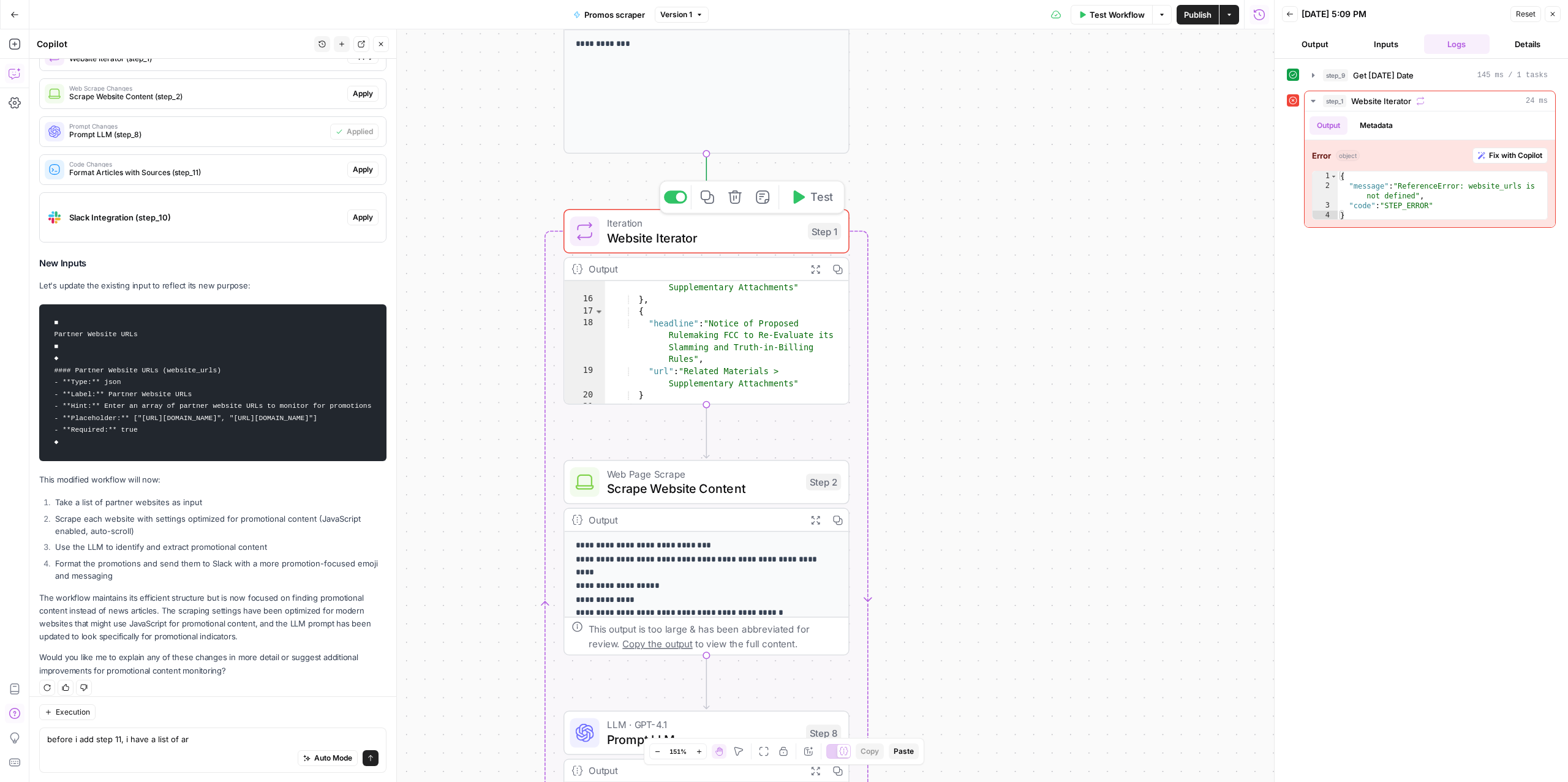
click at [725, 236] on span "Website Iterator" at bounding box center [703, 238] width 194 height 18
click at [1123, 21] on button "Test Workflow" at bounding box center [1111, 15] width 82 height 20
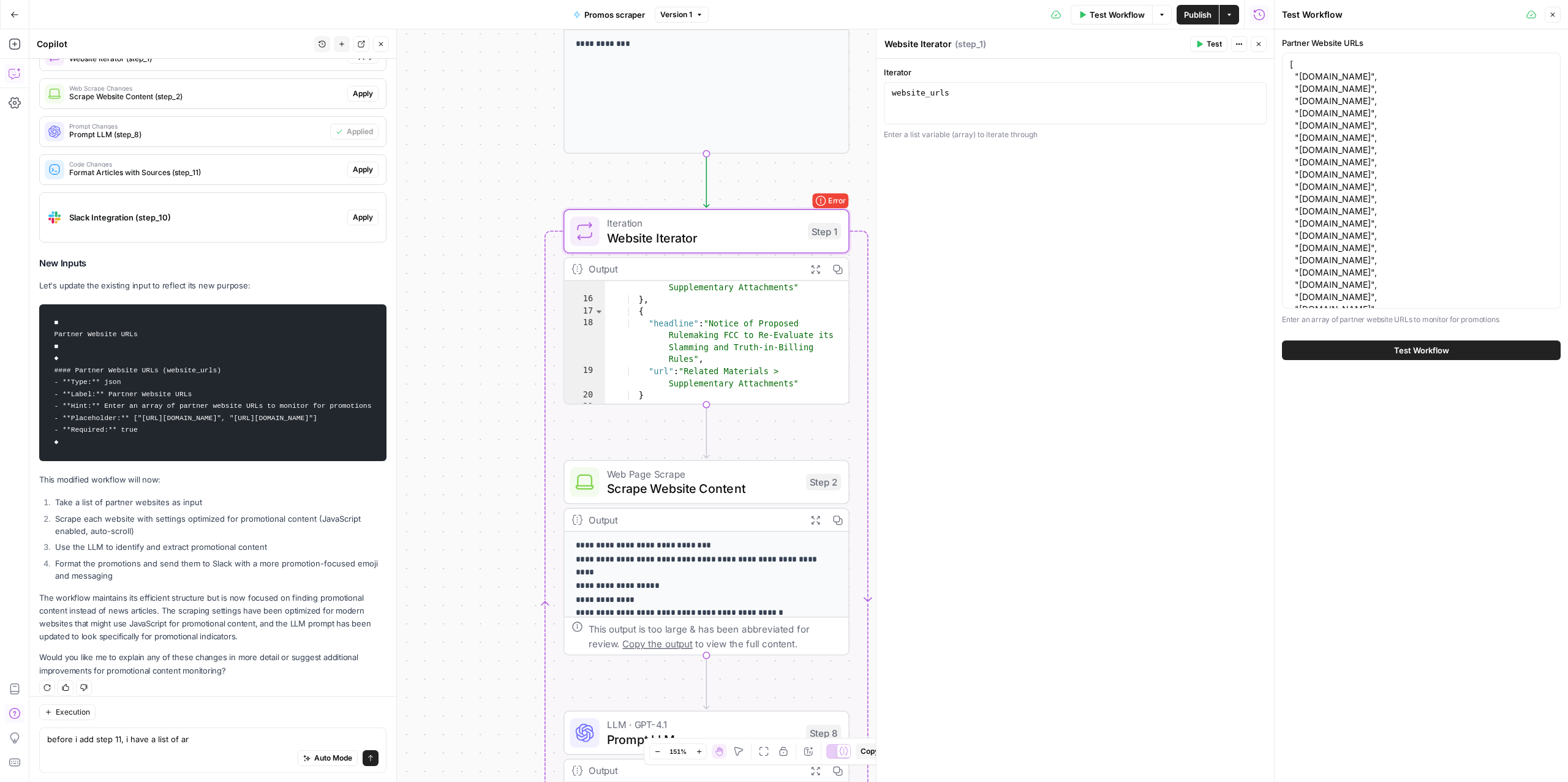
scroll to position [343, 0]
click at [213, 741] on textarea "before i add step 11, i have a list of ar" at bounding box center [213, 738] width 331 height 12
type textarea "what was error"
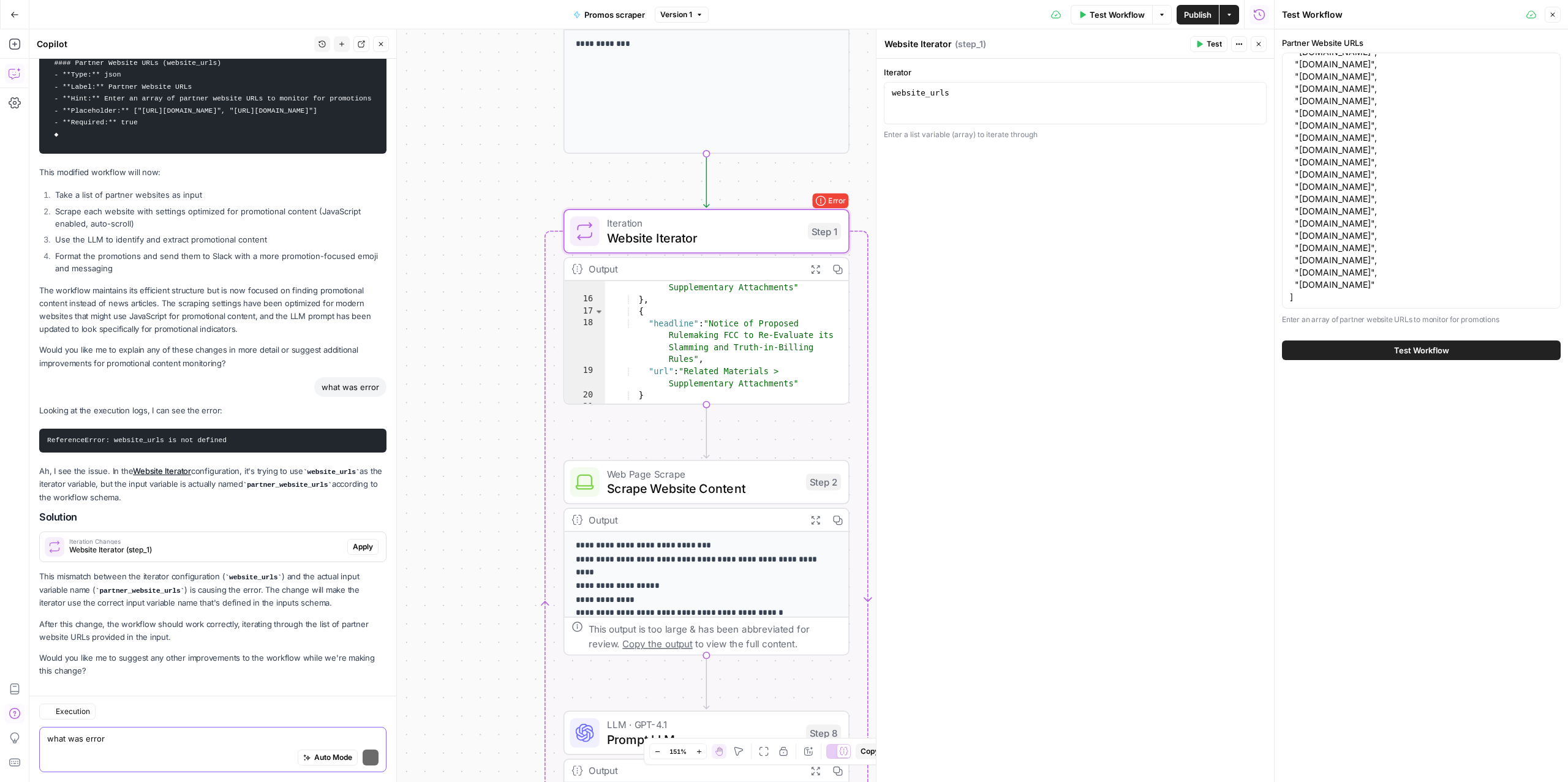
scroll to position [1302, 0]
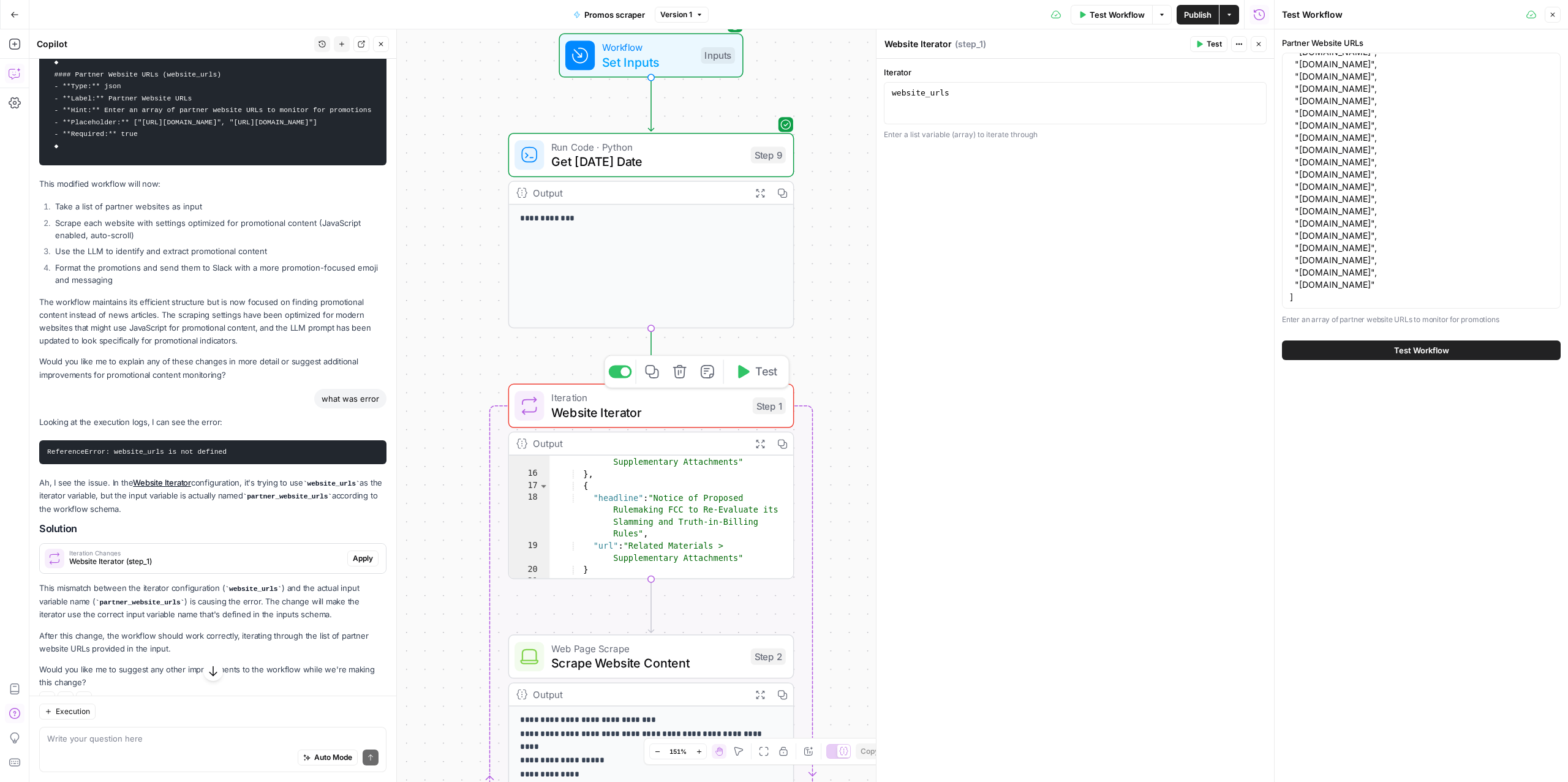
click at [641, 410] on span "Website Iterator" at bounding box center [647, 412] width 194 height 18
click at [892, 96] on div "website_urls" at bounding box center [1075, 113] width 372 height 52
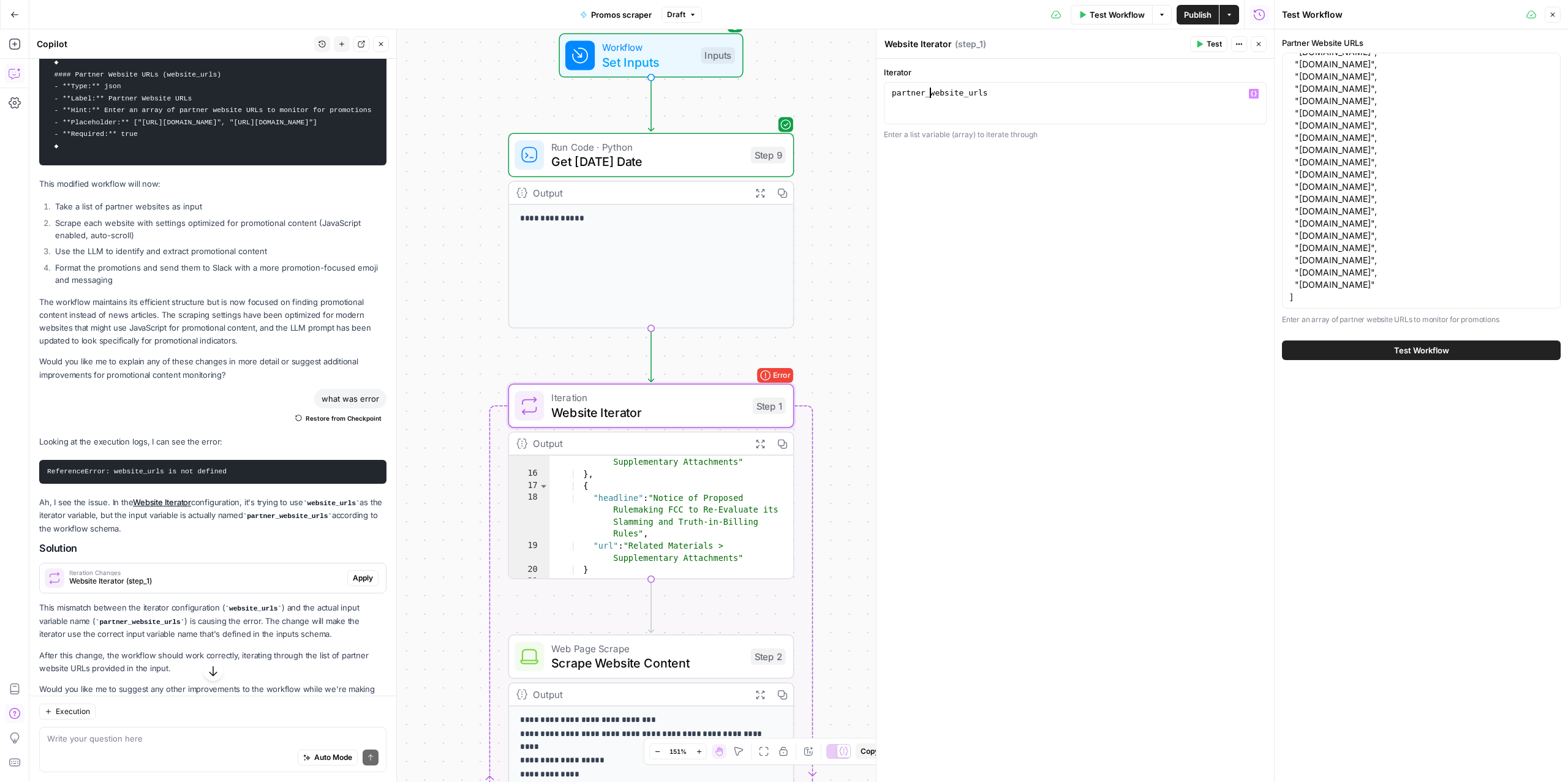
type textarea "**********"
click at [995, 15] on div "Test Workflow Options Publish Actions Run History" at bounding box center [988, 15] width 572 height 29
click at [1117, 14] on span "Test Workflow" at bounding box center [1117, 15] width 55 height 12
click at [1374, 350] on button "Test Workflow" at bounding box center [1421, 350] width 279 height 20
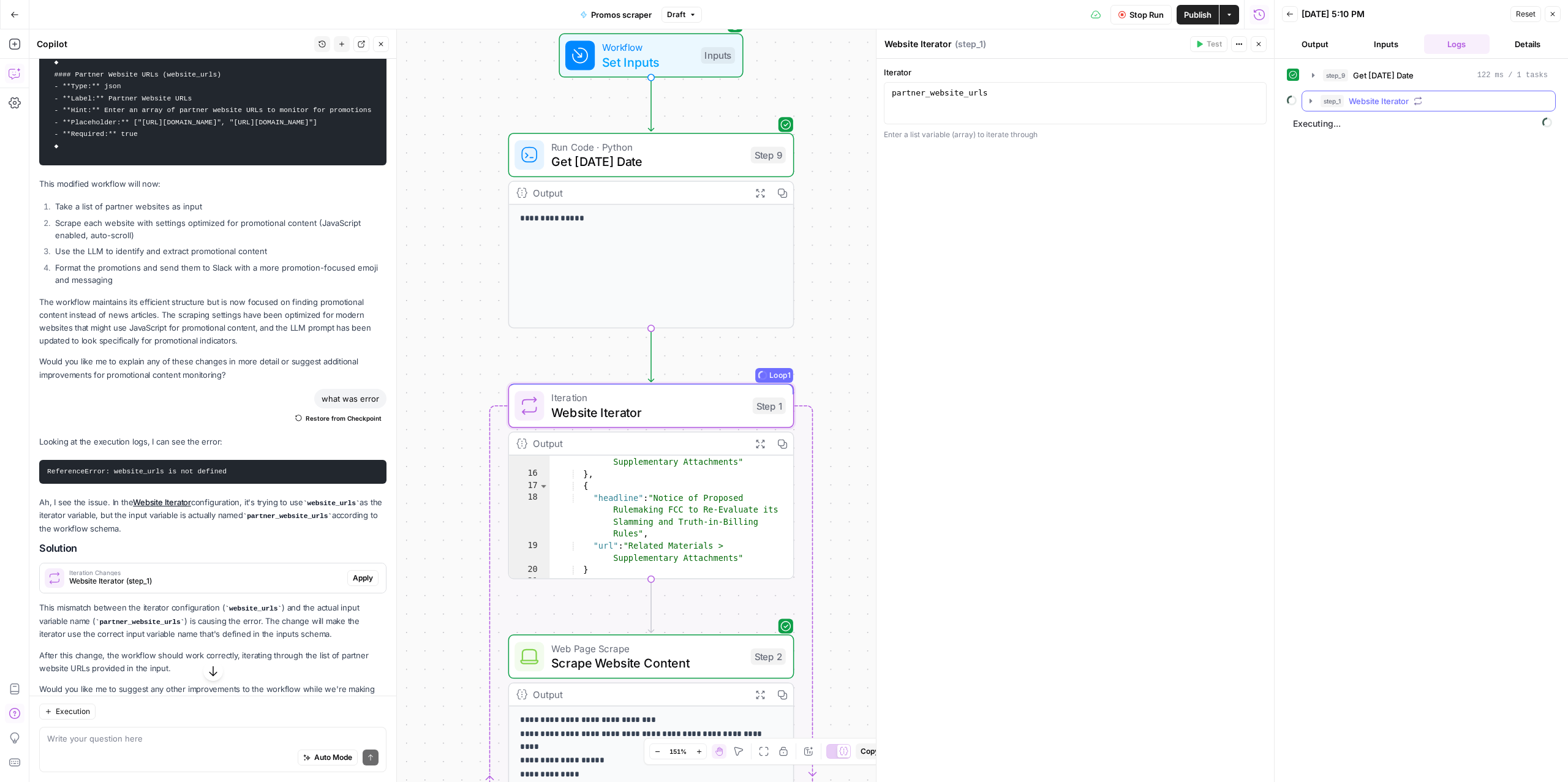
click at [1381, 99] on span "Website Iterator" at bounding box center [1379, 101] width 60 height 12
click at [1384, 132] on span "Scrape Website Content" at bounding box center [1413, 127] width 70 height 12
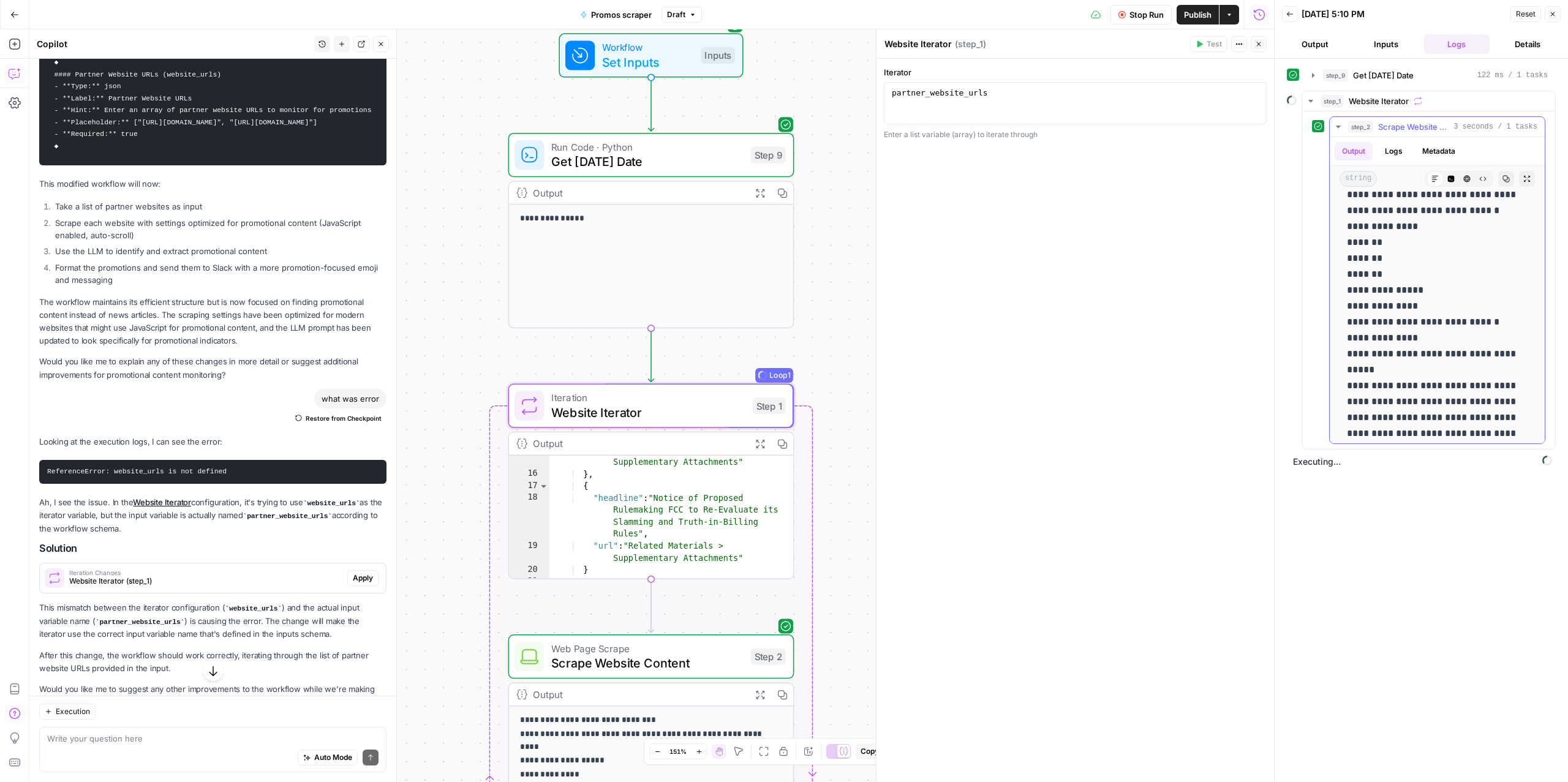
scroll to position [57, 0]
click at [1340, 128] on icon "button" at bounding box center [1338, 126] width 5 height 2
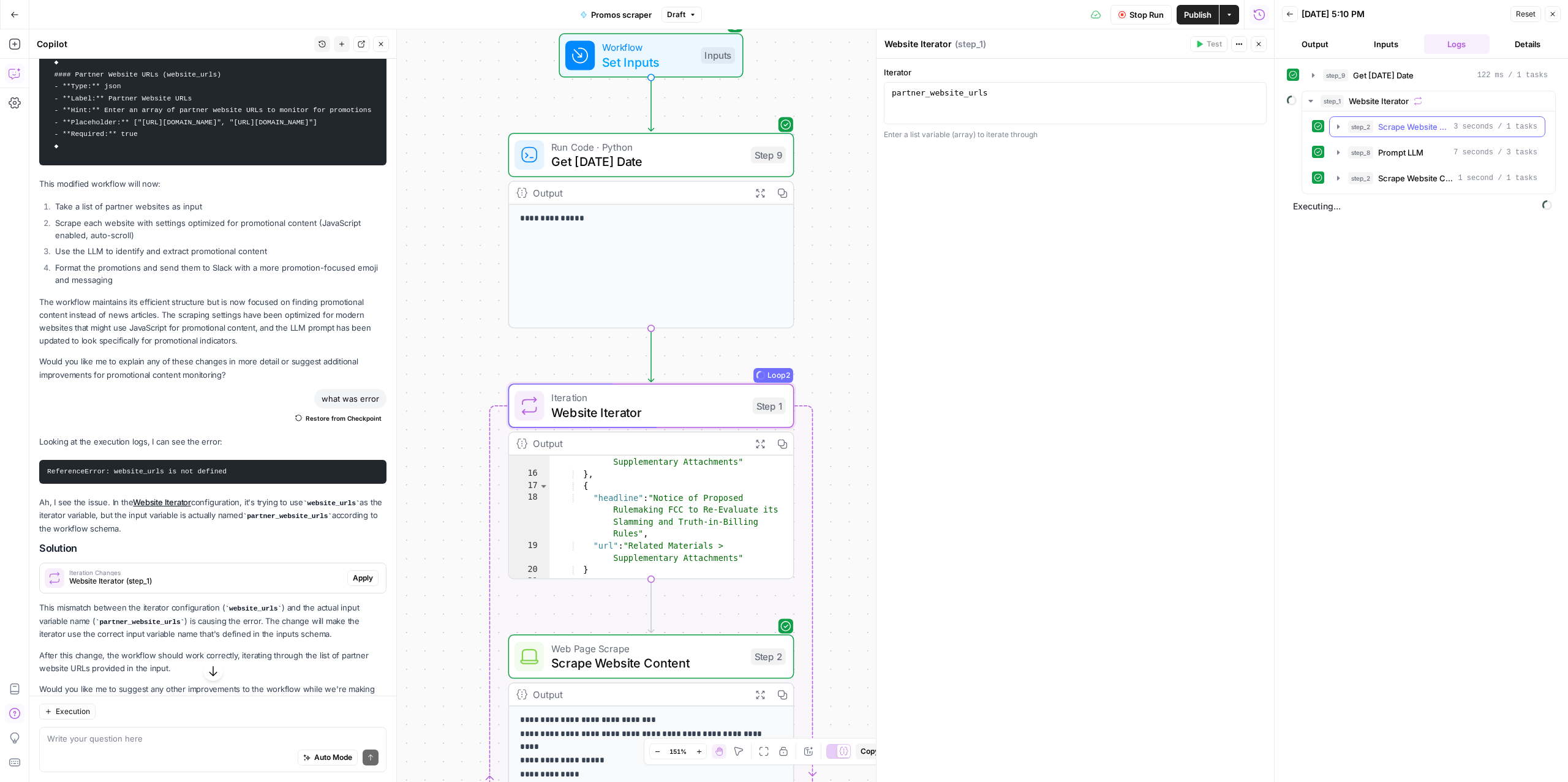
click at [1402, 127] on span "Scrape Website Content" at bounding box center [1413, 127] width 70 height 12
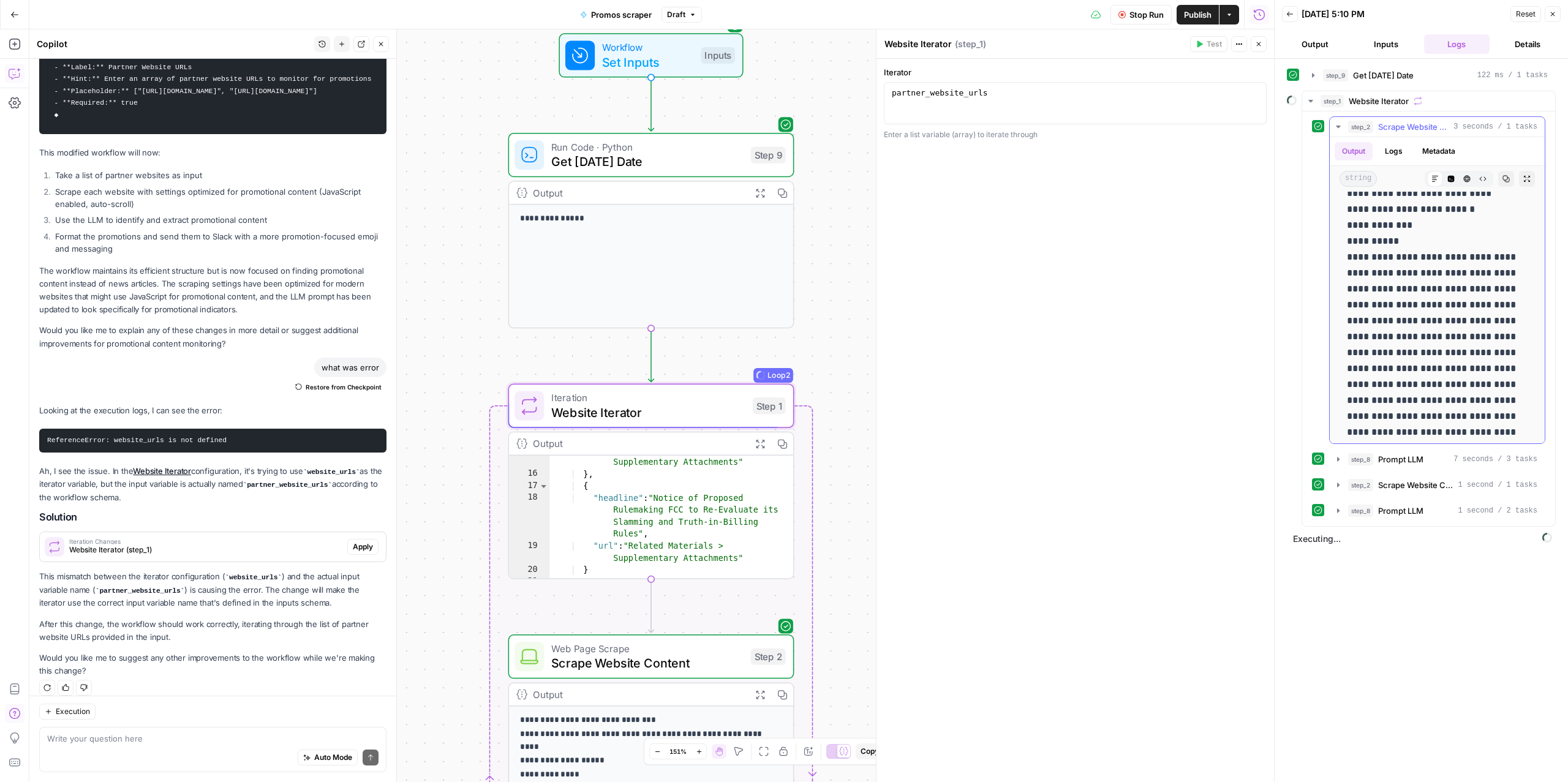
scroll to position [4860, 0]
click at [1540, 44] on button "Details" at bounding box center [1527, 44] width 66 height 20
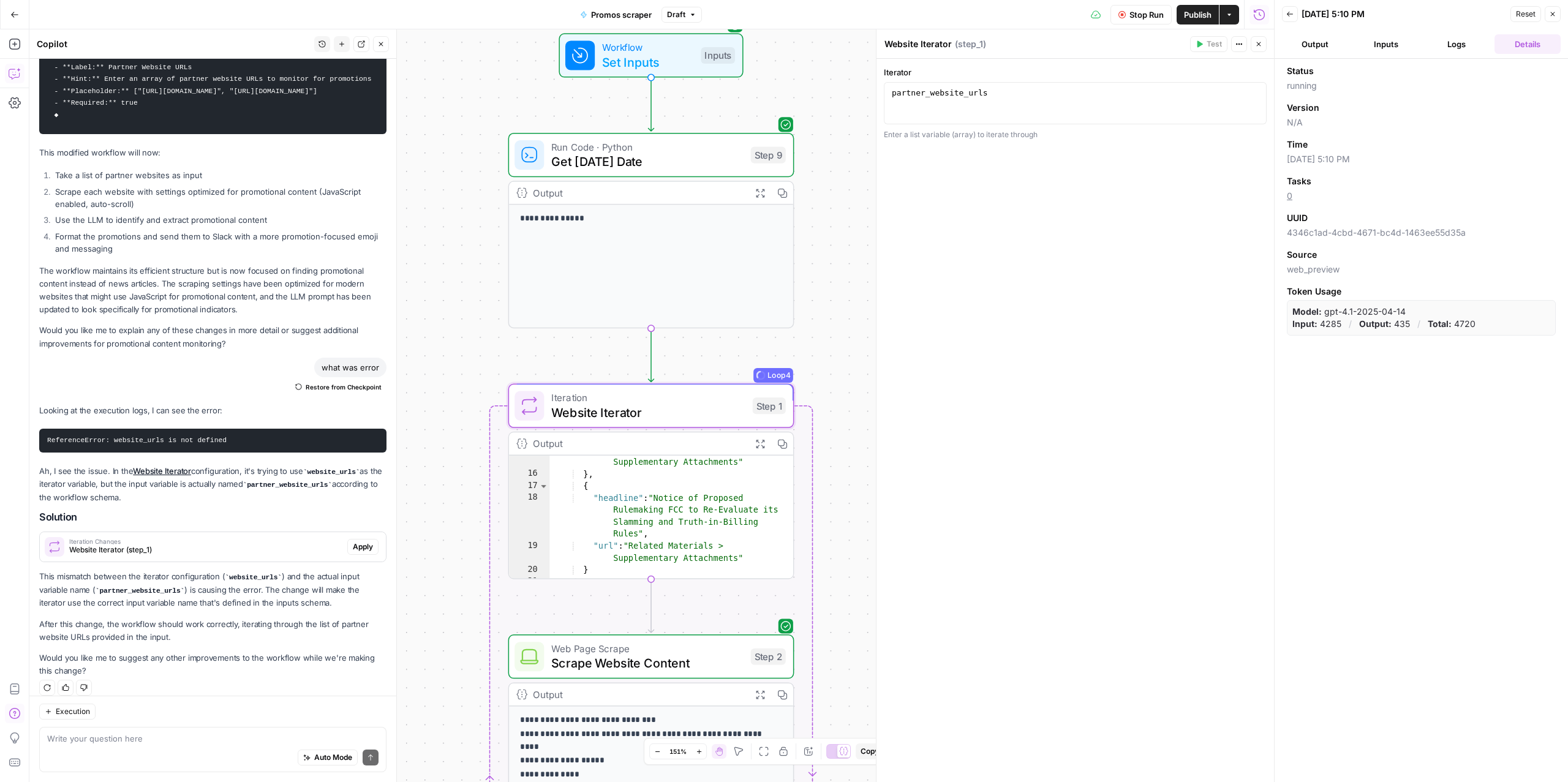
click at [1297, 45] on button "Output" at bounding box center [1315, 44] width 66 height 20
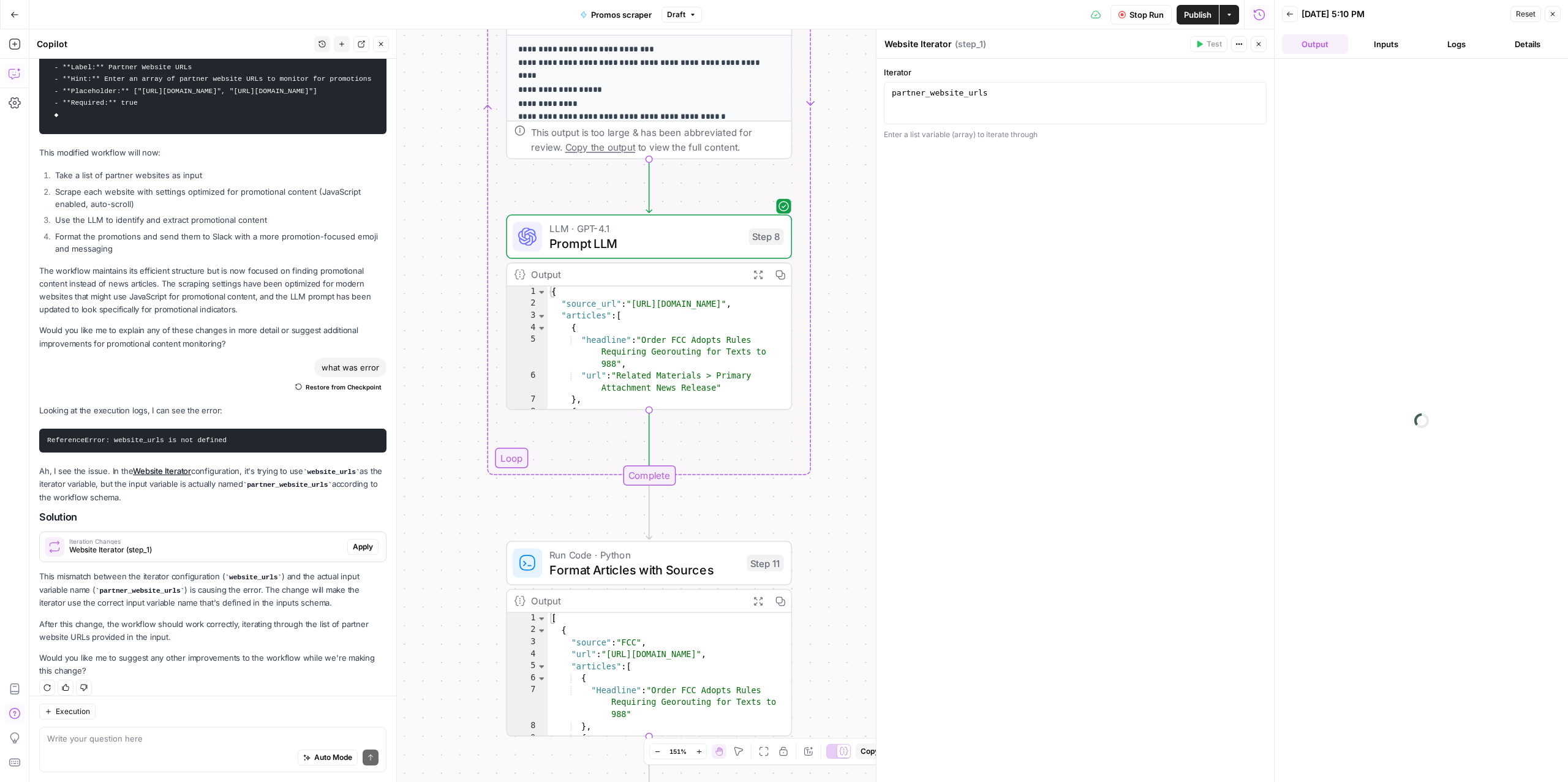
click at [1519, 41] on button "Details" at bounding box center [1527, 44] width 66 height 20
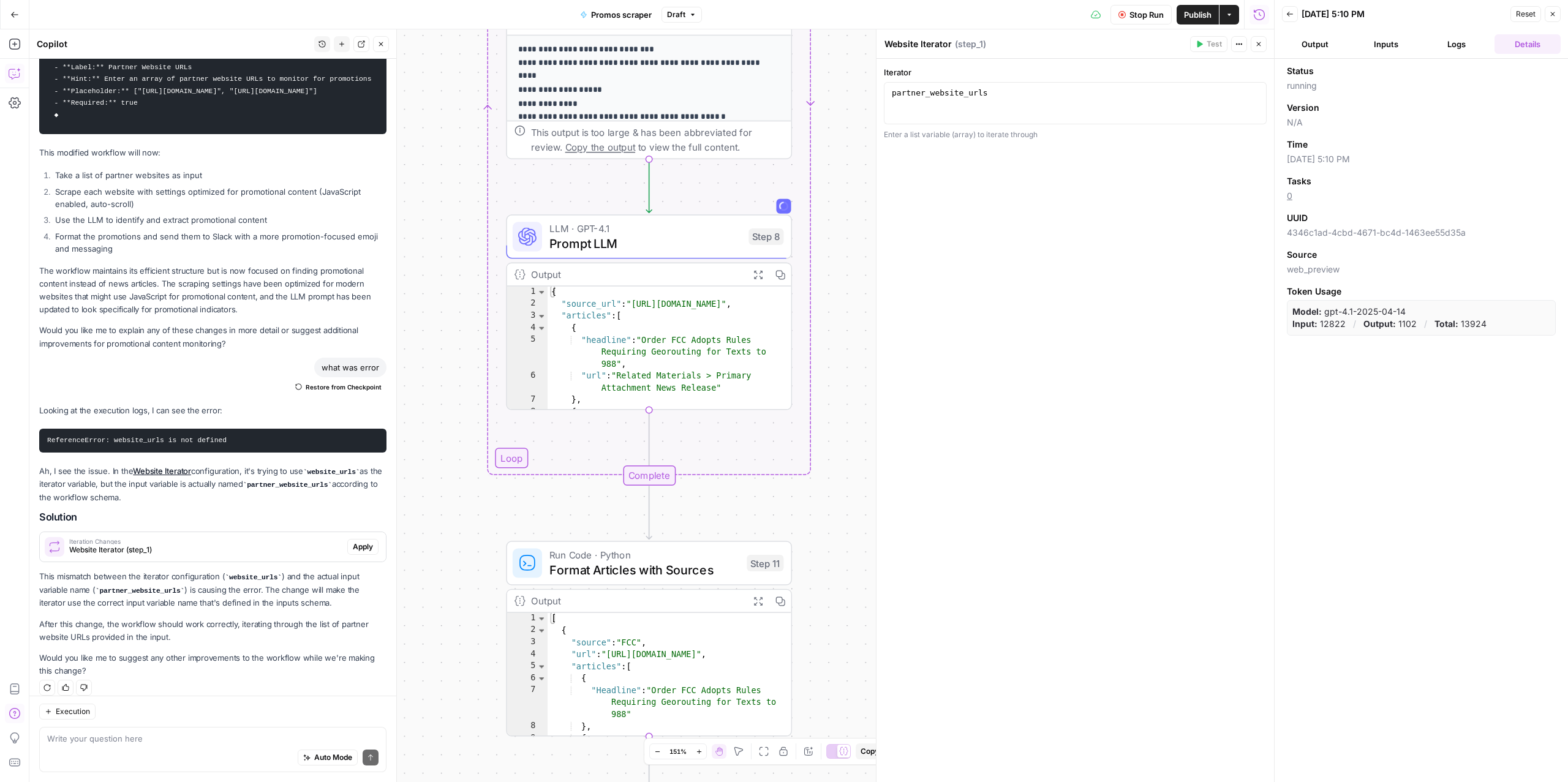
click at [1447, 41] on button "Logs" at bounding box center [1457, 44] width 66 height 20
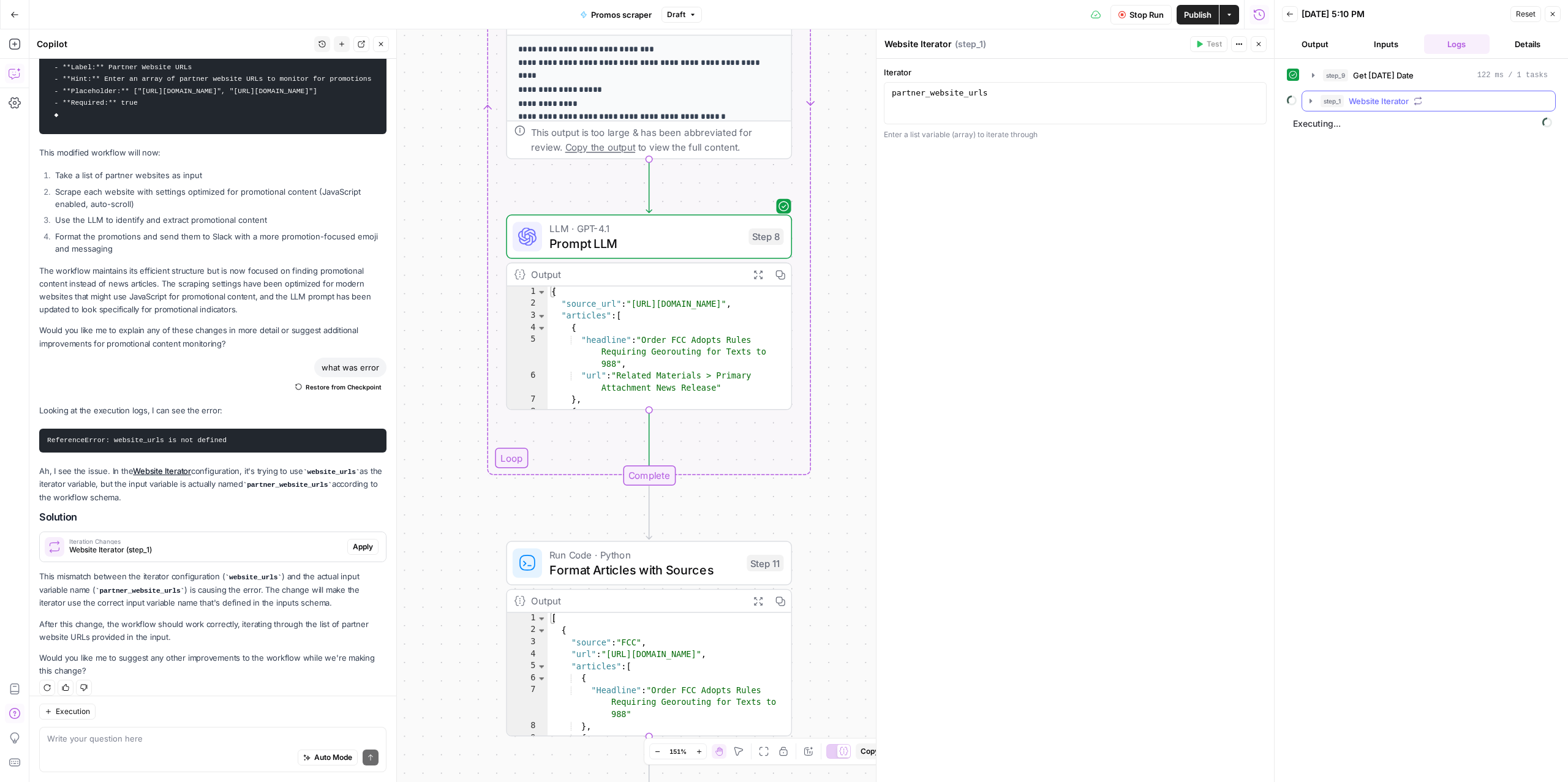
click at [1384, 101] on span "Website Iterator" at bounding box center [1379, 101] width 60 height 12
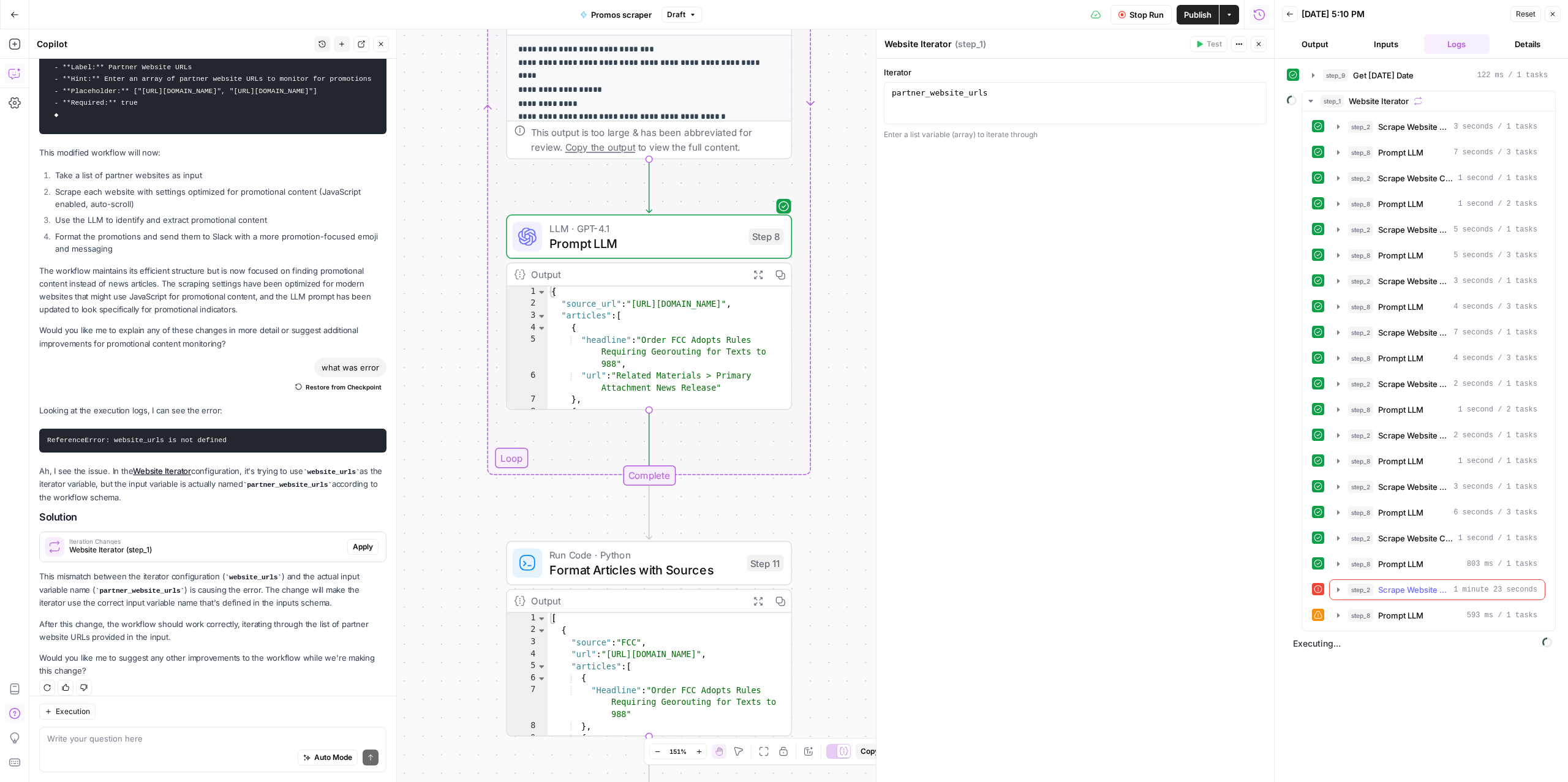
click at [1387, 596] on span "Scrape Website Content" at bounding box center [1413, 590] width 70 height 12
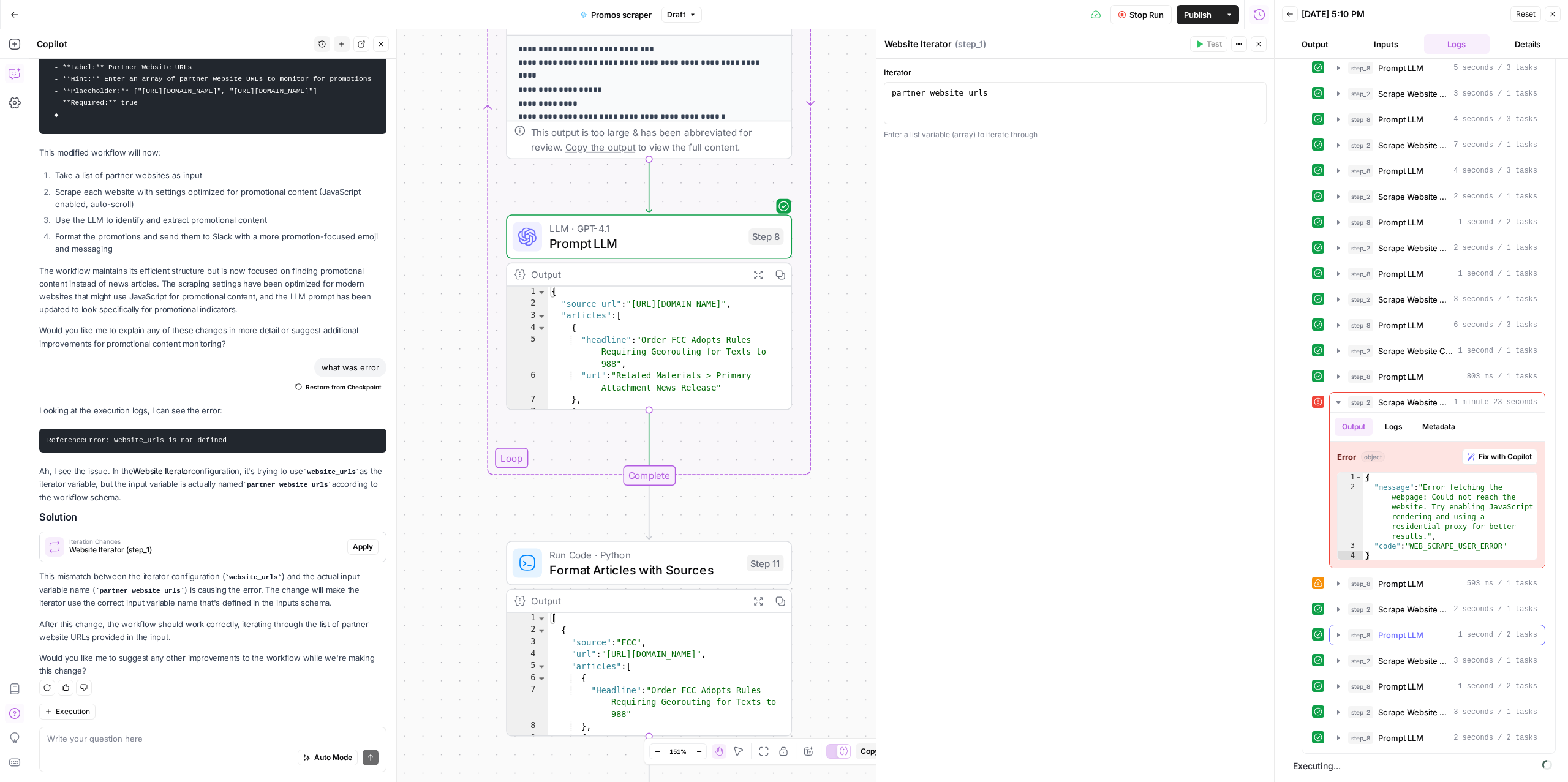
scroll to position [200, 0]
click at [1399, 585] on span "Prompt LLM" at bounding box center [1400, 584] width 45 height 12
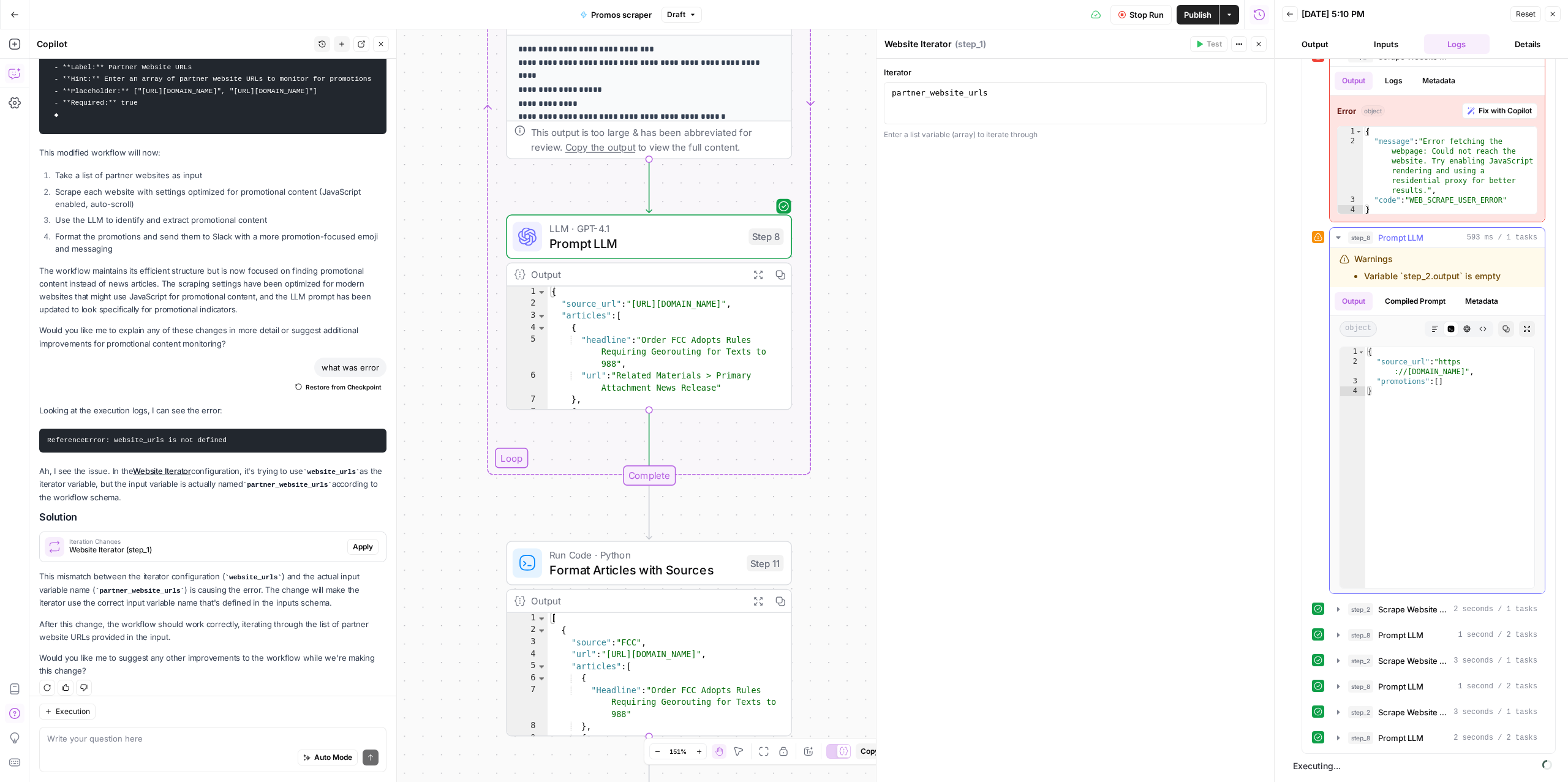
scroll to position [546, 0]
click at [1387, 610] on span "Scrape Website Content" at bounding box center [1413, 609] width 70 height 12
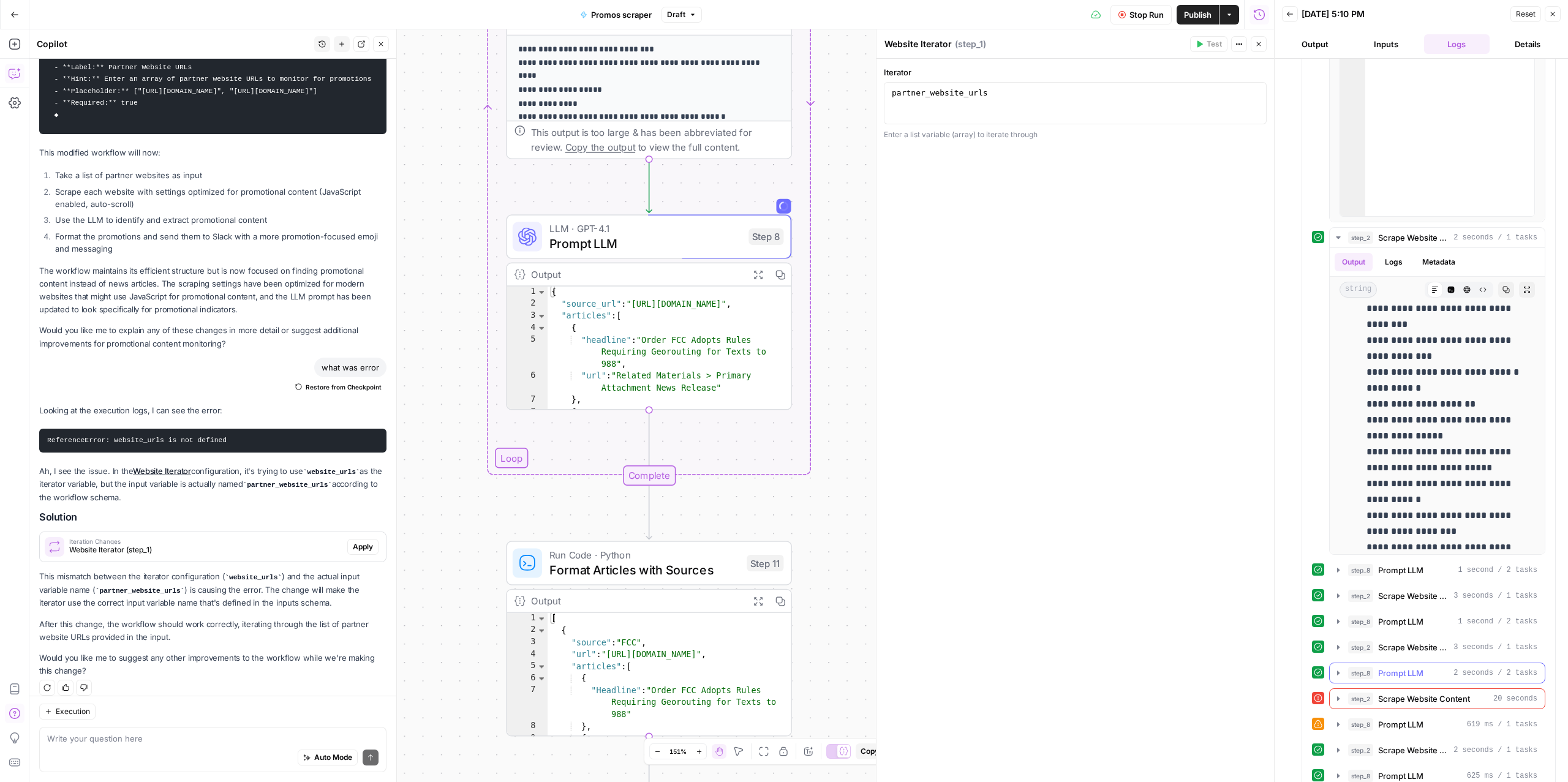
scroll to position [984, 0]
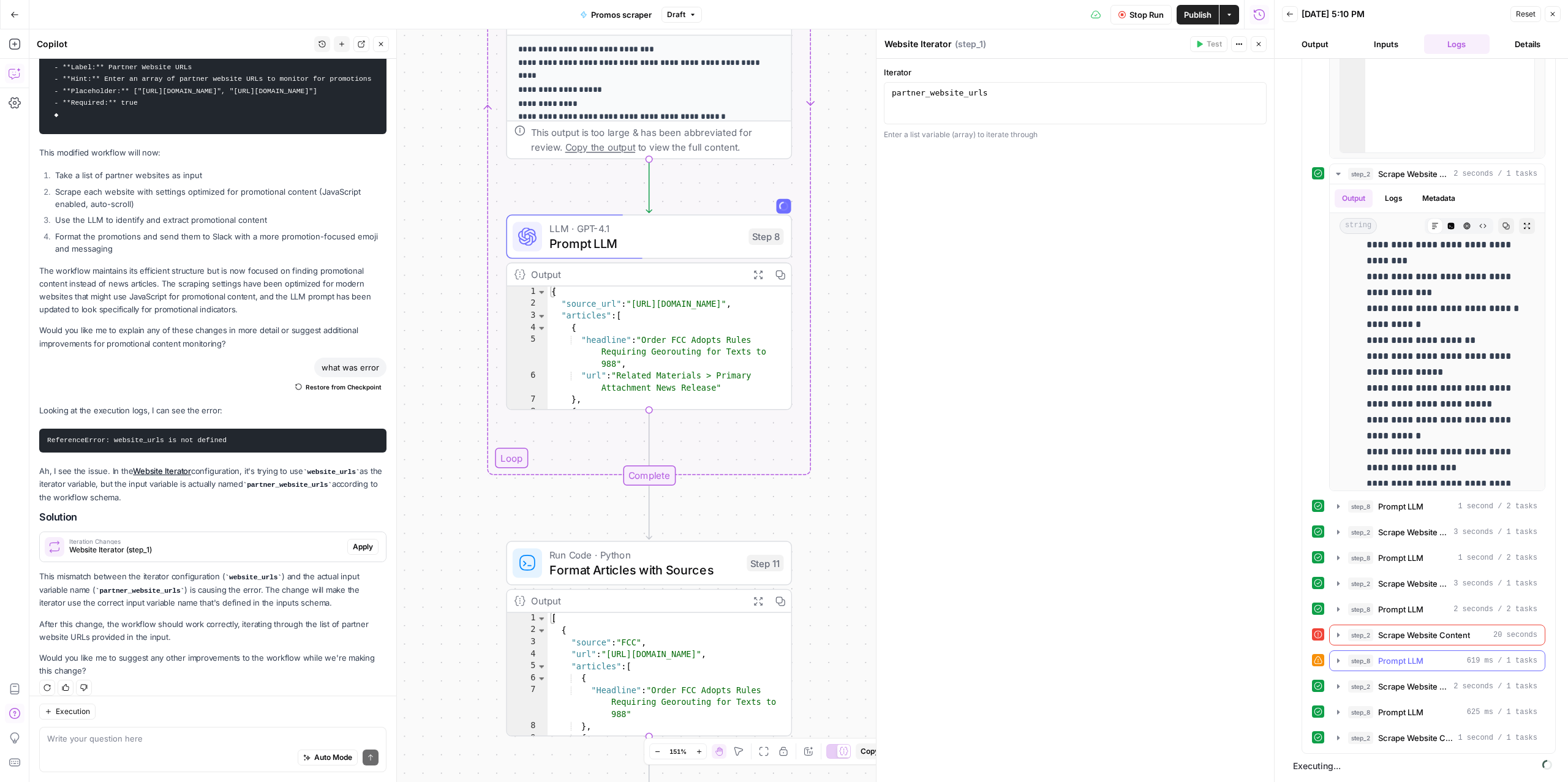
click at [1392, 659] on span "Prompt LLM" at bounding box center [1400, 661] width 45 height 12
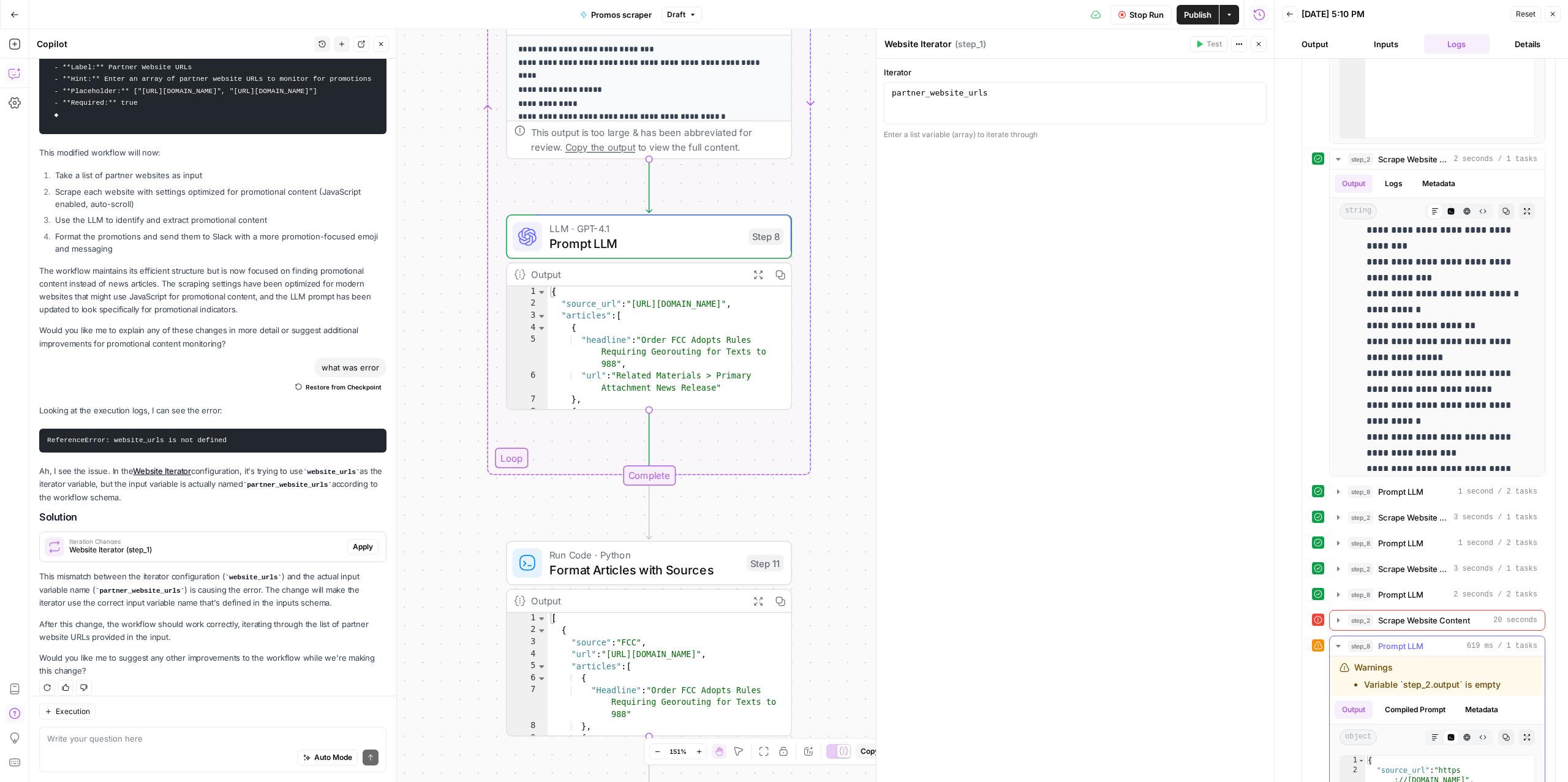
click at [1392, 653] on span "Prompt LLM" at bounding box center [1400, 647] width 45 height 12
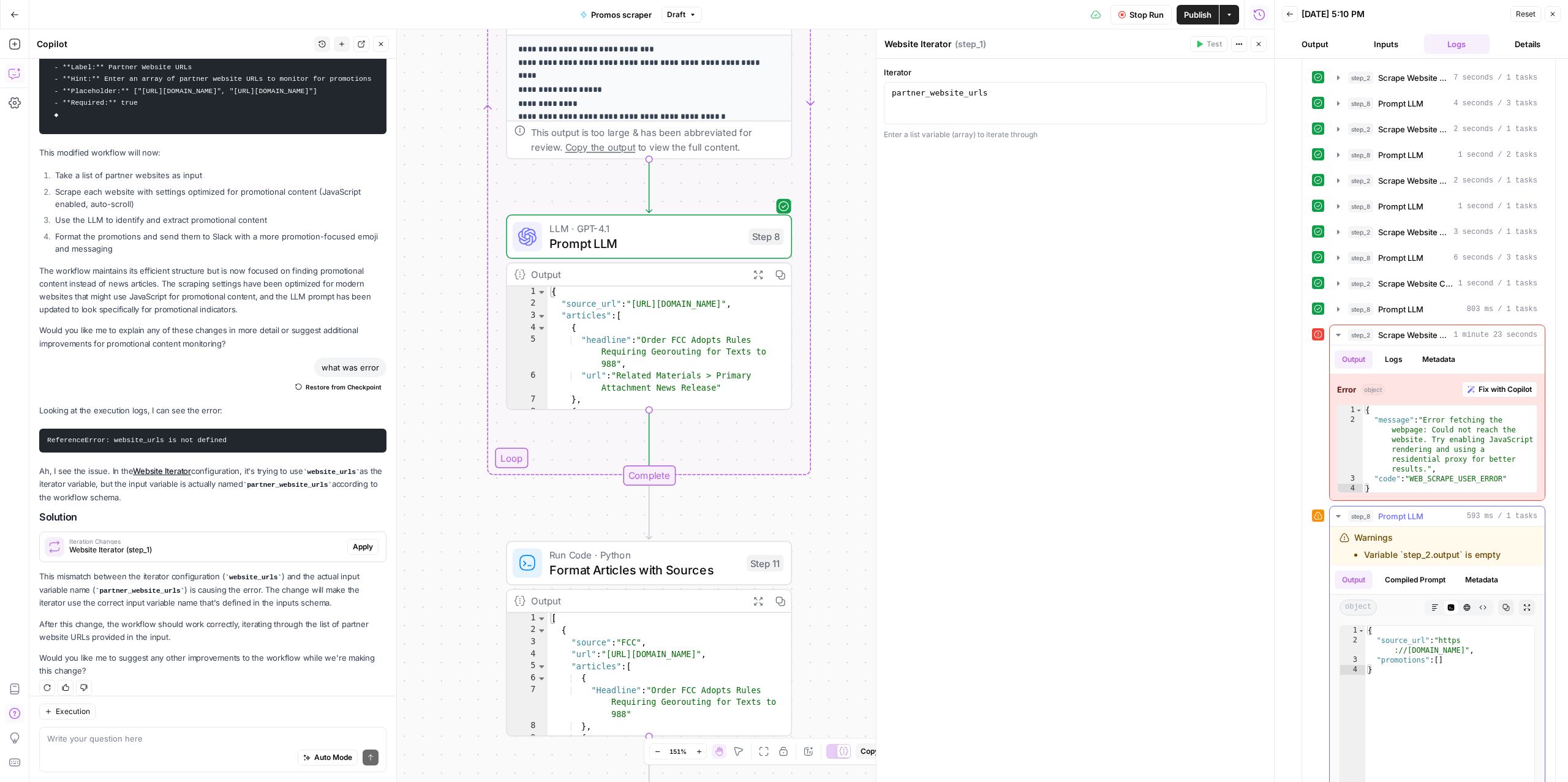
scroll to position [266, 0]
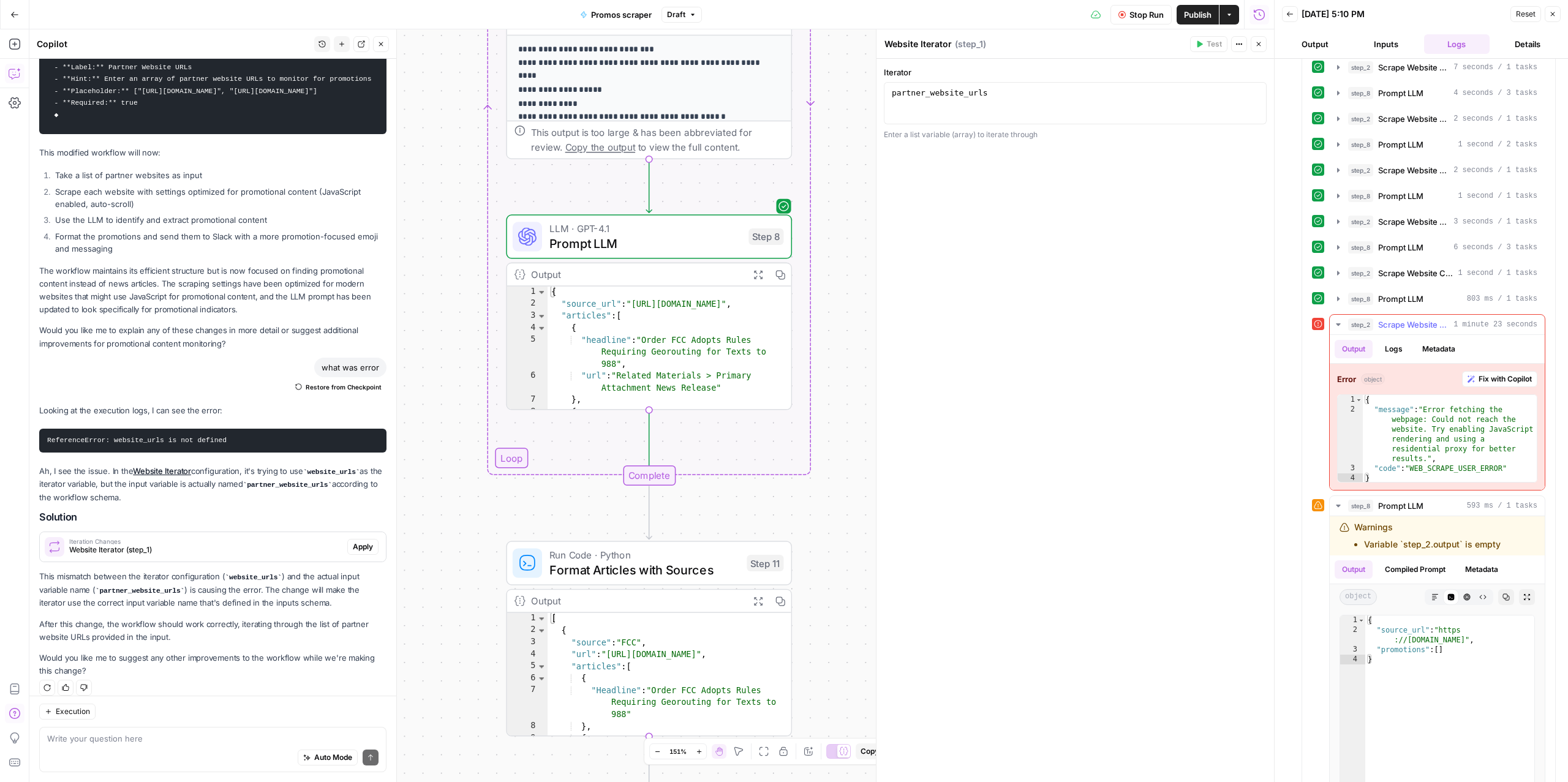
click at [1384, 330] on span "Scrape Website Content" at bounding box center [1413, 324] width 70 height 12
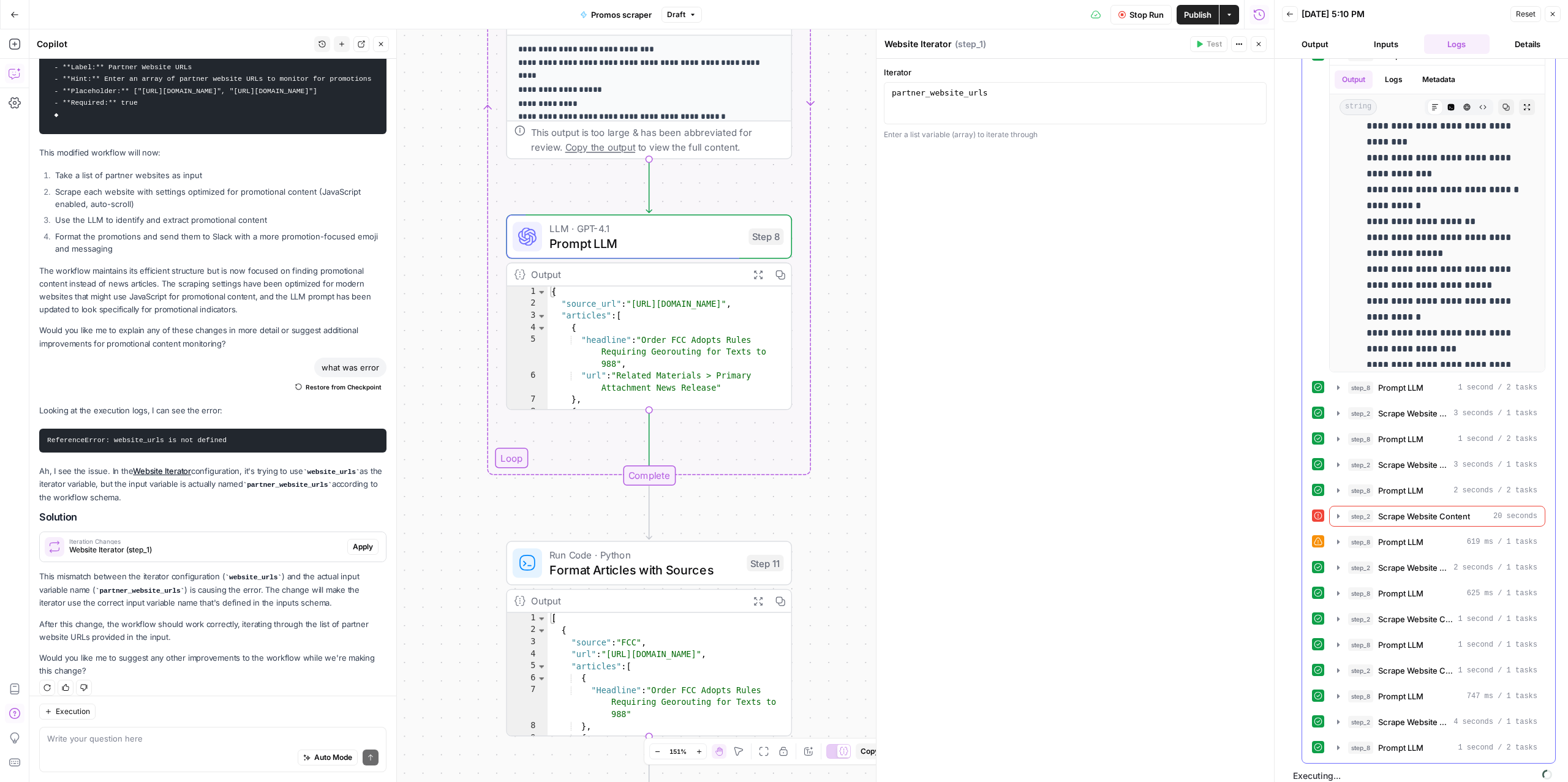
scroll to position [959, 0]
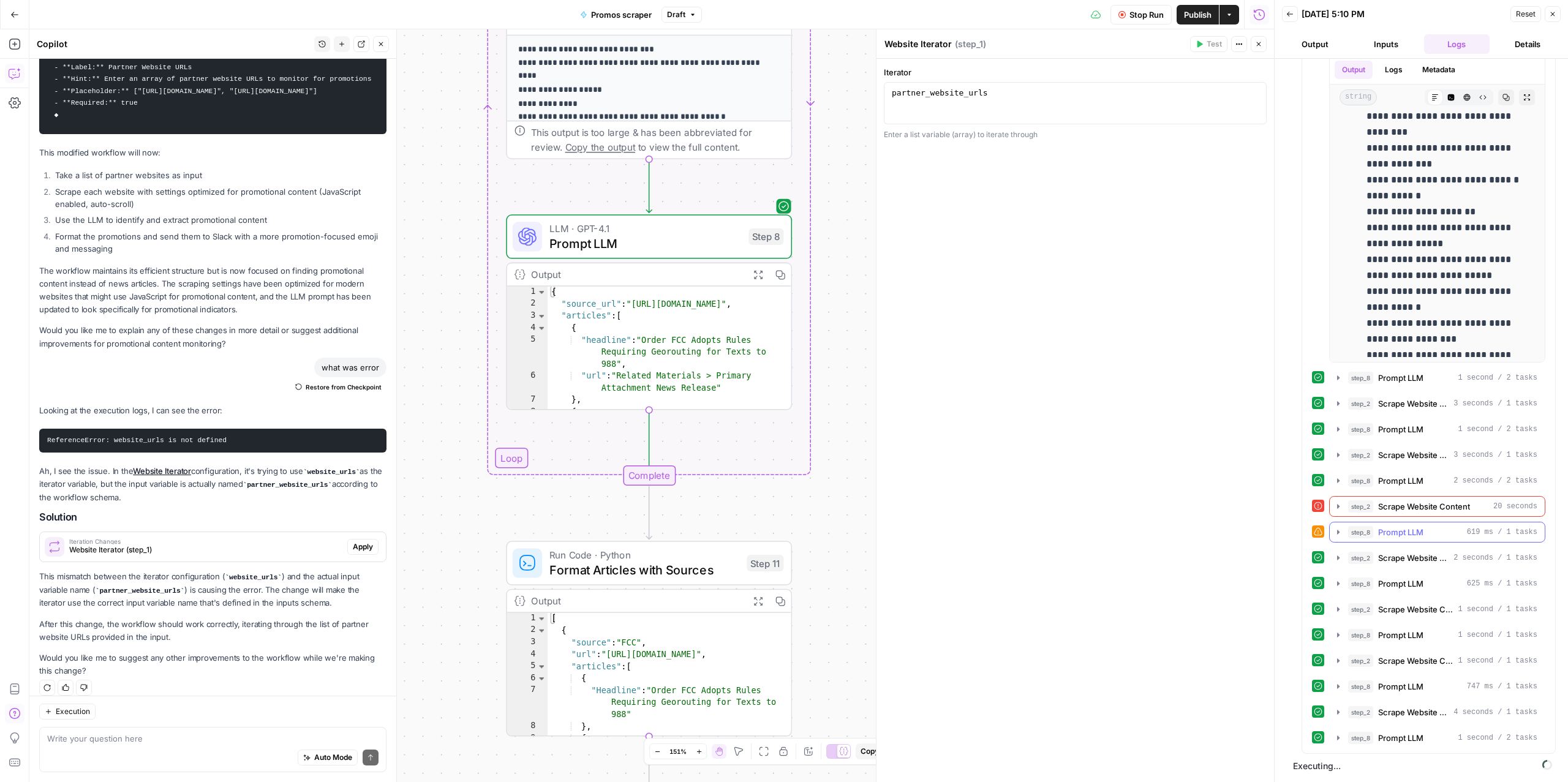
click at [1377, 526] on div "step_8 Prompt LLM 619 ms / 1 tasks" at bounding box center [1442, 533] width 189 height 12
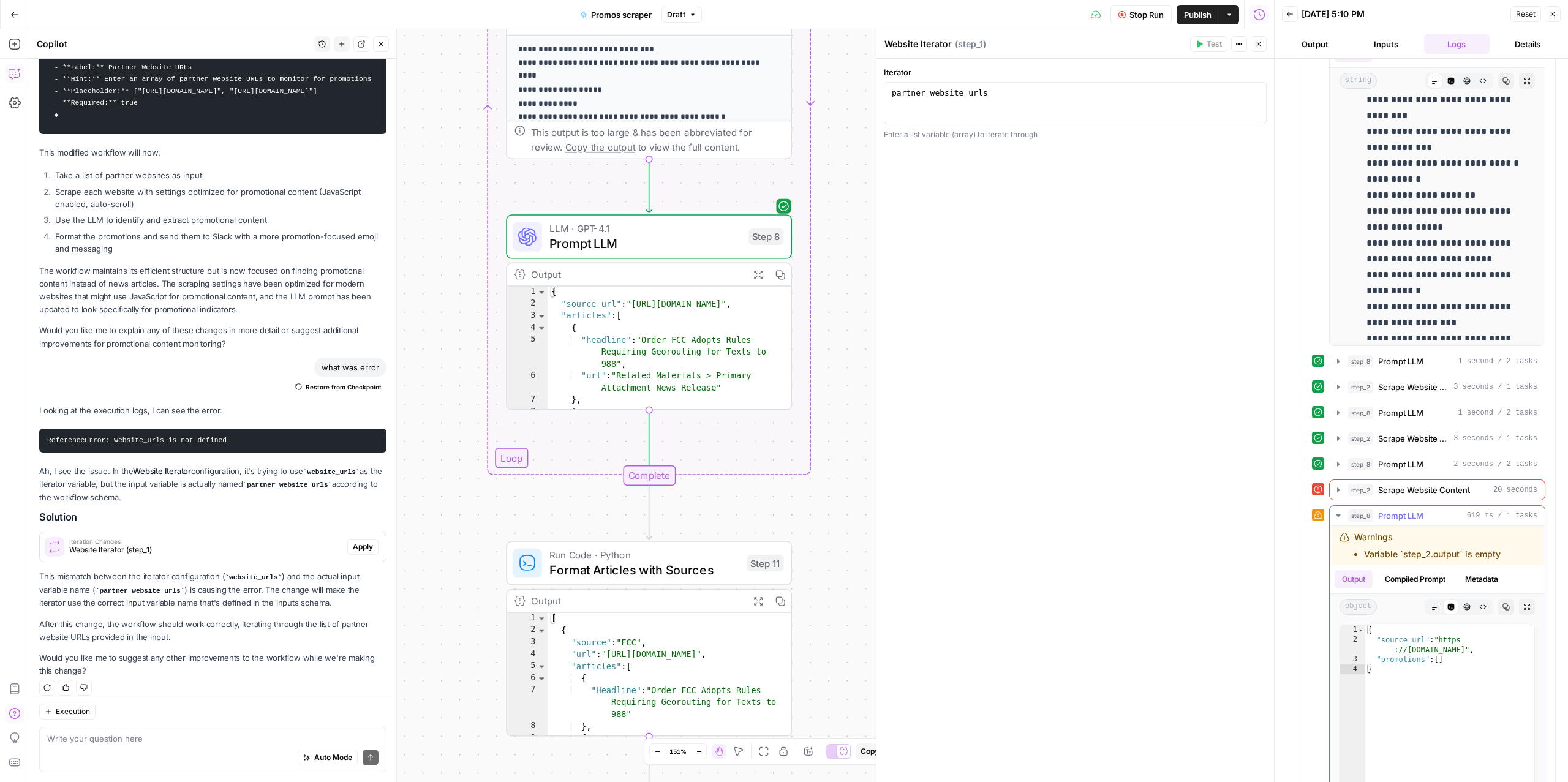
click at [1377, 522] on div "step_8 Prompt LLM 619 ms / 1 tasks" at bounding box center [1442, 516] width 189 height 12
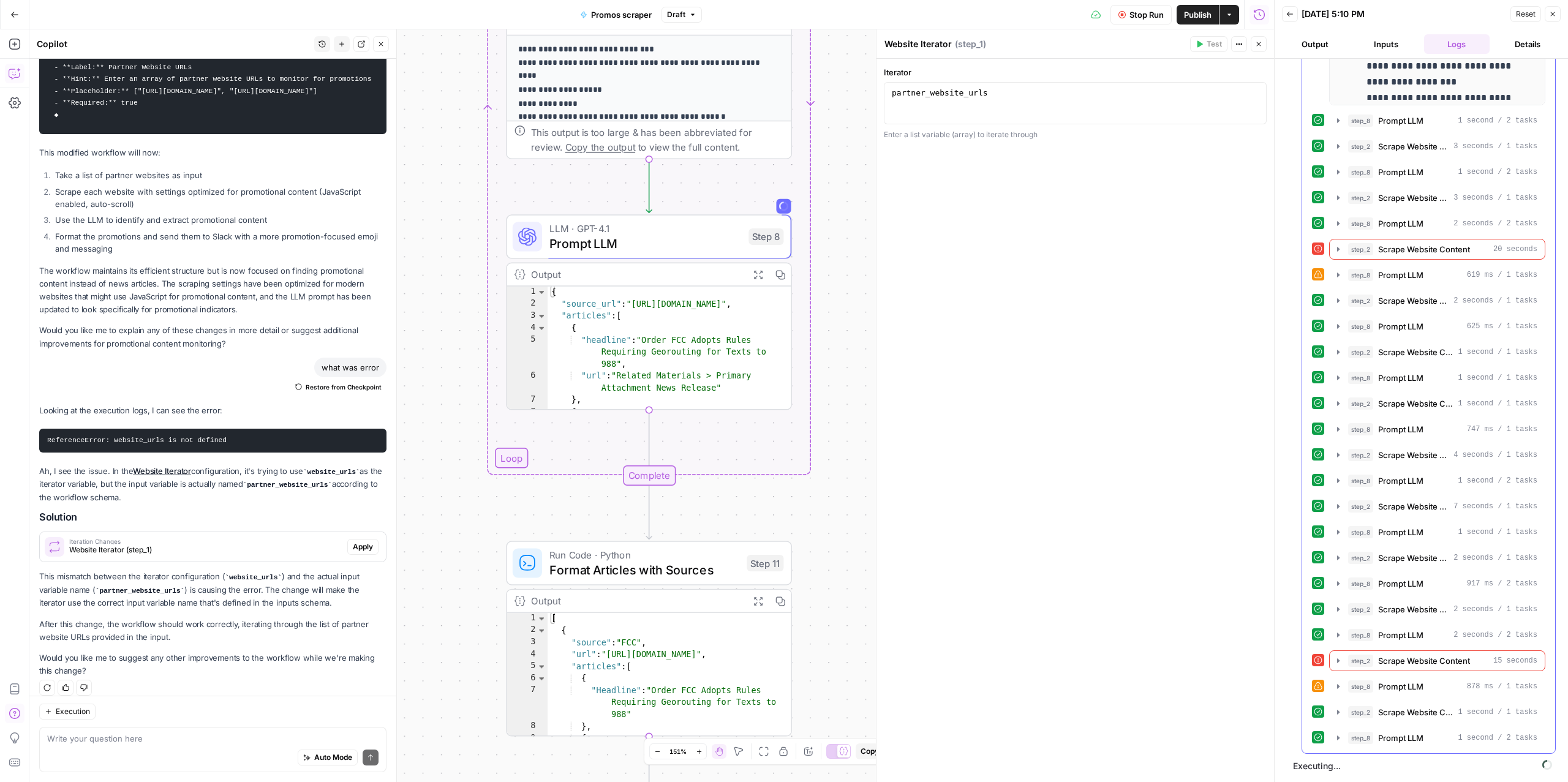
scroll to position [1220, 0]
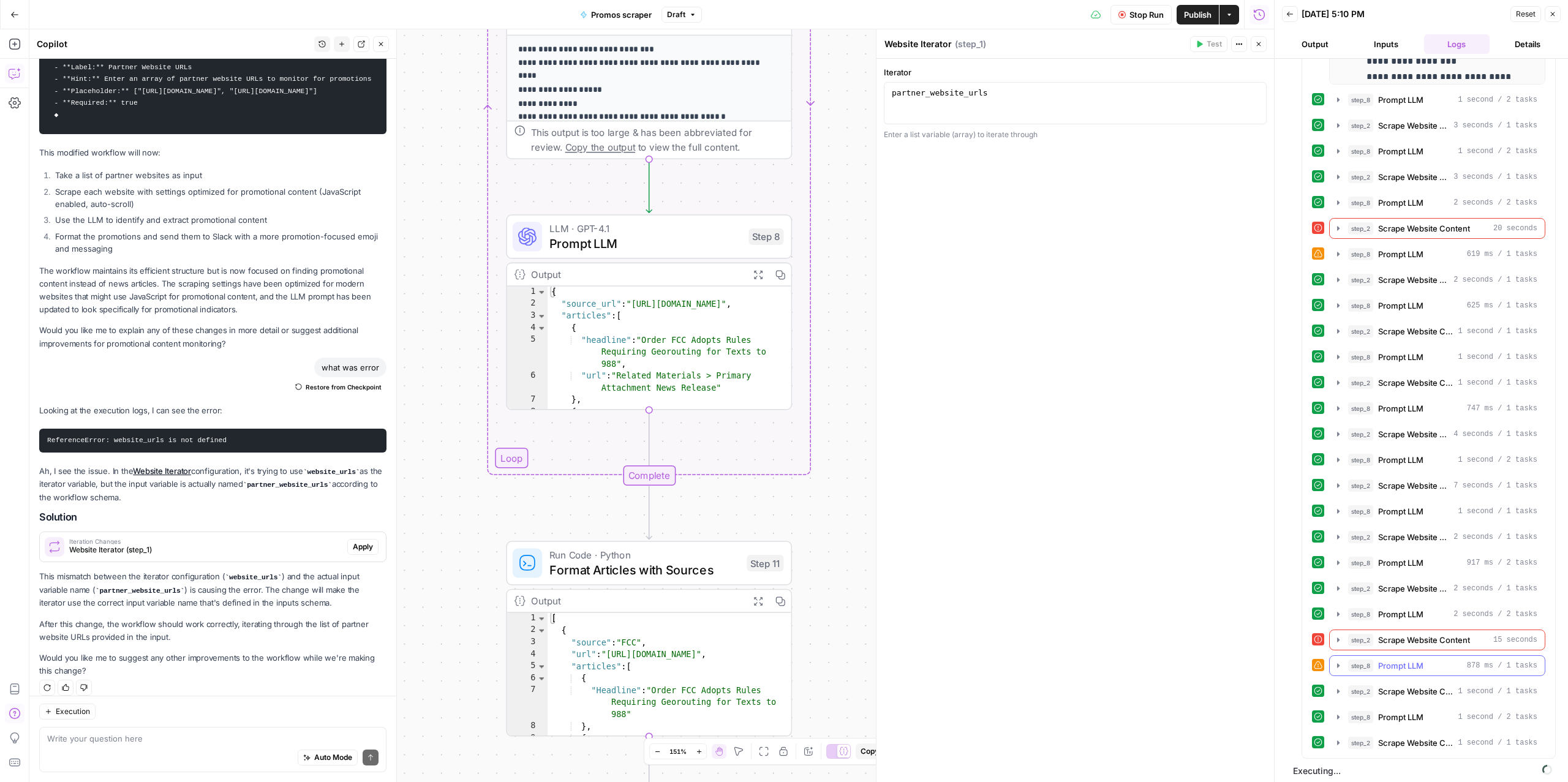
click at [1407, 672] on span "Prompt LLM" at bounding box center [1400, 666] width 45 height 12
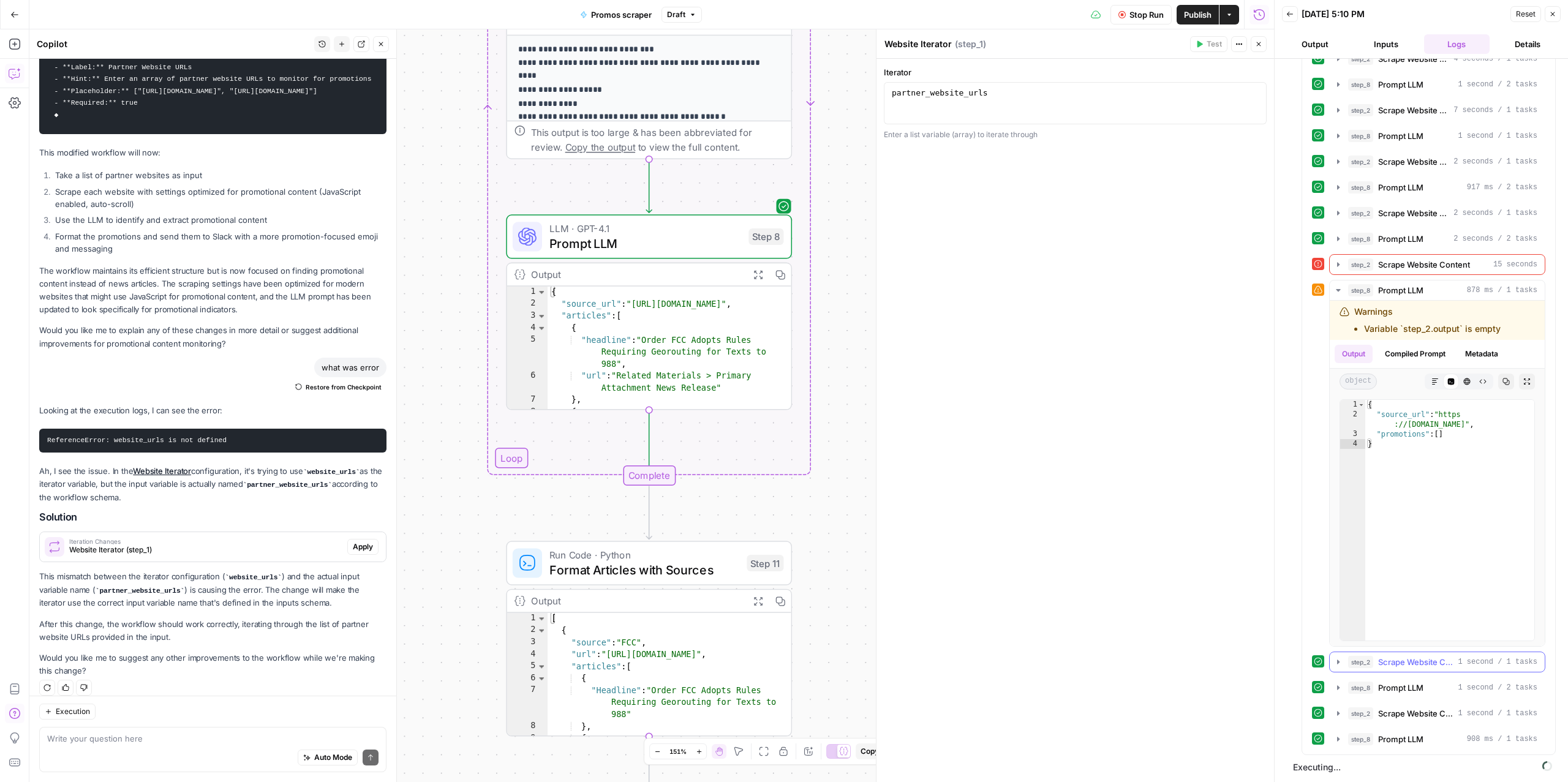
scroll to position [1600, 0]
click at [1386, 266] on span "Scrape Website Content" at bounding box center [1424, 260] width 92 height 12
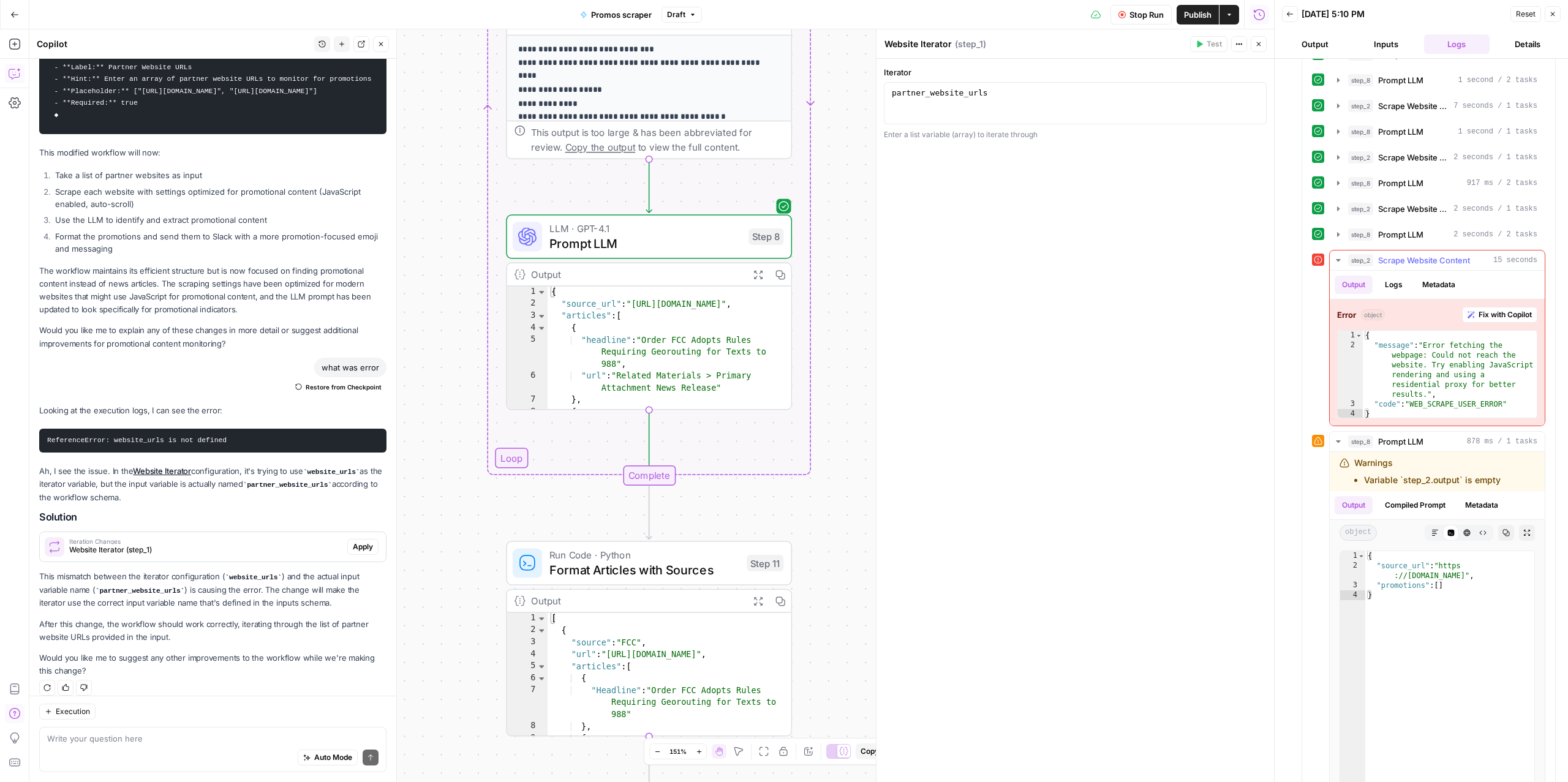
click at [1386, 266] on span "Scrape Website Content" at bounding box center [1424, 260] width 92 height 12
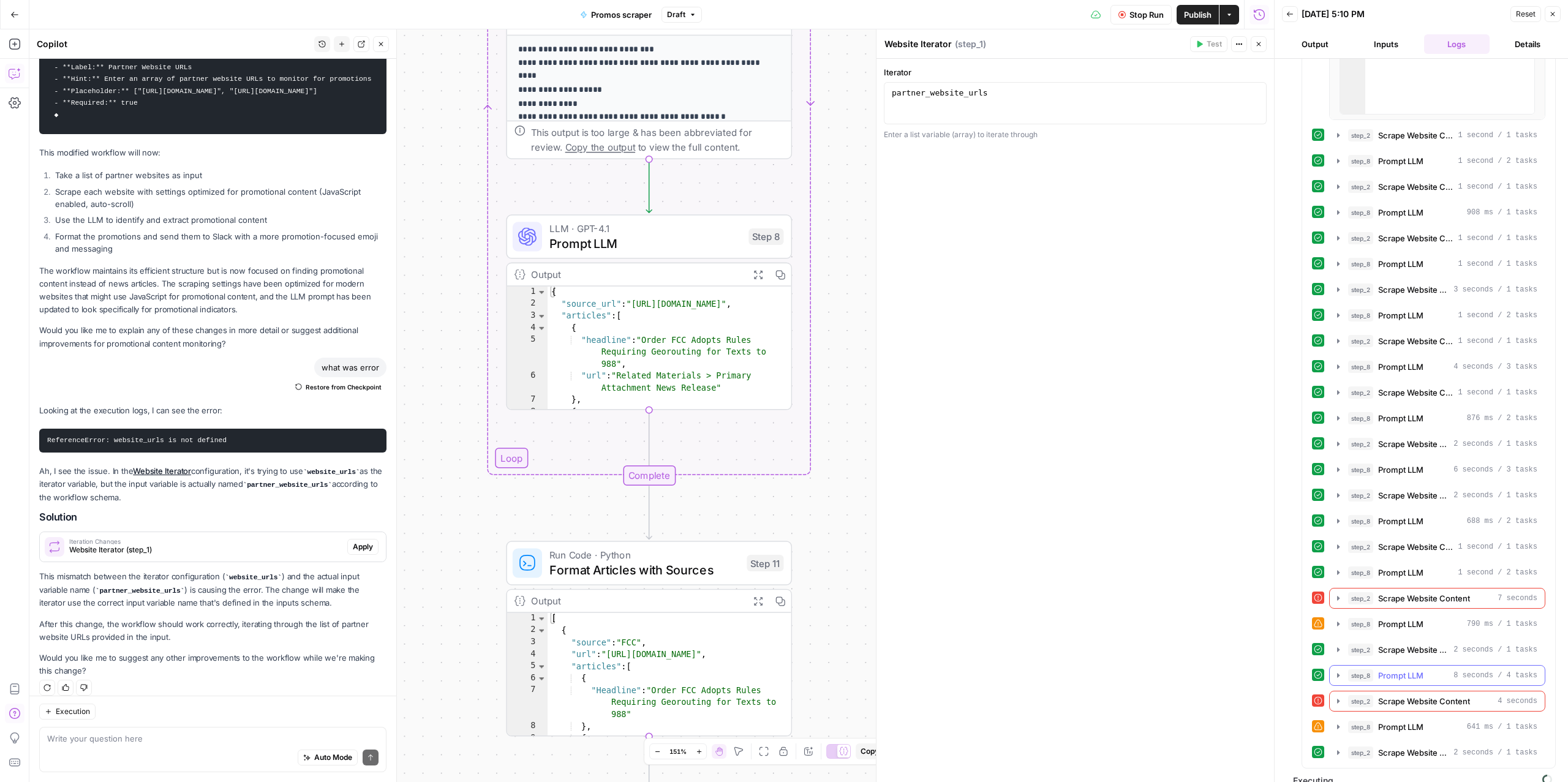
scroll to position [2167, 0]
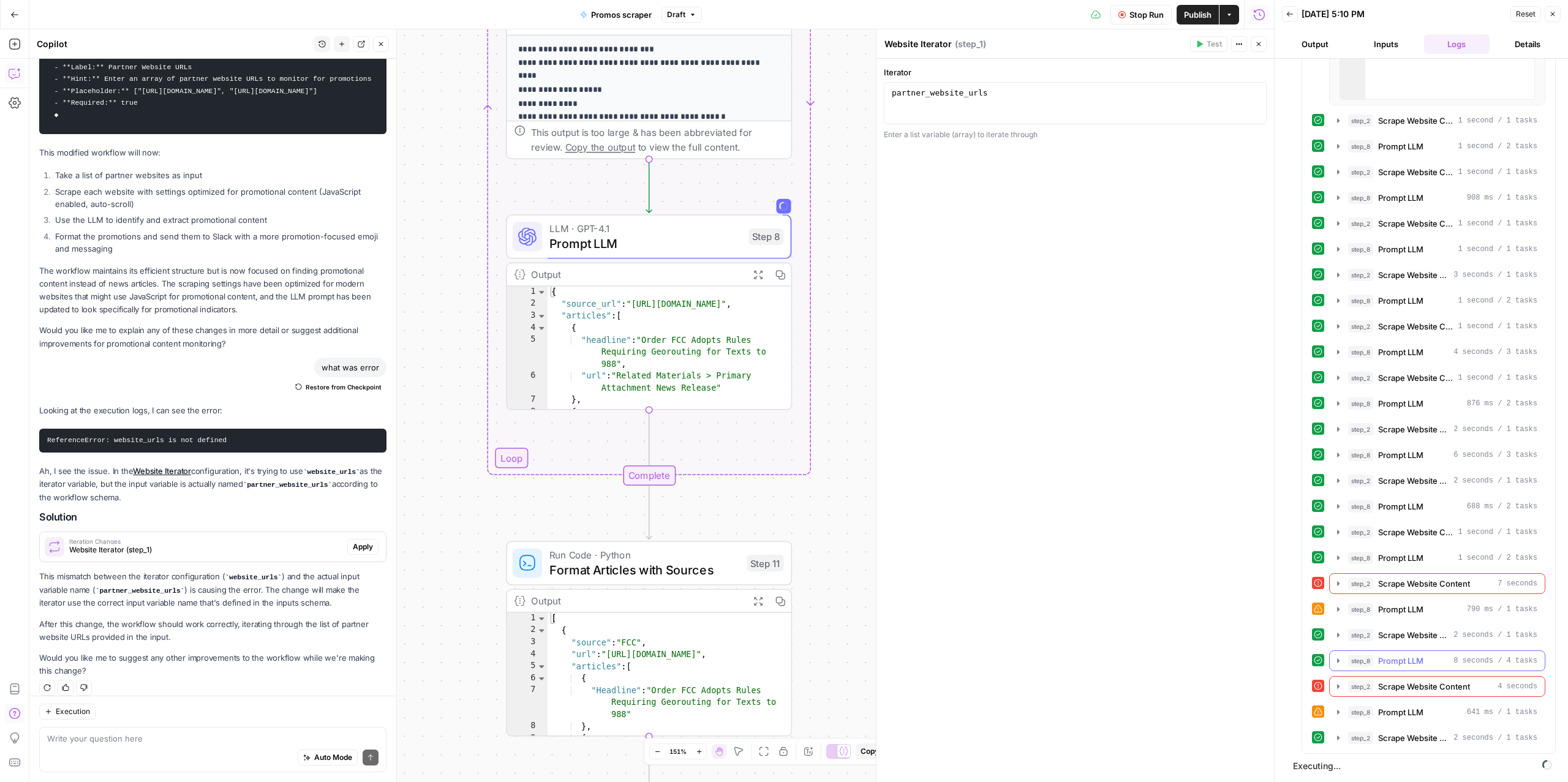
click at [1418, 665] on span "Prompt LLM" at bounding box center [1400, 661] width 45 height 12
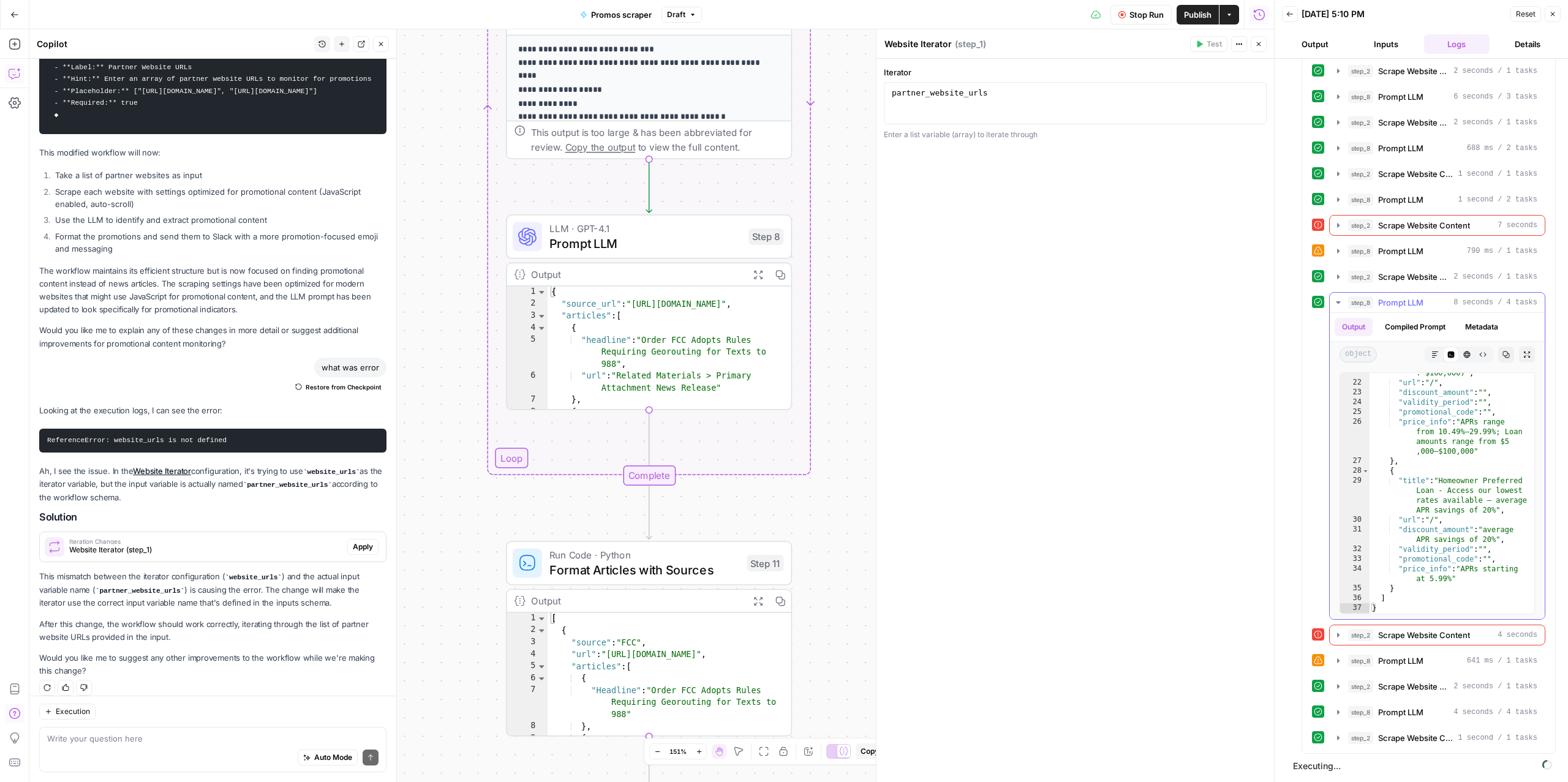
scroll to position [318, 0]
click at [1402, 304] on span "Prompt LLM" at bounding box center [1400, 298] width 45 height 12
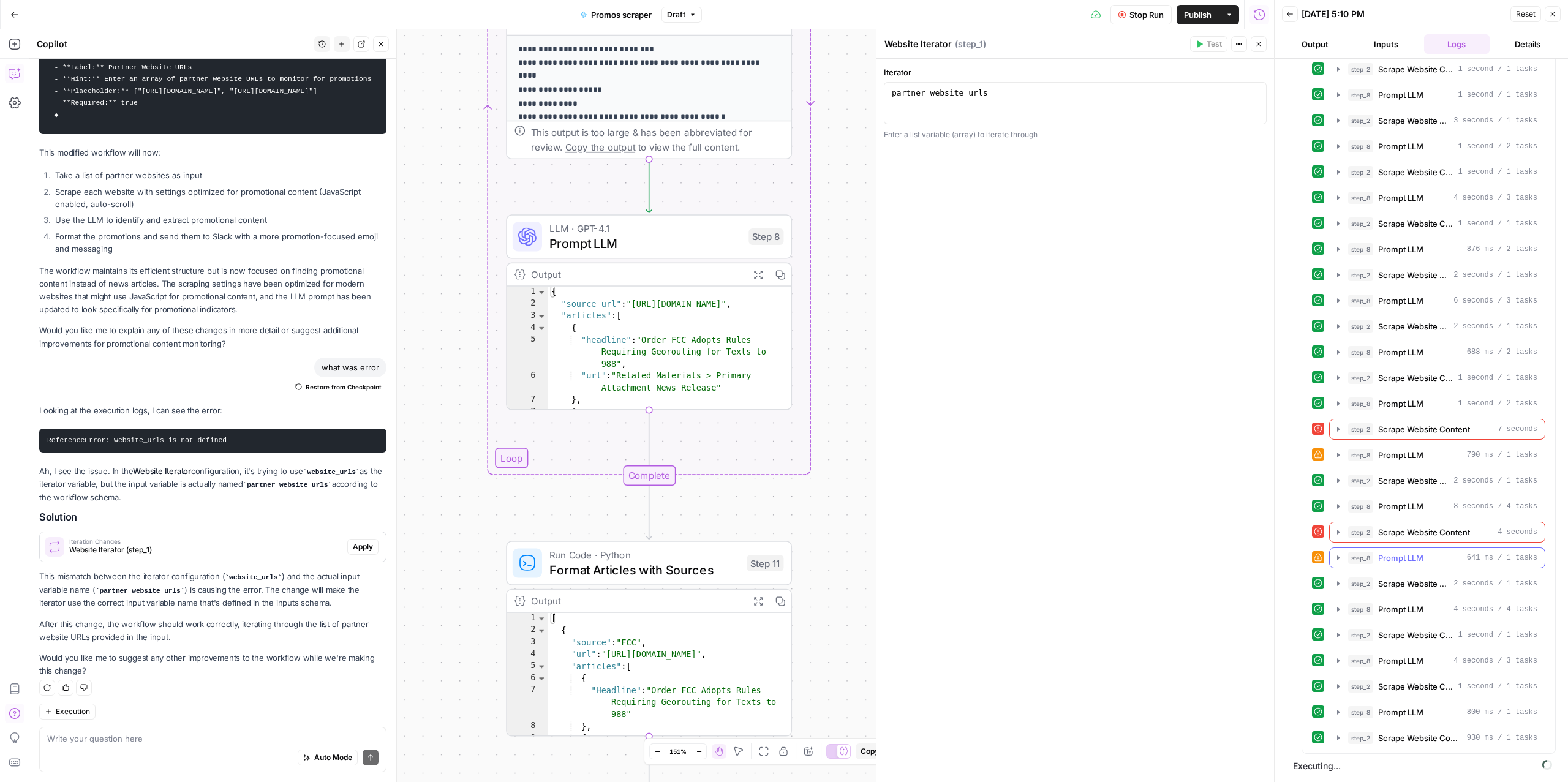
scroll to position [2324, 0]
click at [1398, 582] on span "Scrape Website Content" at bounding box center [1413, 584] width 70 height 12
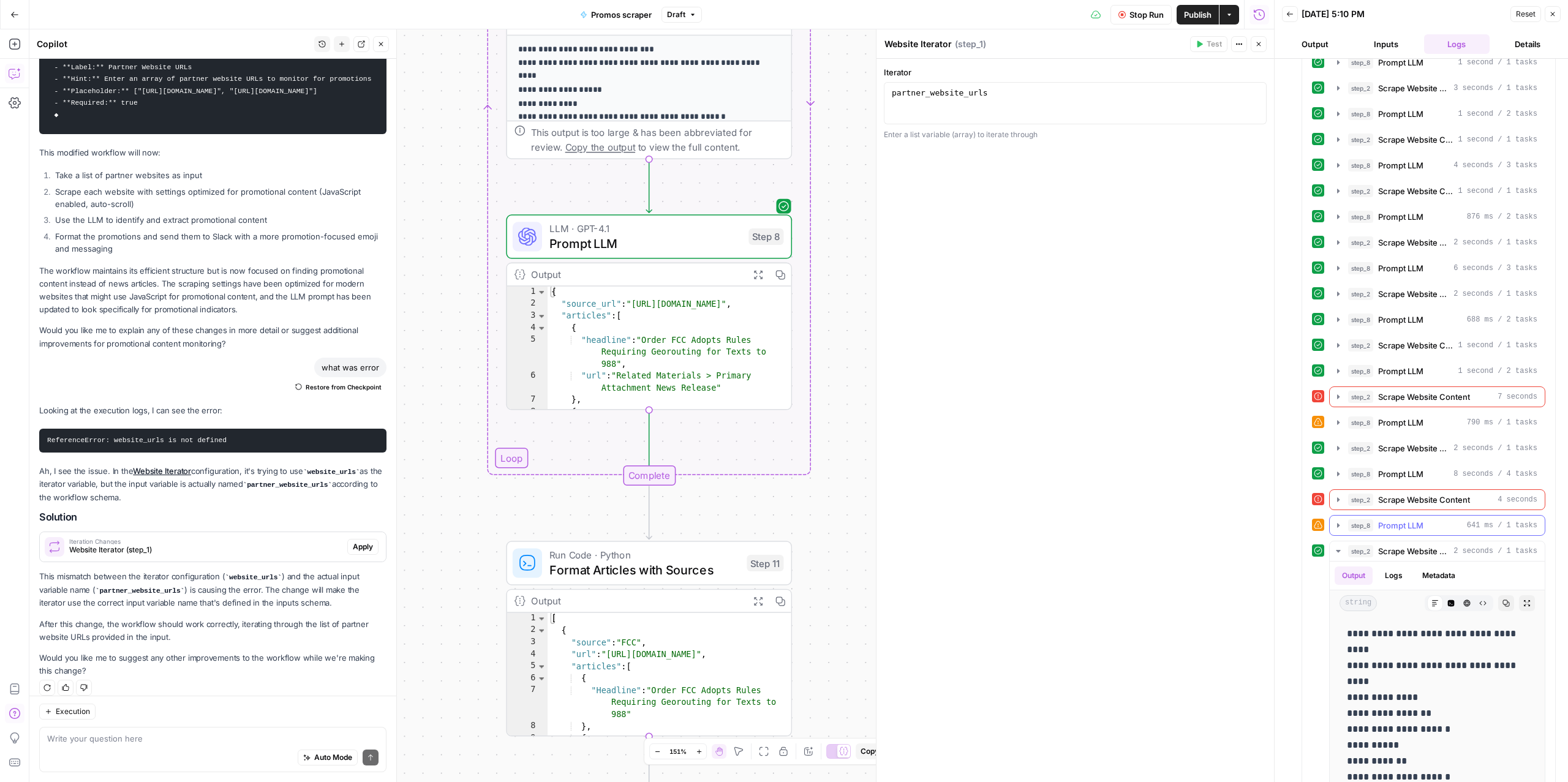
click at [1394, 532] on span "Prompt LLM" at bounding box center [1400, 526] width 45 height 12
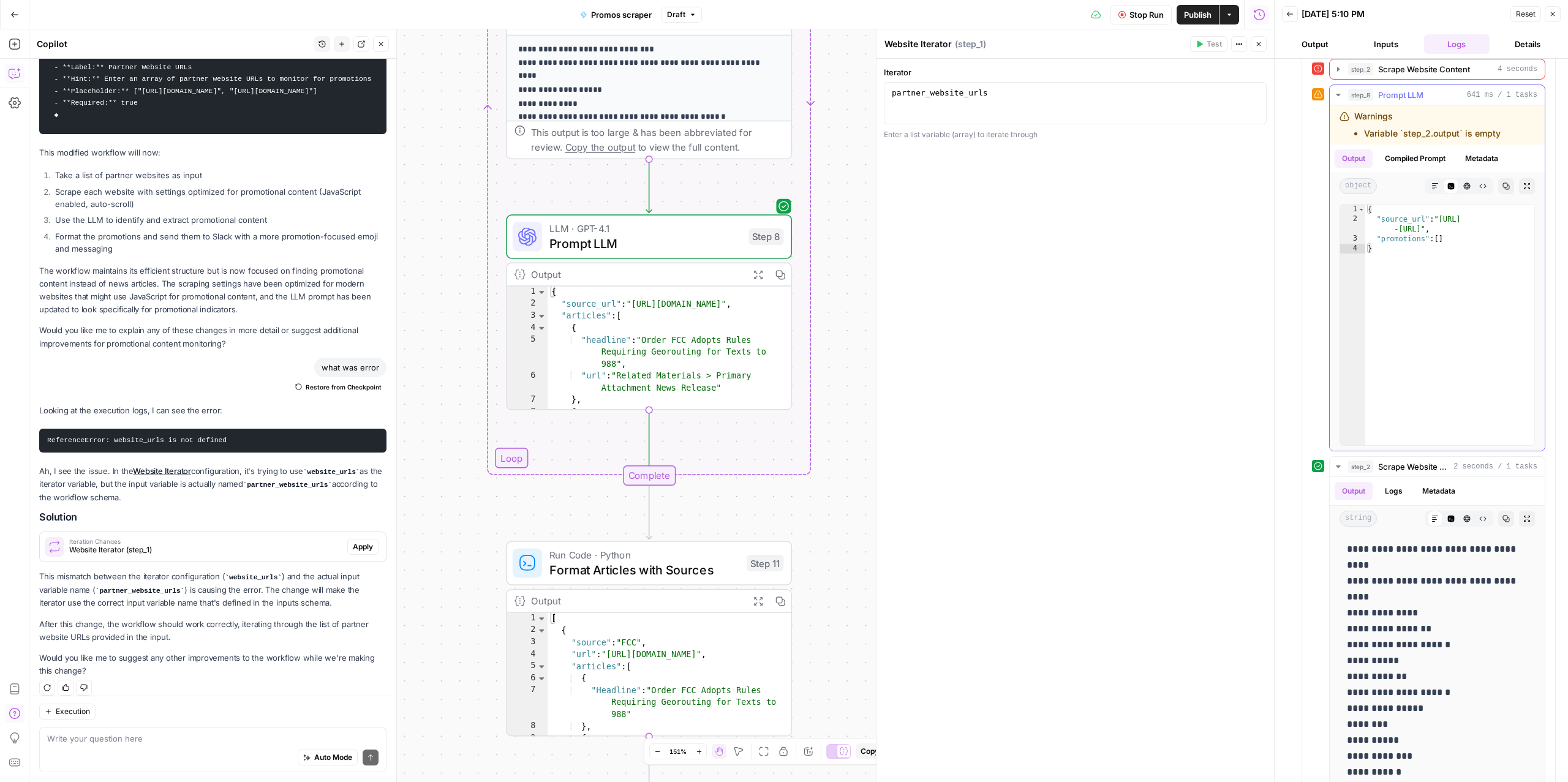
scroll to position [2673, 0]
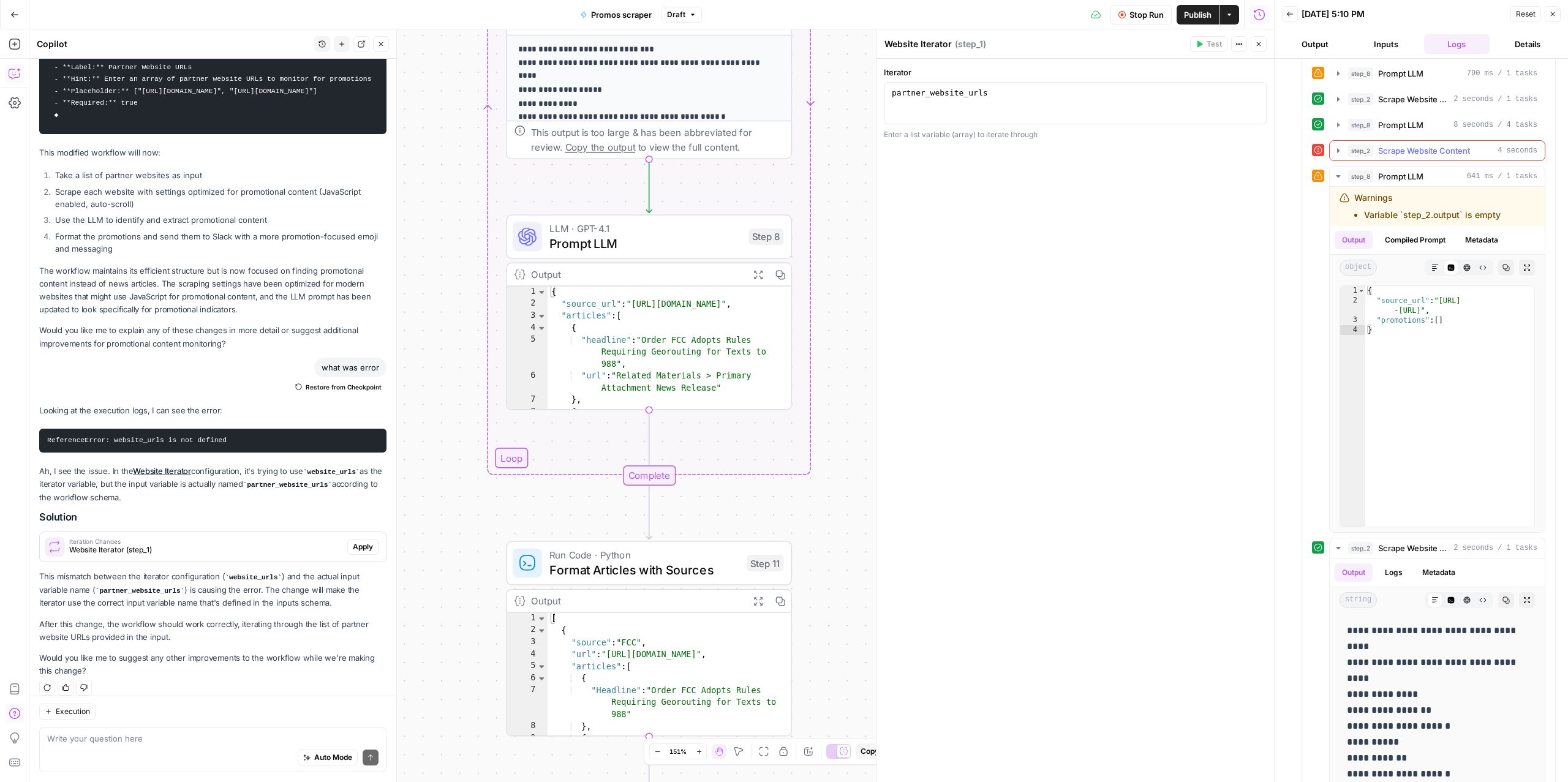
click at [1394, 157] on span "Scrape Website Content" at bounding box center [1424, 151] width 92 height 12
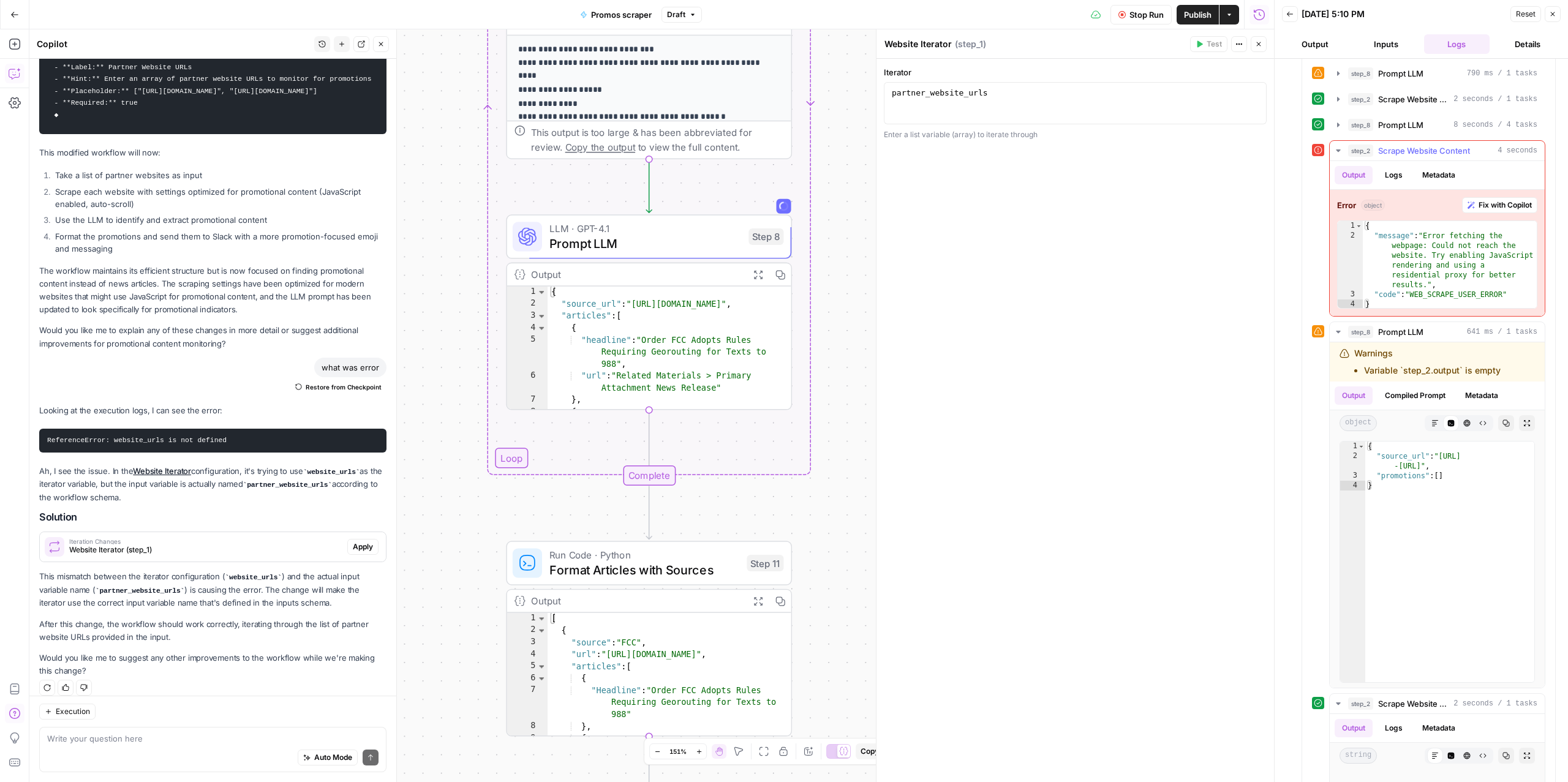
click at [1395, 157] on span "Scrape Website Content" at bounding box center [1424, 151] width 92 height 12
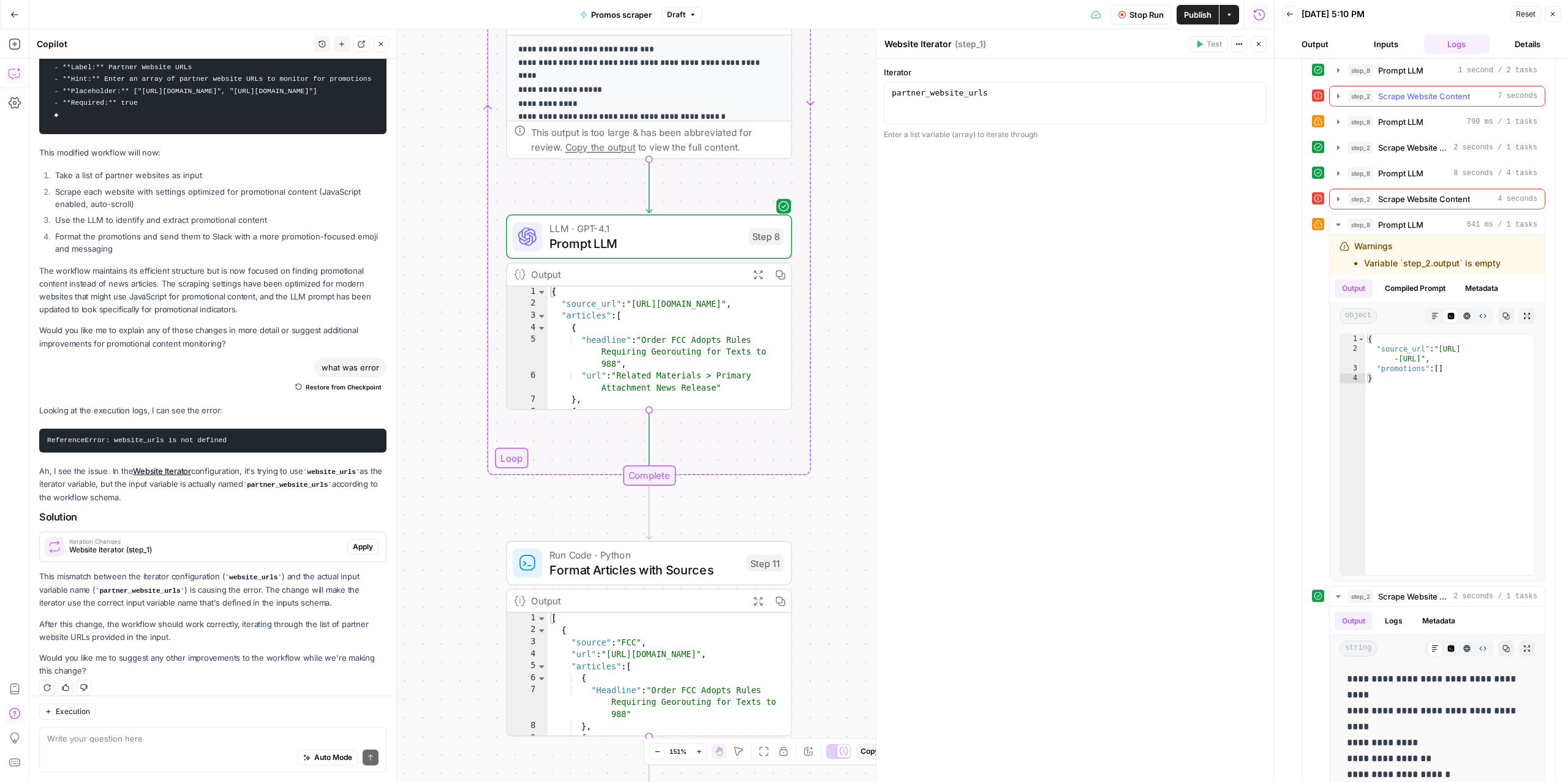
scroll to position [2563, 0]
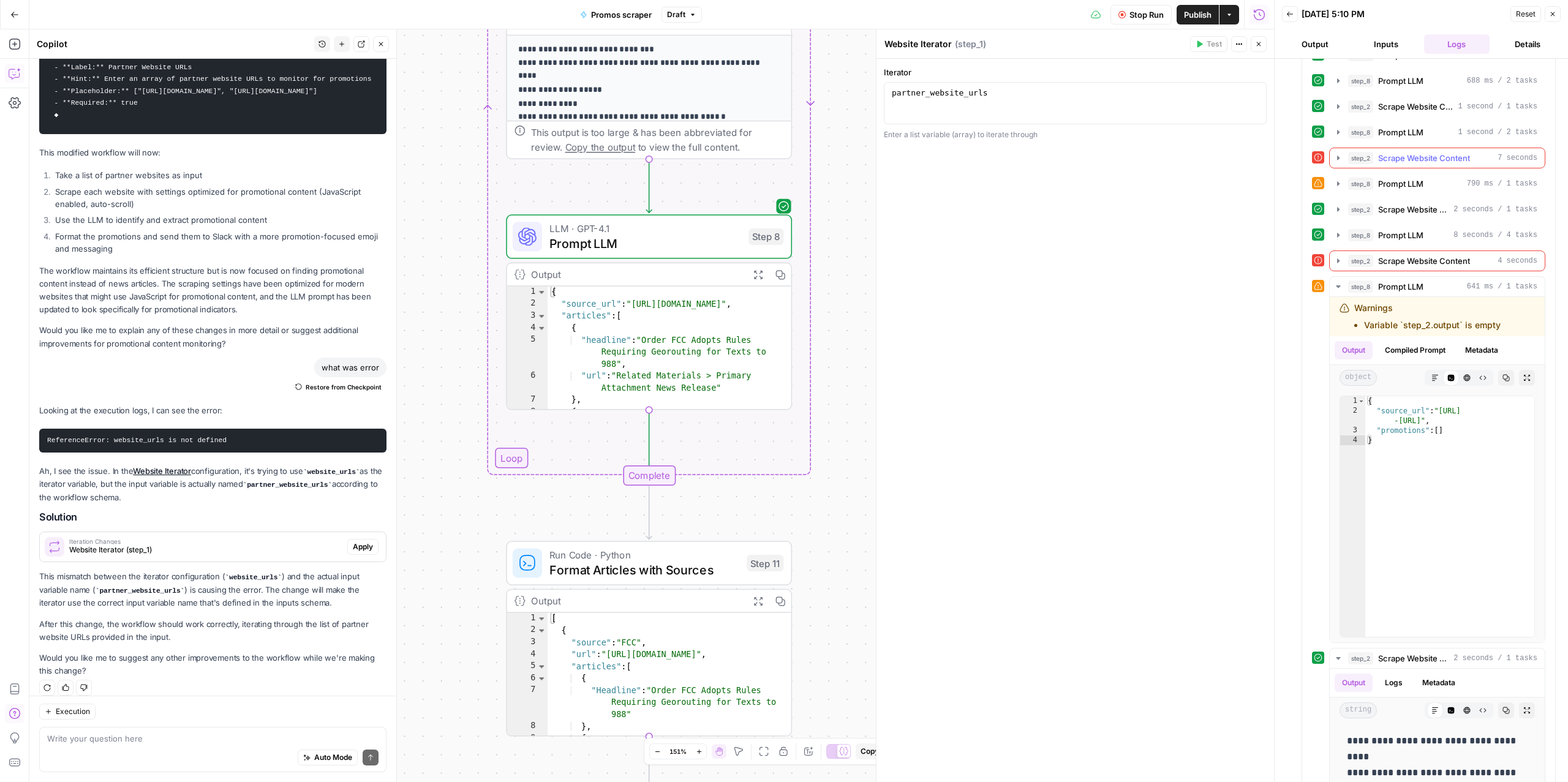
click at [1395, 165] on span "Scrape Website Content" at bounding box center [1424, 158] width 92 height 12
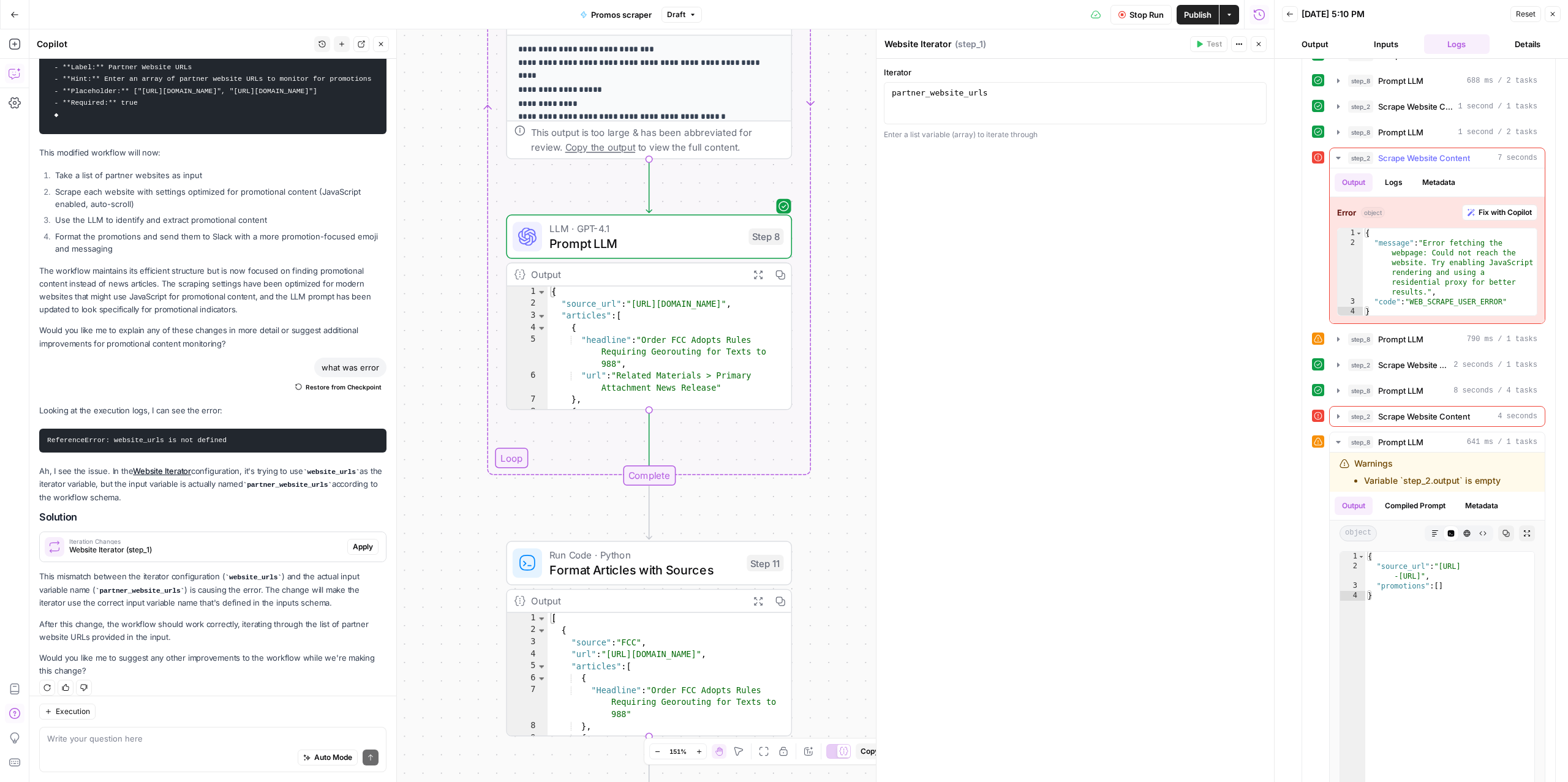
click at [1395, 165] on span "Scrape Website Content" at bounding box center [1424, 158] width 92 height 12
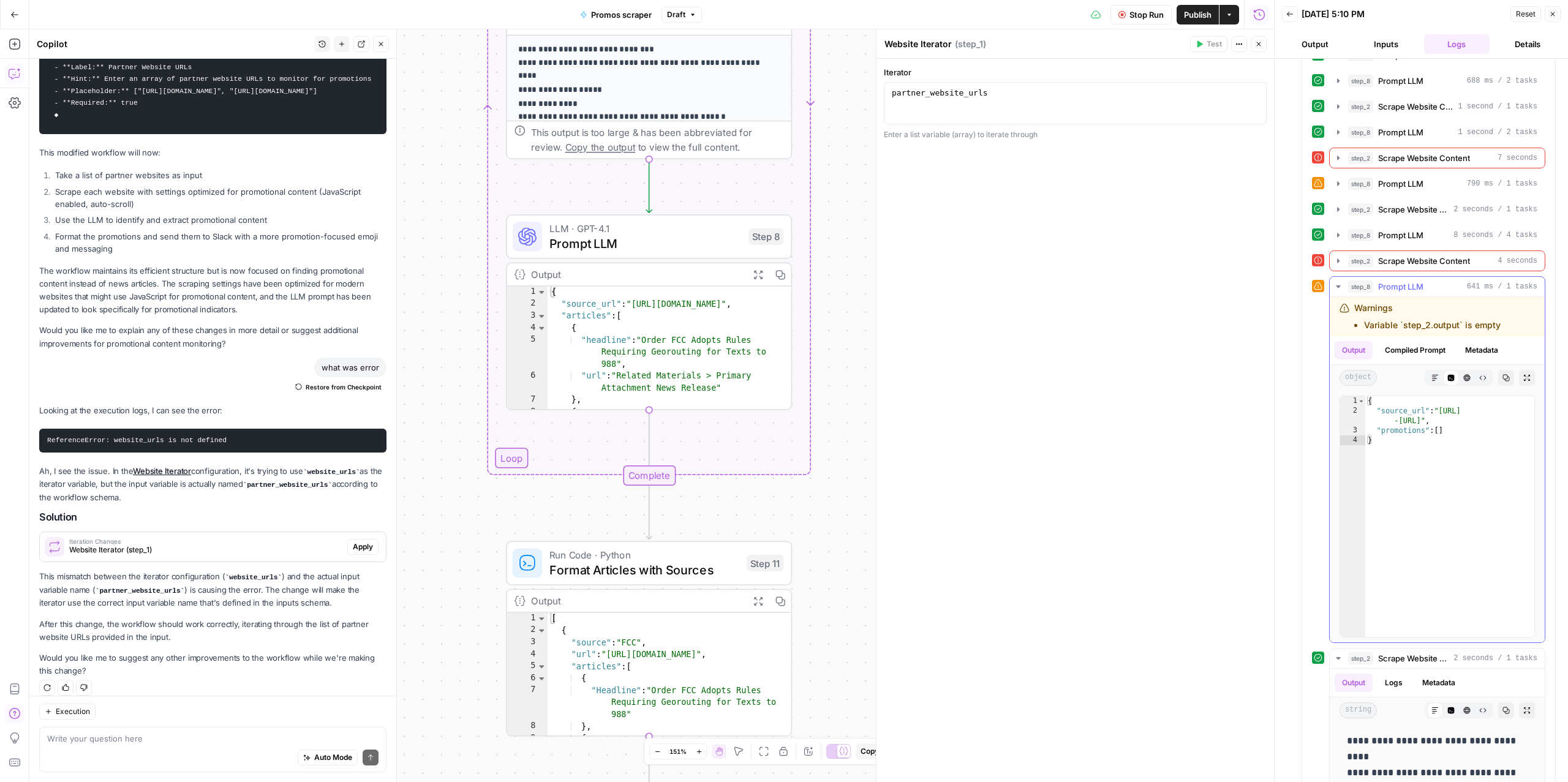
click at [1400, 293] on span "Prompt LLM" at bounding box center [1400, 287] width 45 height 12
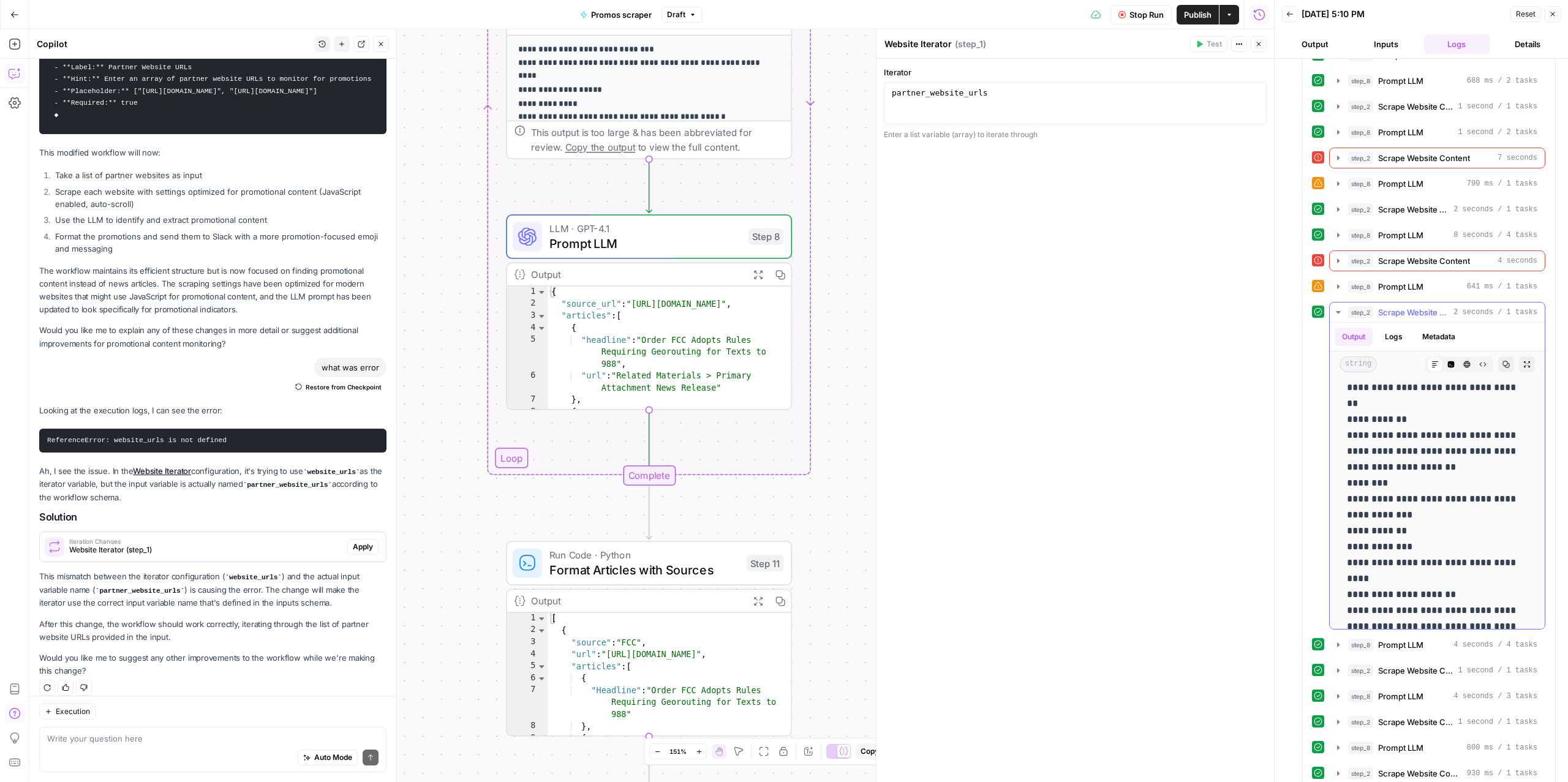
scroll to position [745, 0]
click at [1397, 318] on span "Scrape Website Content" at bounding box center [1413, 312] width 70 height 12
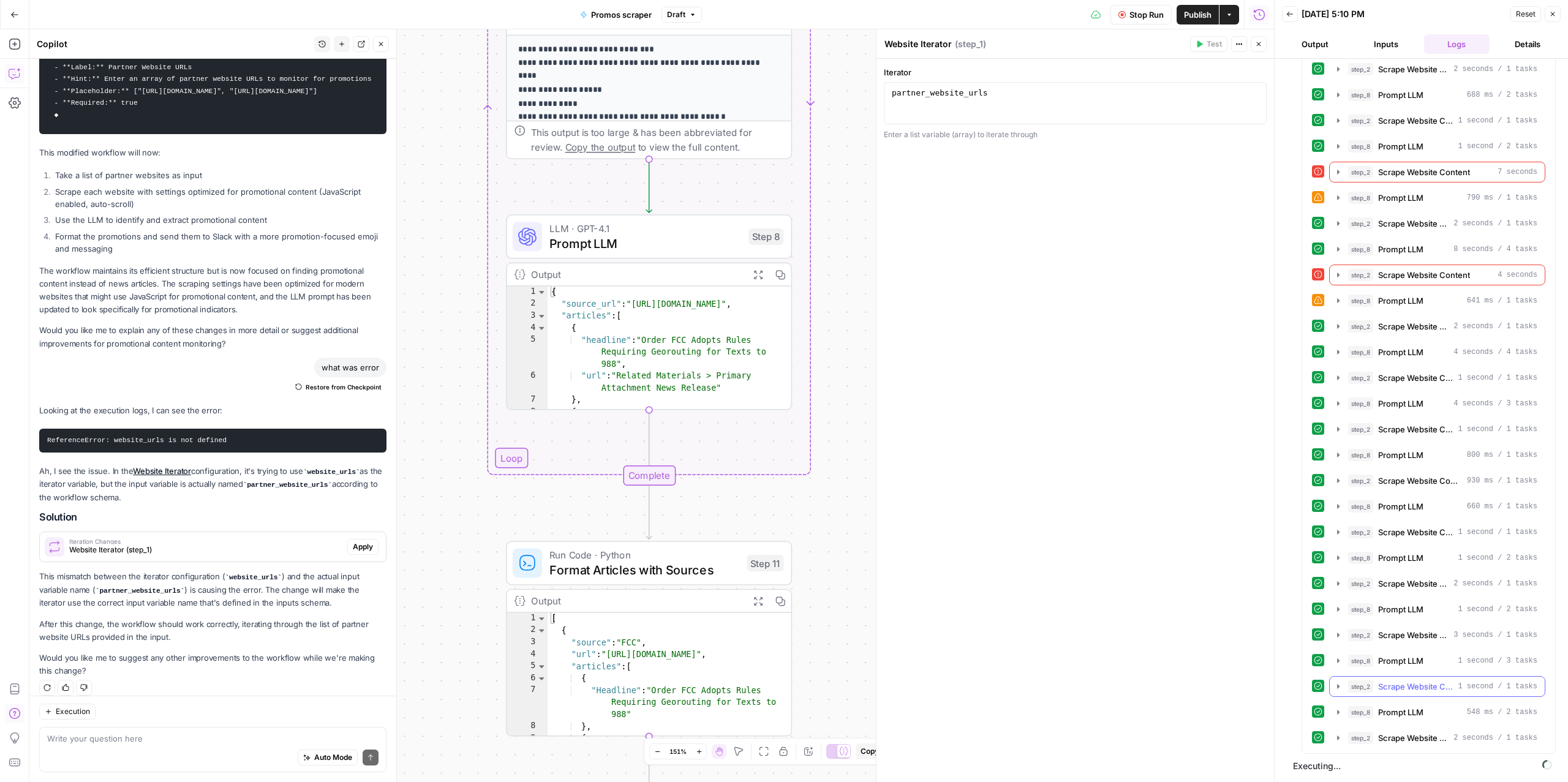
scroll to position [2563, 0]
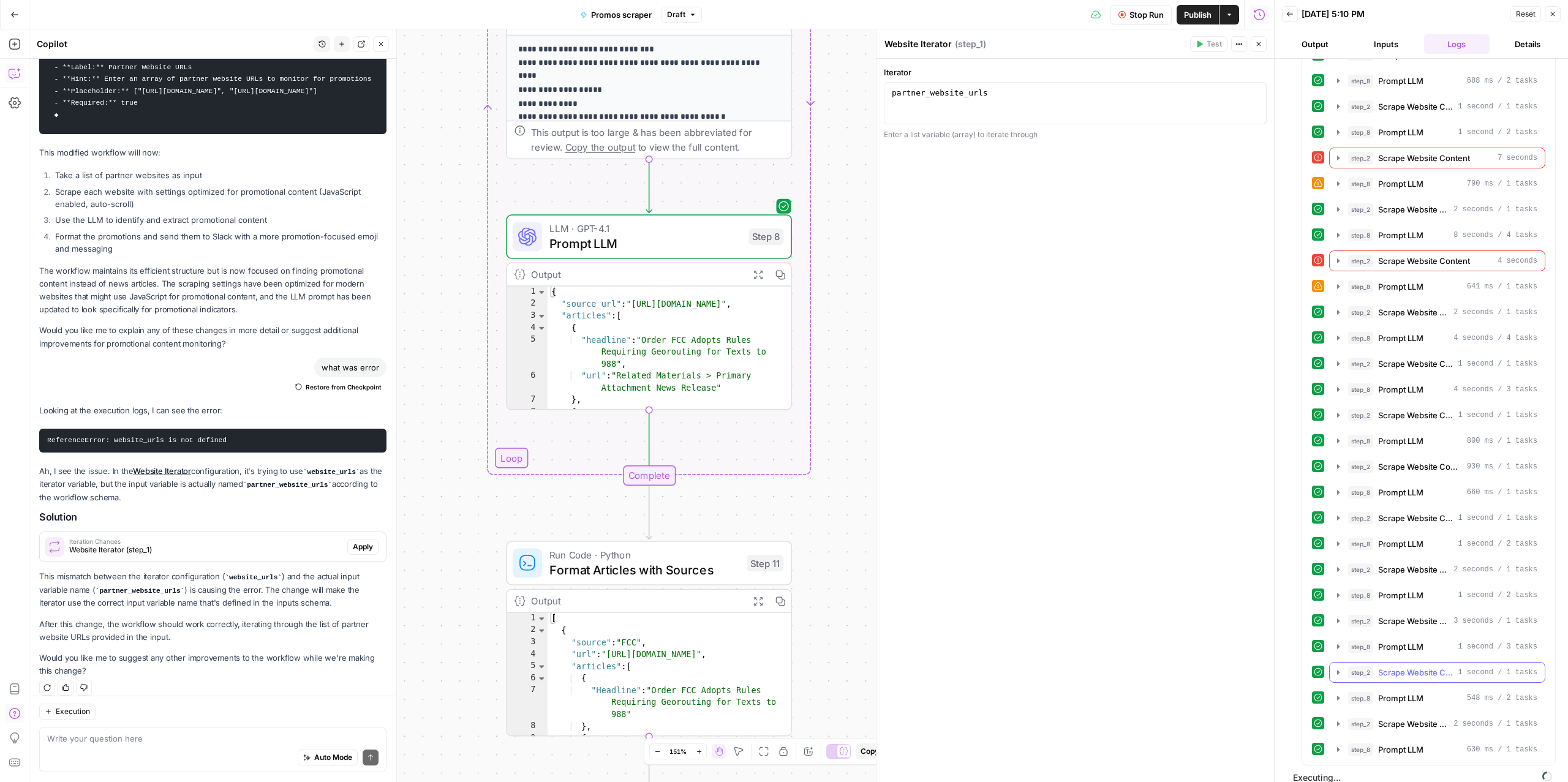
click at [1411, 679] on span "Scrape Website Content" at bounding box center [1416, 673] width 75 height 12
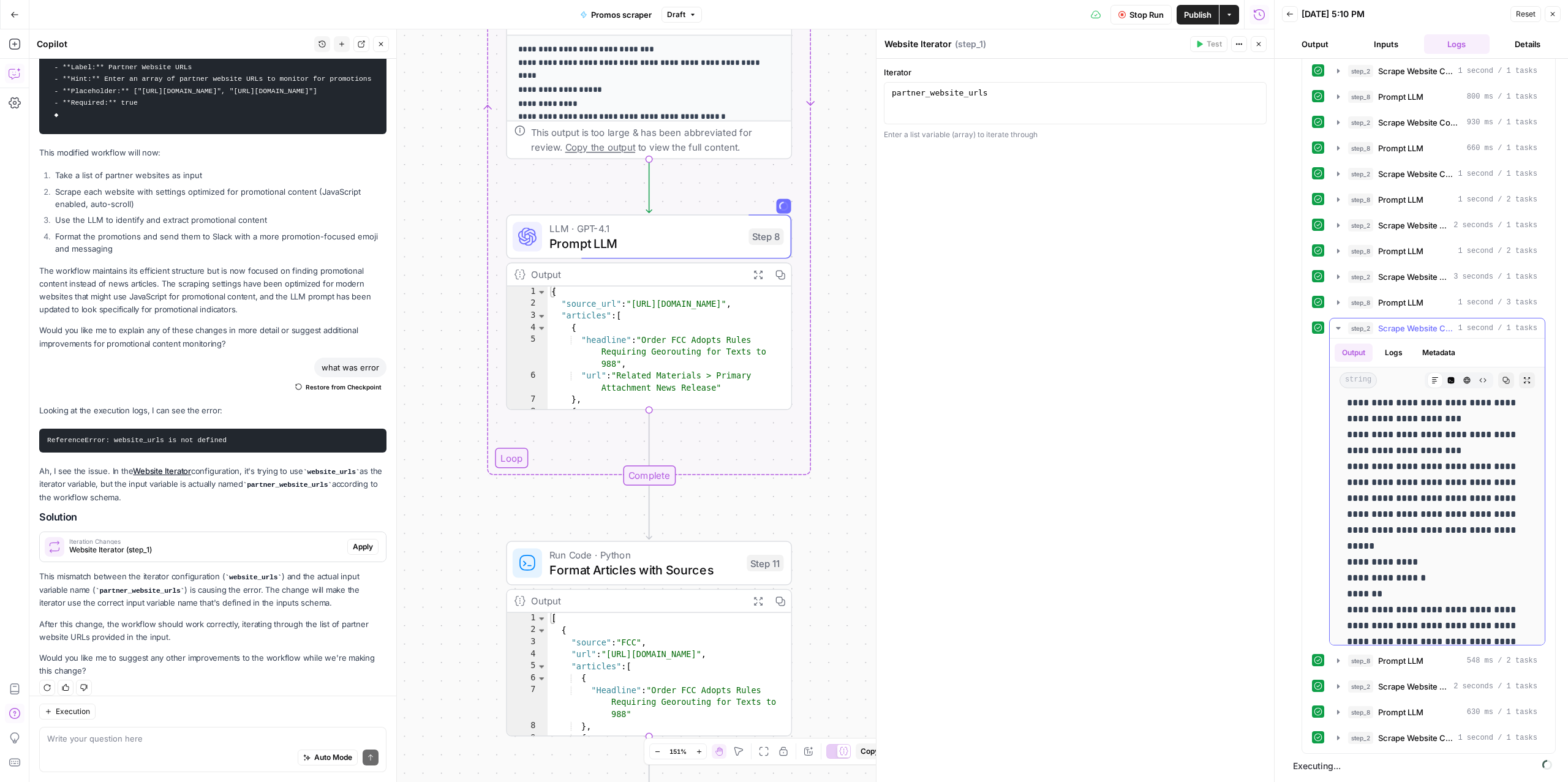
scroll to position [0, 0]
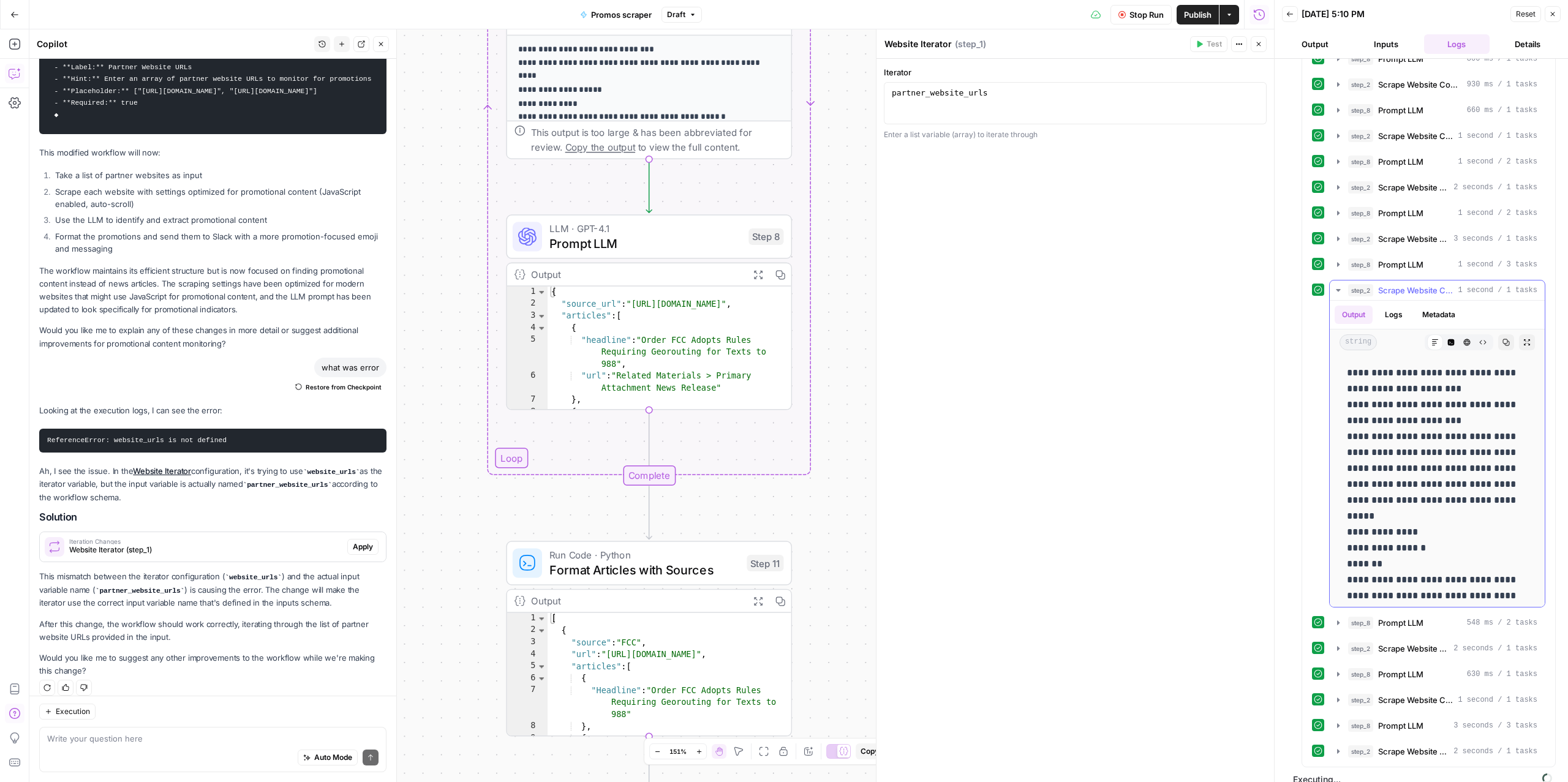
click at [1387, 296] on span "Scrape Website Content" at bounding box center [1416, 290] width 75 height 12
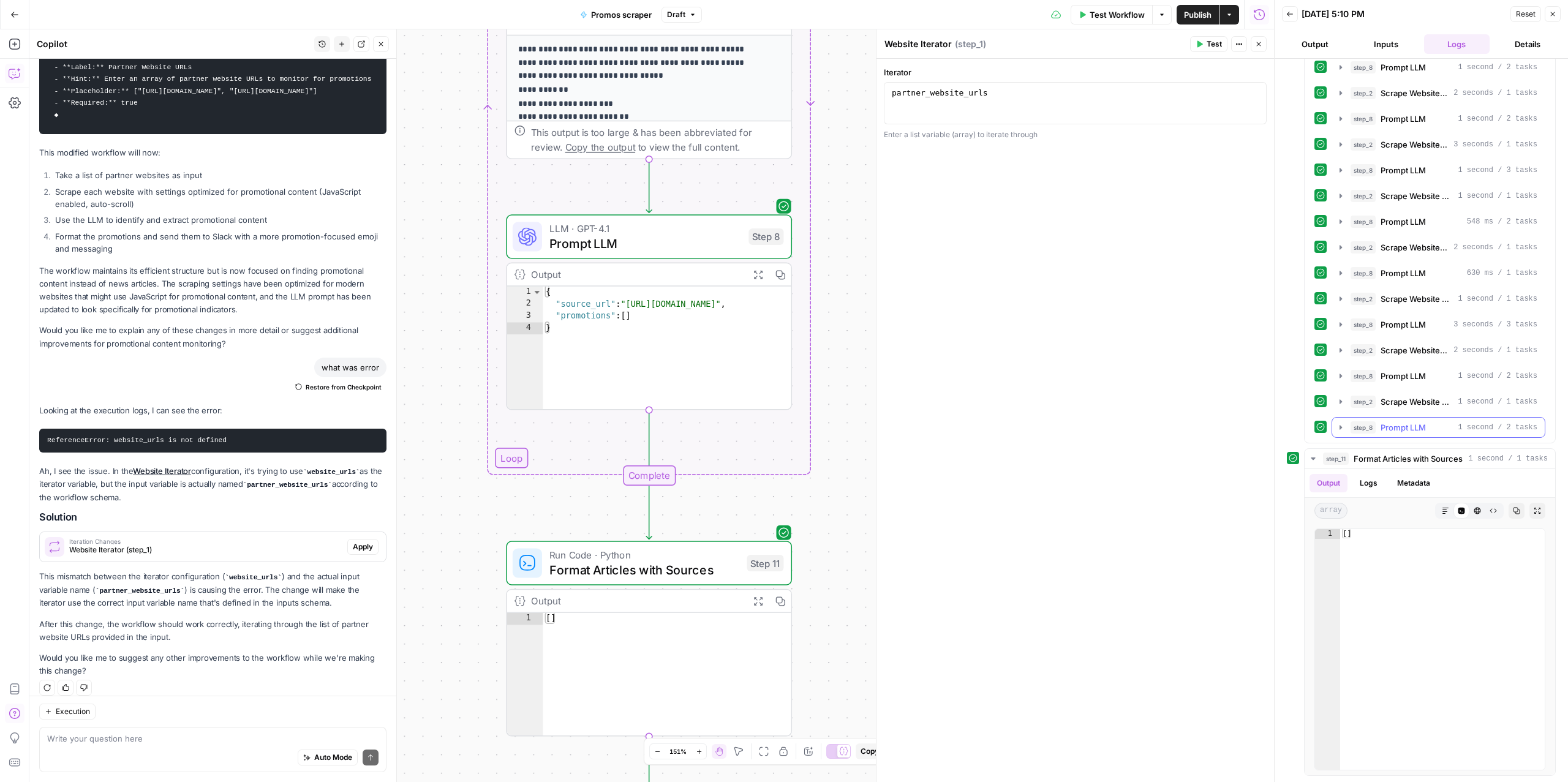
scroll to position [3387, 0]
click at [1377, 458] on span "Format Articles with Sources" at bounding box center [1408, 459] width 109 height 12
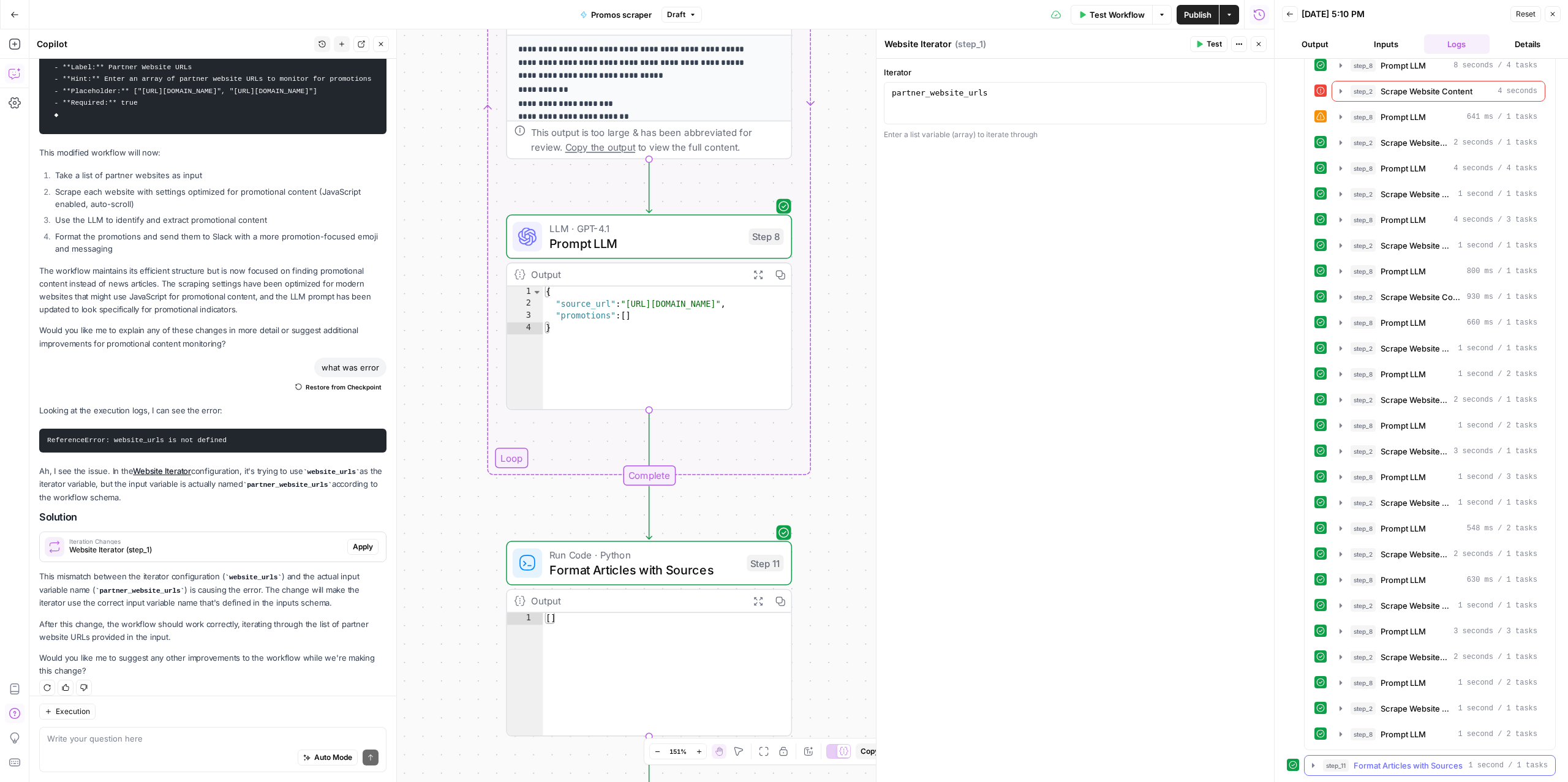
click at [1375, 766] on span "Format Articles with Sources" at bounding box center [1408, 766] width 109 height 12
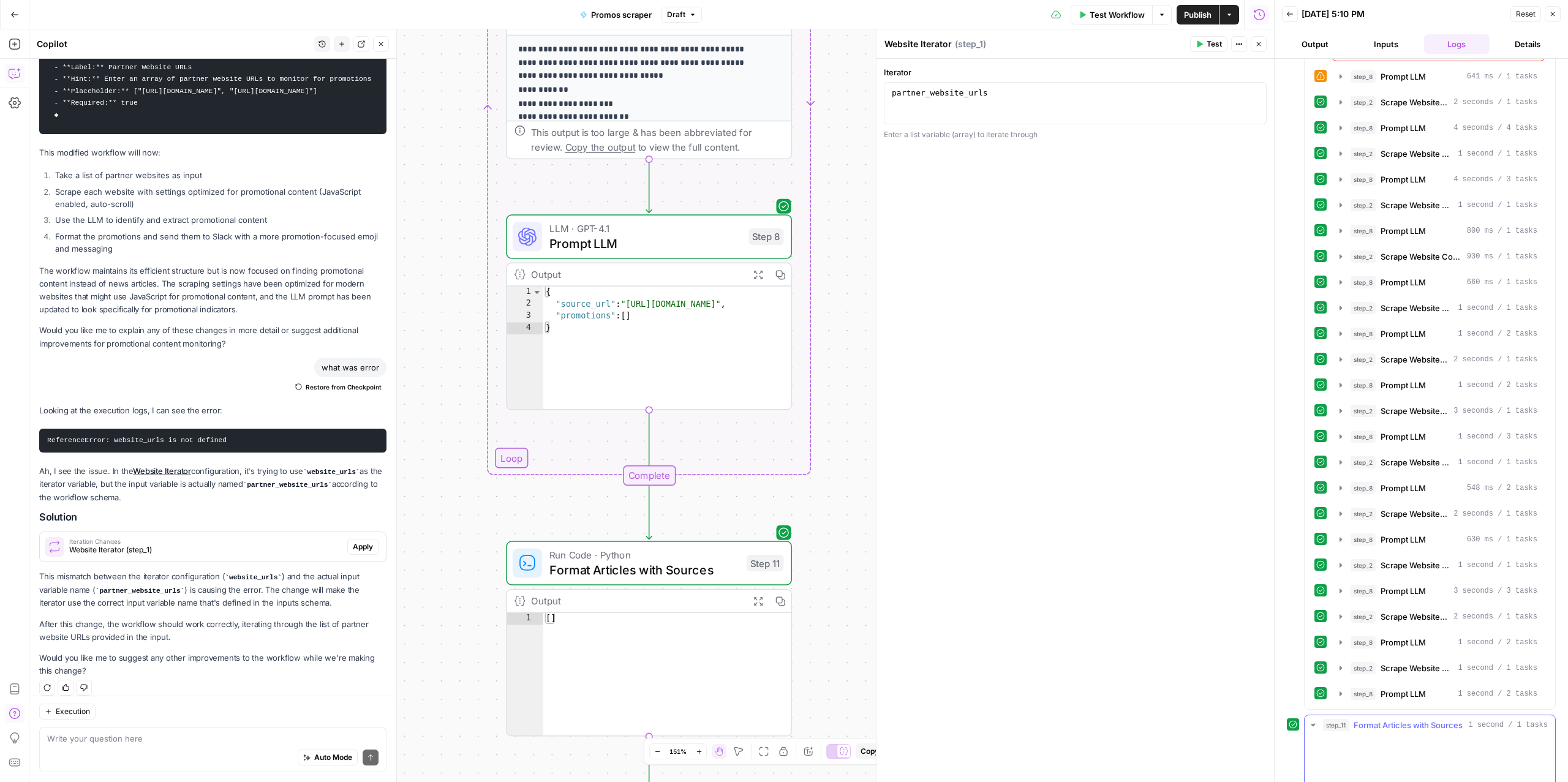
scroll to position [3387, 0]
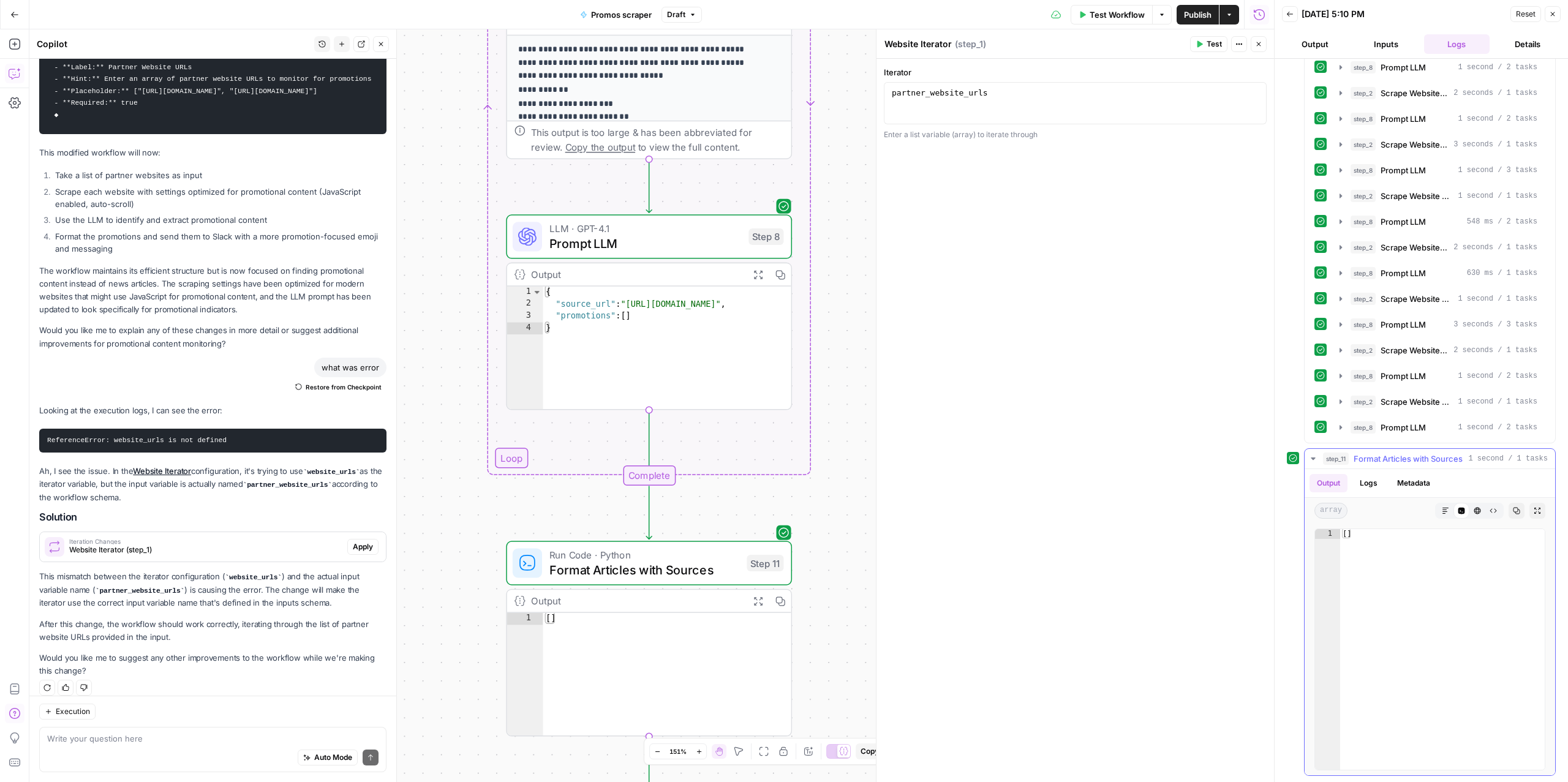
click at [1366, 490] on button "Logs" at bounding box center [1369, 484] width 32 height 18
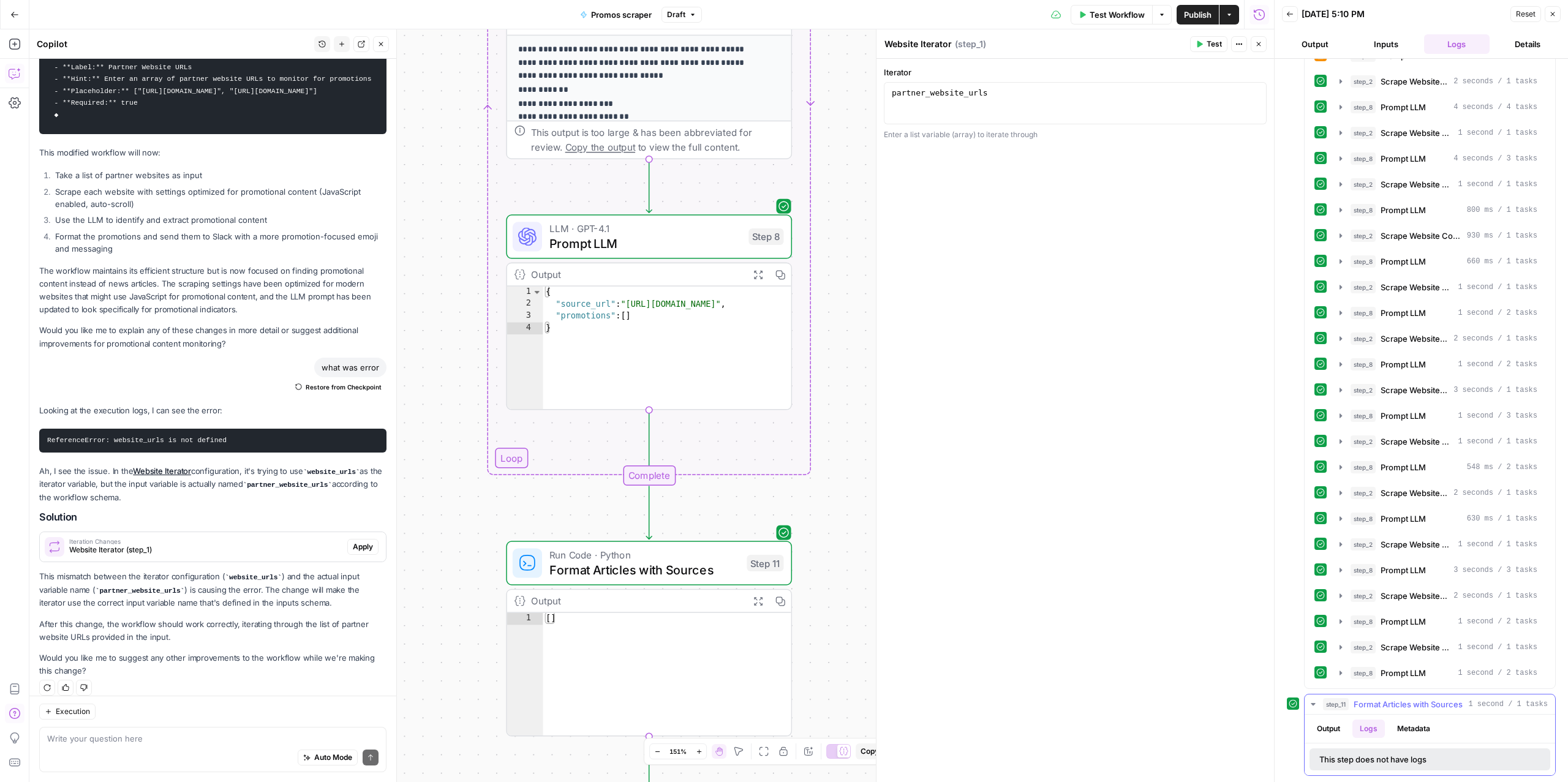
scroll to position [3141, 0]
click at [1383, 708] on span "Format Articles with Sources" at bounding box center [1408, 705] width 109 height 12
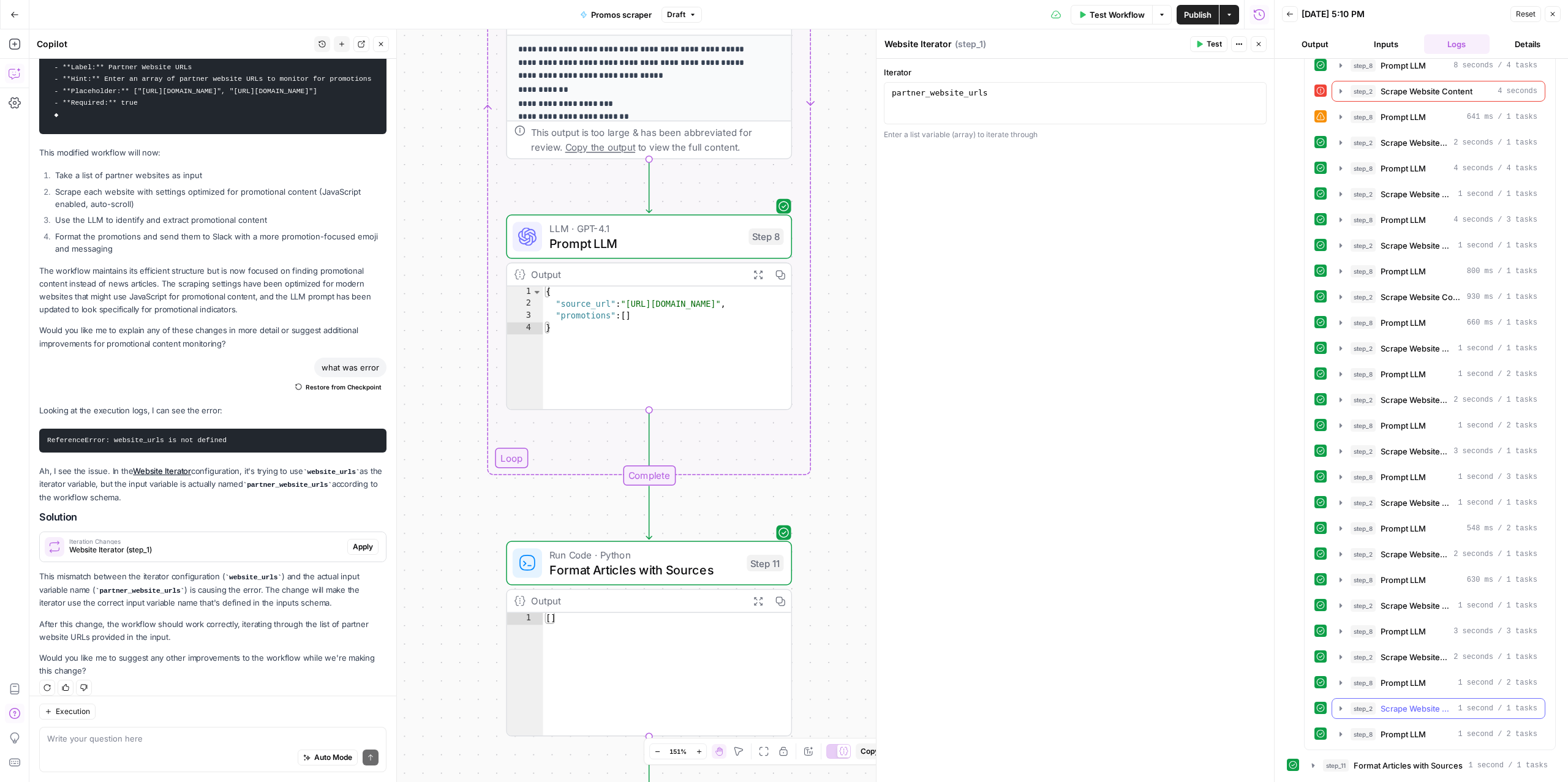
scroll to position [3080, 0]
click at [1385, 735] on span "Prompt LLM" at bounding box center [1403, 735] width 45 height 12
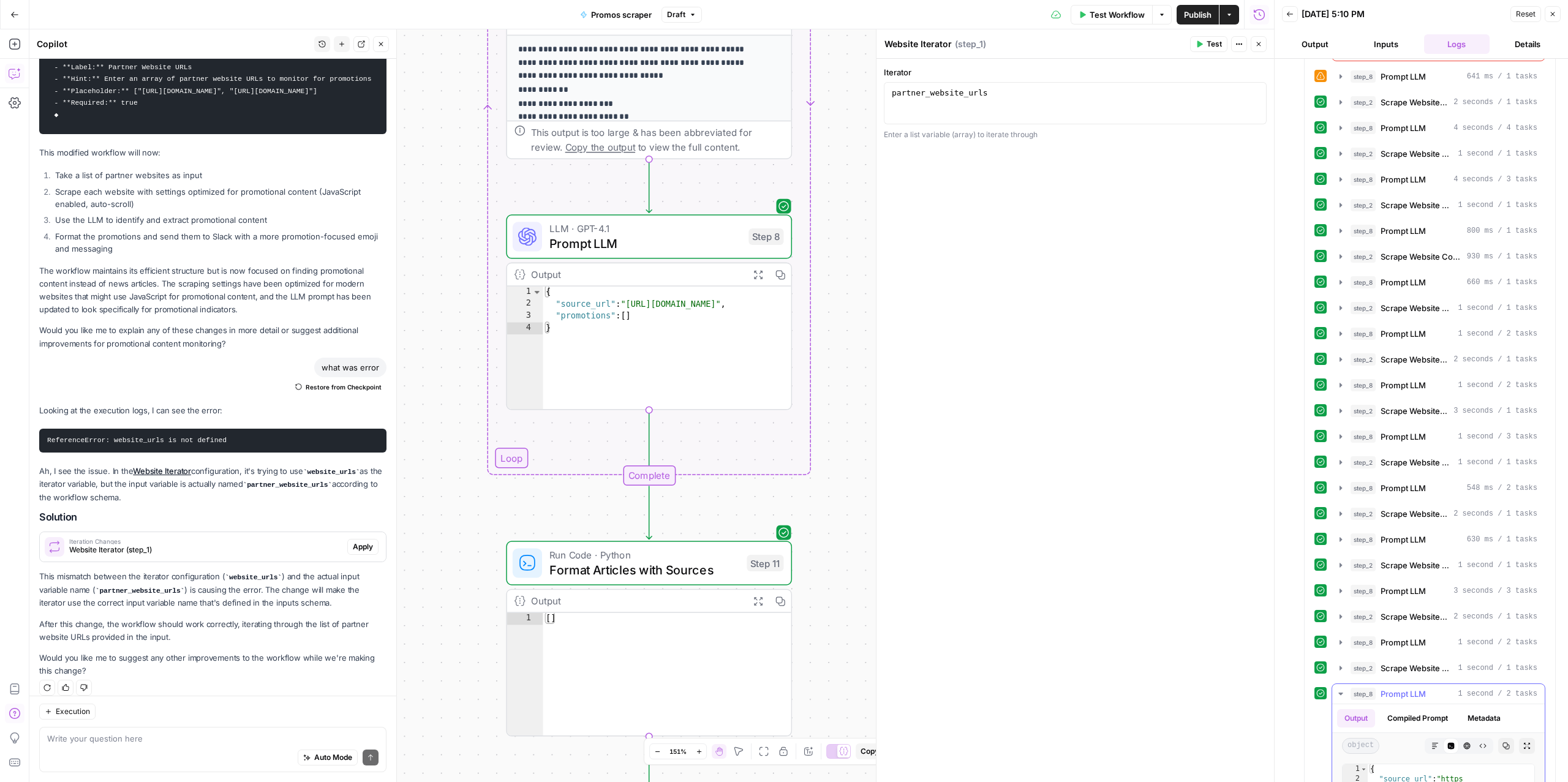
scroll to position [3387, 0]
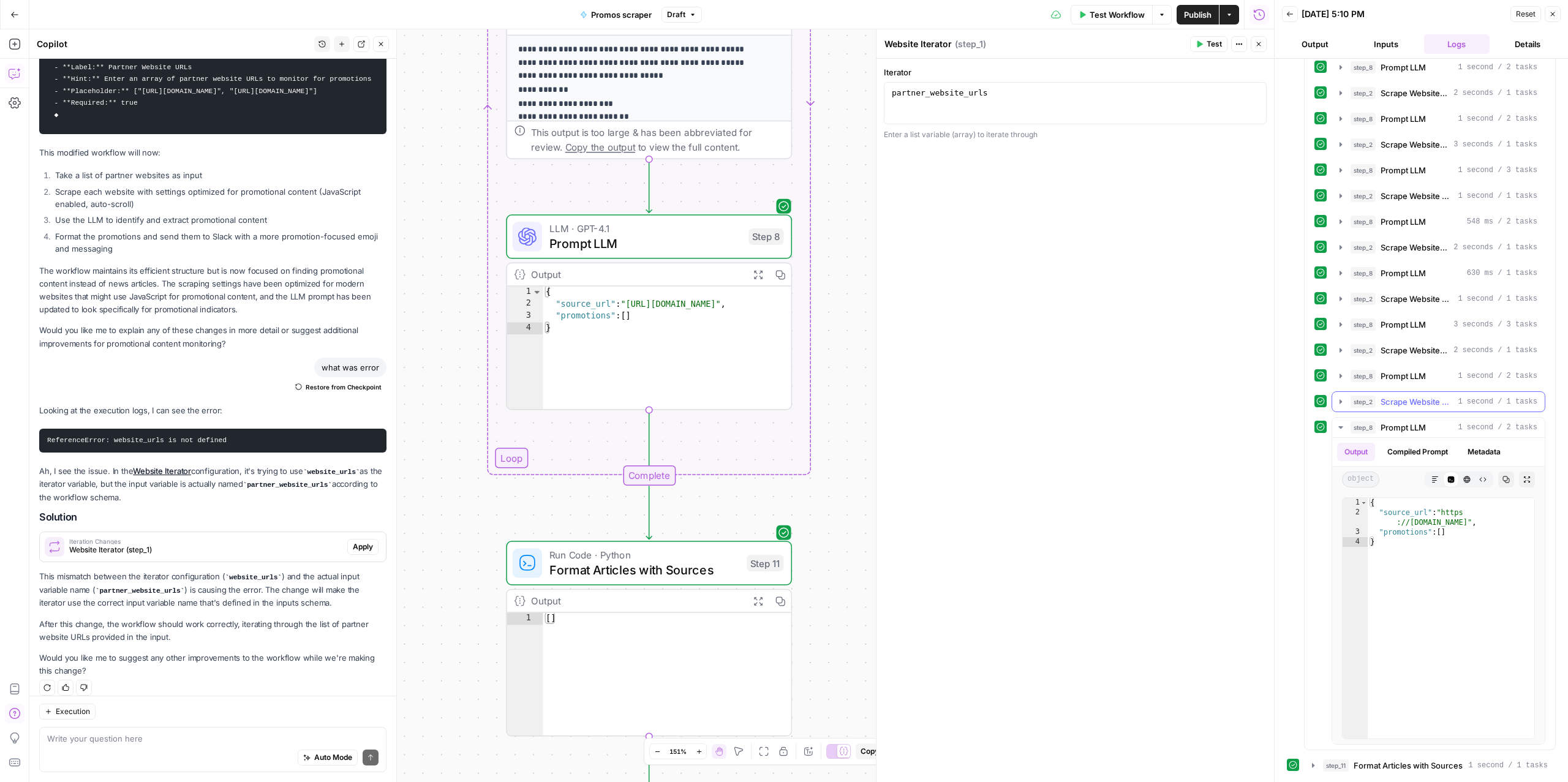
click at [1387, 396] on span "Scrape Website Content" at bounding box center [1416, 402] width 72 height 12
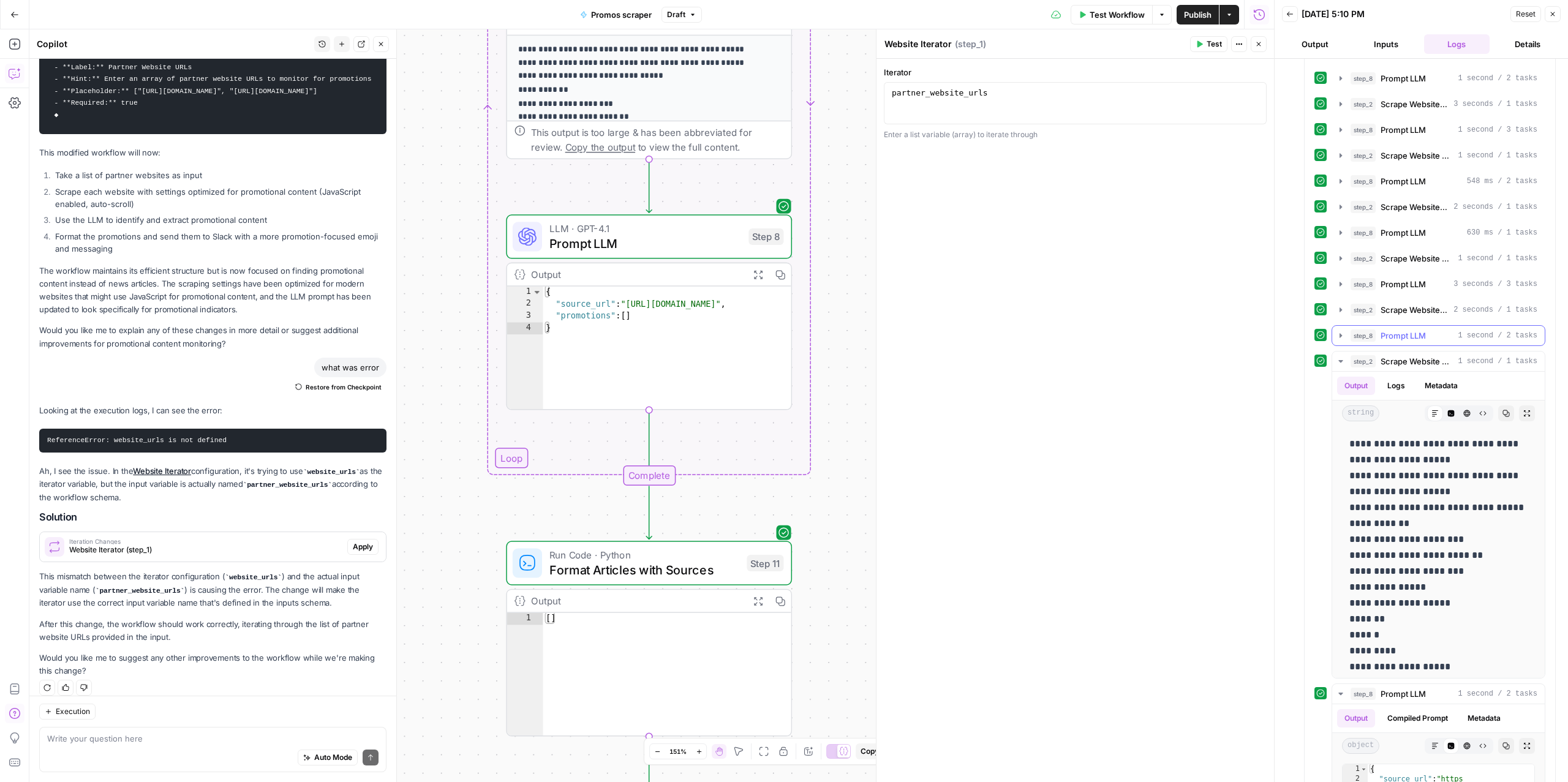
click at [1389, 342] on span "Prompt LLM" at bounding box center [1403, 336] width 45 height 12
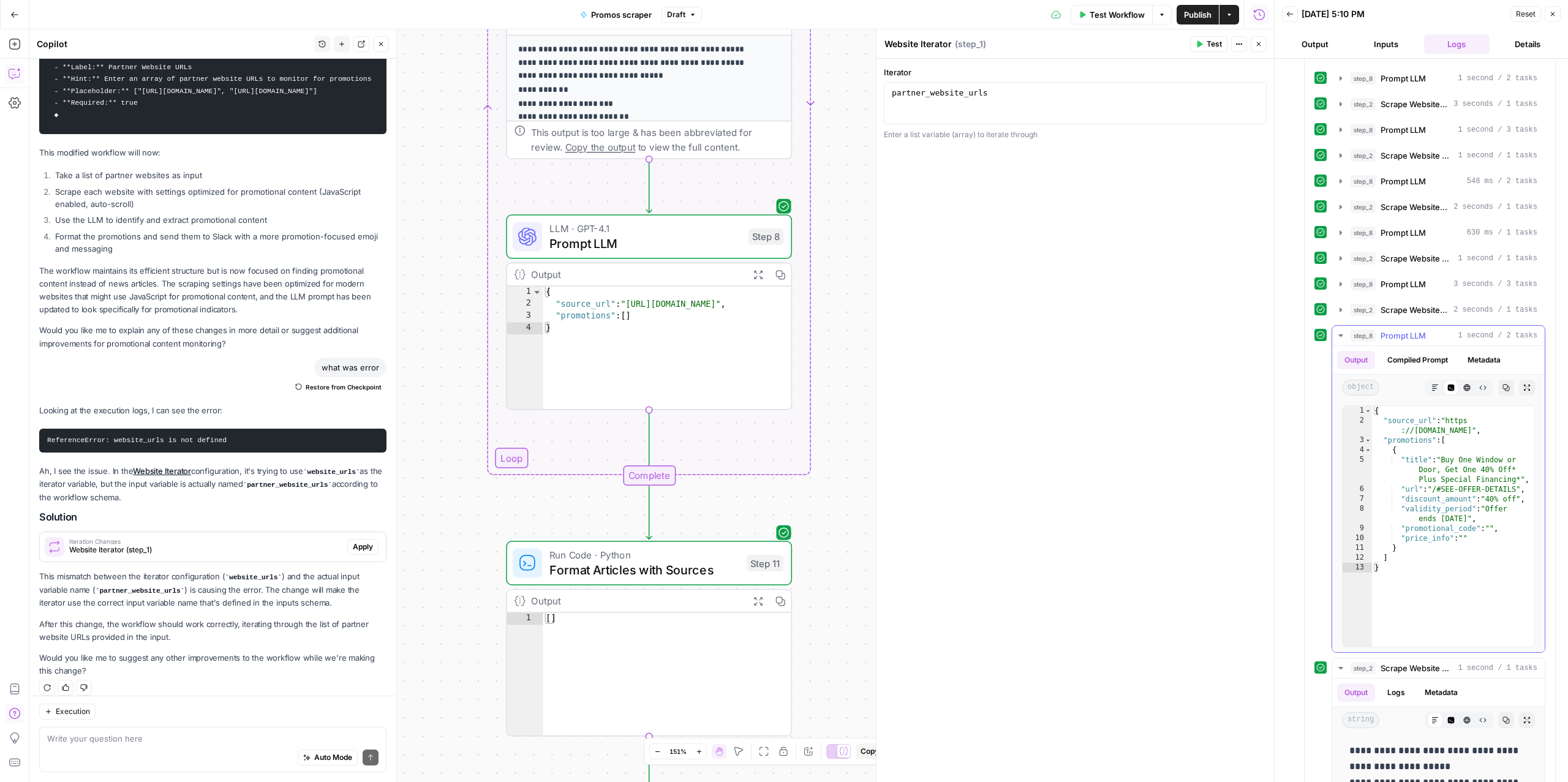
click at [1389, 342] on span "Prompt LLM" at bounding box center [1403, 336] width 45 height 12
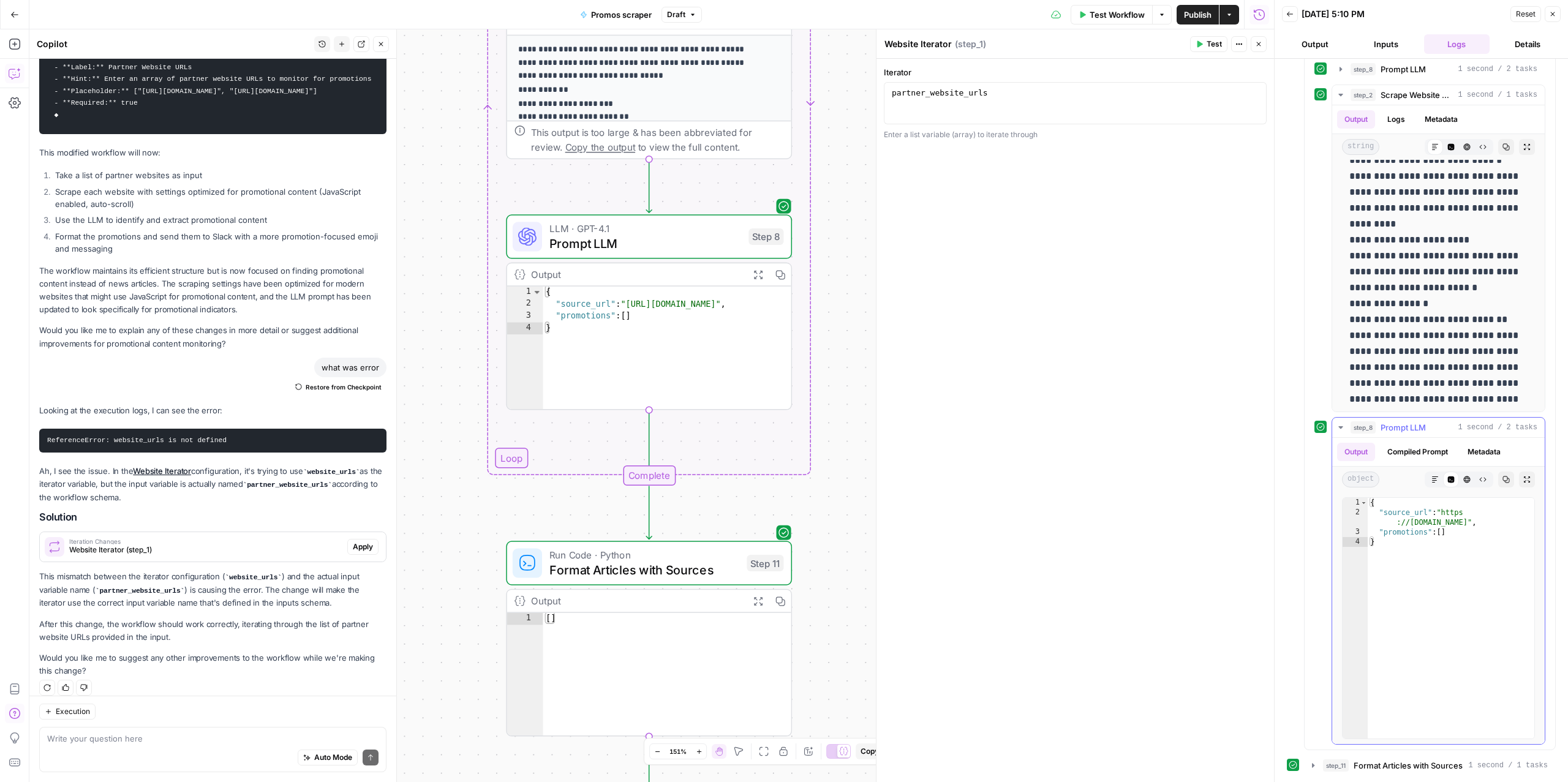
scroll to position [3693, 0]
click at [1368, 766] on span "Format Articles with Sources" at bounding box center [1408, 766] width 109 height 12
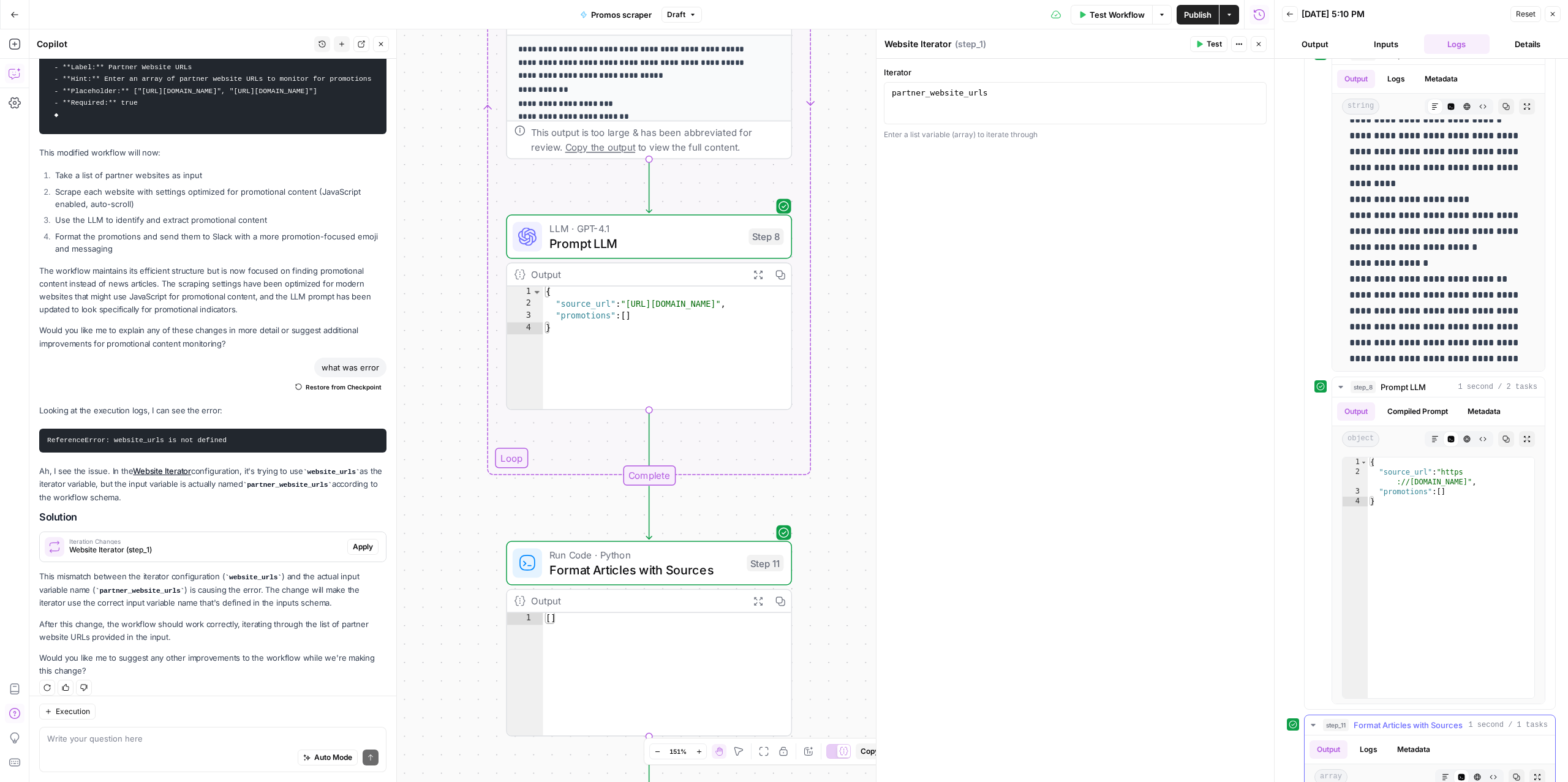
scroll to position [4001, 0]
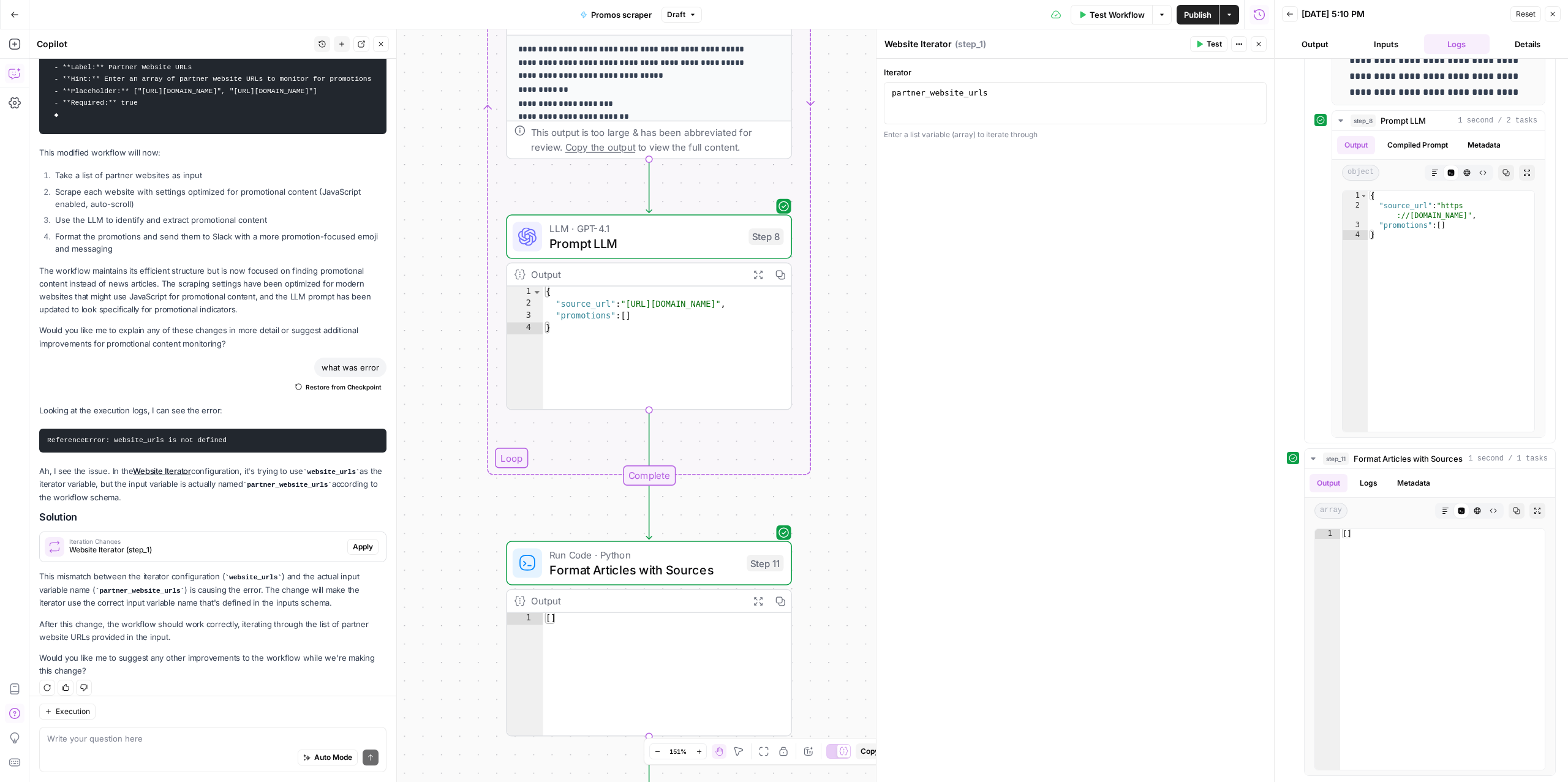
click at [154, 756] on div "Auto Mode Send" at bounding box center [213, 758] width 331 height 27
type textarea "it failed to format. why?"
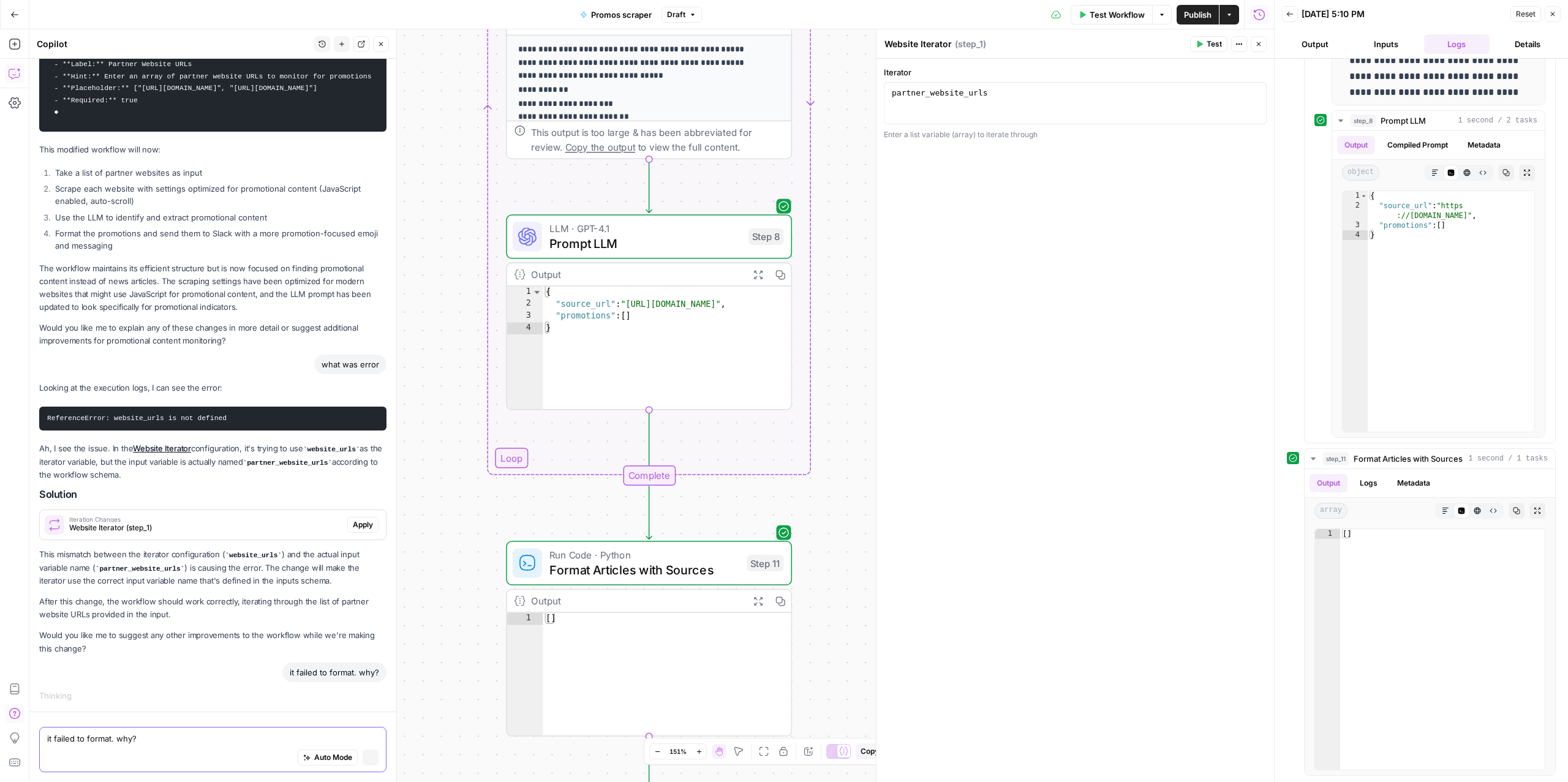
scroll to position [1260, 0]
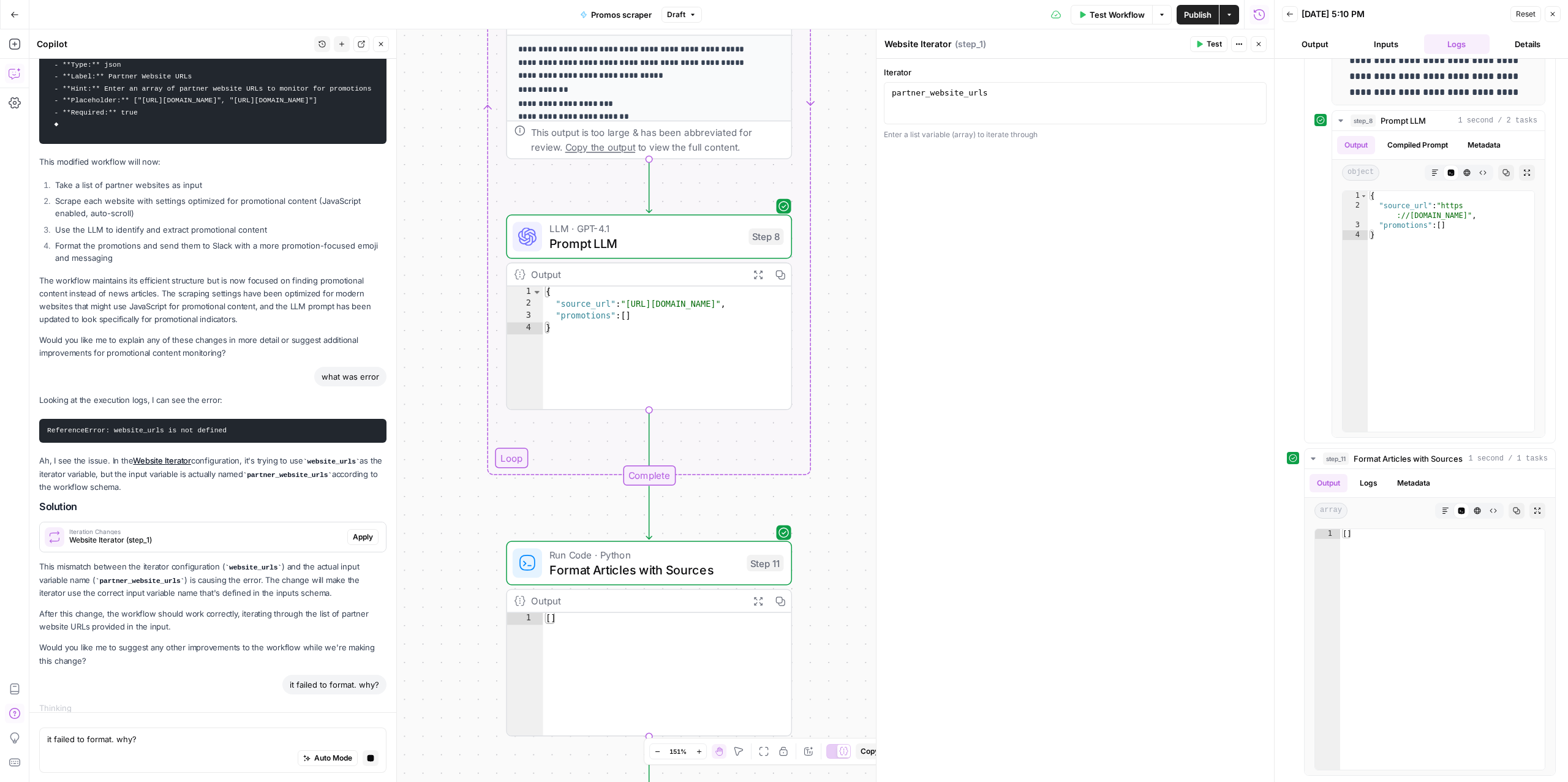
click at [171, 675] on div "it failed to format. why?" at bounding box center [213, 685] width 347 height 20
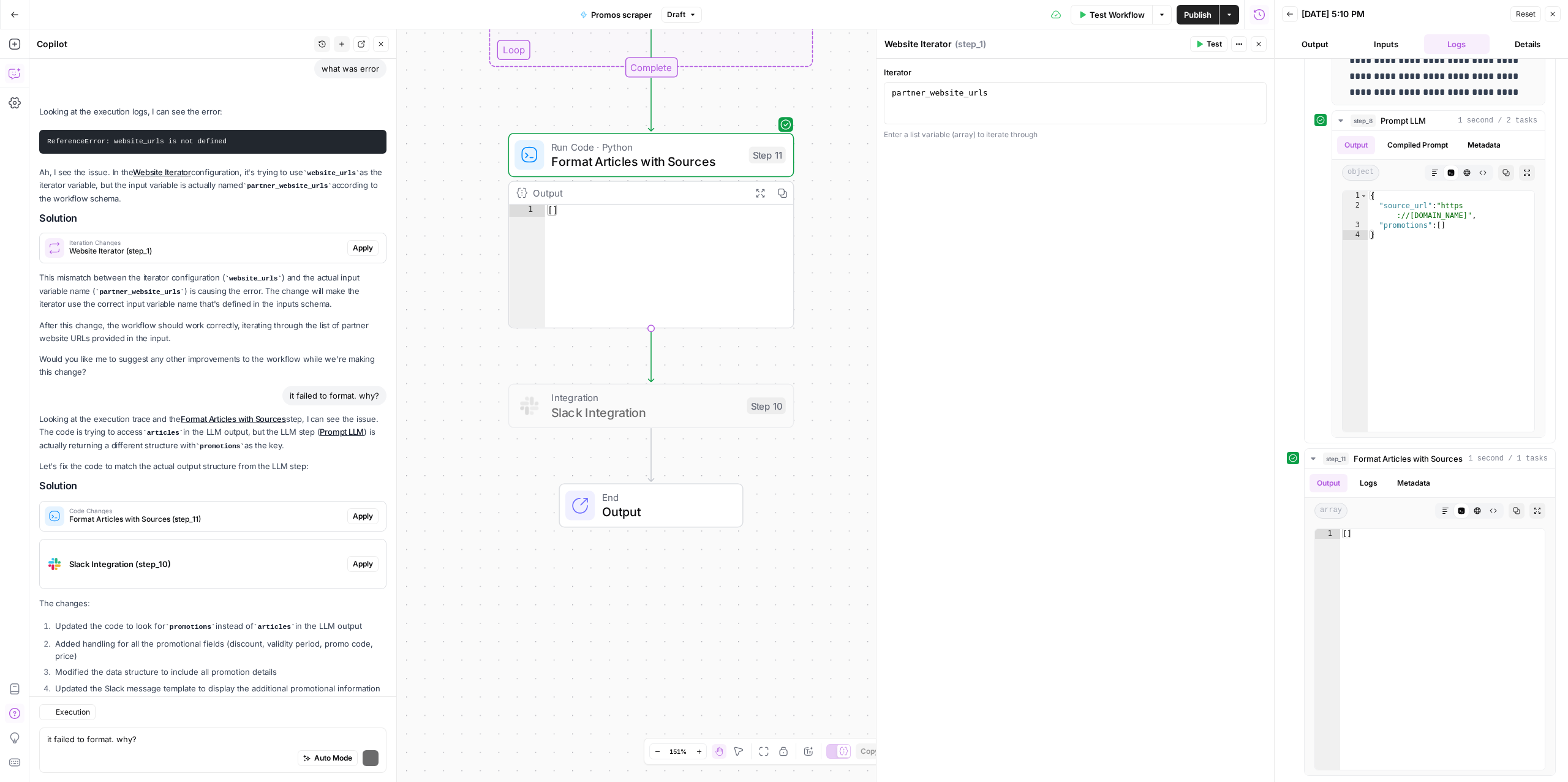
scroll to position [1751, 0]
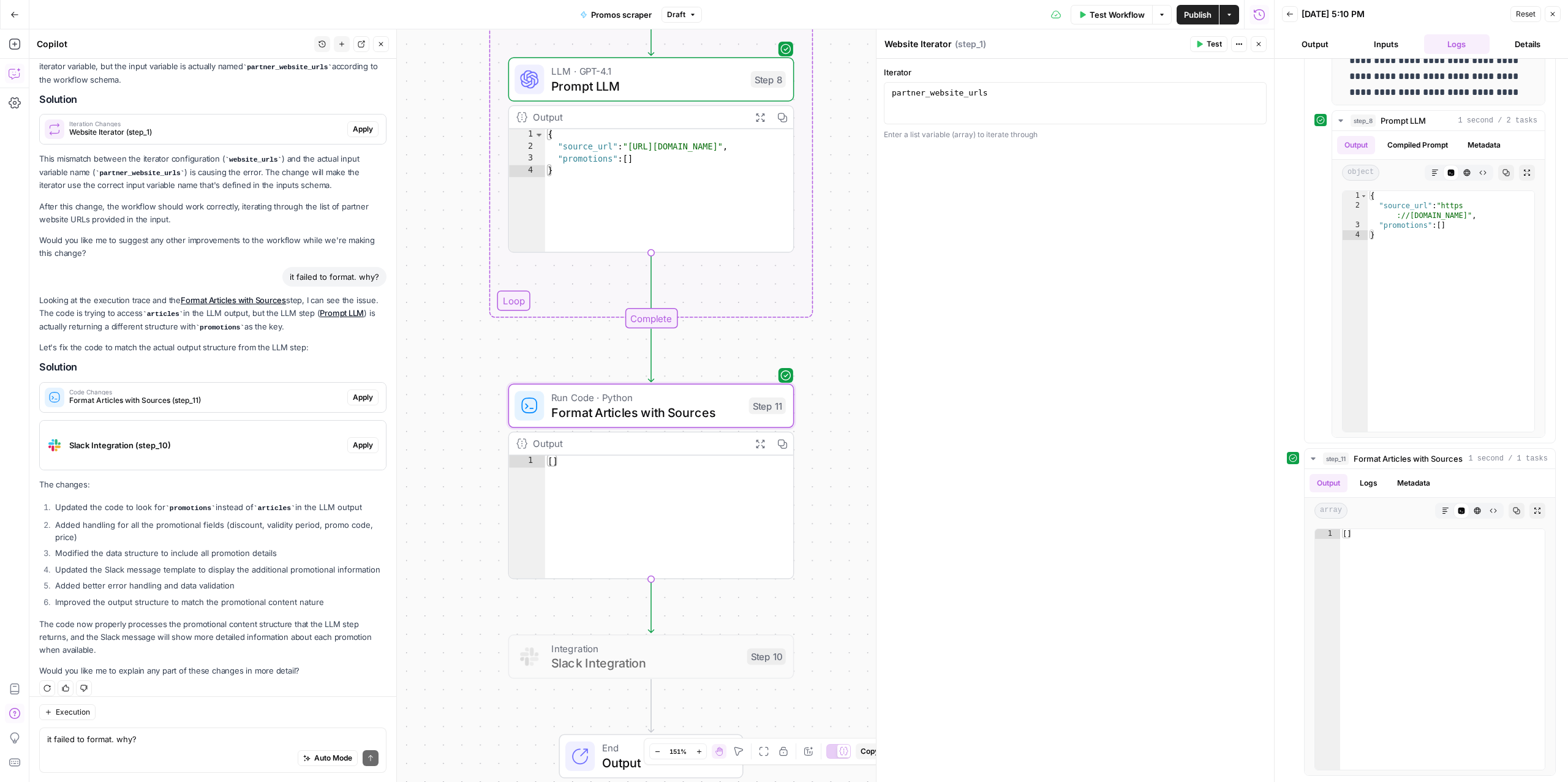
click at [360, 392] on span "Apply" at bounding box center [363, 397] width 20 height 11
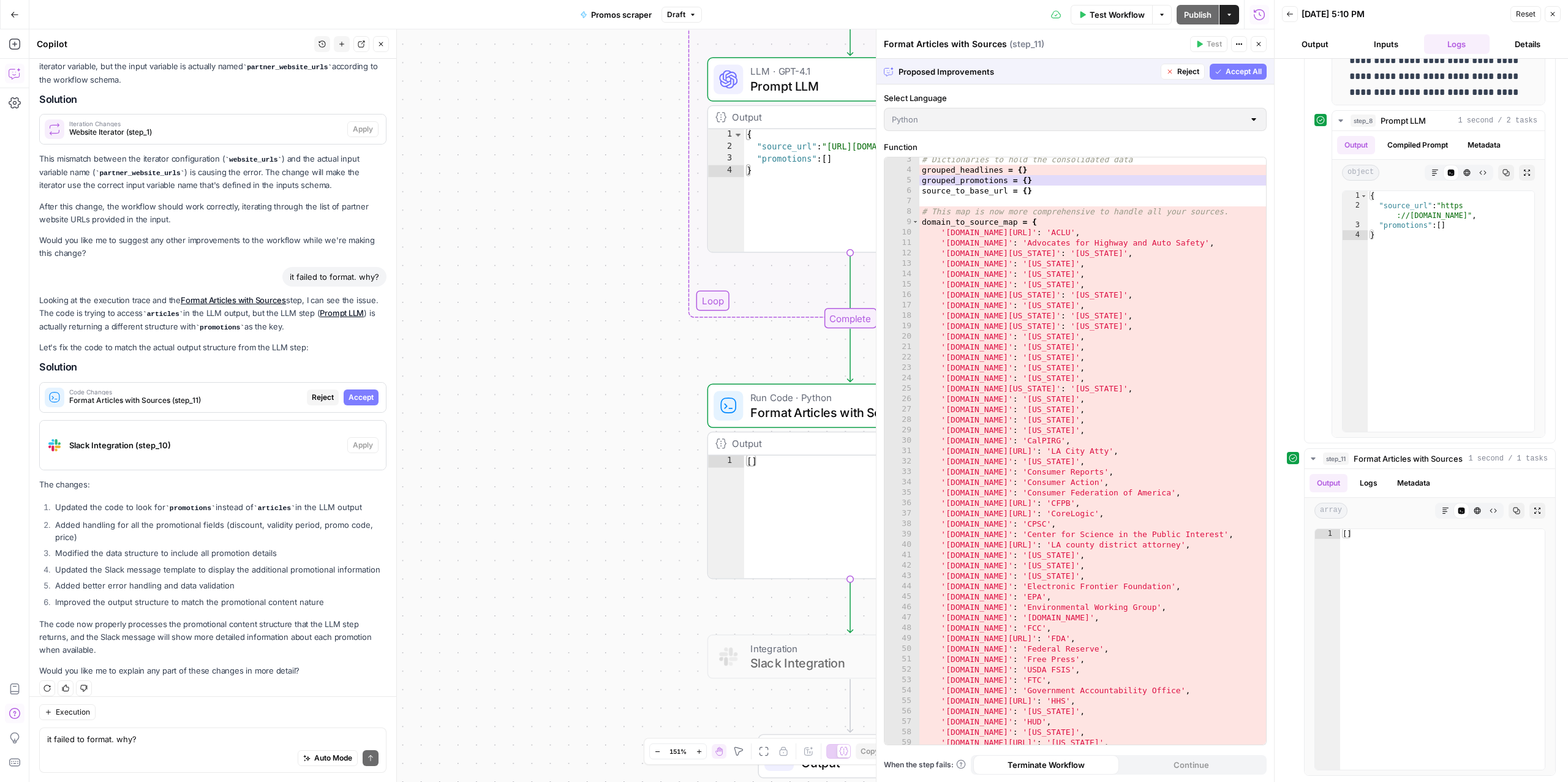
scroll to position [30, 0]
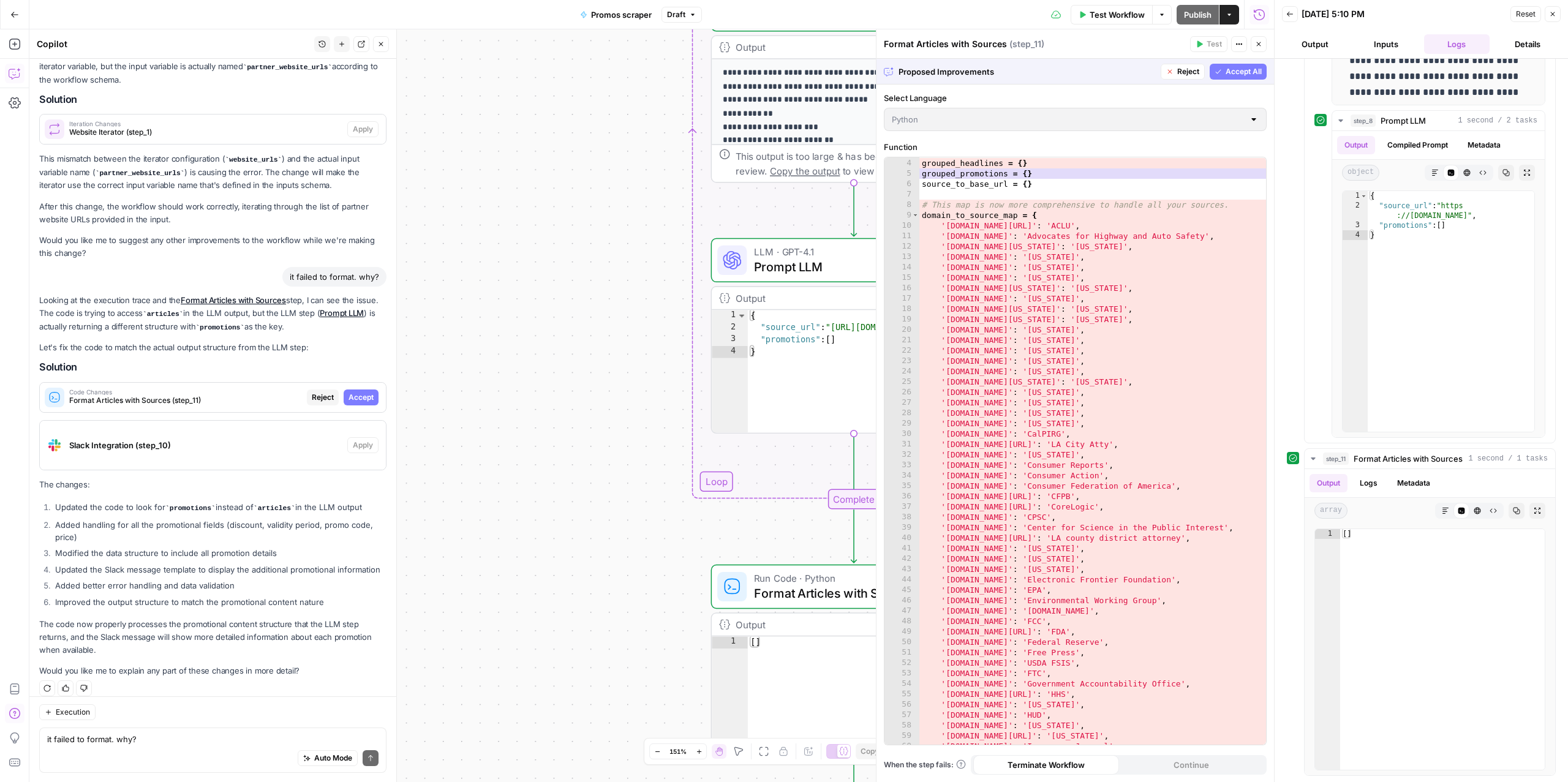
click at [689, 16] on icon "button" at bounding box center [693, 15] width 8 height 8
click at [612, 109] on div "**********" at bounding box center [651, 406] width 1245 height 753
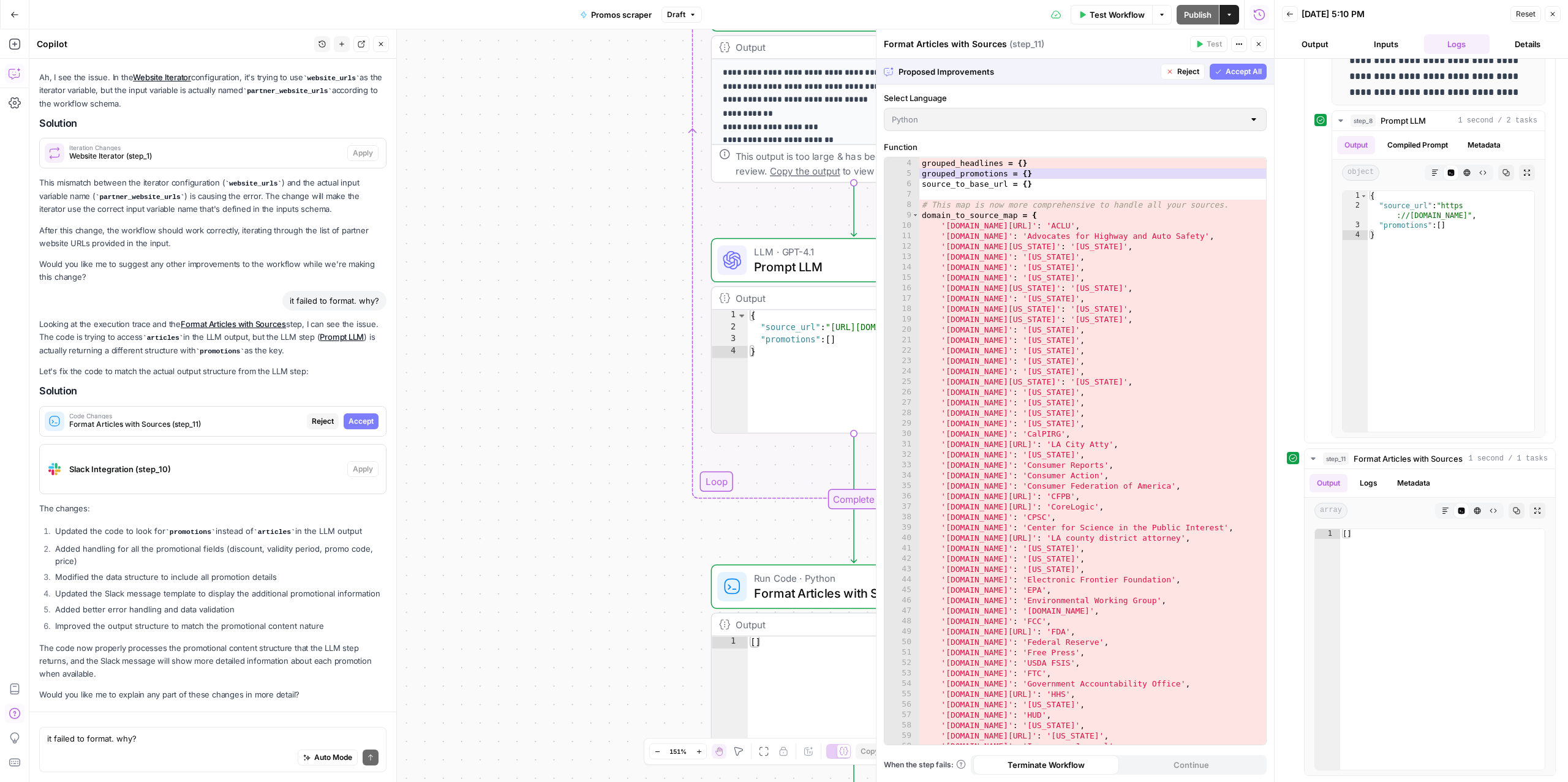
scroll to position [159, 0]
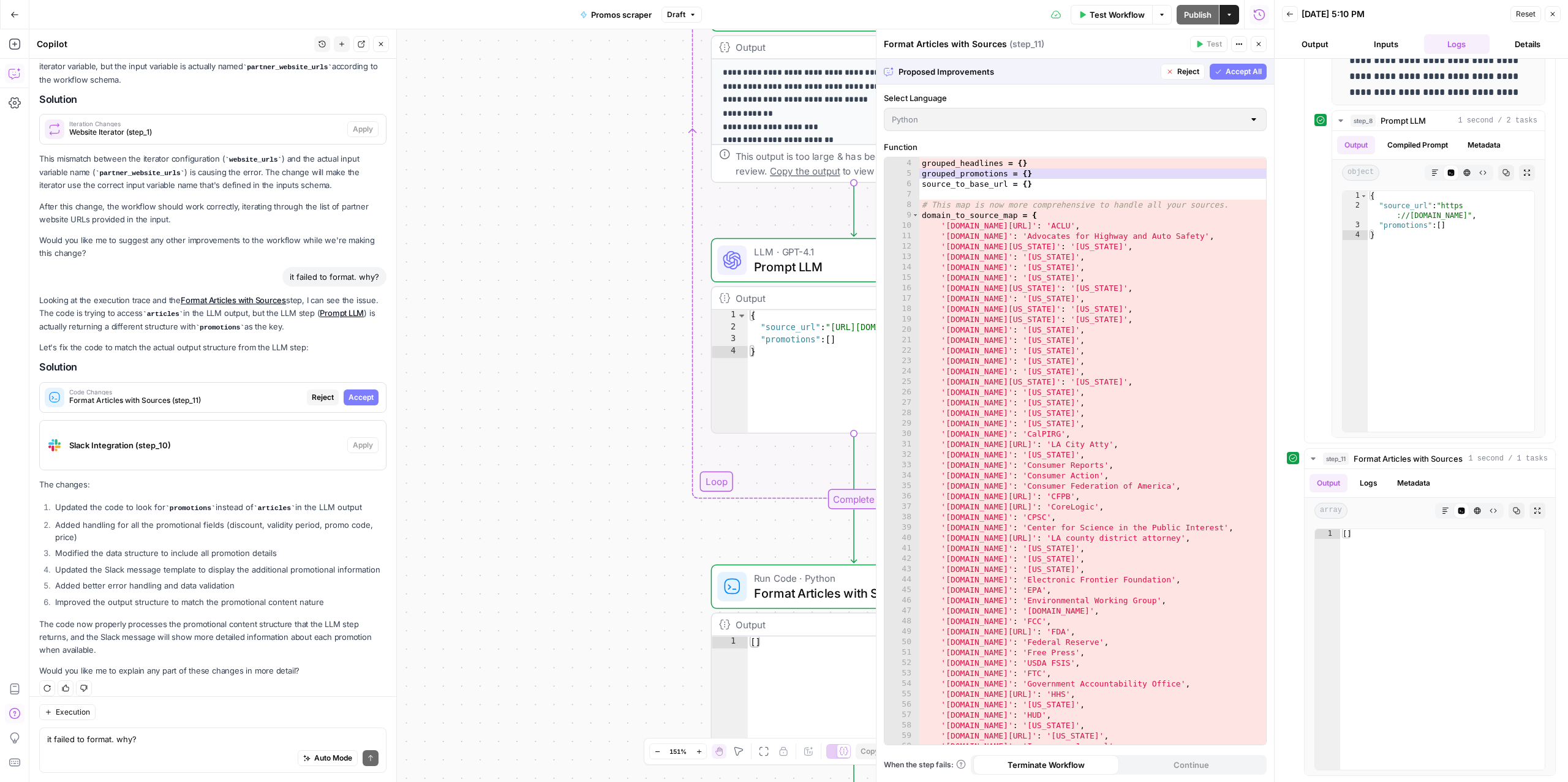
click at [1529, 49] on button "Details" at bounding box center [1527, 44] width 66 height 20
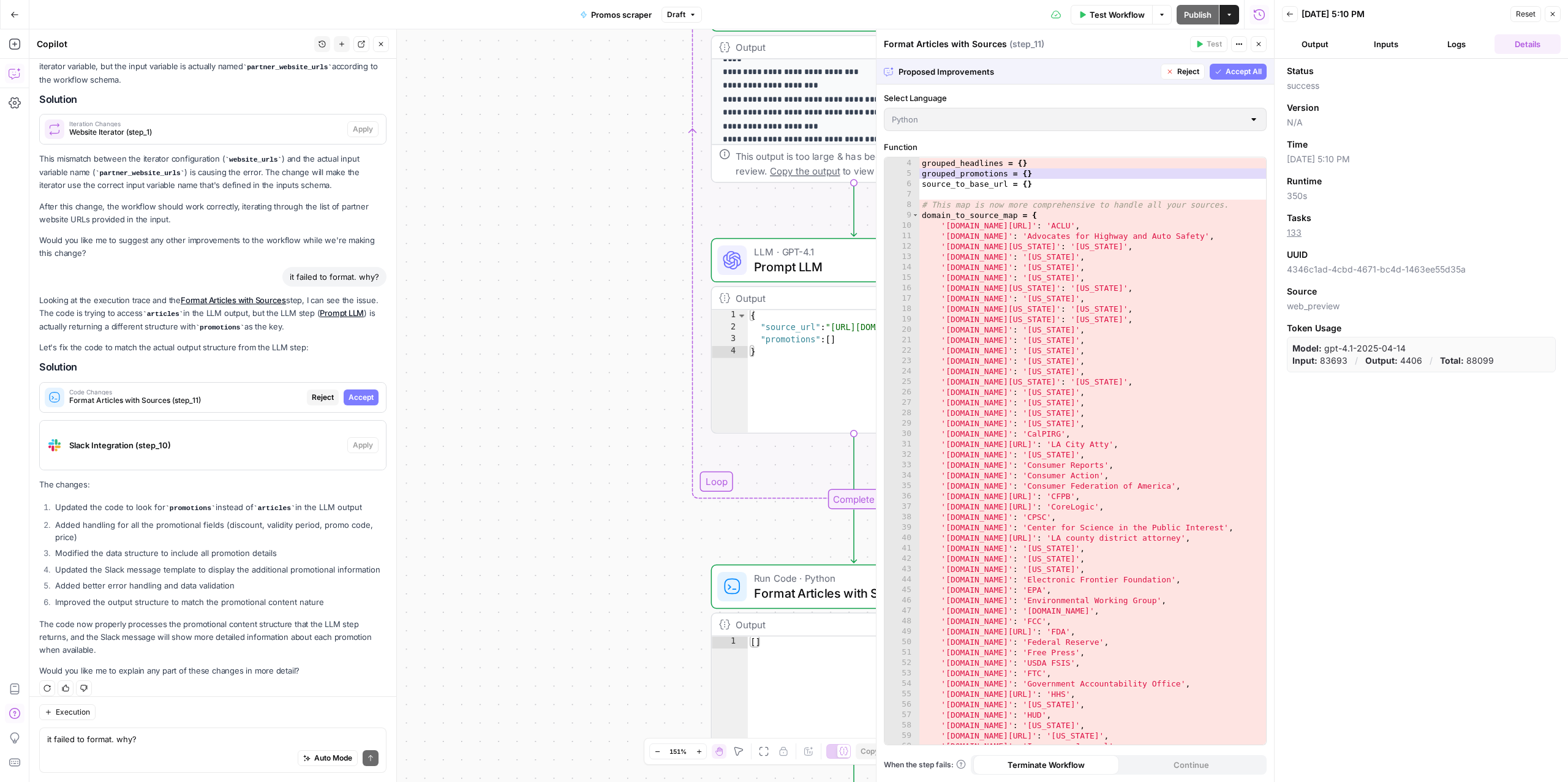
scroll to position [234, 0]
click at [1262, 44] on span "Close" at bounding box center [1262, 44] width 1 height 1
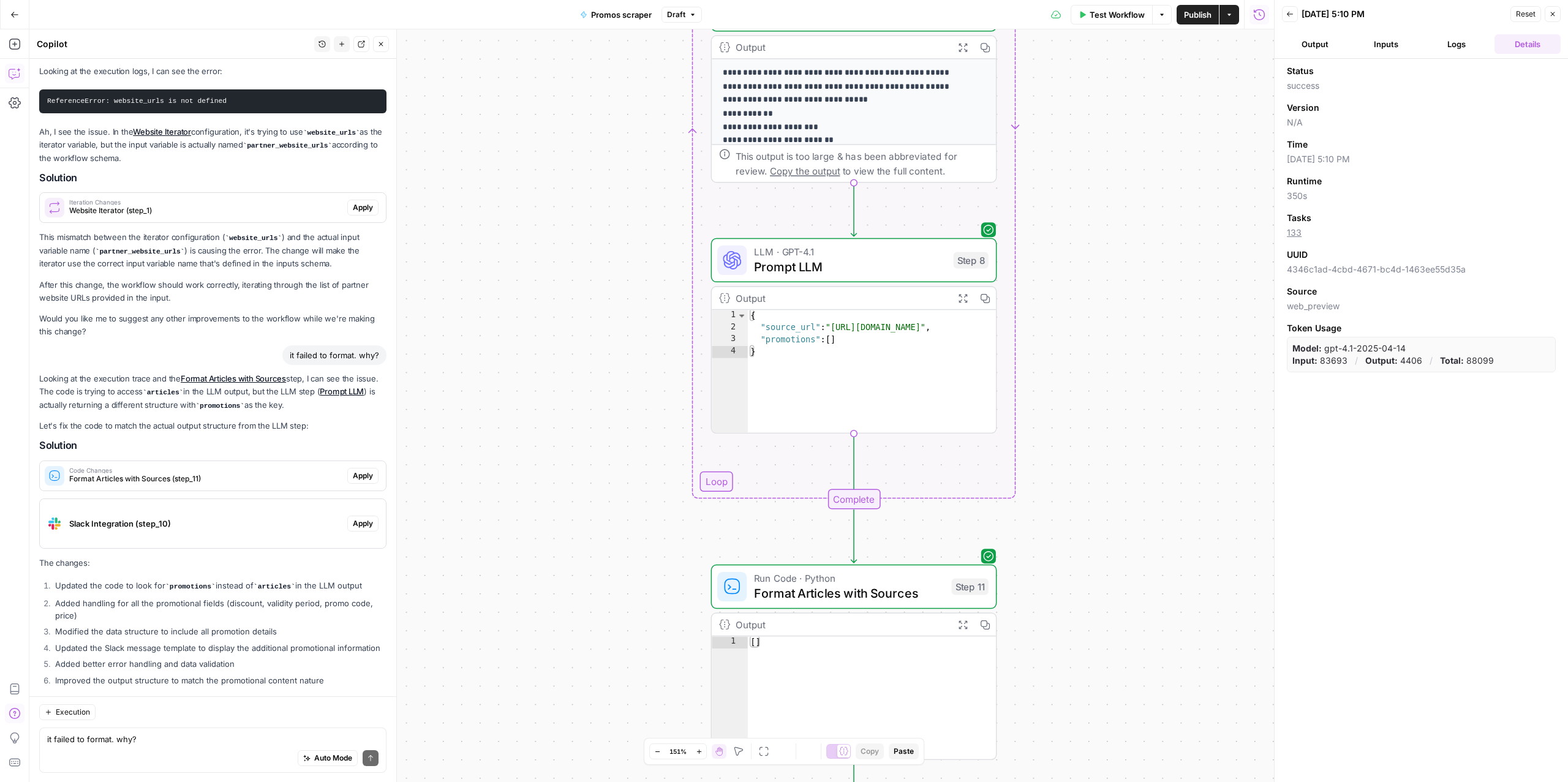
scroll to position [1751, 0]
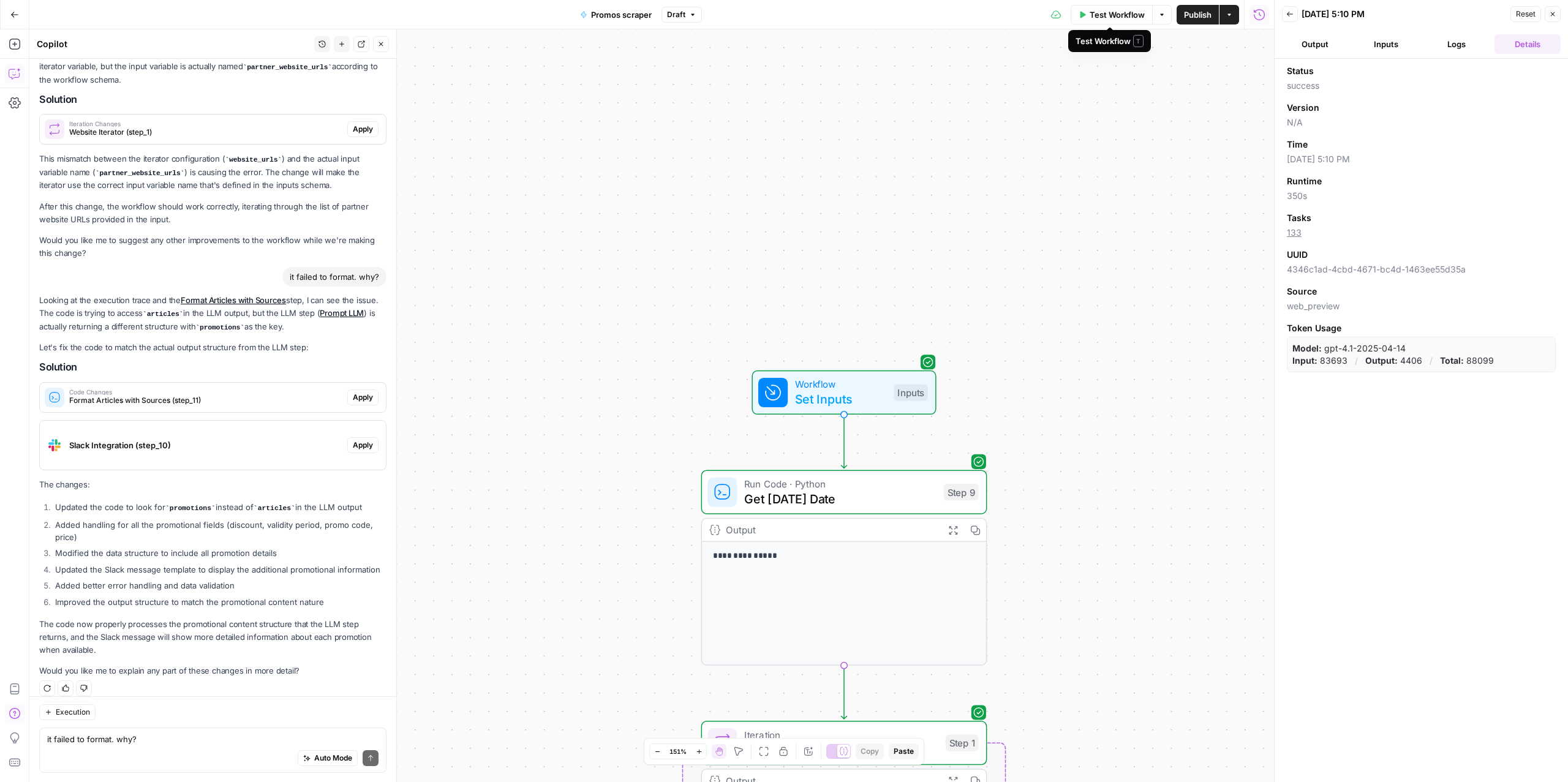
click at [1116, 18] on span "Test Workflow" at bounding box center [1117, 15] width 55 height 12
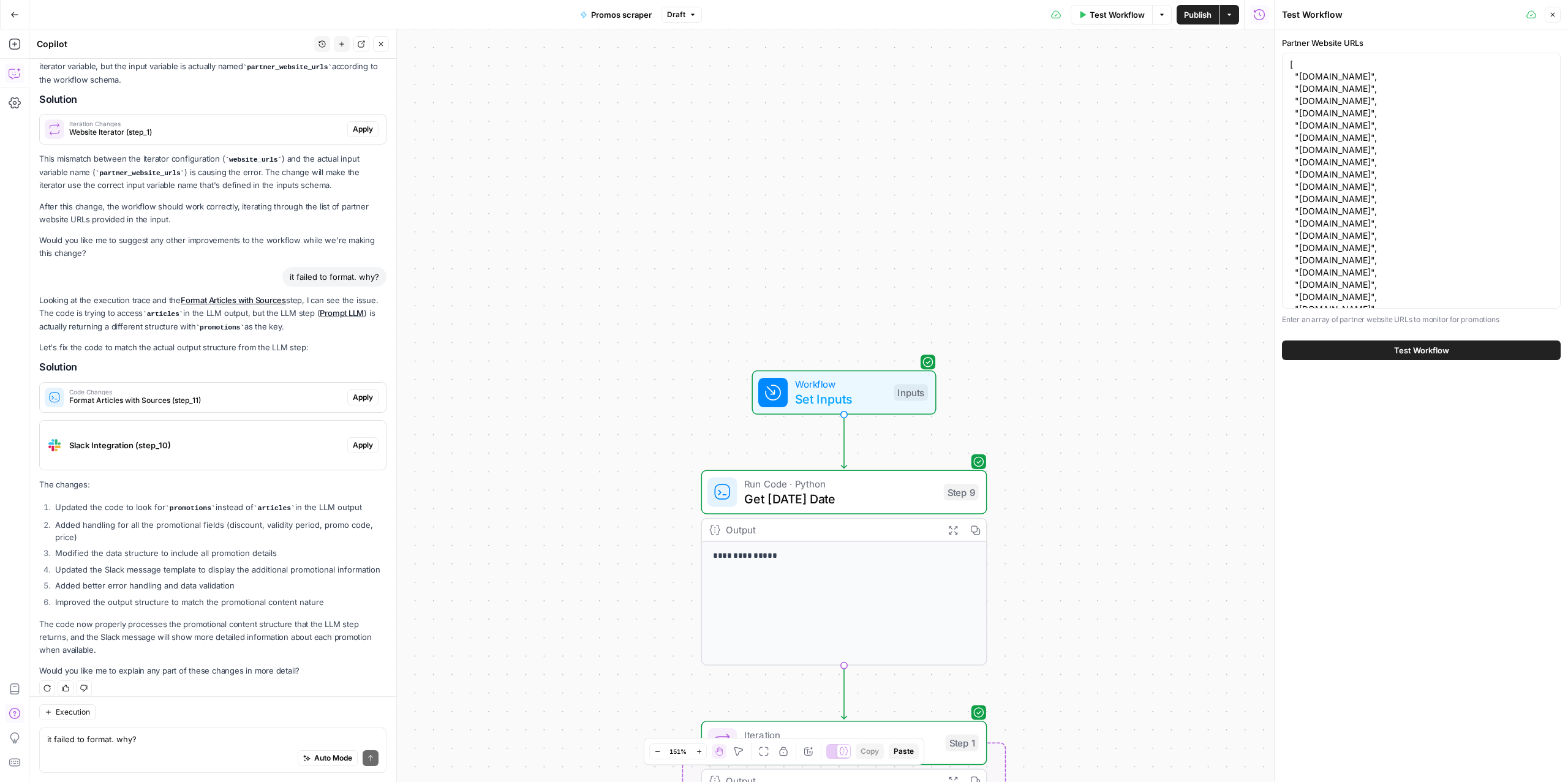
drag, startPoint x: 1288, startPoint y: 69, endPoint x: 1375, endPoint y: 269, distance: 218.1
click at [1375, 269] on div "[ "[DOMAIN_NAME]", "[DOMAIN_NAME]", "[DOMAIN_NAME]", "[DOMAIN_NAME]", "[DOMAIN_…" at bounding box center [1421, 181] width 279 height 256
drag, startPoint x: 1312, startPoint y: 296, endPoint x: 1291, endPoint y: 47, distance: 249.9
click at [1291, 47] on div "Partner Website URLs Enter an array of partner website URLs to monitor for prom…" at bounding box center [1421, 181] width 279 height 289
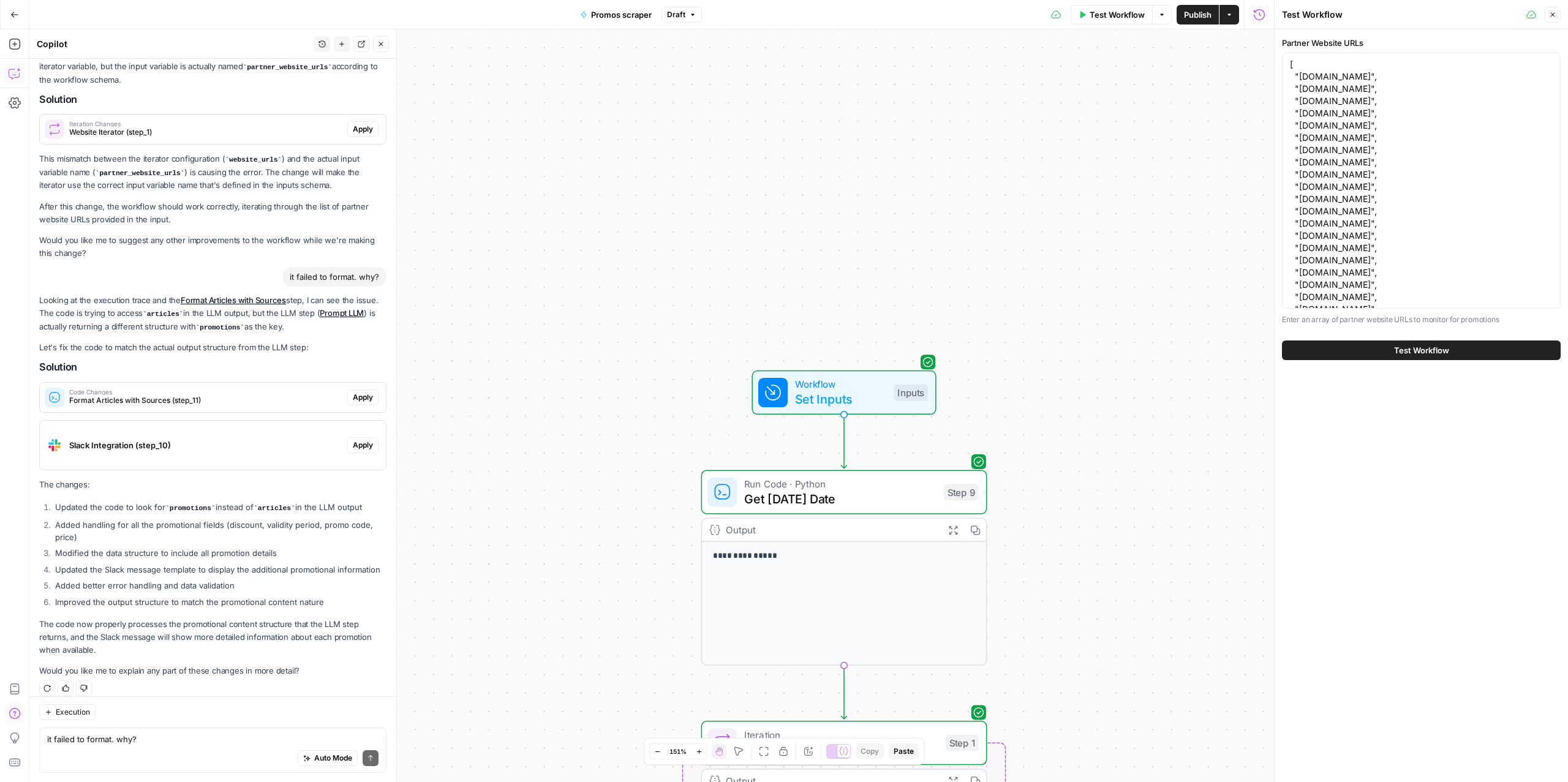
click at [621, 20] on button "Promos scraper" at bounding box center [615, 15] width 86 height 20
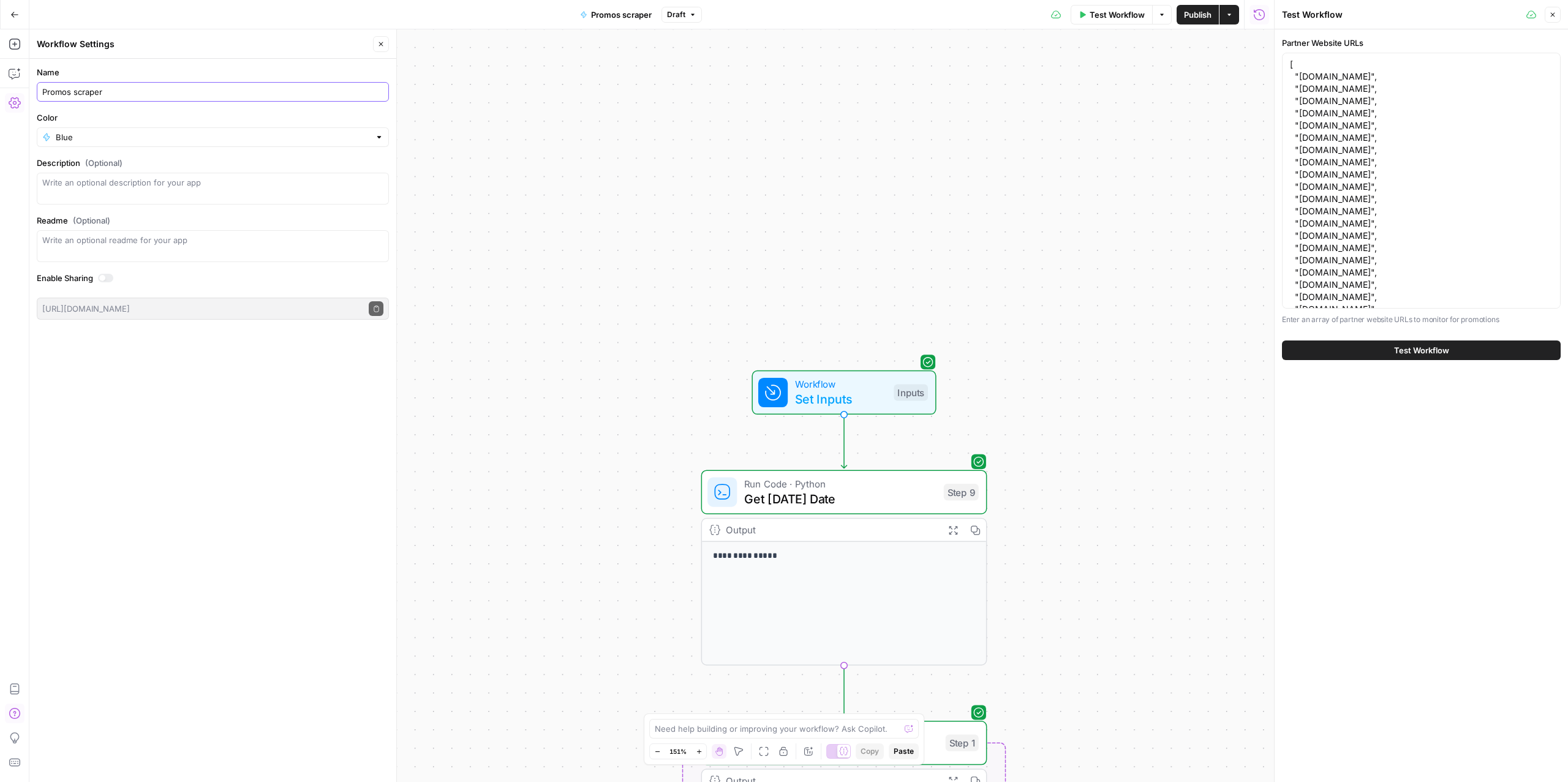
click at [70, 95] on input "Promos scraper" at bounding box center [213, 92] width 341 height 12
type input "Old - Do not use"
click at [700, 129] on div "**********" at bounding box center [651, 406] width 1245 height 753
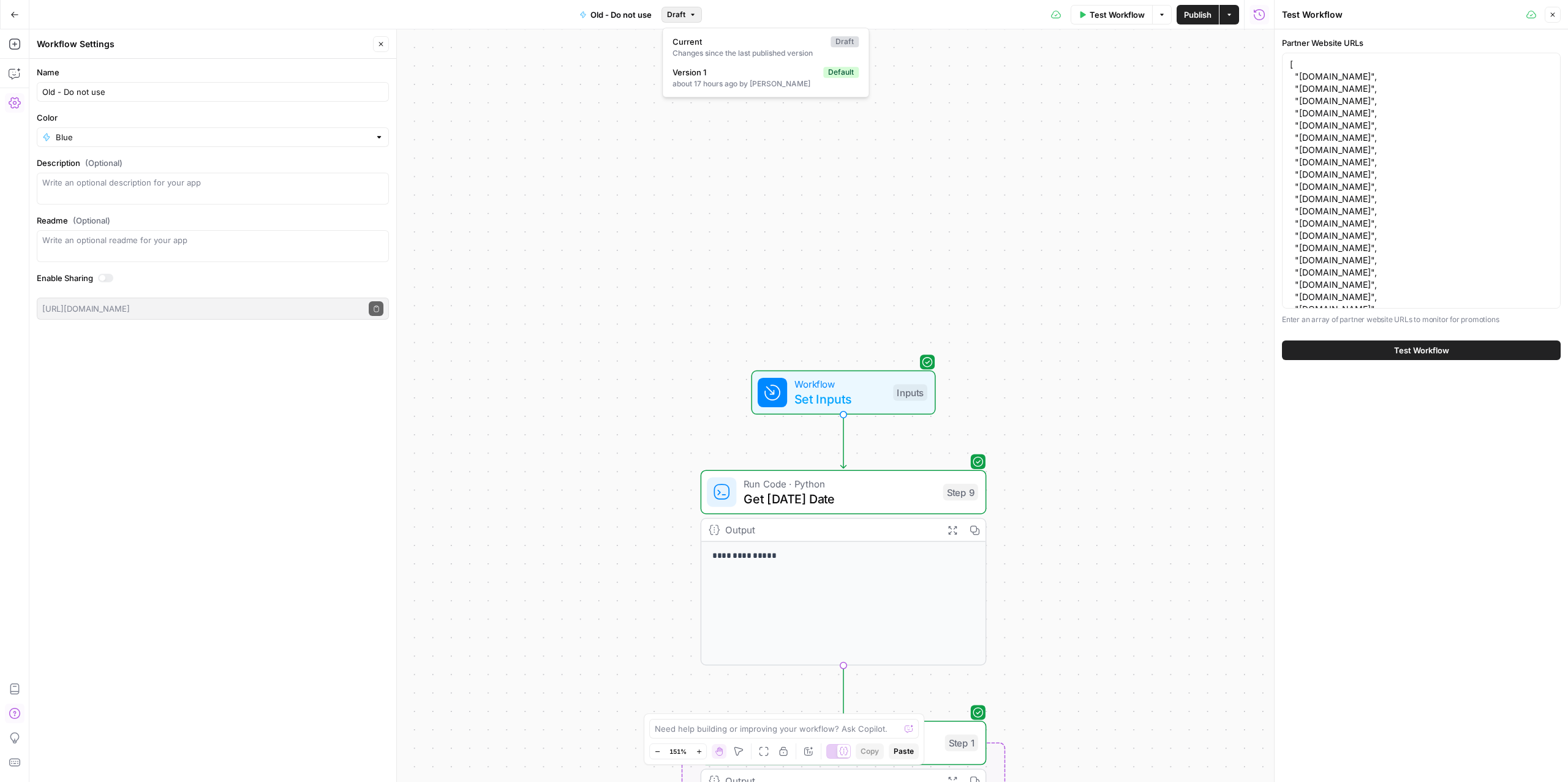
click at [689, 14] on icon "button" at bounding box center [693, 15] width 8 height 8
click at [1084, 77] on div "**********" at bounding box center [651, 406] width 1245 height 753
click at [603, 12] on span "Old - Do not use" at bounding box center [621, 15] width 61 height 12
click at [16, 74] on icon "button" at bounding box center [15, 73] width 12 height 12
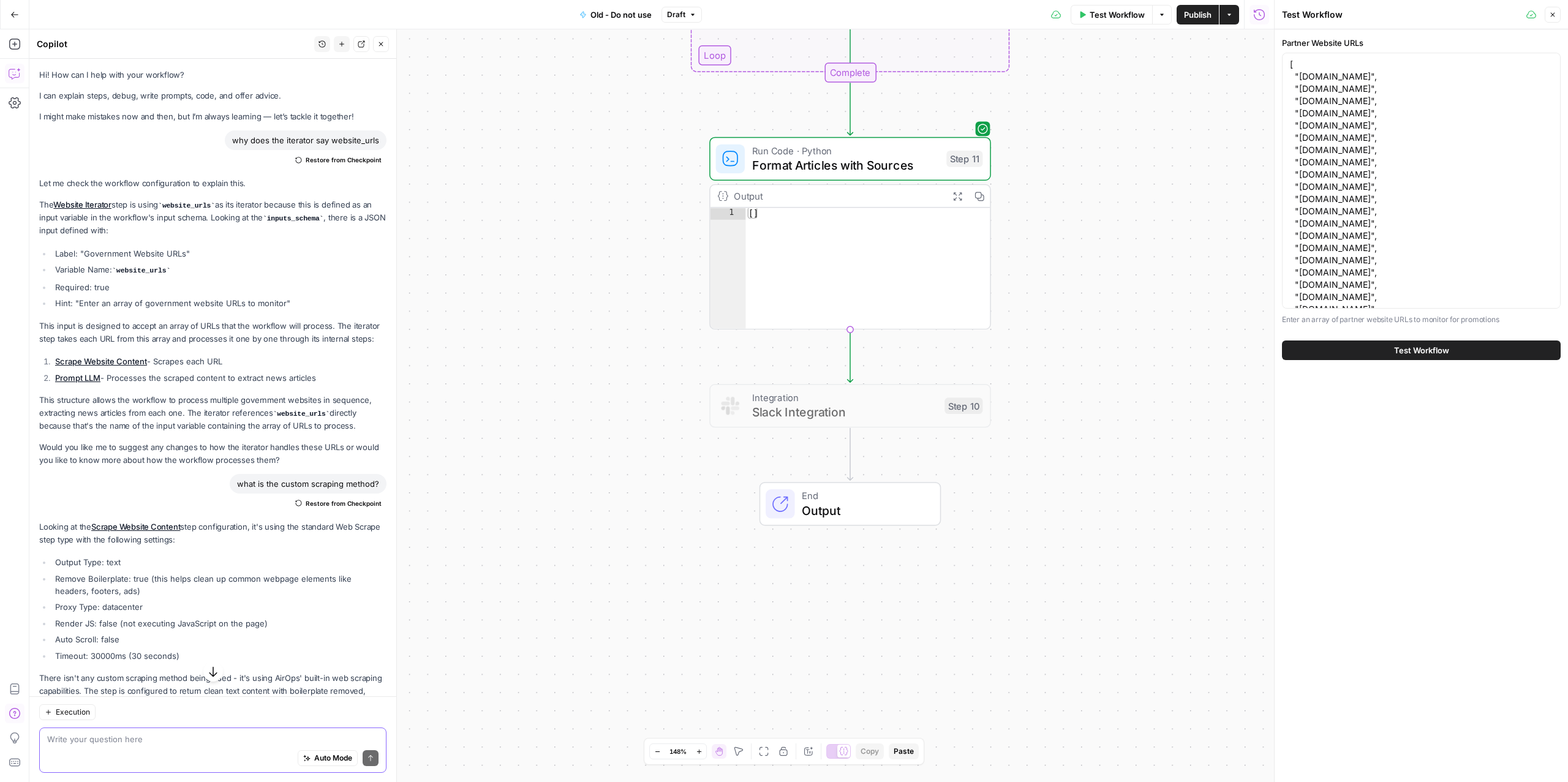
scroll to position [159, 0]
click at [18, 19] on button "Go Back" at bounding box center [15, 15] width 22 height 22
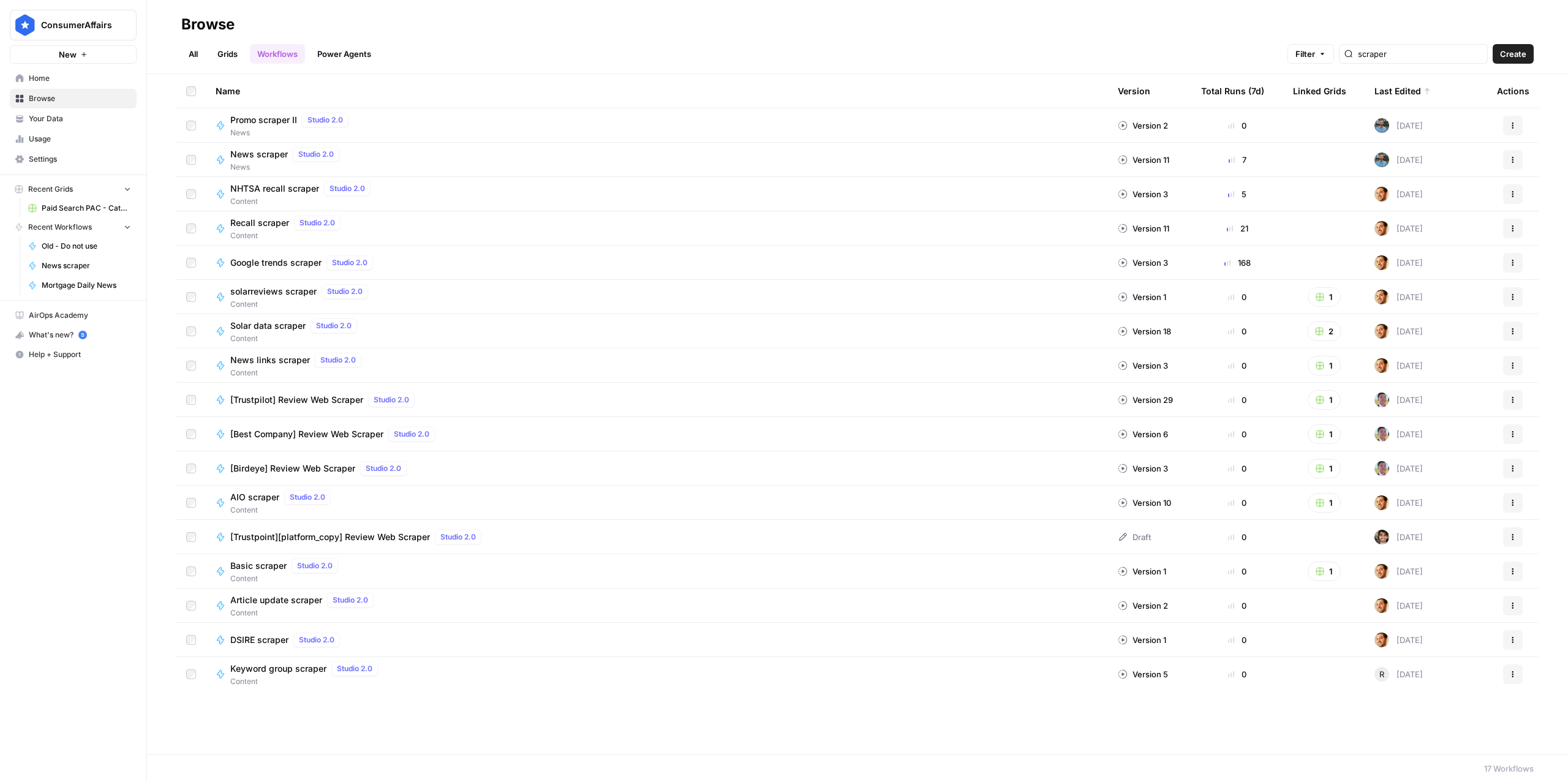
click at [1516, 127] on icon "button" at bounding box center [1513, 125] width 8 height 8
click at [1428, 168] on span "Edit in Studio" at bounding box center [1459, 171] width 98 height 12
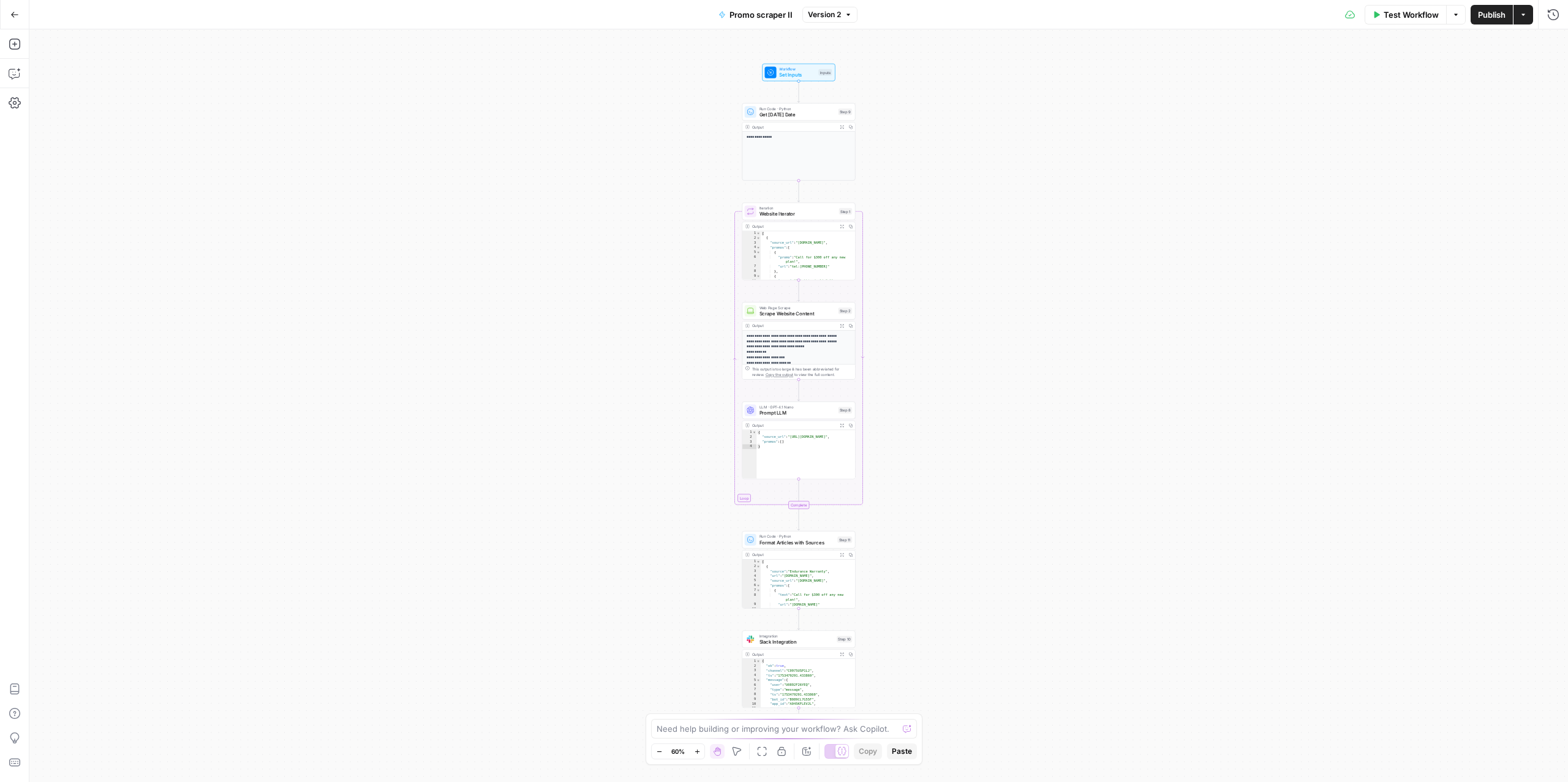
click at [764, 15] on span "Promo scraper II" at bounding box center [761, 15] width 63 height 12
click at [126, 87] on input "Promo scraper II" at bounding box center [213, 92] width 341 height 12
